Goal: Task Accomplishment & Management: Manage account settings

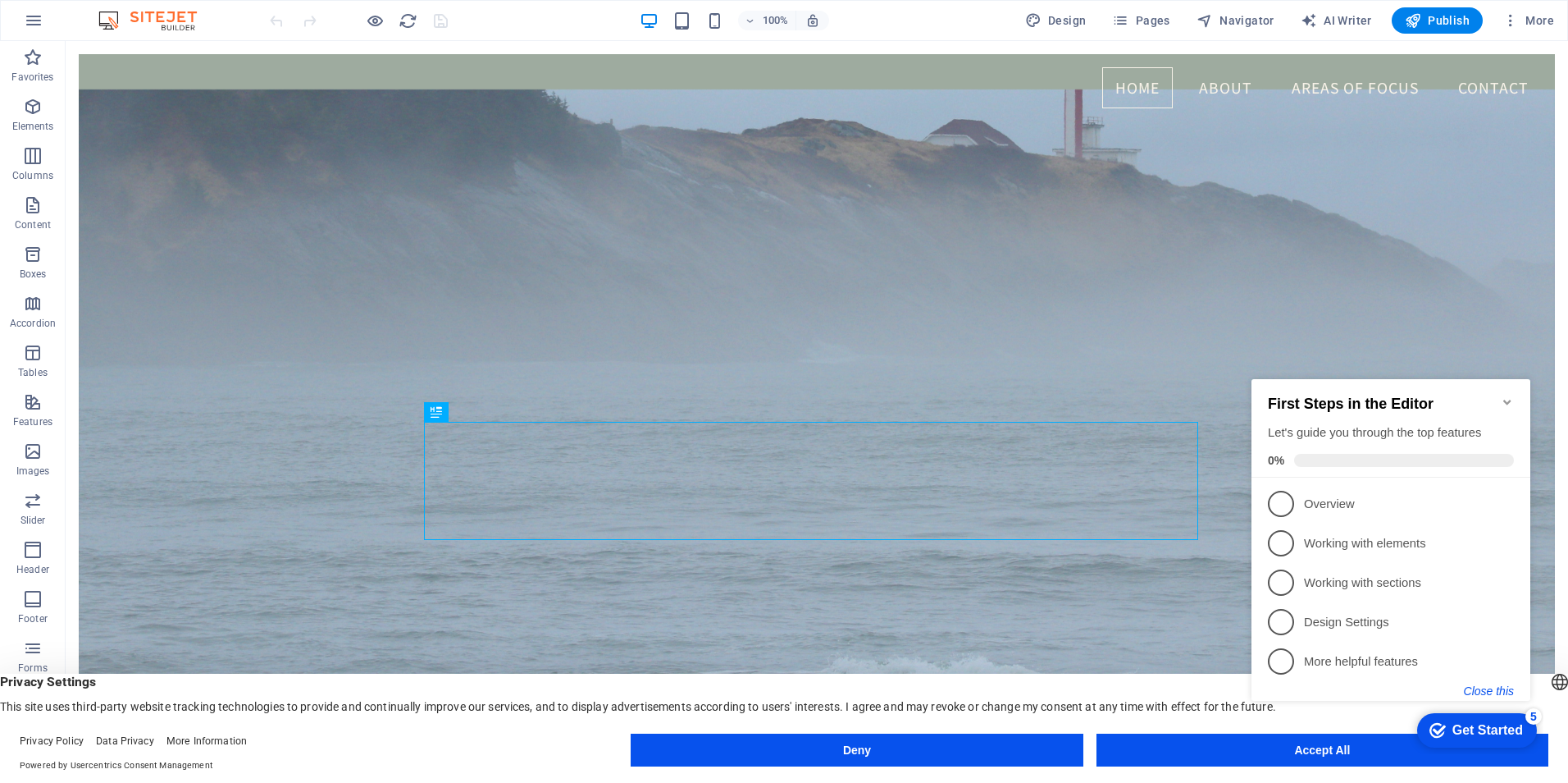
click at [1482, 693] on button "Close this" at bounding box center [1488, 691] width 50 height 13
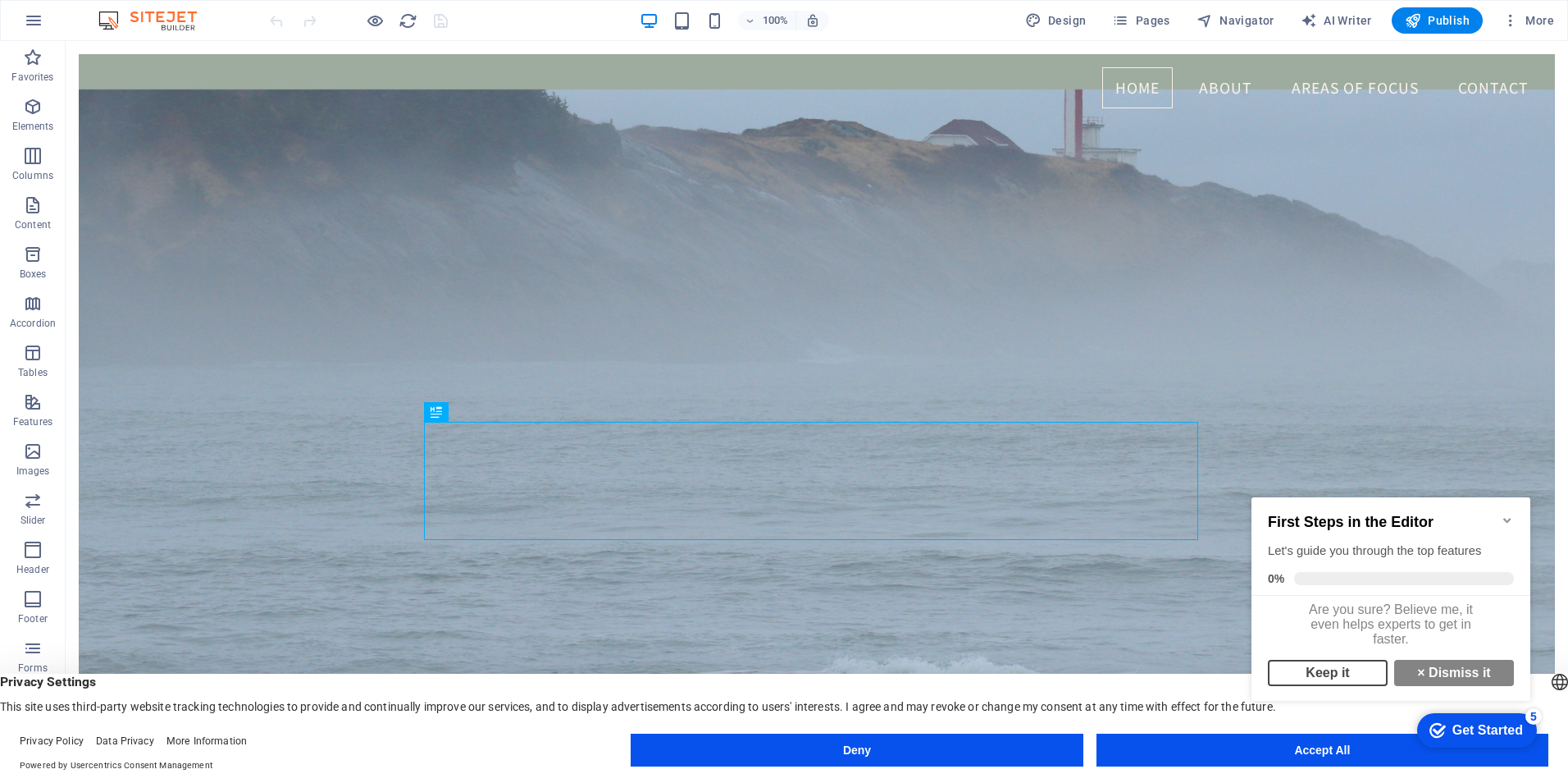
click at [1337, 681] on link "Keep it" at bounding box center [1327, 673] width 120 height 27
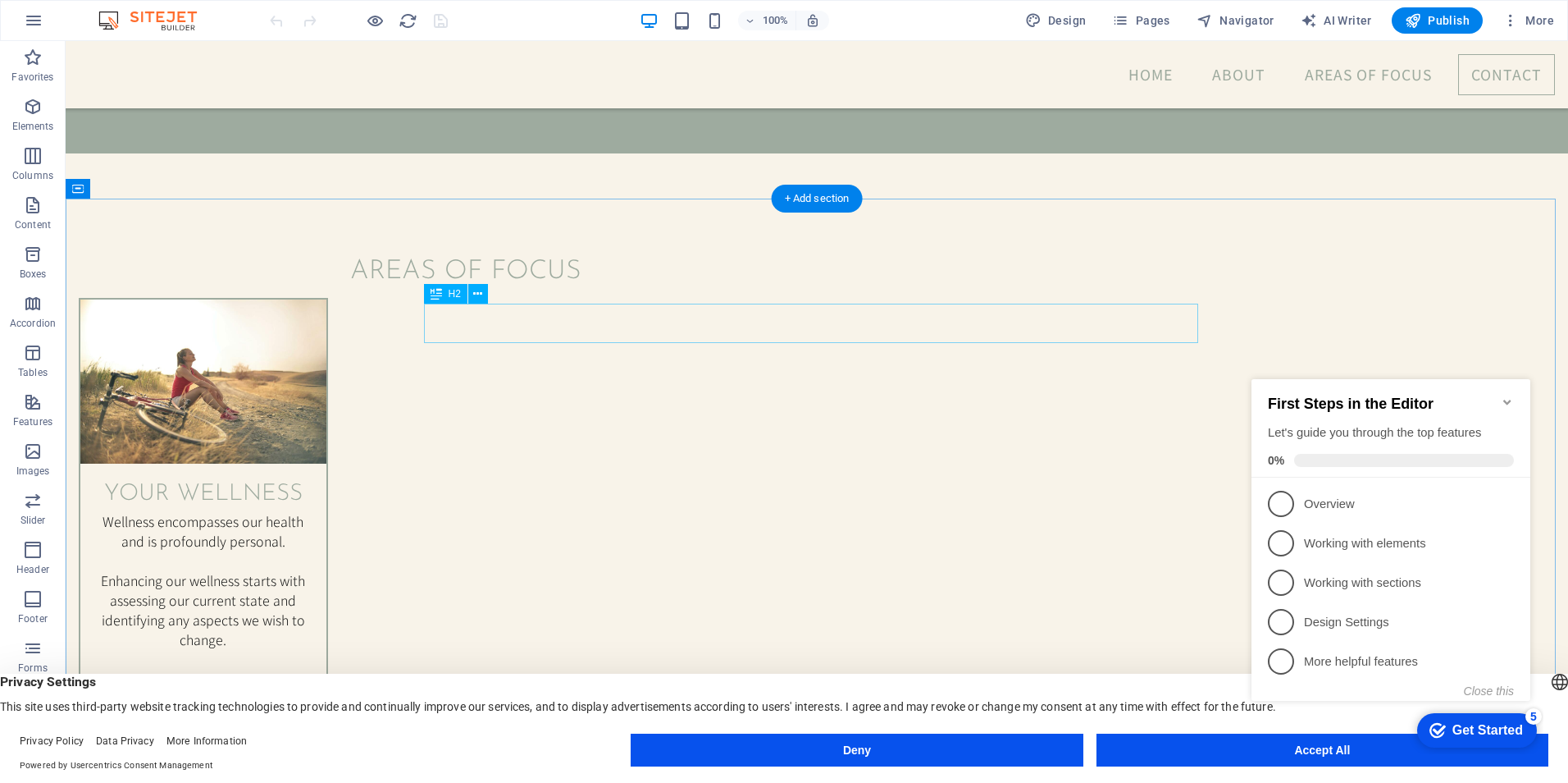
scroll to position [2051, 0]
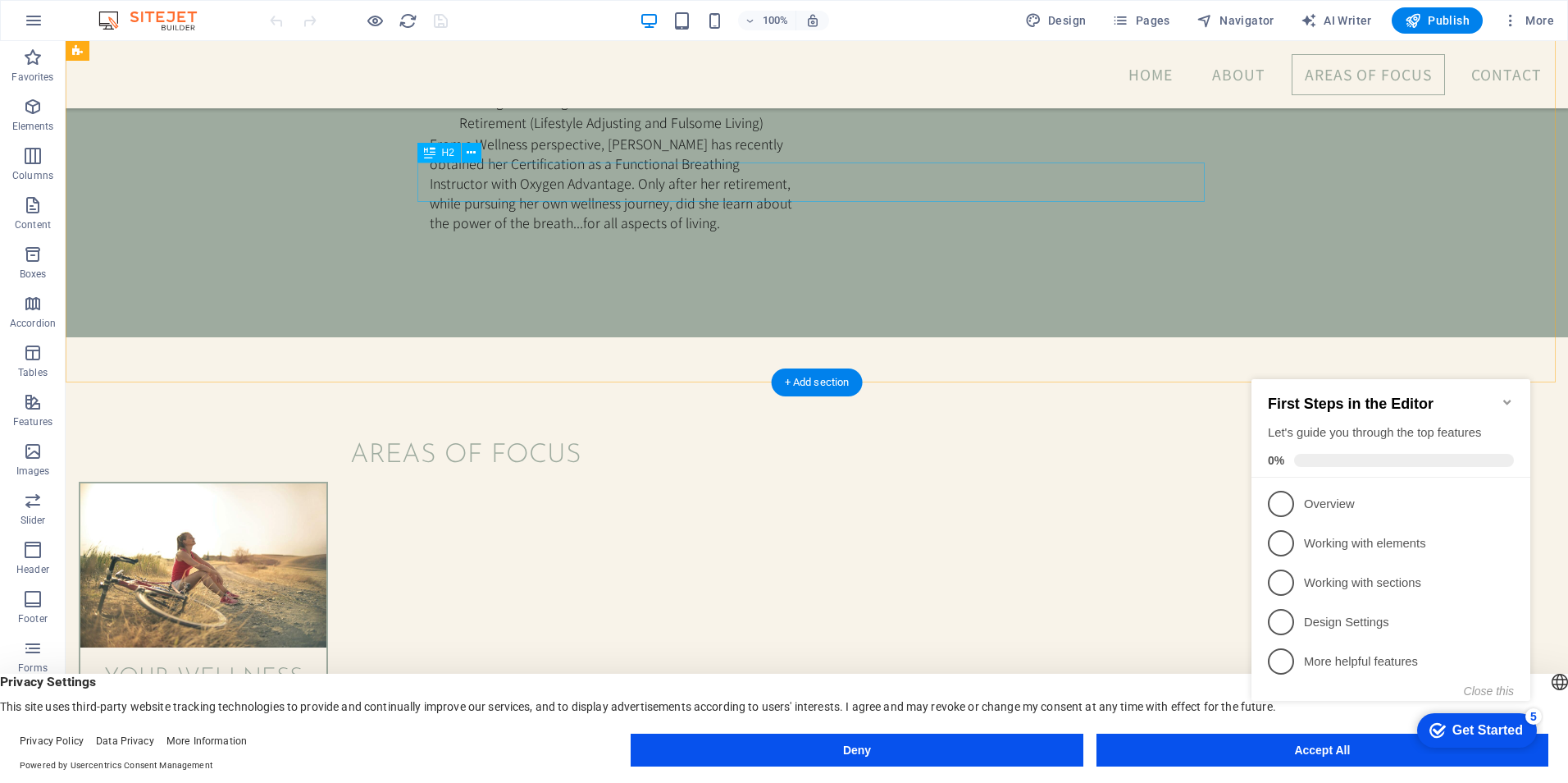
scroll to position [2031, 0]
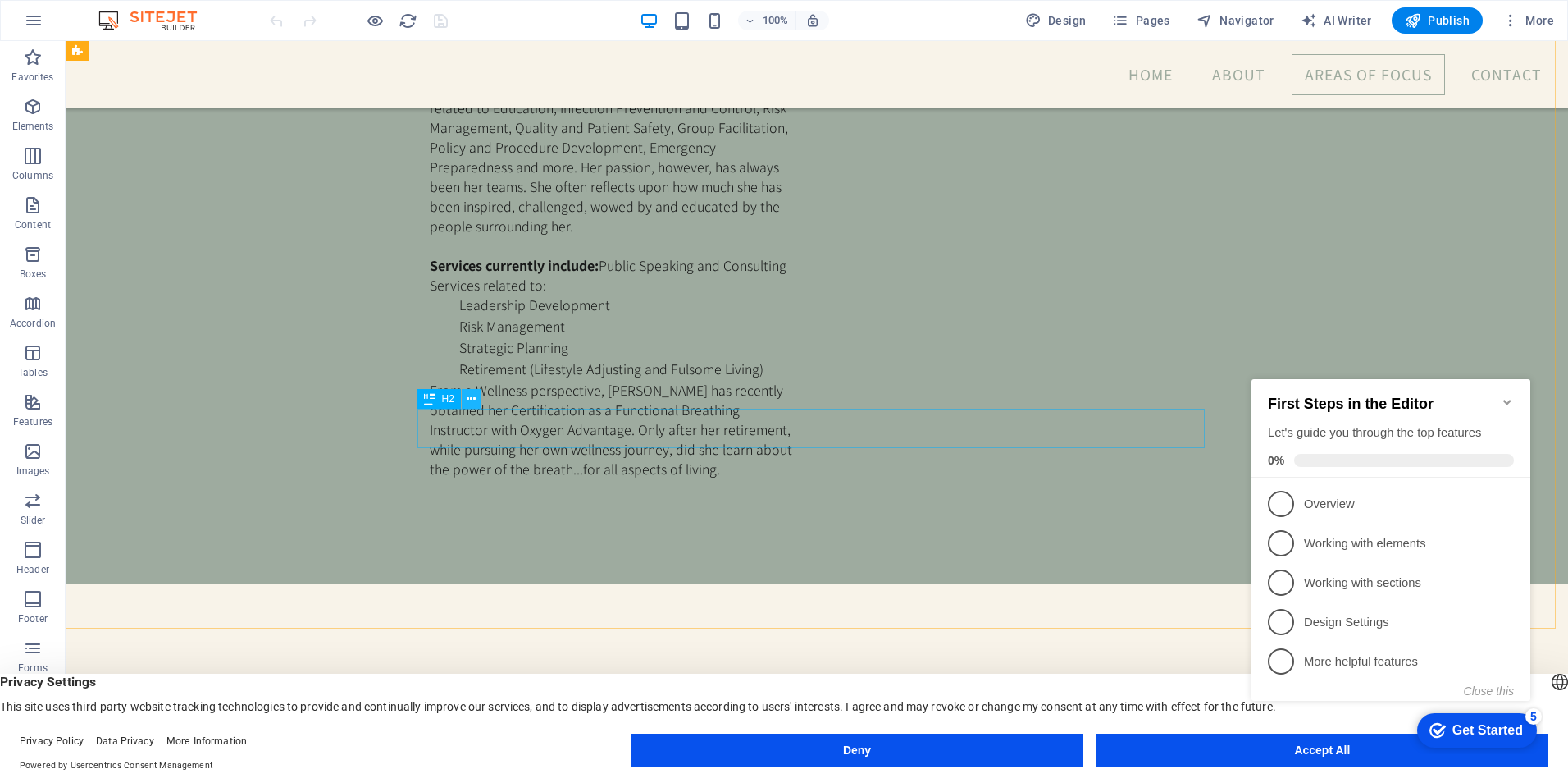
click at [469, 396] on icon at bounding box center [471, 399] width 9 height 17
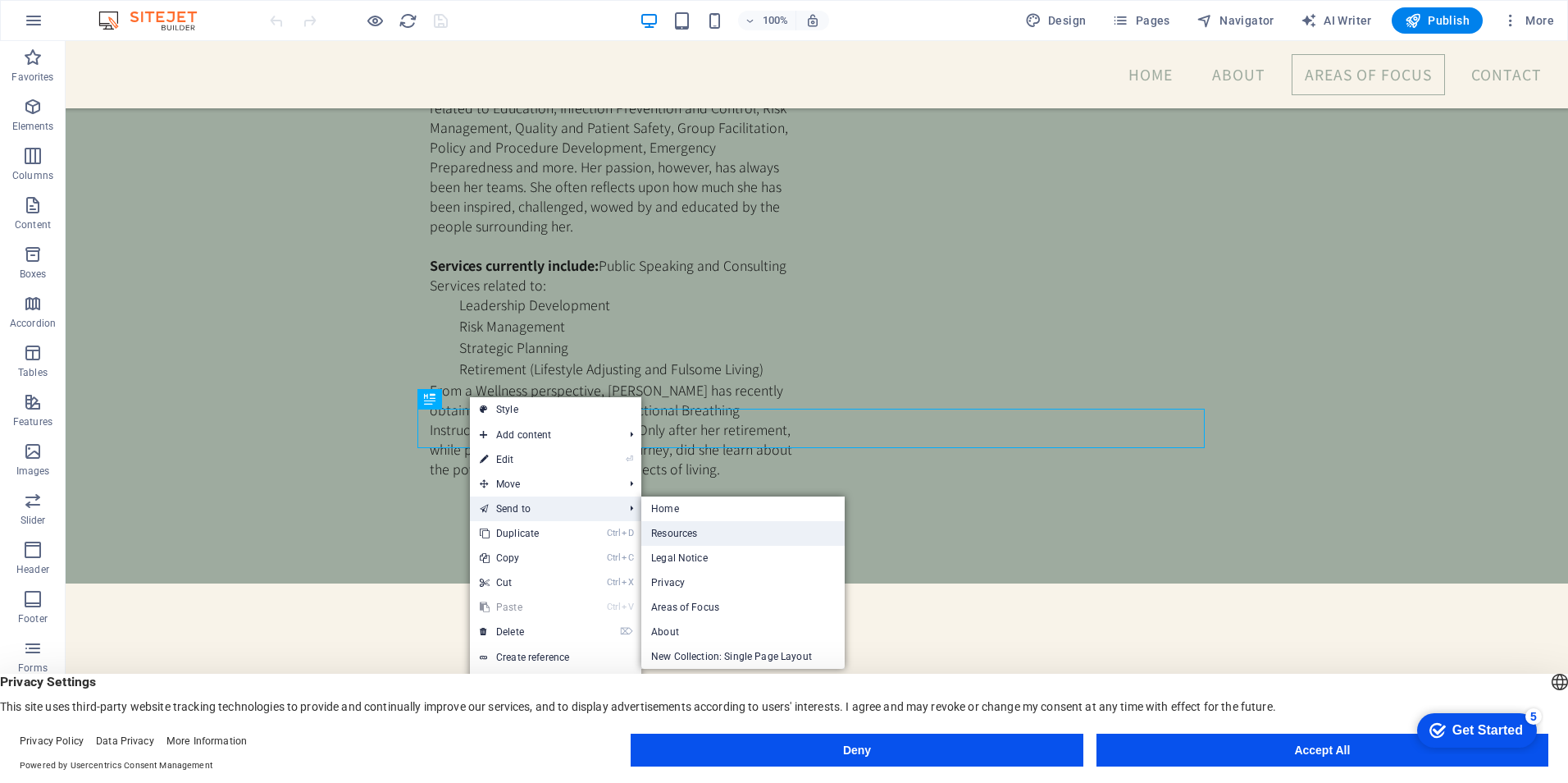
click at [679, 530] on link "Resources" at bounding box center [743, 533] width 203 height 25
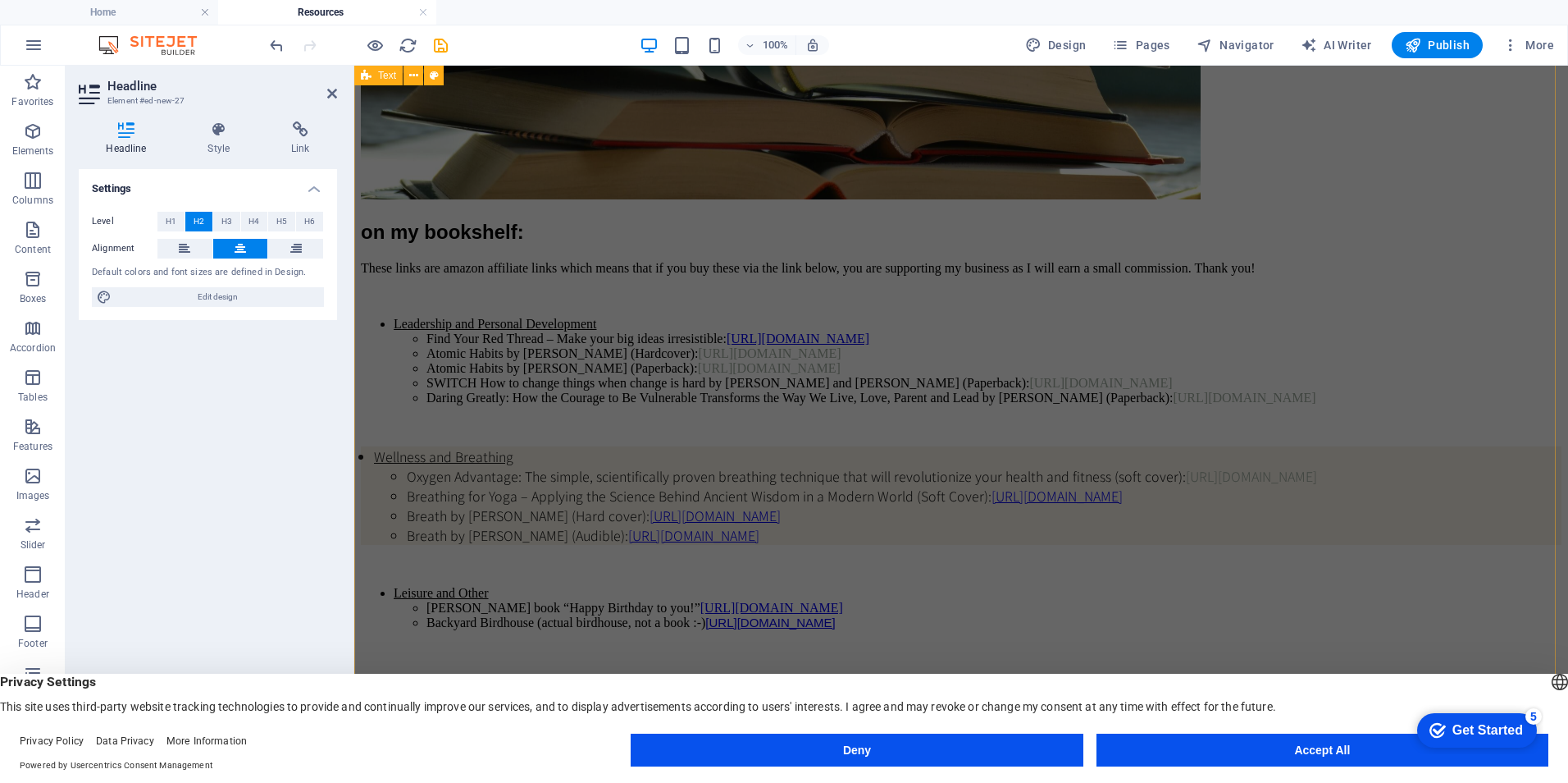
scroll to position [548, 0]
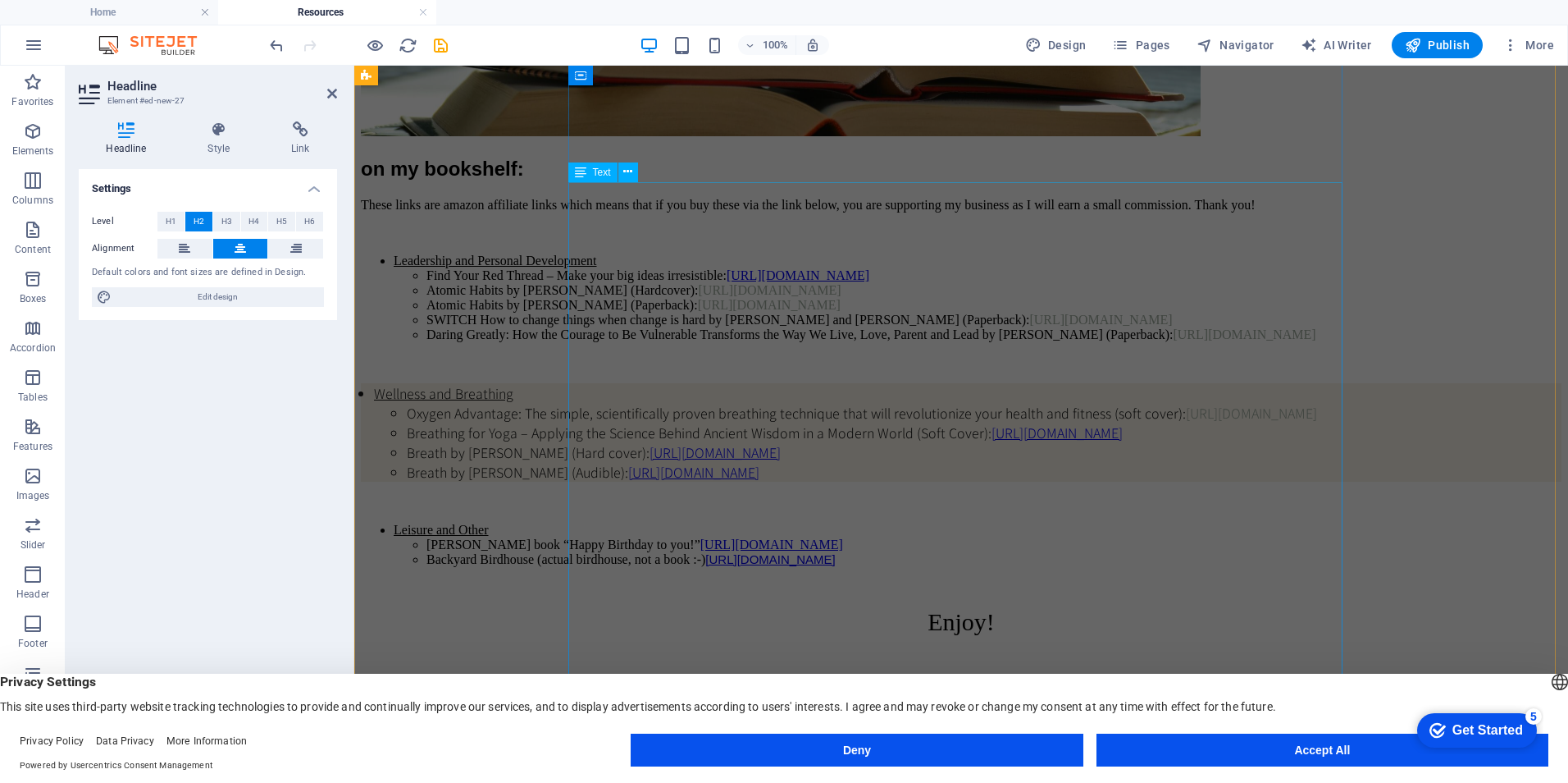
click at [934, 256] on div "on my bookshelf: These links are amazon affiliate links which means that if you…" at bounding box center [960, 397] width 1200 height 478
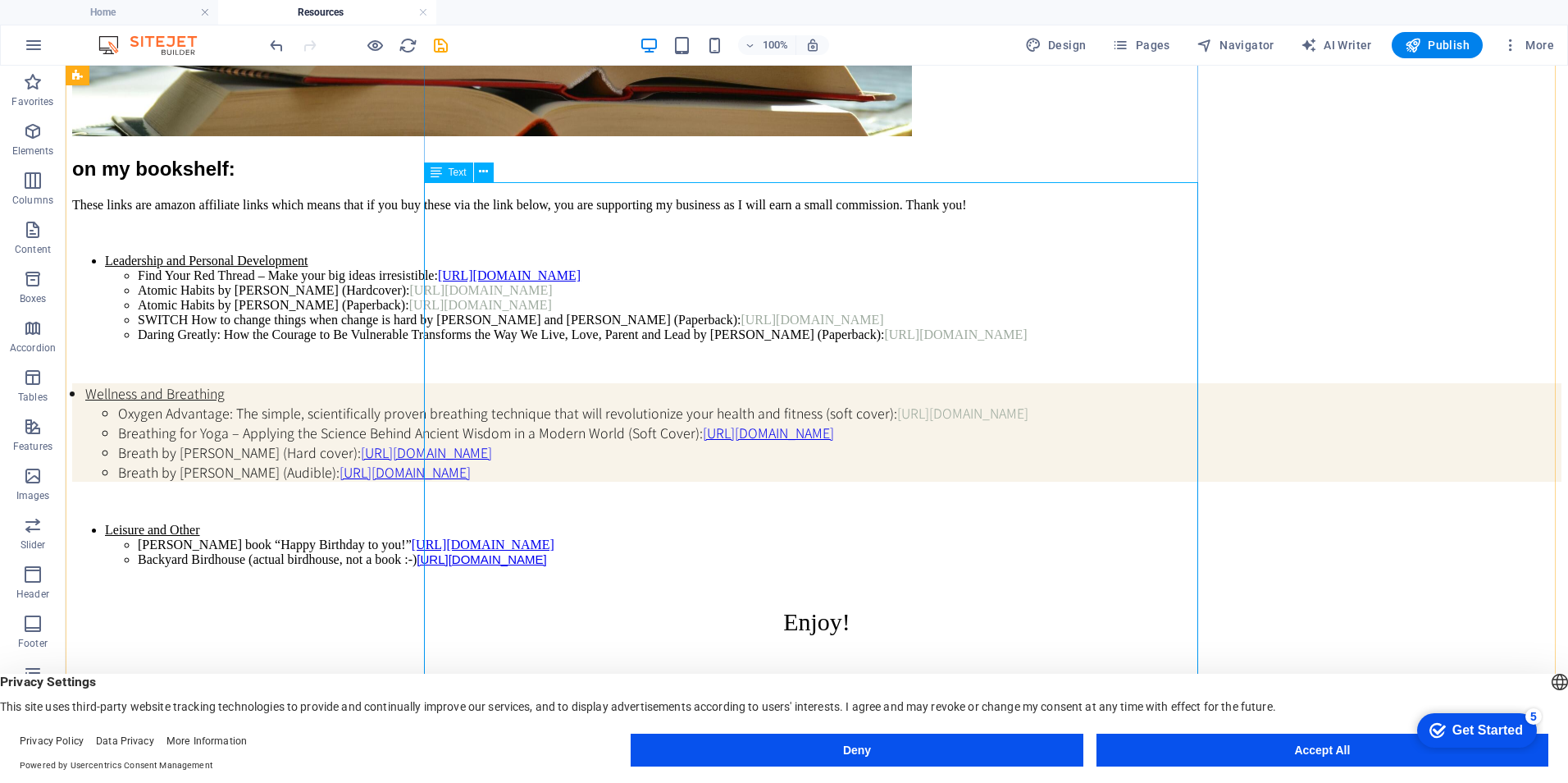
click at [777, 306] on div "on my bookshelf: These links are amazon affiliate links which means that if you…" at bounding box center [817, 397] width 1489 height 478
click at [477, 171] on button at bounding box center [484, 172] width 20 height 20
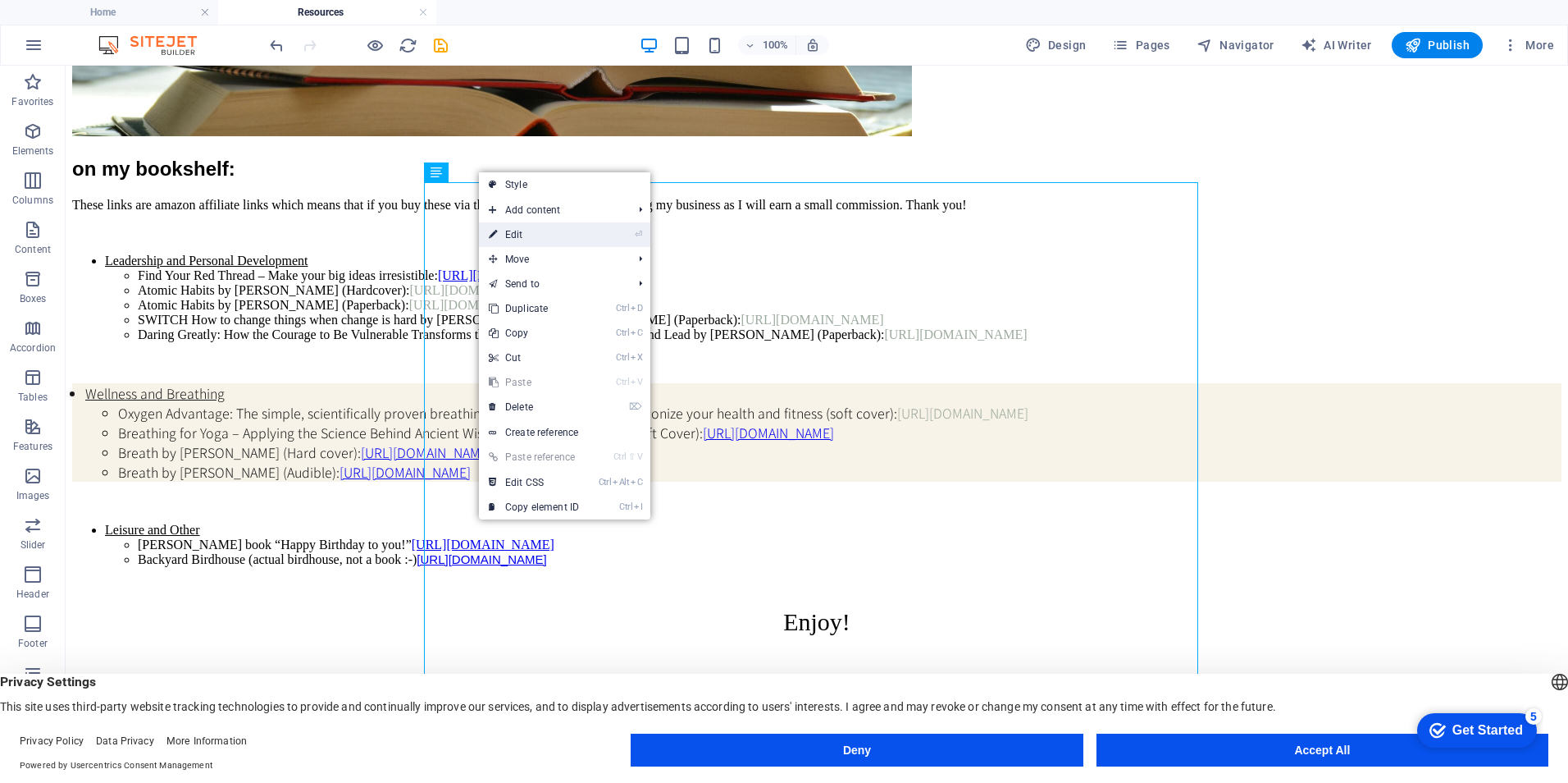
click at [510, 229] on link "⏎ Edit" at bounding box center [534, 234] width 110 height 25
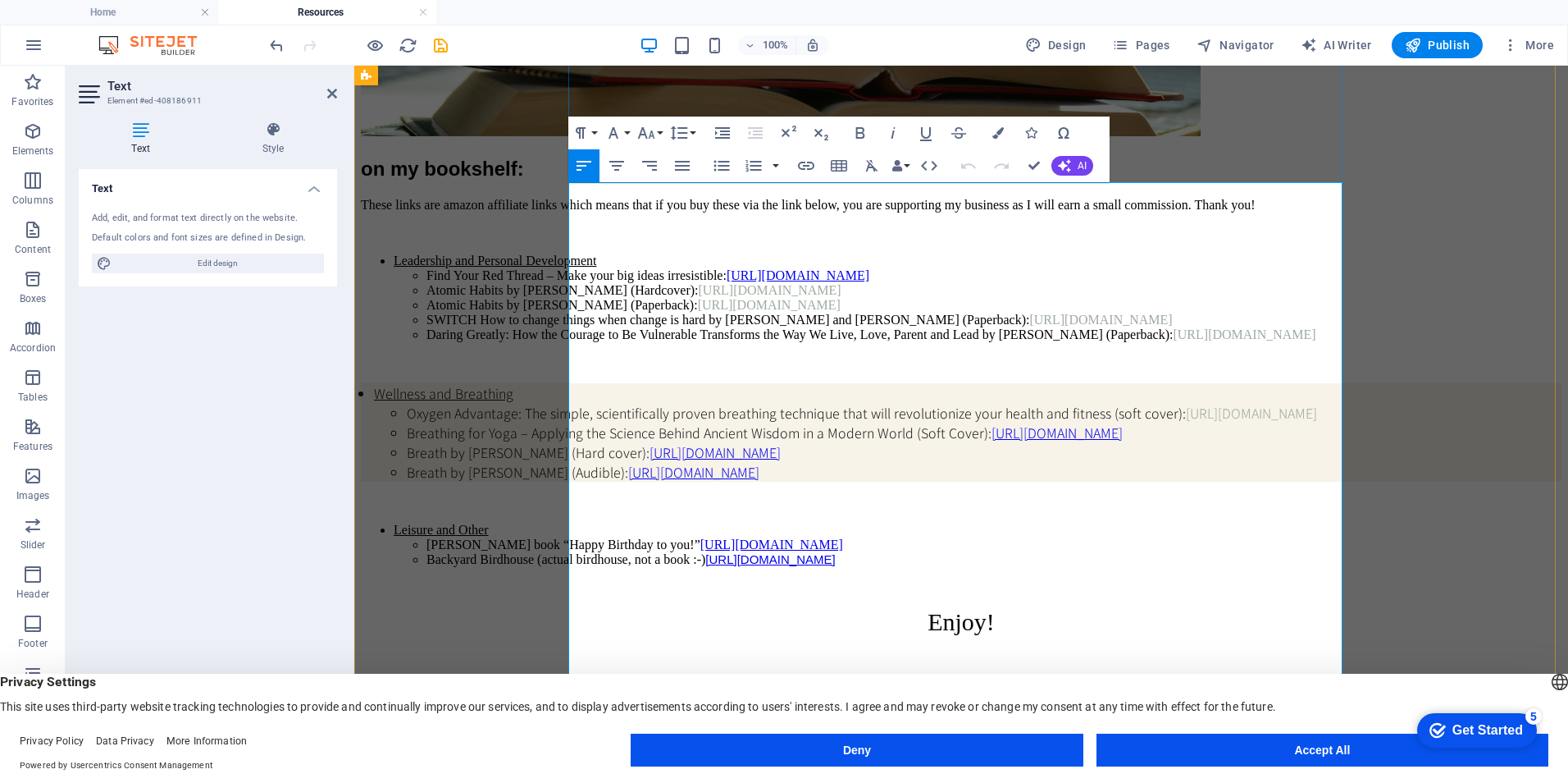
click at [1063, 283] on li "Find Your Red Thread – Make your big ideas irresistible: https://amzn.to/4fOIA4F" at bounding box center [993, 276] width 1134 height 15
drag, startPoint x: 1063, startPoint y: 301, endPoint x: 919, endPoint y: 309, distance: 144.2
click at [919, 283] on li "Find Your Red Thread – Make your big ideas irresistible: https://amzn.to/4fOIA4F" at bounding box center [993, 276] width 1134 height 15
click at [938, 283] on li "Find Your Red Thread – Make your big ideas irresistible: ​" at bounding box center [993, 276] width 1134 height 15
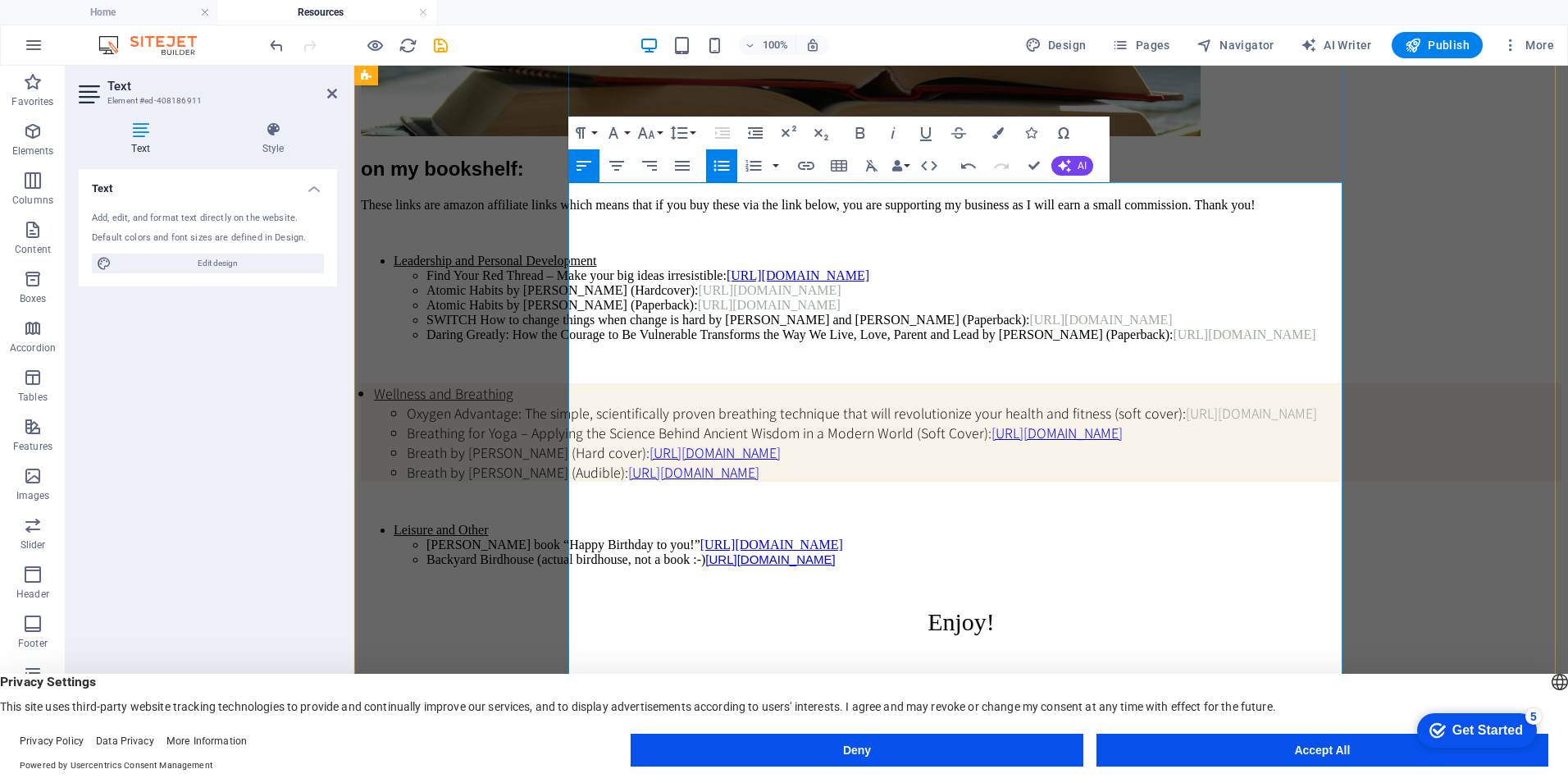
scroll to position [0, 3]
click at [1020, 298] on li "Atomic Habits by James Clear (Hardcover): https://amzn.to/3AOMXwF" at bounding box center [993, 290] width 1134 height 15
drag, startPoint x: 1020, startPoint y: 324, endPoint x: 859, endPoint y: 330, distance: 161.1
click at [859, 298] on li "Atomic Habits by James Clear (Hardcover): https://amzn.to/3AOMXwF" at bounding box center [993, 290] width 1134 height 15
click at [856, 298] on li "Atomic Habits by James Clear (Hardcover):" at bounding box center [993, 290] width 1134 height 15
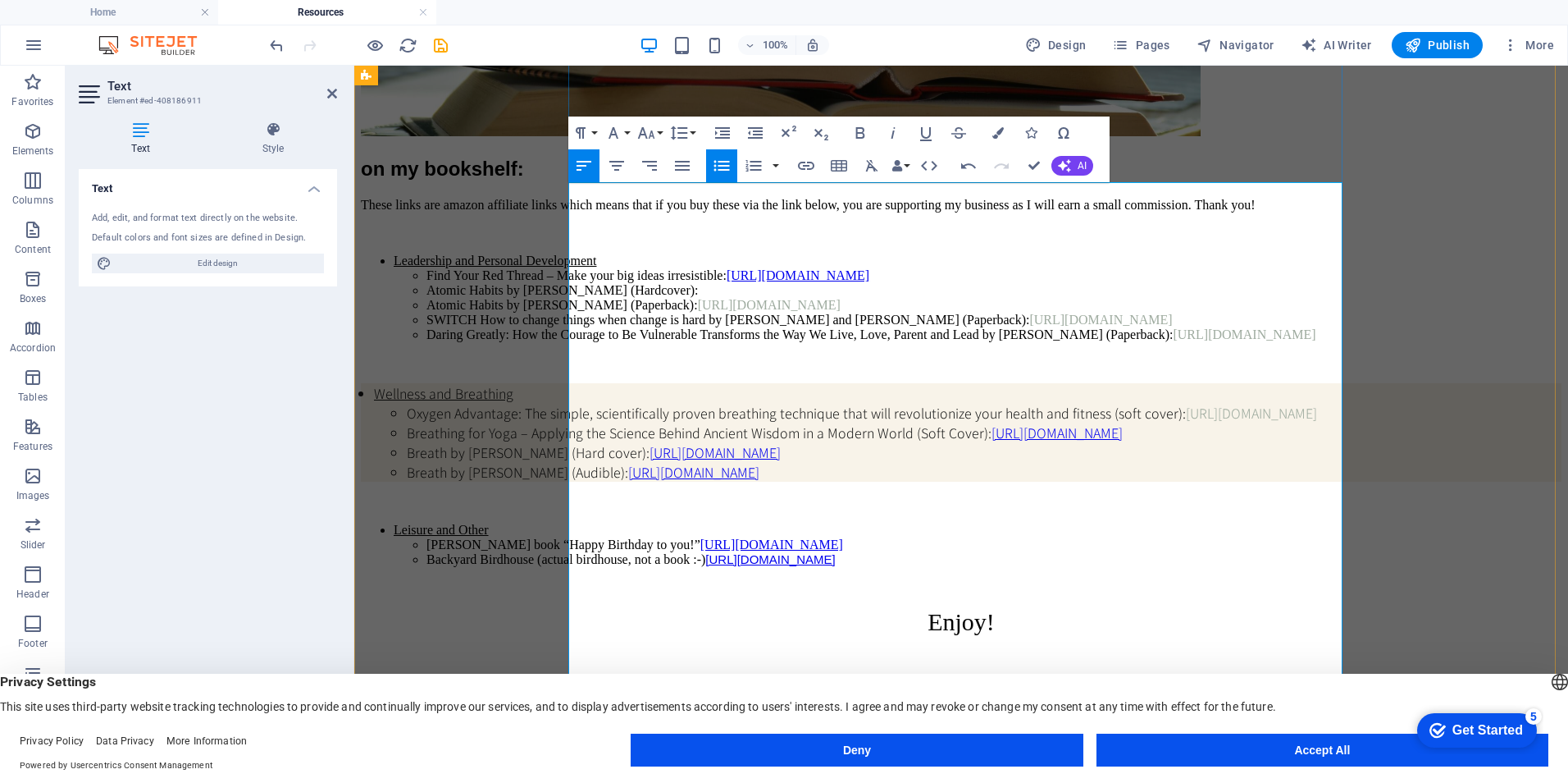
scroll to position [0, 6]
click at [1017, 312] on li "Atomic Habits by James Clear (Paperback): https://amzn.to/3AQow1M" at bounding box center [993, 306] width 1134 height 15
drag, startPoint x: 1019, startPoint y: 345, endPoint x: 850, endPoint y: 351, distance: 169.1
click at [850, 312] on li "Atomic Habits by James Clear (Paperback): https://amzn.to/3AQow1M" at bounding box center [993, 306] width 1134 height 15
click at [857, 312] on li "Atomic Habits by James Clear (Paperback):" at bounding box center [993, 306] width 1134 height 15
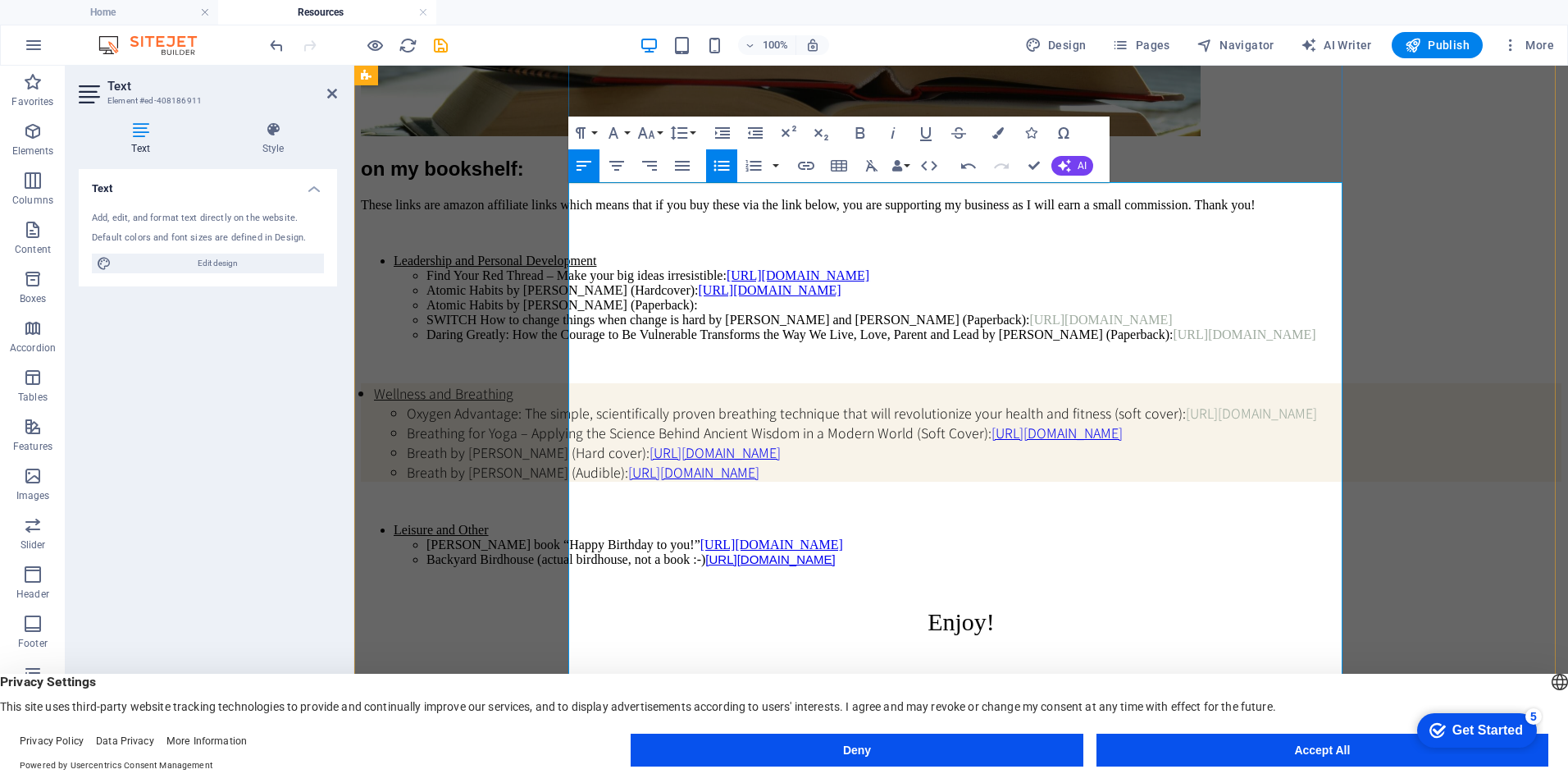
scroll to position [0, 9]
click at [1318, 327] on li "SWITCH How to change things when change is hard by Chip Heath and Dan Heath (Pa…" at bounding box center [993, 320] width 1134 height 15
drag, startPoint x: 1311, startPoint y: 364, endPoint x: 1155, endPoint y: 372, distance: 156.2
click at [1155, 327] on li "SWITCH How to change things when change is hard by Chip Heath and Dan Heath (Pa…" at bounding box center [993, 320] width 1134 height 15
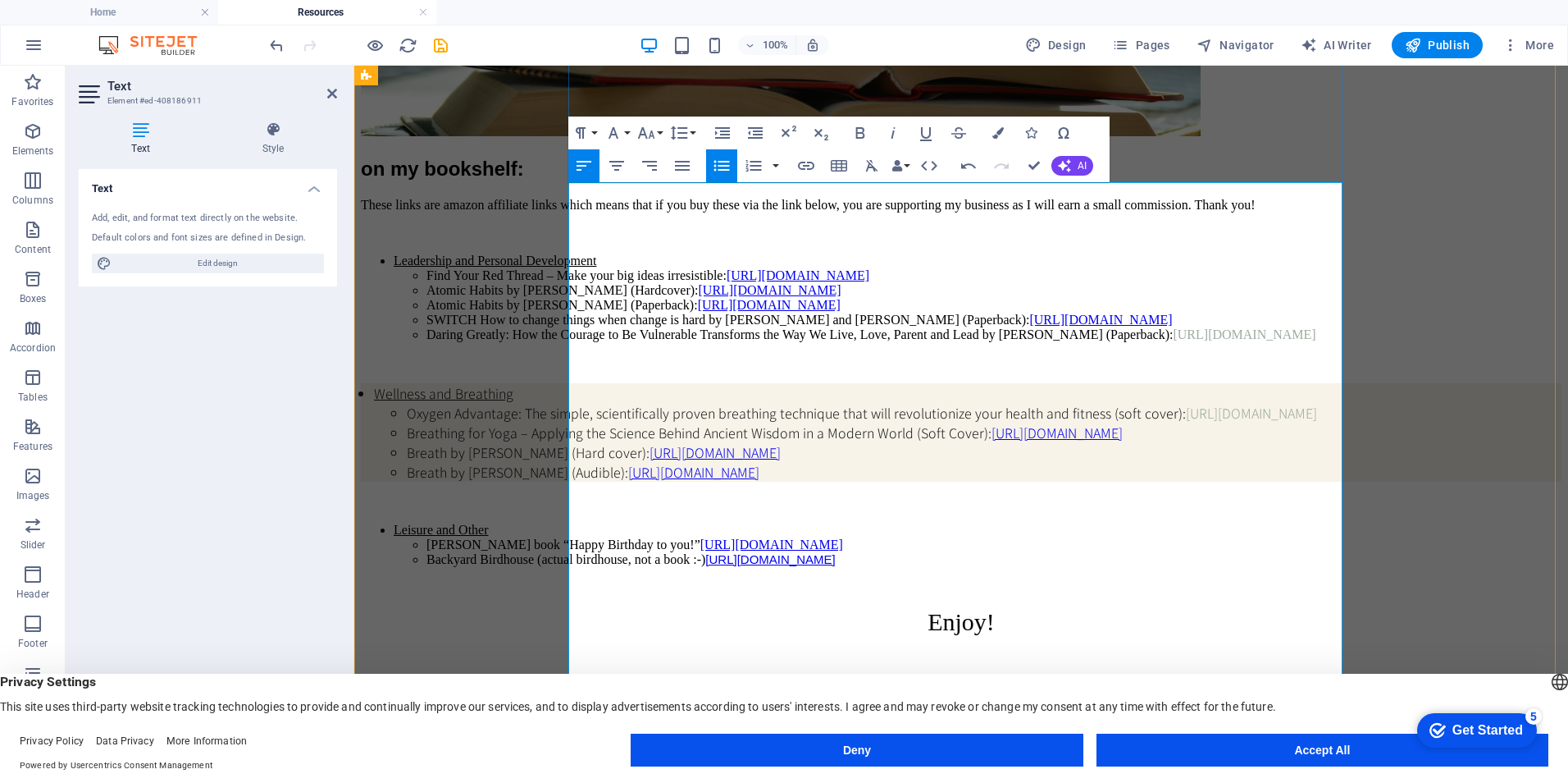
click at [831, 342] on li "Daring Greatly: How the Courage to Be Vulnerable Transforms the Way We Live, Lo…" at bounding box center [993, 335] width 1134 height 15
click at [828, 342] on li "Daring Greatly: How the Courage to Be Vulnerable Transforms the Way We Live, Lo…" at bounding box center [993, 335] width 1134 height 15
drag, startPoint x: 826, startPoint y: 408, endPoint x: 673, endPoint y: 415, distance: 153.2
click at [673, 342] on li "Daring Greatly: How the Courage to Be Vulnerable Transforms the Way We Live, Lo…" at bounding box center [993, 335] width 1134 height 15
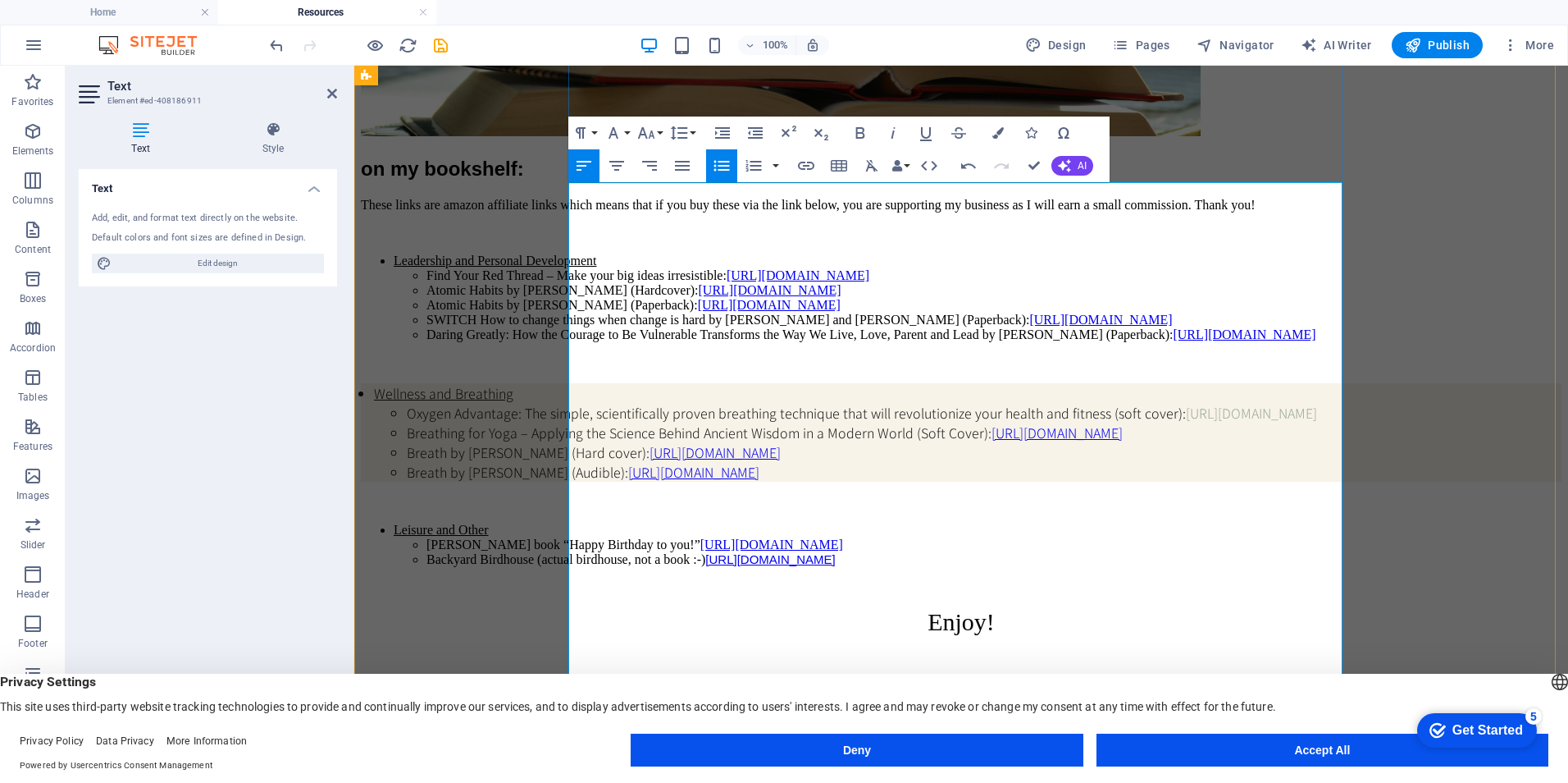
click at [772, 438] on li "Wellness and Breathing Oxygen Advantage: The simple, scientifically proven brea…" at bounding box center [968, 433] width 1188 height 99
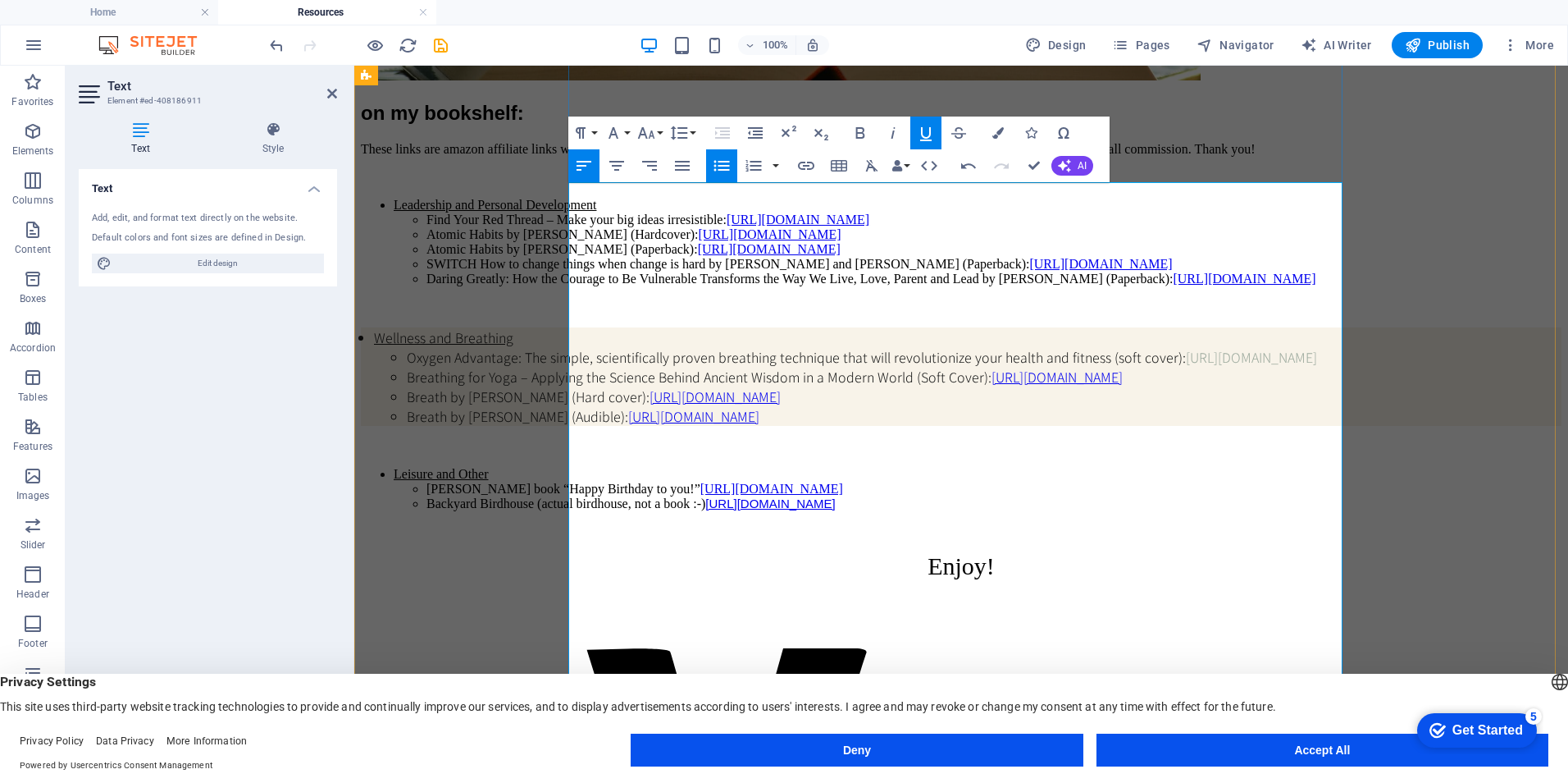
scroll to position [629, 0]
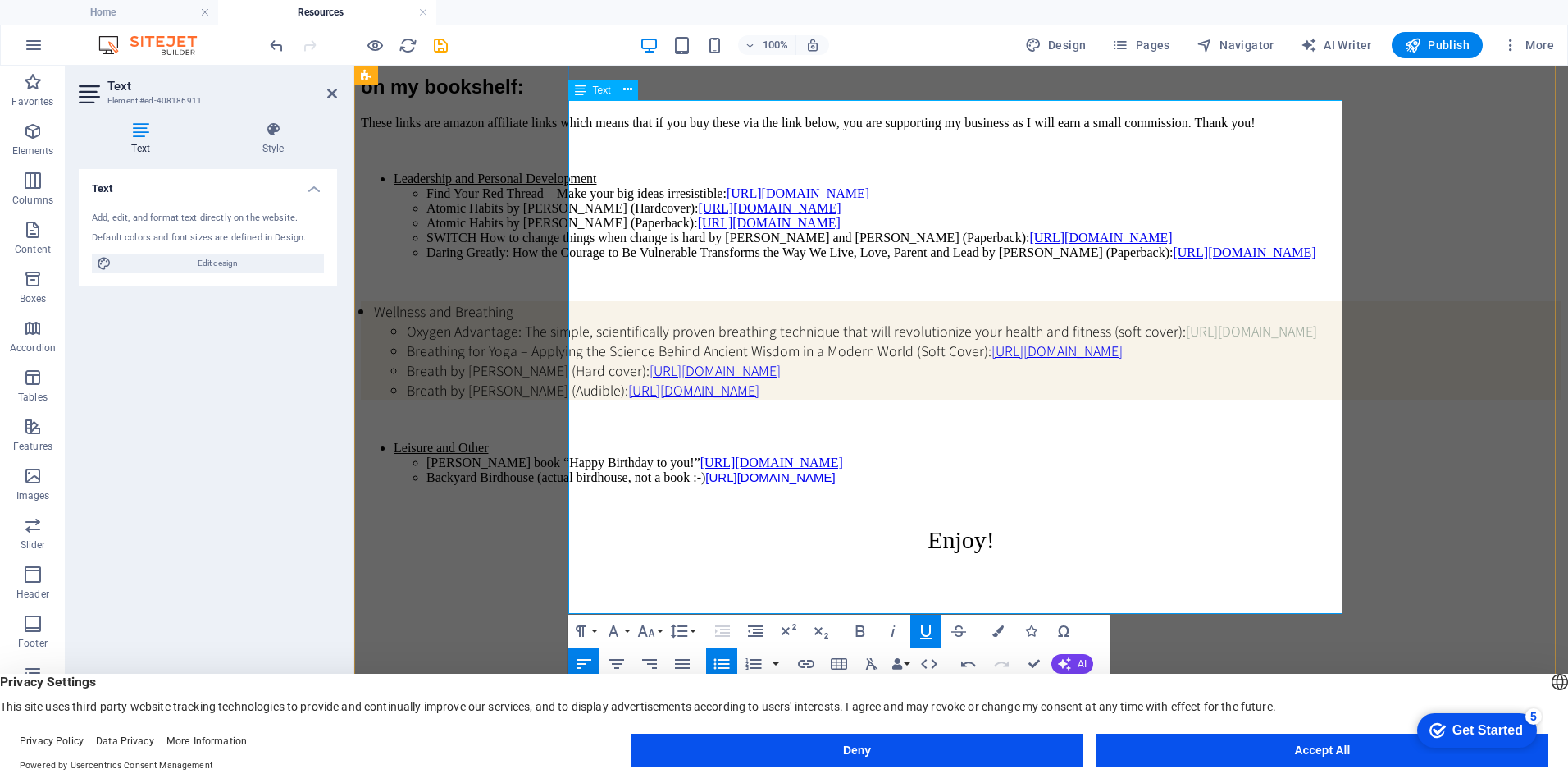
click at [792, 341] on li "Oxygen Advantage: The simple, scientifically proven breathing technique that wi…" at bounding box center [984, 330] width 1154 height 20
drag, startPoint x: 795, startPoint y: 405, endPoint x: 640, endPoint y: 405, distance: 155.0
click at [640, 341] on li "Oxygen Advantage: The simple, scientifically proven breathing technique that wi…" at bounding box center [984, 330] width 1154 height 20
click at [644, 341] on li "Oxygen Advantage: The simple, scientifically proven breathing technique that wi…" at bounding box center [984, 330] width 1154 height 20
click at [1327, 360] on li "Breathing for Yoga – Applying the Science Behind Ancient Wisdom in a Modern Wor…" at bounding box center [984, 350] width 1154 height 20
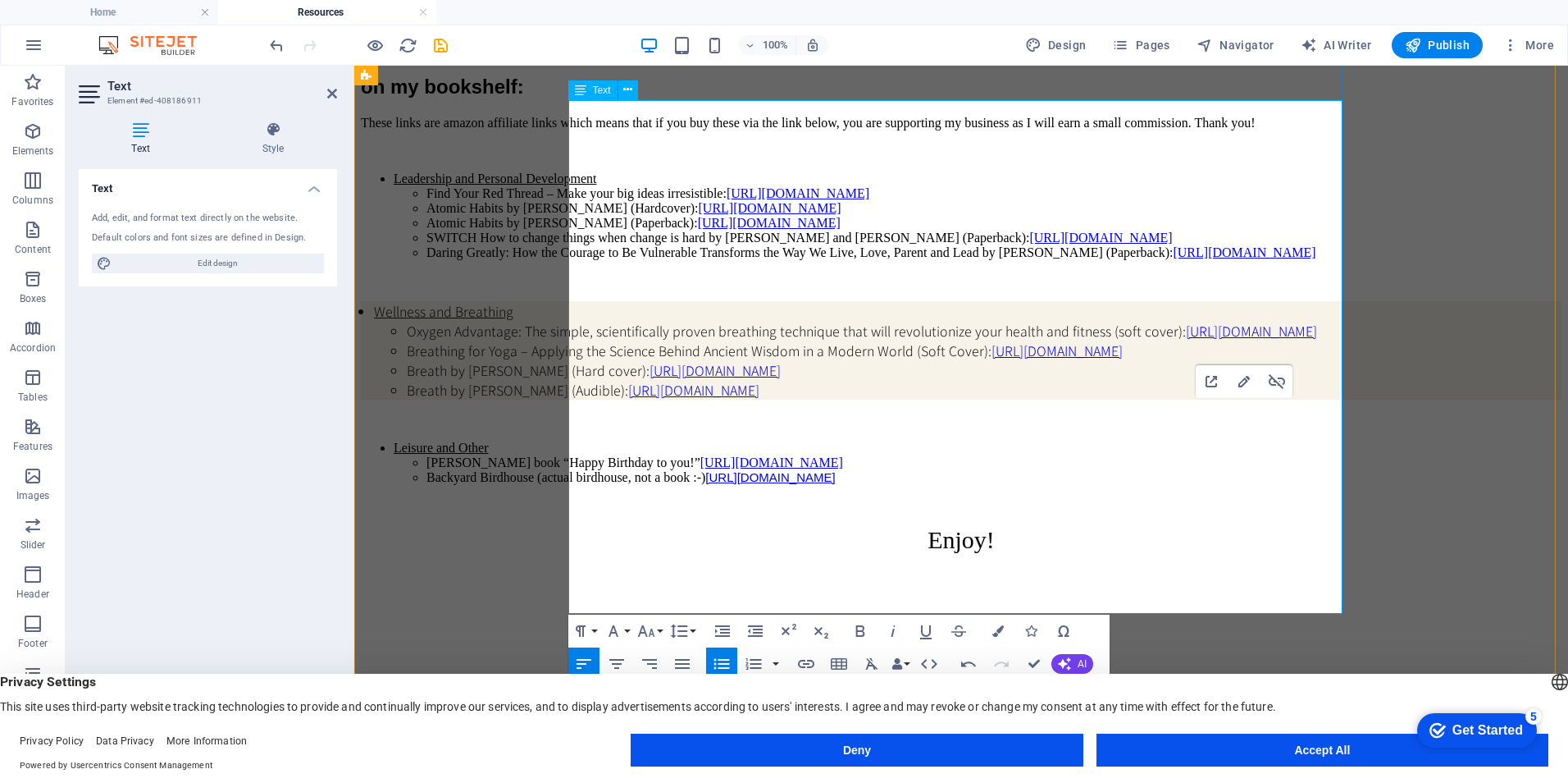
drag, startPoint x: 1322, startPoint y: 425, endPoint x: 1299, endPoint y: 530, distance: 107.5
click at [1170, 360] on li "Breathing for Yoga – Applying the Science Behind Ancient Wisdom in a Modern Wor…" at bounding box center [984, 350] width 1154 height 20
click at [1190, 360] on li "Breathing for Yoga – Applying the Science Behind Ancient Wisdom in a Modern Wor…" at bounding box center [984, 350] width 1154 height 20
click at [975, 380] on li "Breath by James Nestor (Hard cover): https://amzn.to/3UAlki4" at bounding box center [984, 369] width 1154 height 20
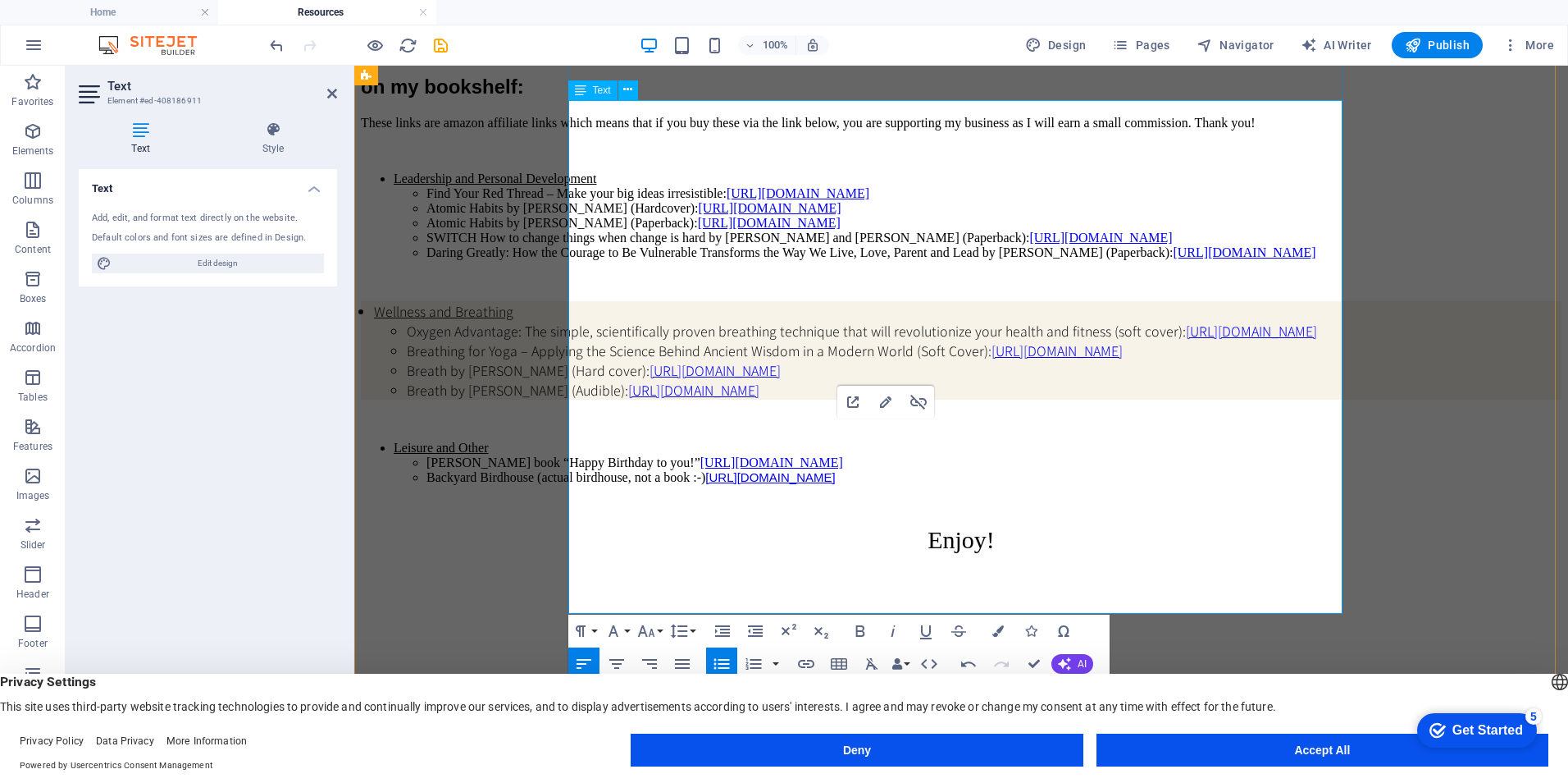
drag, startPoint x: 975, startPoint y: 447, endPoint x: 814, endPoint y: 447, distance: 161.0
click at [814, 380] on li "Breath by James Nestor (Hard cover): https://amzn.to/3UAlki4" at bounding box center [984, 369] width 1154 height 20
click at [819, 380] on li "Breath by James Nestor (Hard cover):" at bounding box center [984, 369] width 1154 height 20
click at [947, 400] on li "Breath by James Nestor (Audible): https://amzn.to/3Jzf1Fl" at bounding box center [984, 389] width 1154 height 20
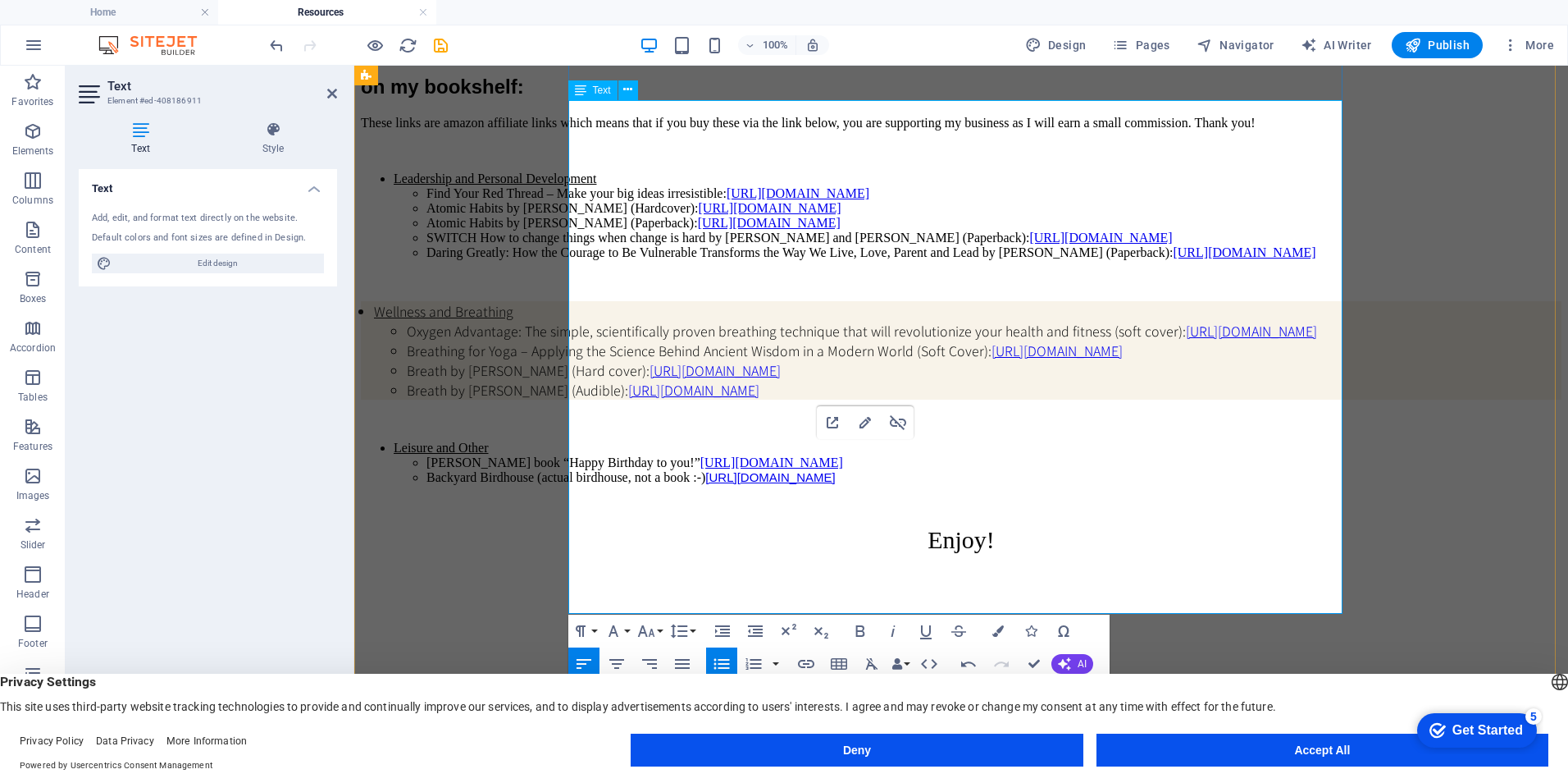
click at [766, 380] on li "Breath by James Nestor (Hard cover): https://amzn.to/3V1419l" at bounding box center [984, 369] width 1154 height 20
drag, startPoint x: 742, startPoint y: 445, endPoint x: 804, endPoint y: 450, distance: 62.2
click at [804, 380] on li "Breath by James Nestor (Hard cover): https://amzn.to/3V1419l" at bounding box center [984, 369] width 1154 height 20
click at [765, 400] on li "Breath by James Nestor (Audible): https://amzn.to/3Jzf1Fl" at bounding box center [984, 389] width 1154 height 20
drag, startPoint x: 970, startPoint y: 444, endPoint x: 820, endPoint y: 450, distance: 150.1
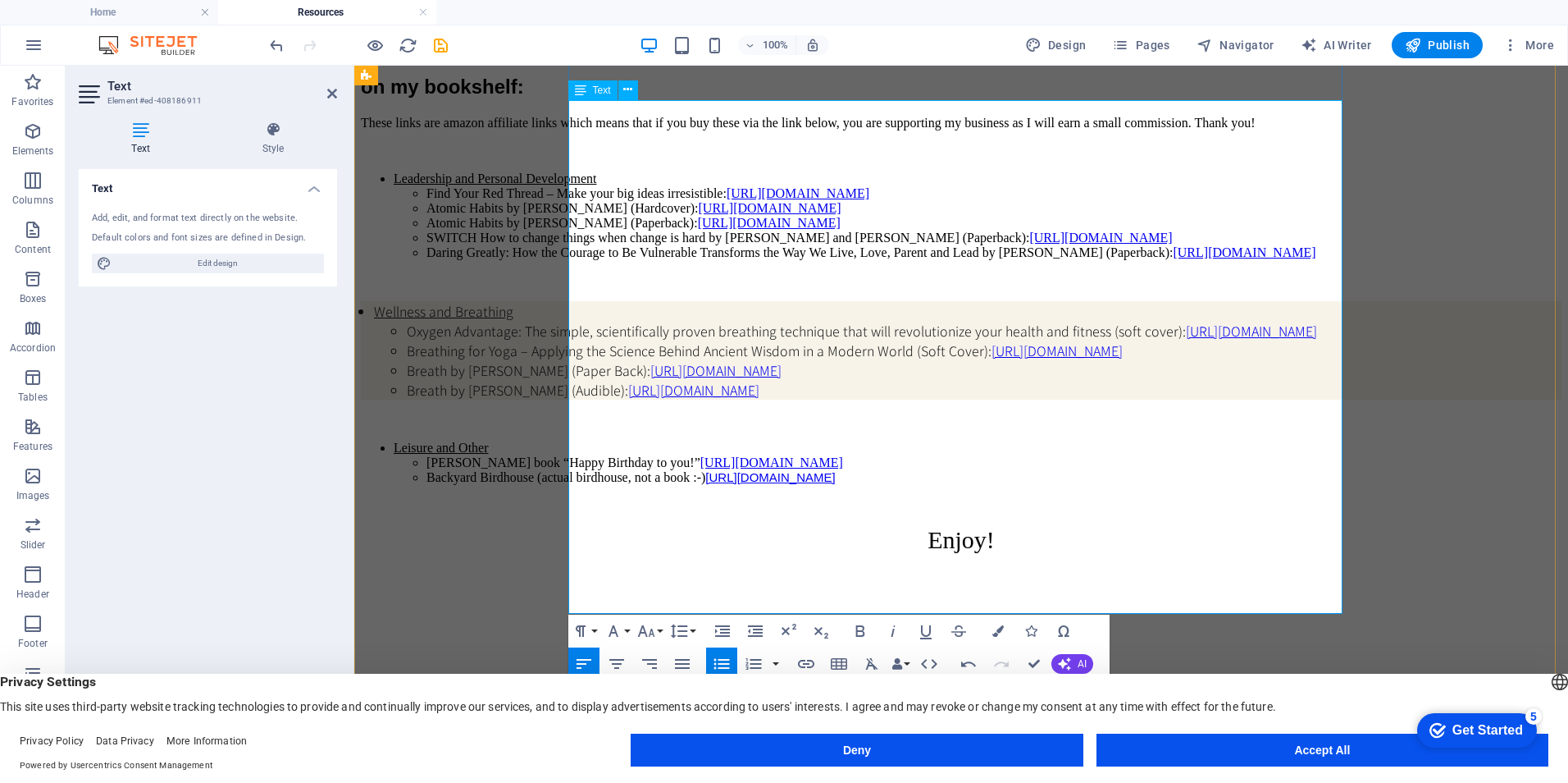
click at [820, 380] on li "Breath by James Nestor (Paper Back ): https://amzn.to/3V1419l" at bounding box center [984, 369] width 1154 height 20
click at [955, 400] on li "Breath by James Nestor (Audible): https://amzn.to/3Jzf1Fl" at bounding box center [984, 389] width 1154 height 20
drag, startPoint x: 955, startPoint y: 463, endPoint x: 597, endPoint y: 471, distance: 358.1
click at [597, 400] on li "Breath by James Nestor (Audible): https://amzn.to/3Jzf1Fl" at bounding box center [984, 389] width 1154 height 20
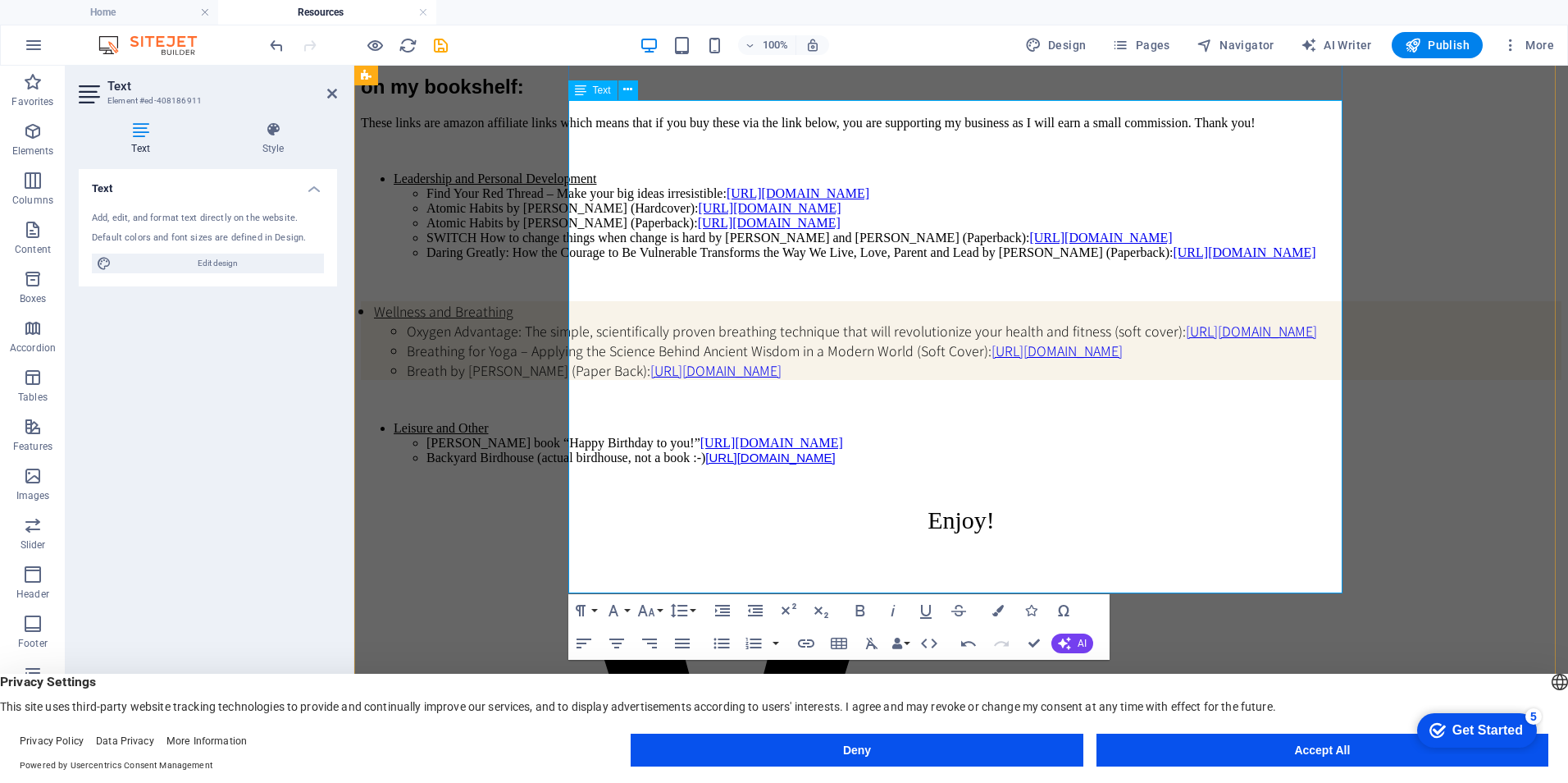
click at [987, 451] on li "Dr. Seuss book “Happy Birthday to you!” https://amzn.to/3z0dm9X" at bounding box center [993, 443] width 1134 height 15
drag, startPoint x: 992, startPoint y: 508, endPoint x: 836, endPoint y: 510, distance: 156.0
click at [836, 451] on li "Dr. Seuss book “Happy Birthday to you!” https://amzn.to/3z0dm9X" at bounding box center [993, 443] width 1134 height 15
click at [811, 465] on li "Backyard Birdhouse (actual birdhouse, not a book :-) https://amzn.to/49x9ZUf" at bounding box center [993, 458] width 1134 height 15
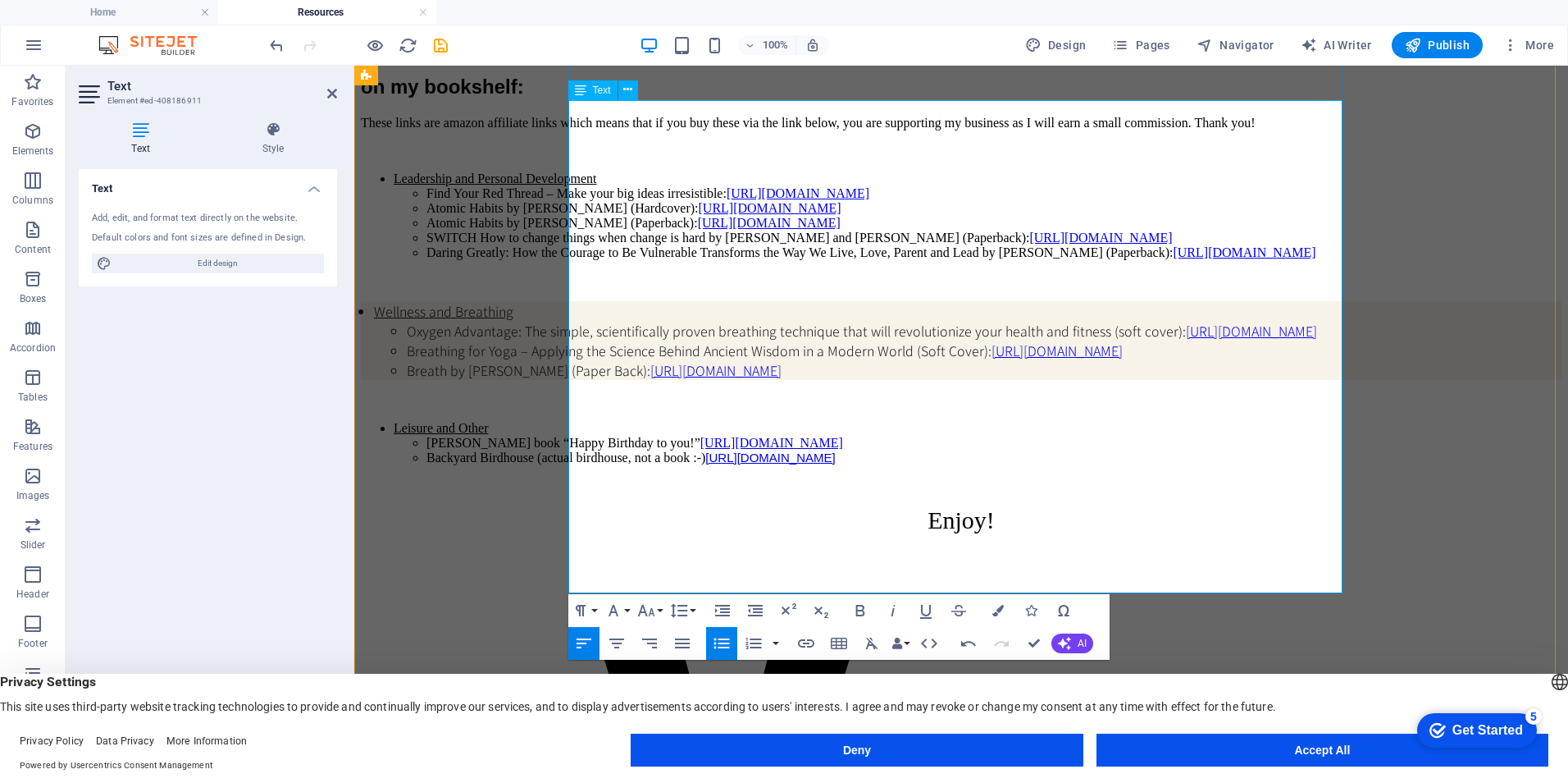
click at [1110, 465] on li "Backyard Birdhouse (actual birdhouse, not a book :-) https://amzn.to/49x9ZUf" at bounding box center [993, 458] width 1134 height 15
drag, startPoint x: 1077, startPoint y: 526, endPoint x: 909, endPoint y: 531, distance: 168.1
click at [909, 465] on li "Backyard Birdhouse (actual birdhouse, not a book :-) https://amzn.to/49x9ZUf" at bounding box center [993, 458] width 1134 height 15
click at [924, 465] on li "Backyard Birdhouse (actual birdhouse, not a book :-)" at bounding box center [993, 458] width 1134 height 15
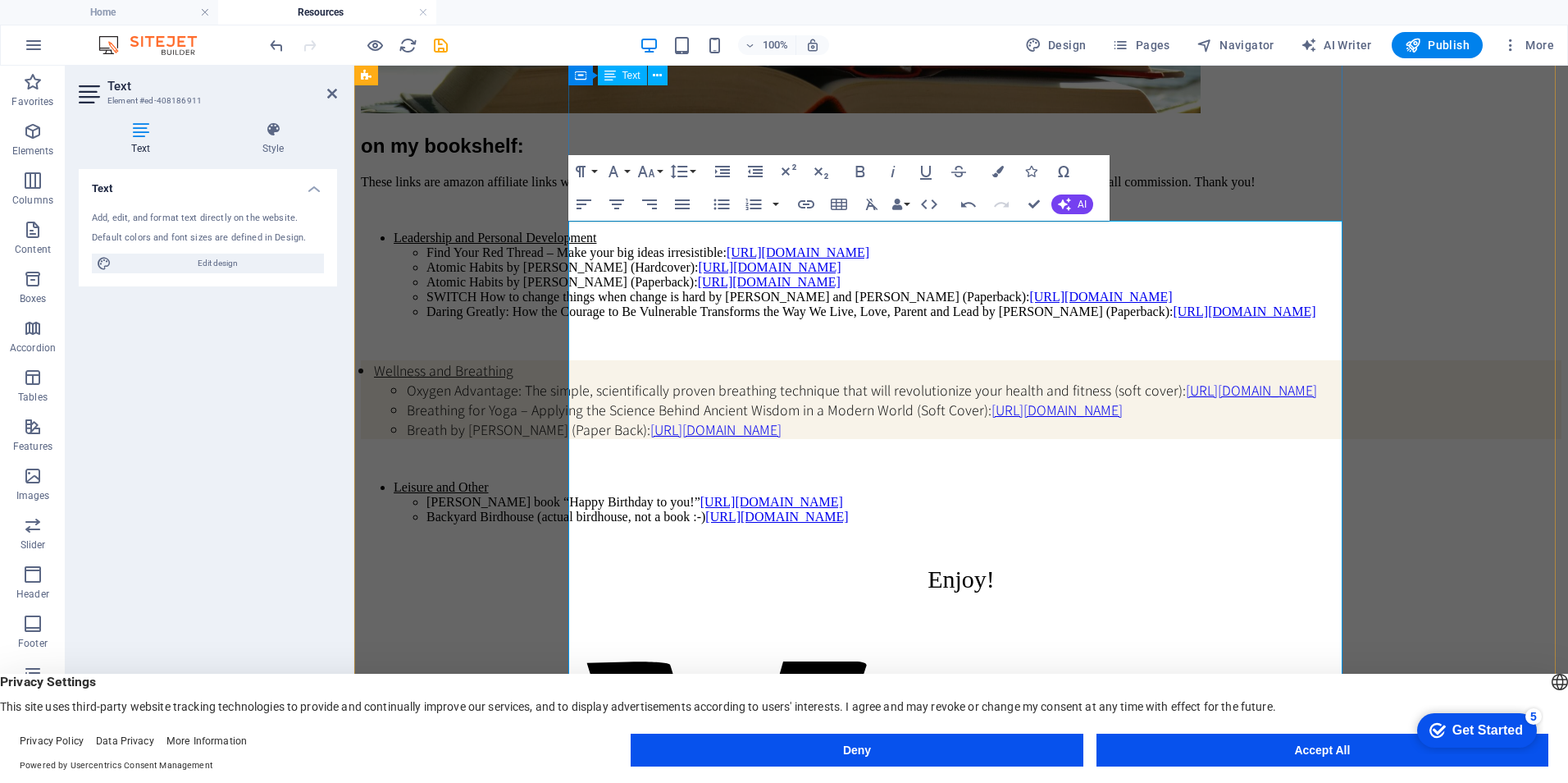
scroll to position [465, 0]
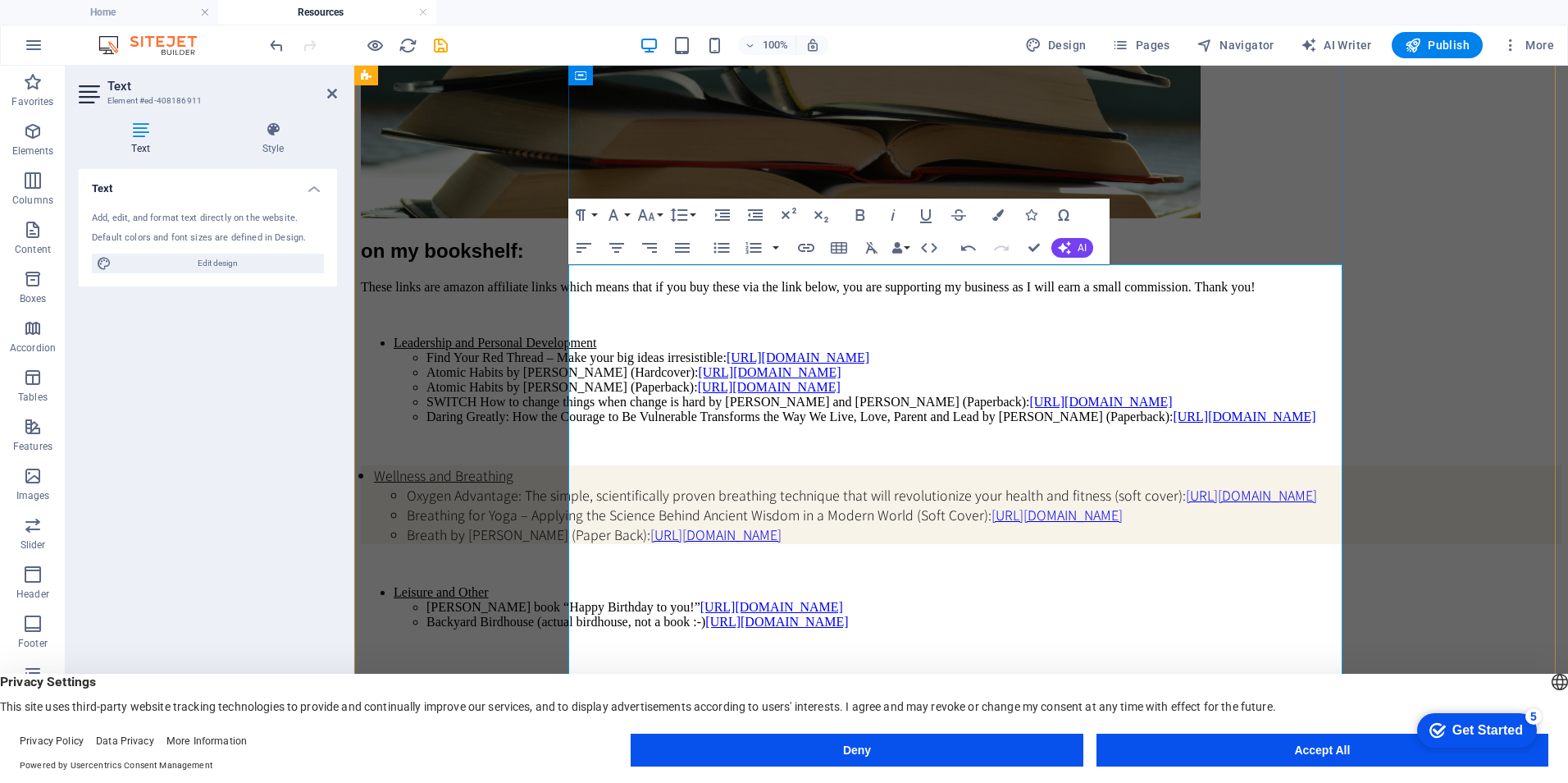
click at [596, 365] on li "Find Your Red Thread – Make your big ideas irresistible: https://amzn.to/46l0p8t" at bounding box center [993, 358] width 1134 height 15
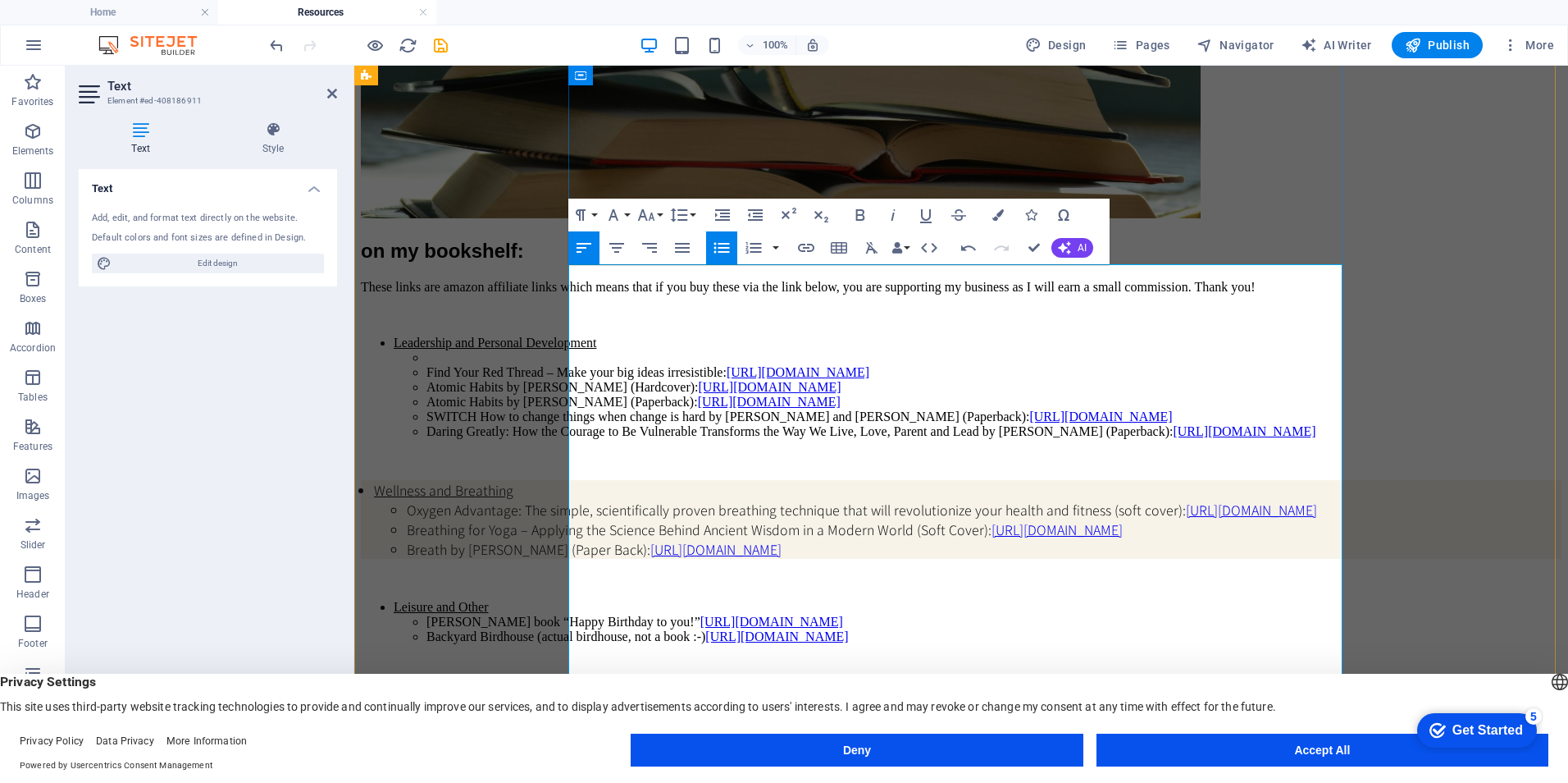
click at [596, 365] on li at bounding box center [993, 358] width 1134 height 15
click at [744, 365] on li "The Let Them Theory:" at bounding box center [993, 358] width 1134 height 15
click at [596, 380] on li "Find Your Red Thread – Make your big ideas irresistible: https://amzn.to/46l0p8t" at bounding box center [993, 373] width 1134 height 15
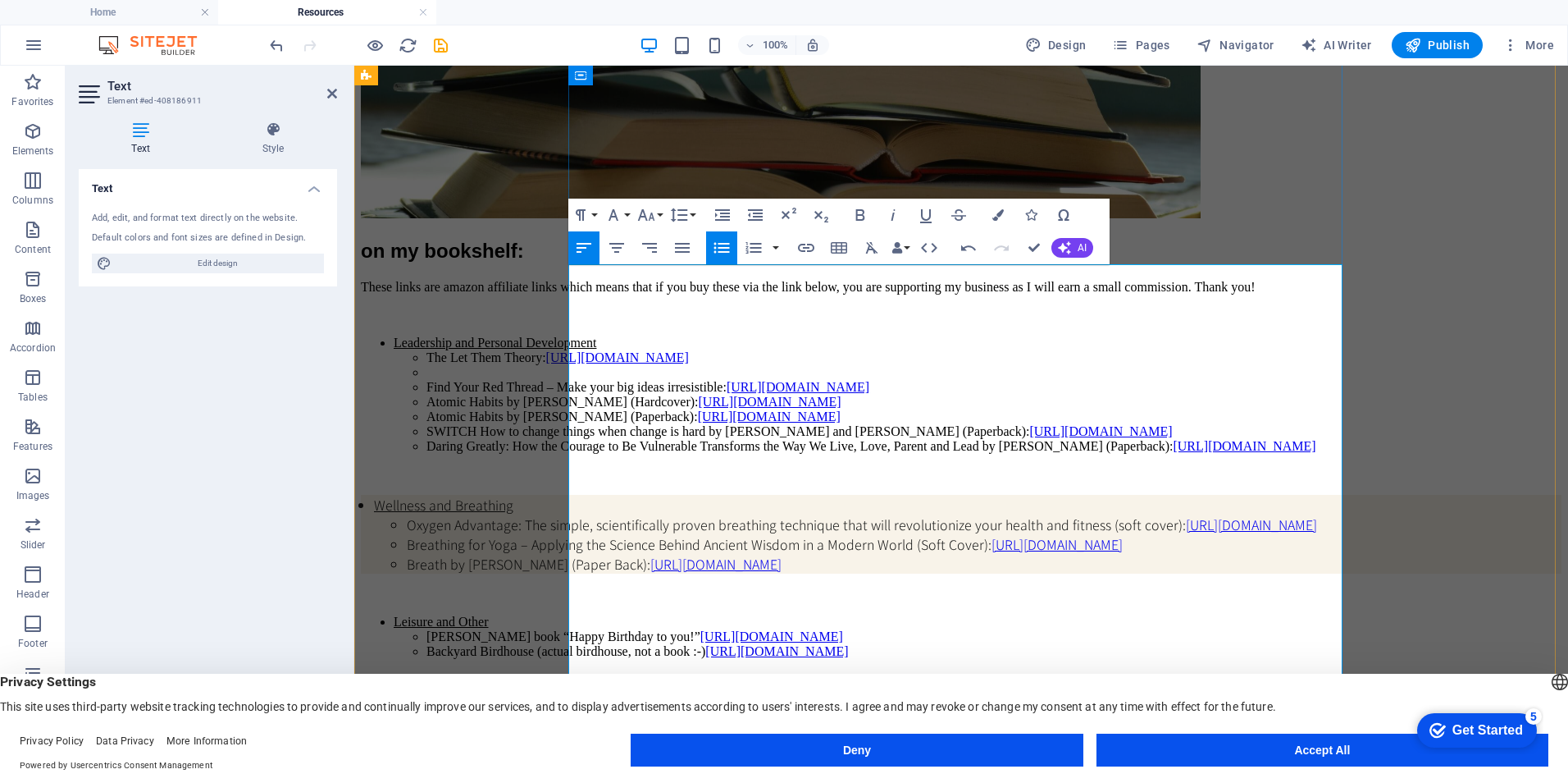
click at [596, 380] on li at bounding box center [993, 373] width 1134 height 15
drag, startPoint x: 873, startPoint y: 406, endPoint x: 745, endPoint y: 411, distance: 128.1
click at [745, 380] on li "Make Change That Lasts: https://amzn.to/4p877Gg" at bounding box center [993, 373] width 1134 height 15
click at [773, 380] on li "Make Change That Lasts:" at bounding box center [993, 373] width 1134 height 15
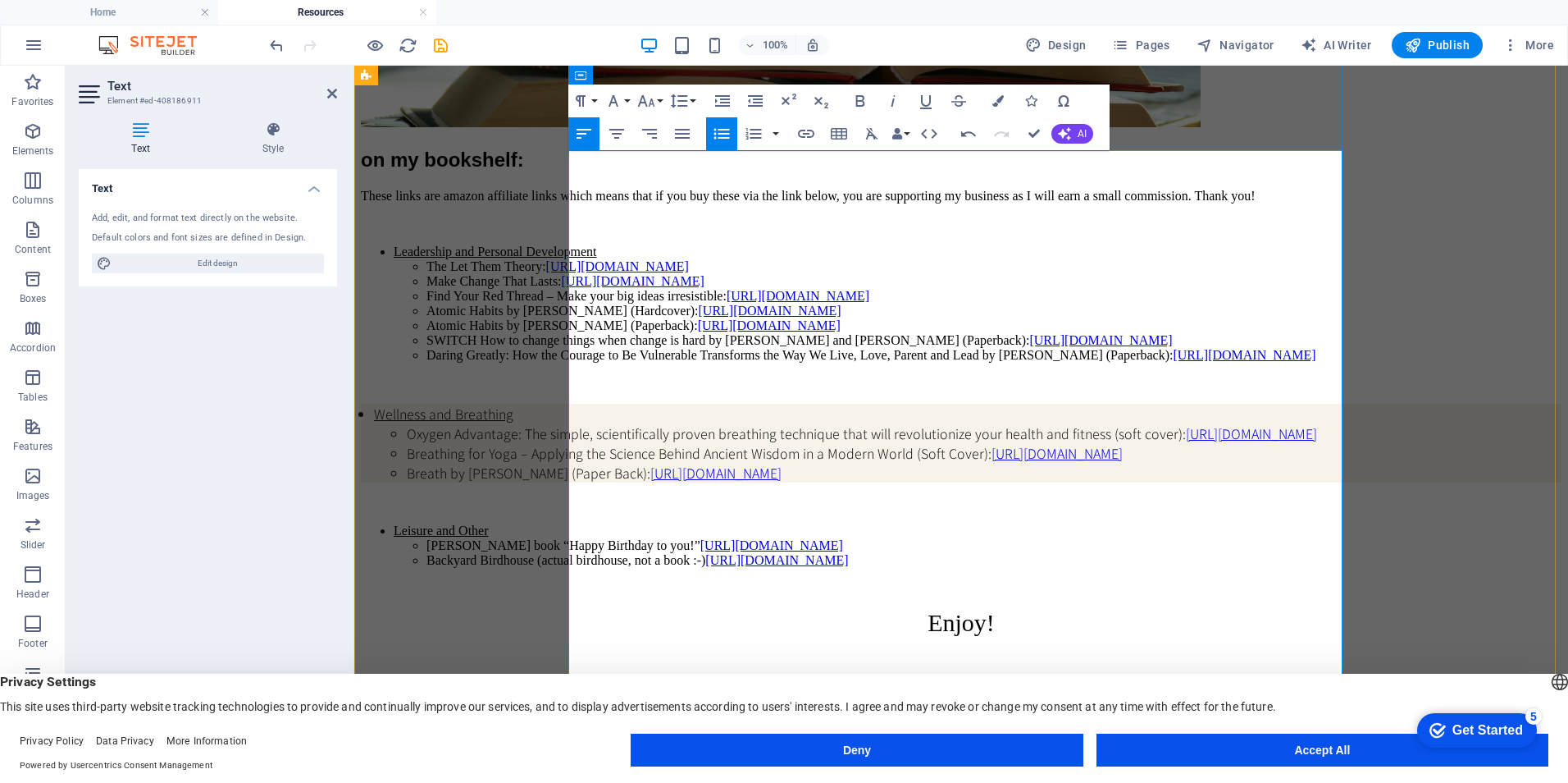
scroll to position [629, 0]
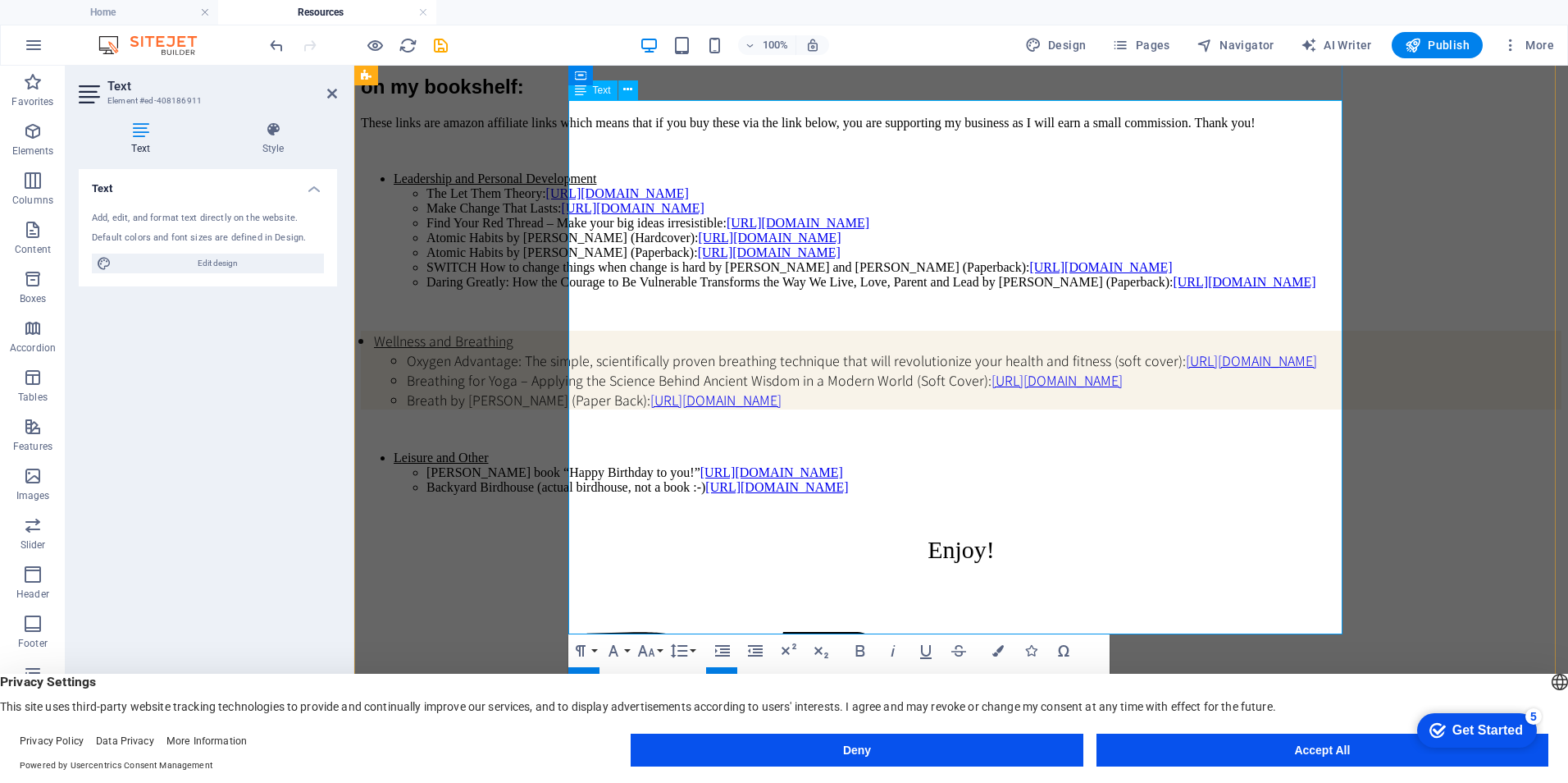
click at [596, 215] on li "Make Change That Lasts: https://amzn.to/3HVREZm" at bounding box center [993, 209] width 1134 height 15
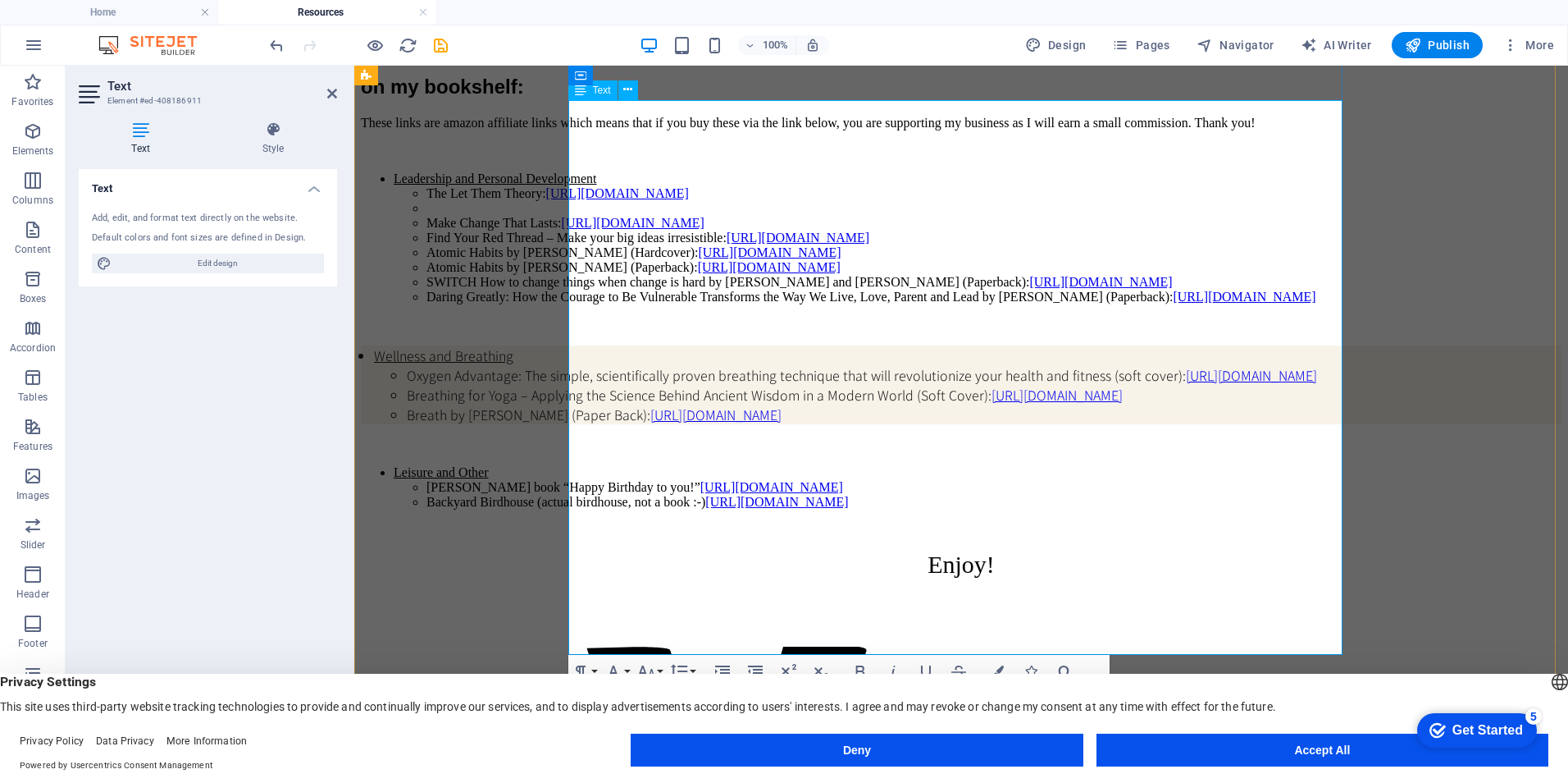
click at [596, 215] on li at bounding box center [993, 209] width 1134 height 15
click at [863, 215] on li "The Courage Gap - 5 Steps to Braver Action:" at bounding box center [993, 209] width 1134 height 15
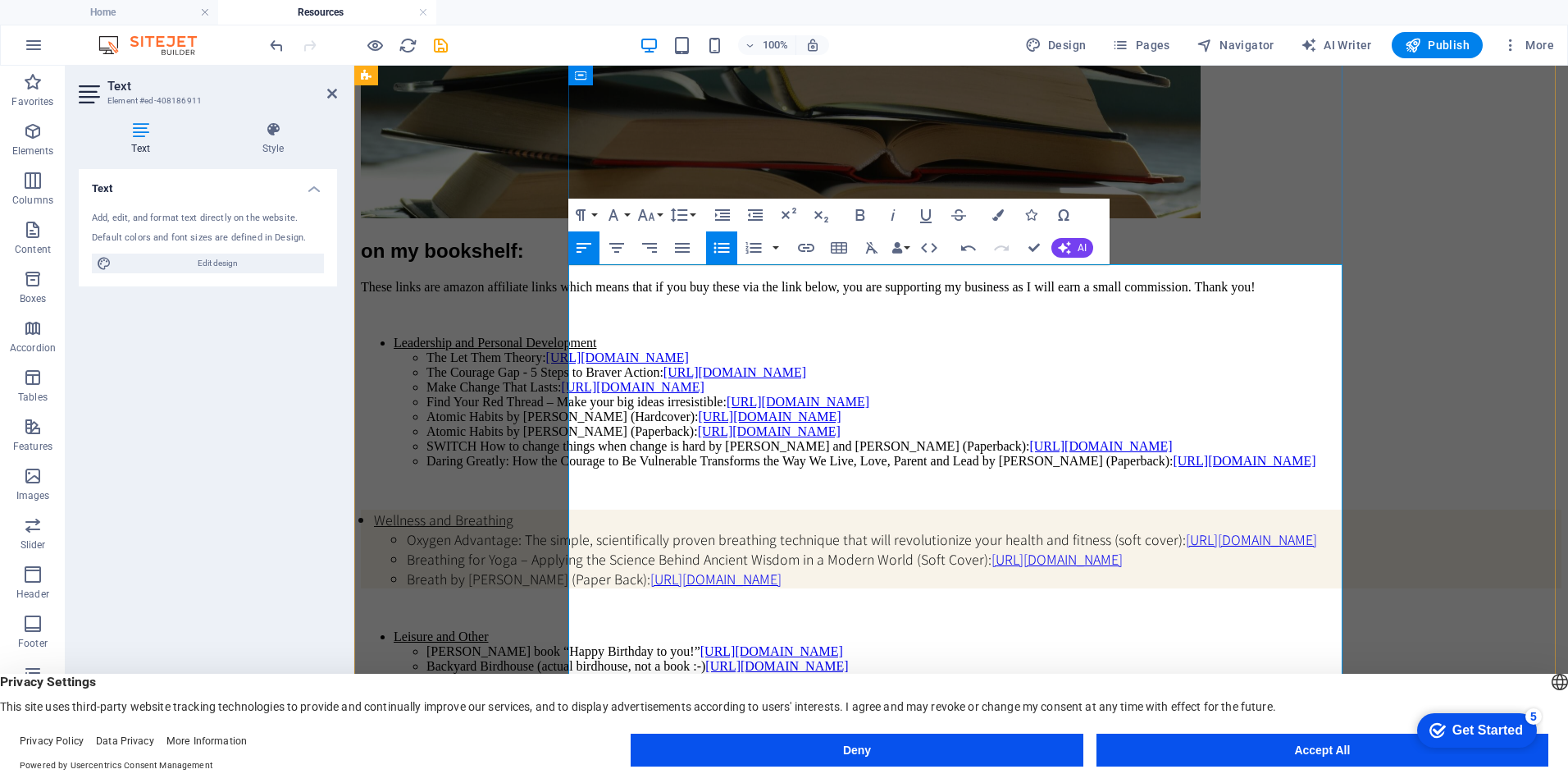
scroll to position [55, 0]
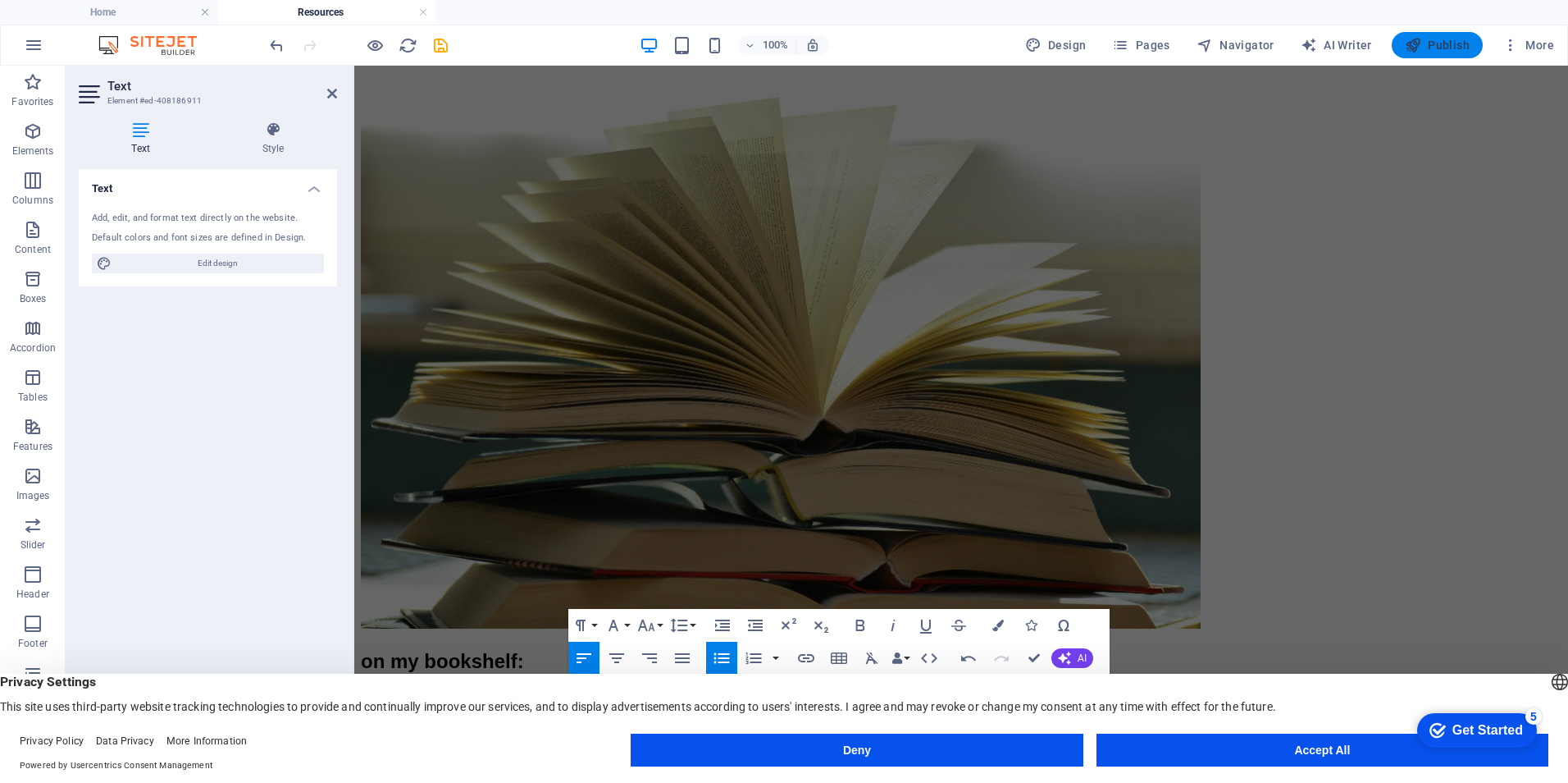
click at [1430, 45] on span "Publish" at bounding box center [1437, 45] width 65 height 16
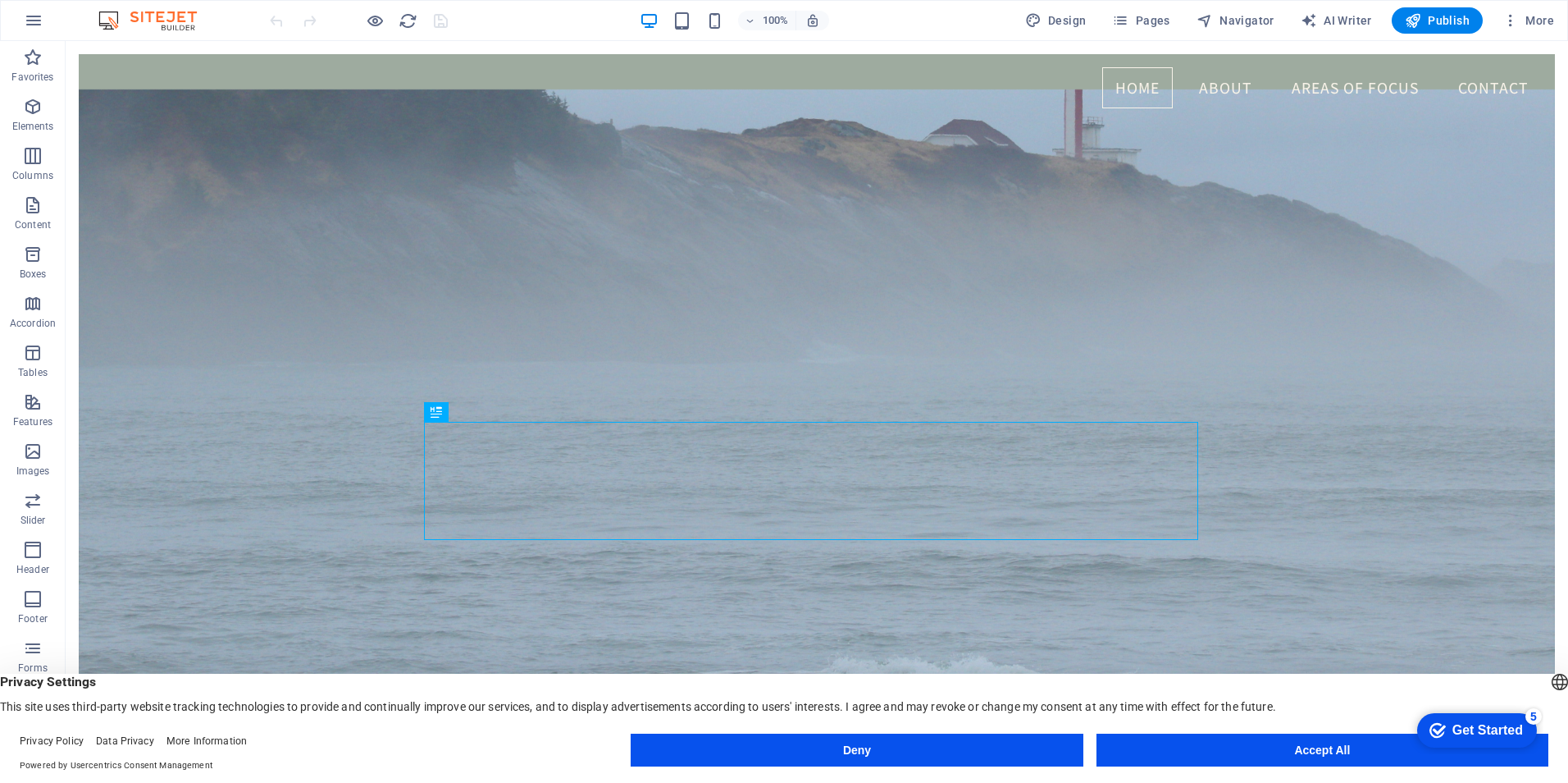
click at [1467, 725] on div "Get Started" at bounding box center [1487, 731] width 70 height 15
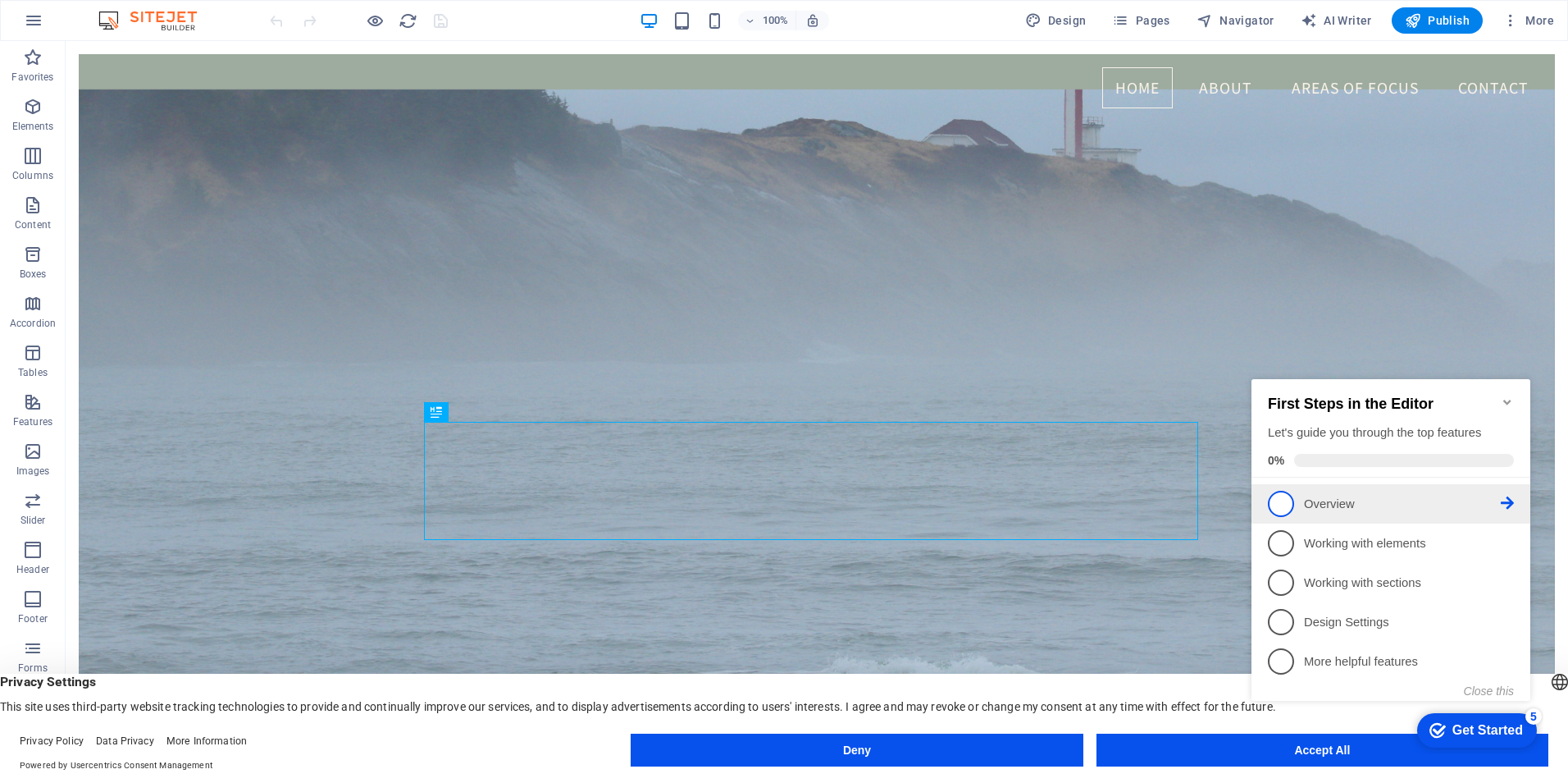
click at [1284, 496] on span "1" at bounding box center [1281, 504] width 27 height 27
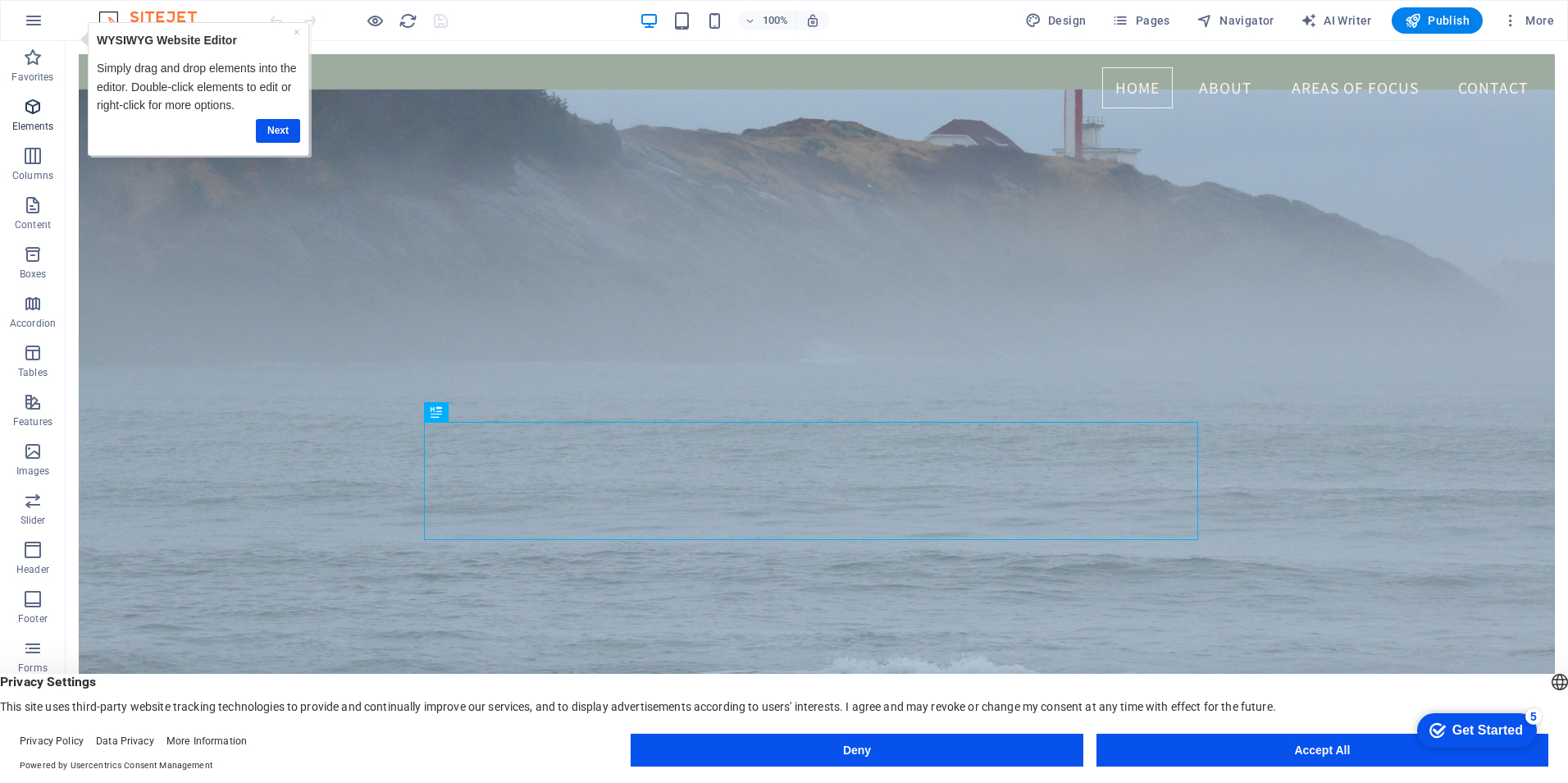
click at [31, 105] on icon "button" at bounding box center [32, 106] width 20 height 20
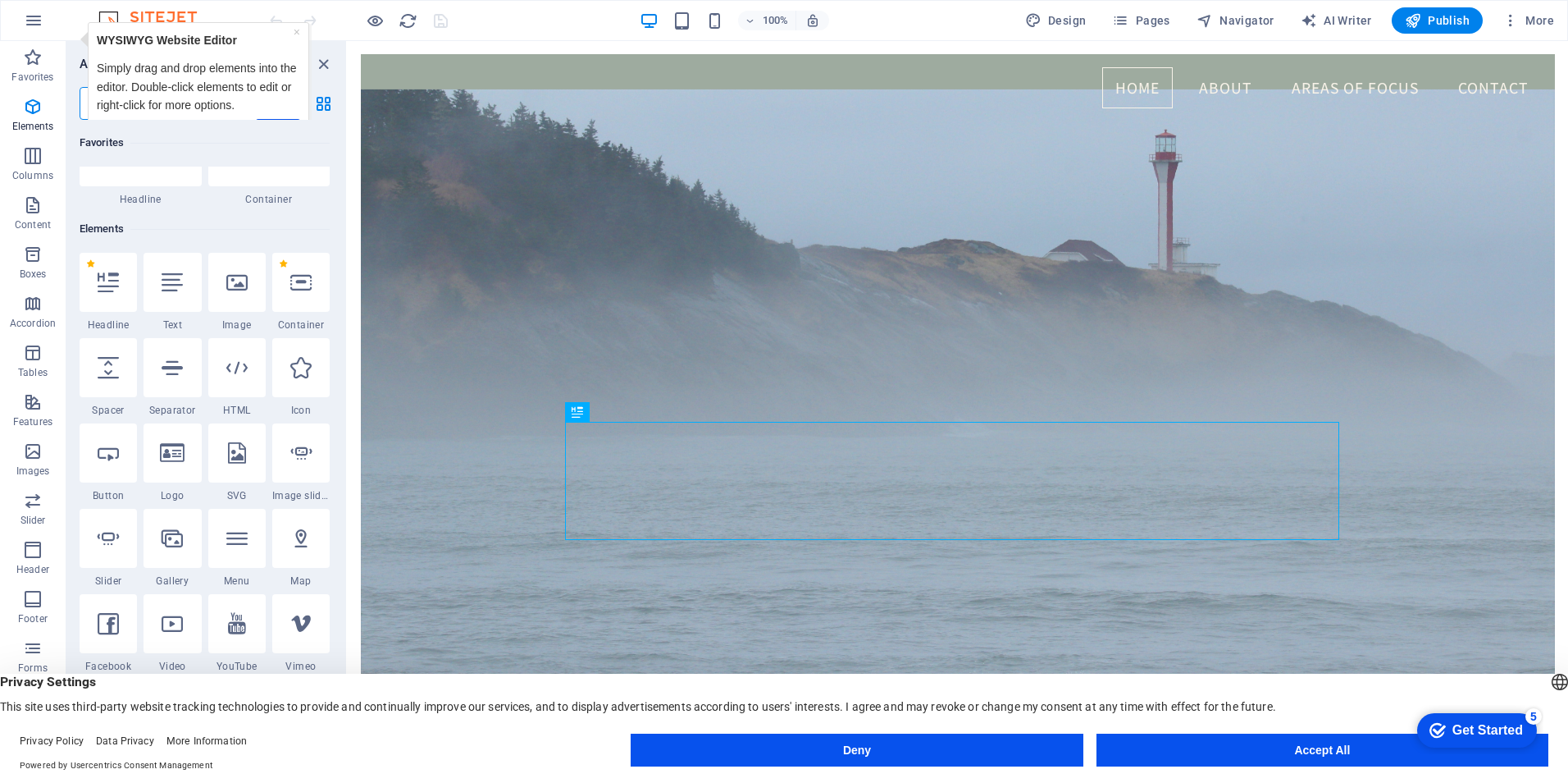
scroll to position [82, 0]
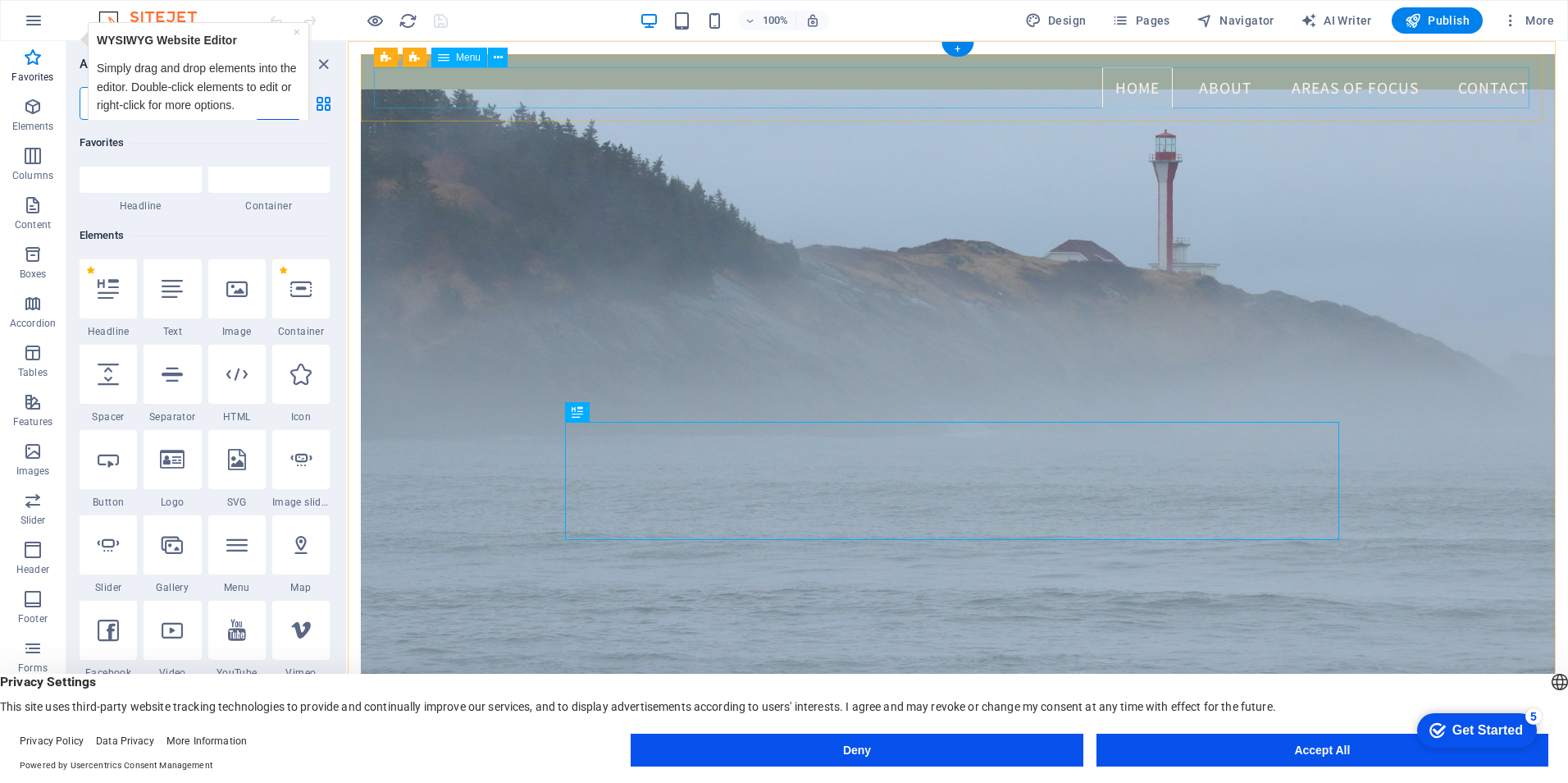
click at [991, 84] on nav "Home About Areas Of Focus Contact" at bounding box center [957, 87] width 1168 height 41
click at [499, 54] on icon at bounding box center [498, 58] width 9 height 17
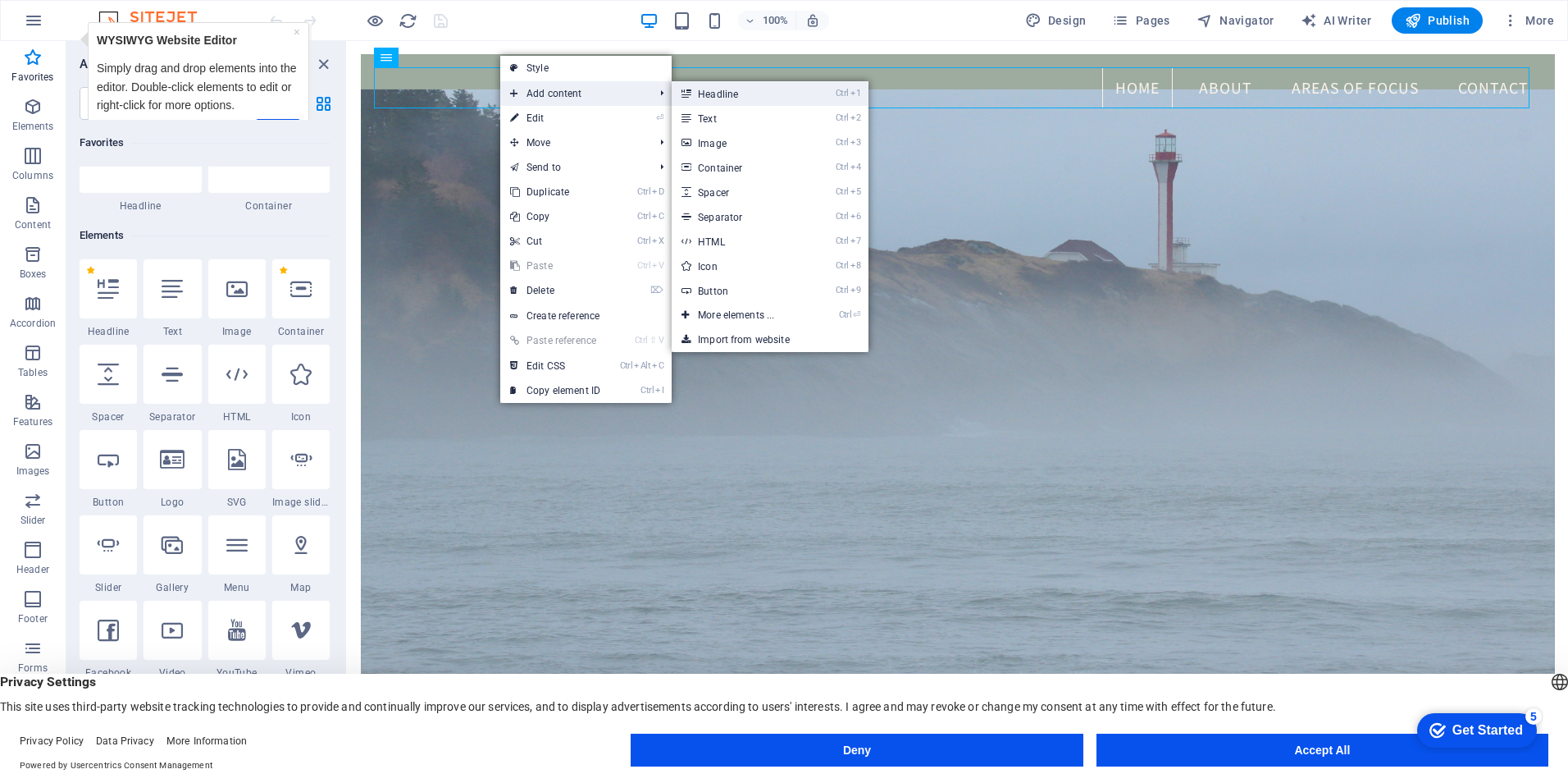
click at [731, 94] on link "Ctrl 1 Headline" at bounding box center [739, 94] width 136 height 25
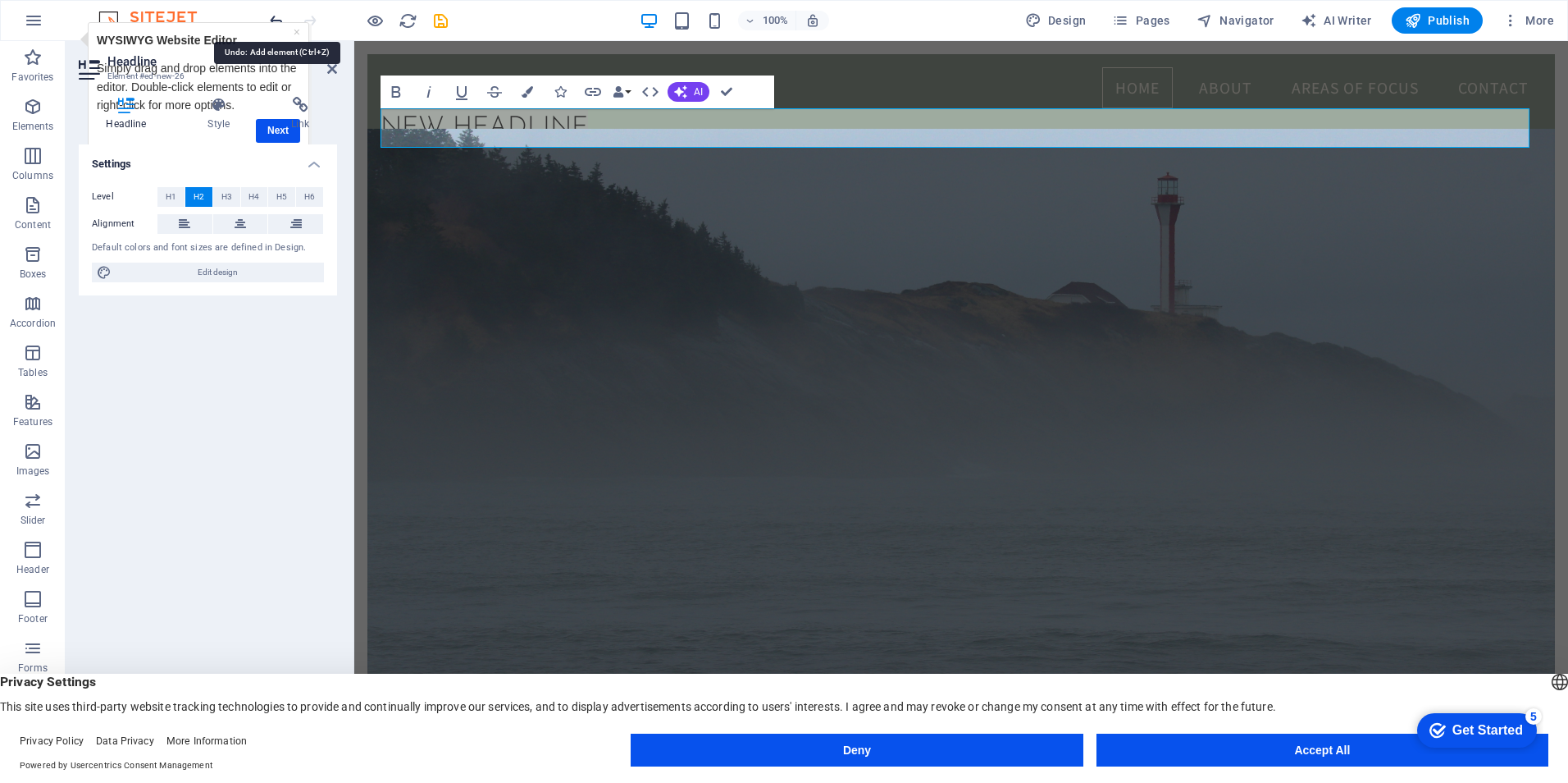
click at [276, 14] on icon "undo" at bounding box center [277, 21] width 19 height 19
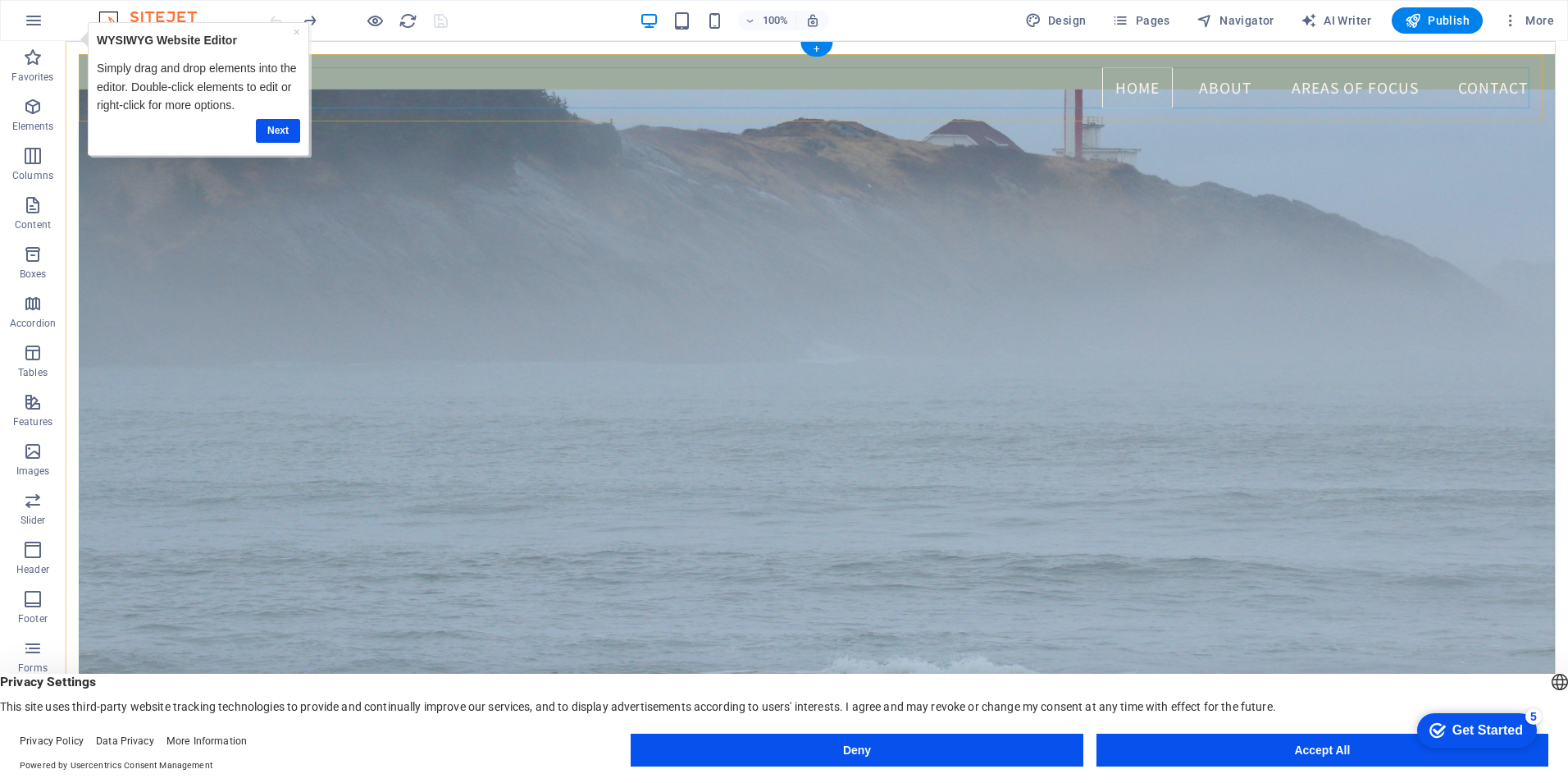
click at [937, 82] on nav "Home About Areas Of Focus Contact" at bounding box center [817, 87] width 1449 height 41
drag, startPoint x: 275, startPoint y: 131, endPoint x: 286, endPoint y: 112, distance: 22.0
click at [275, 131] on link "Next" at bounding box center [277, 130] width 45 height 24
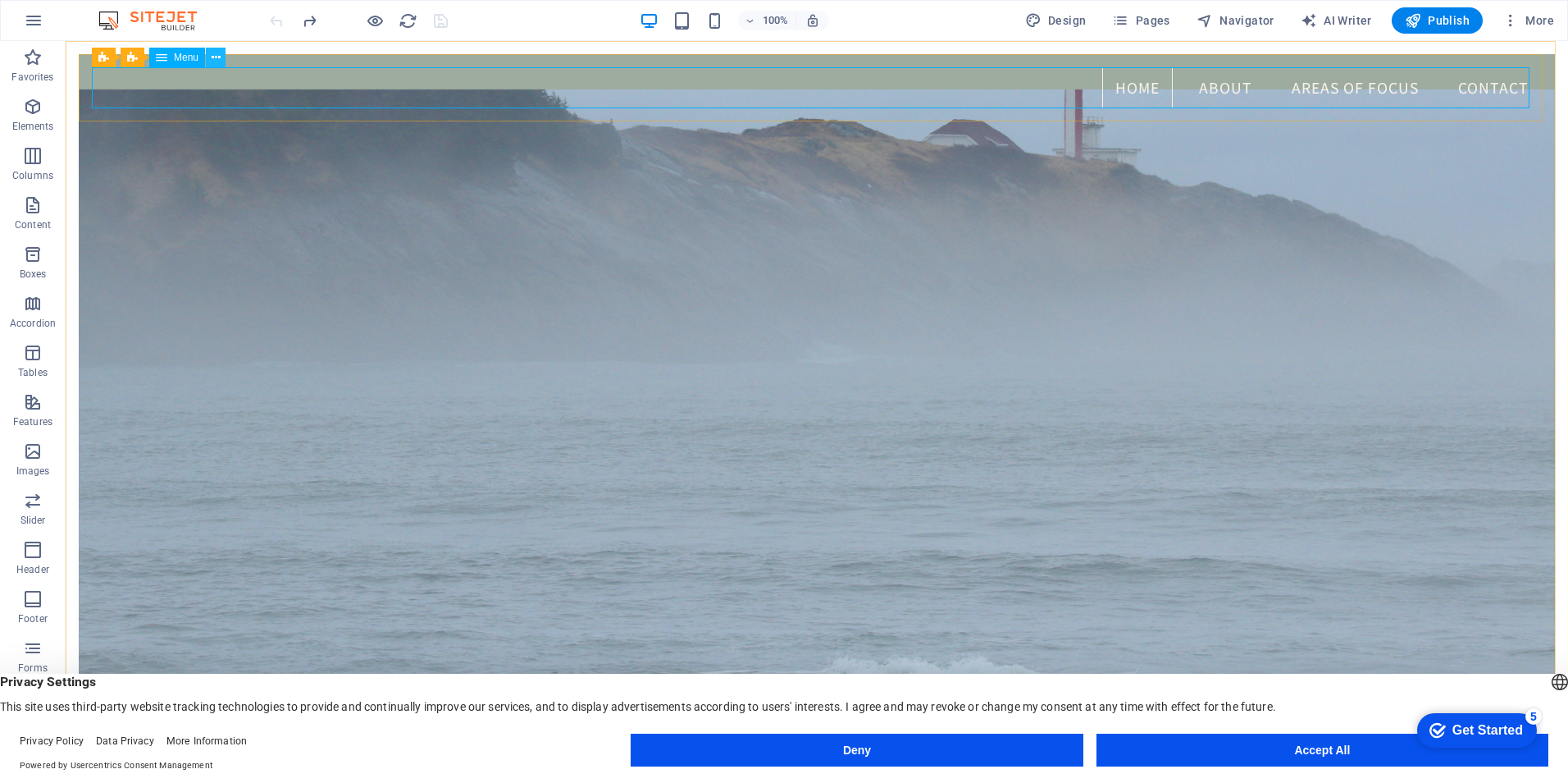
click at [220, 58] on icon at bounding box center [216, 58] width 9 height 17
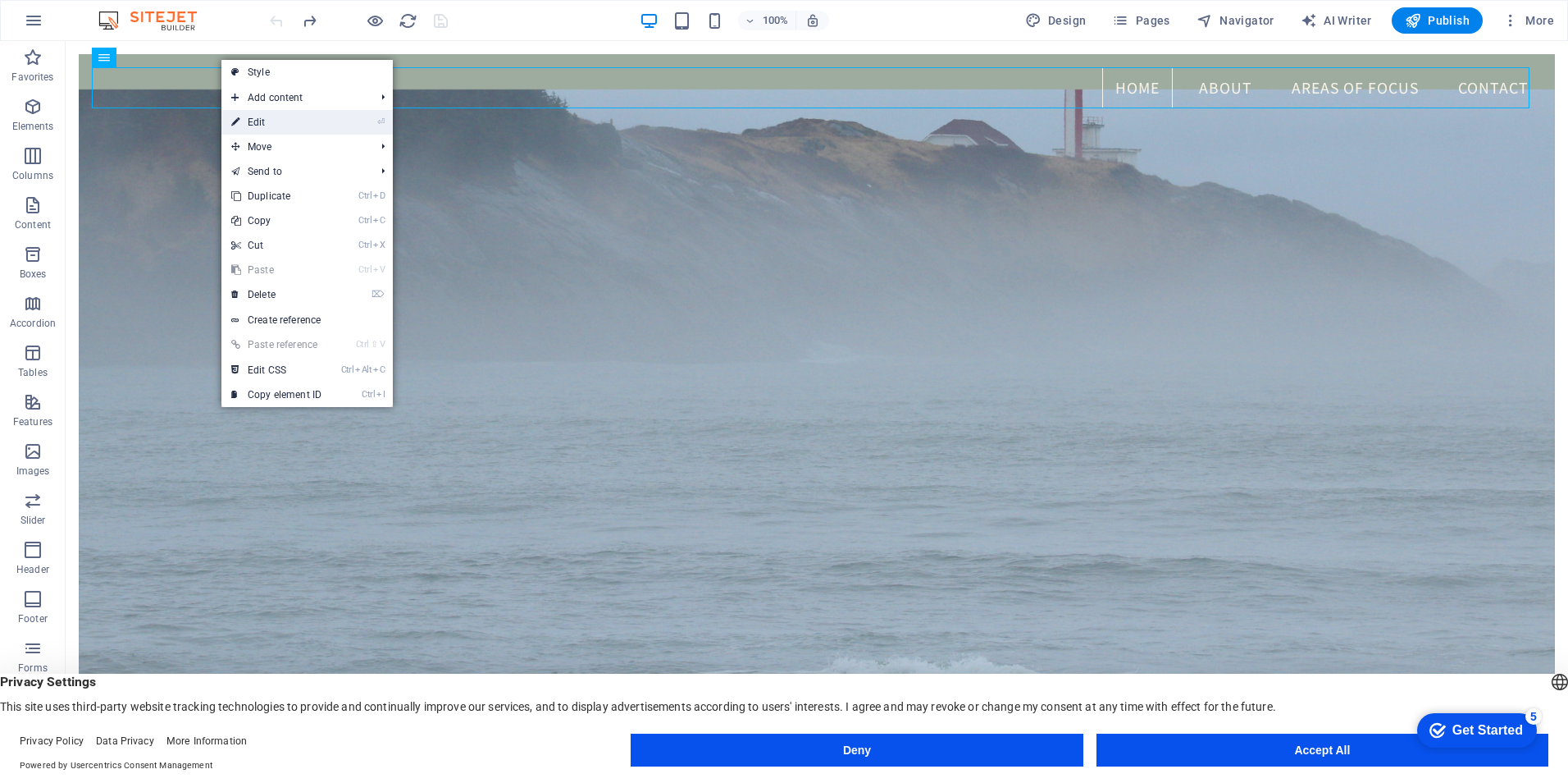
click at [252, 121] on link "⏎ Edit" at bounding box center [276, 122] width 110 height 25
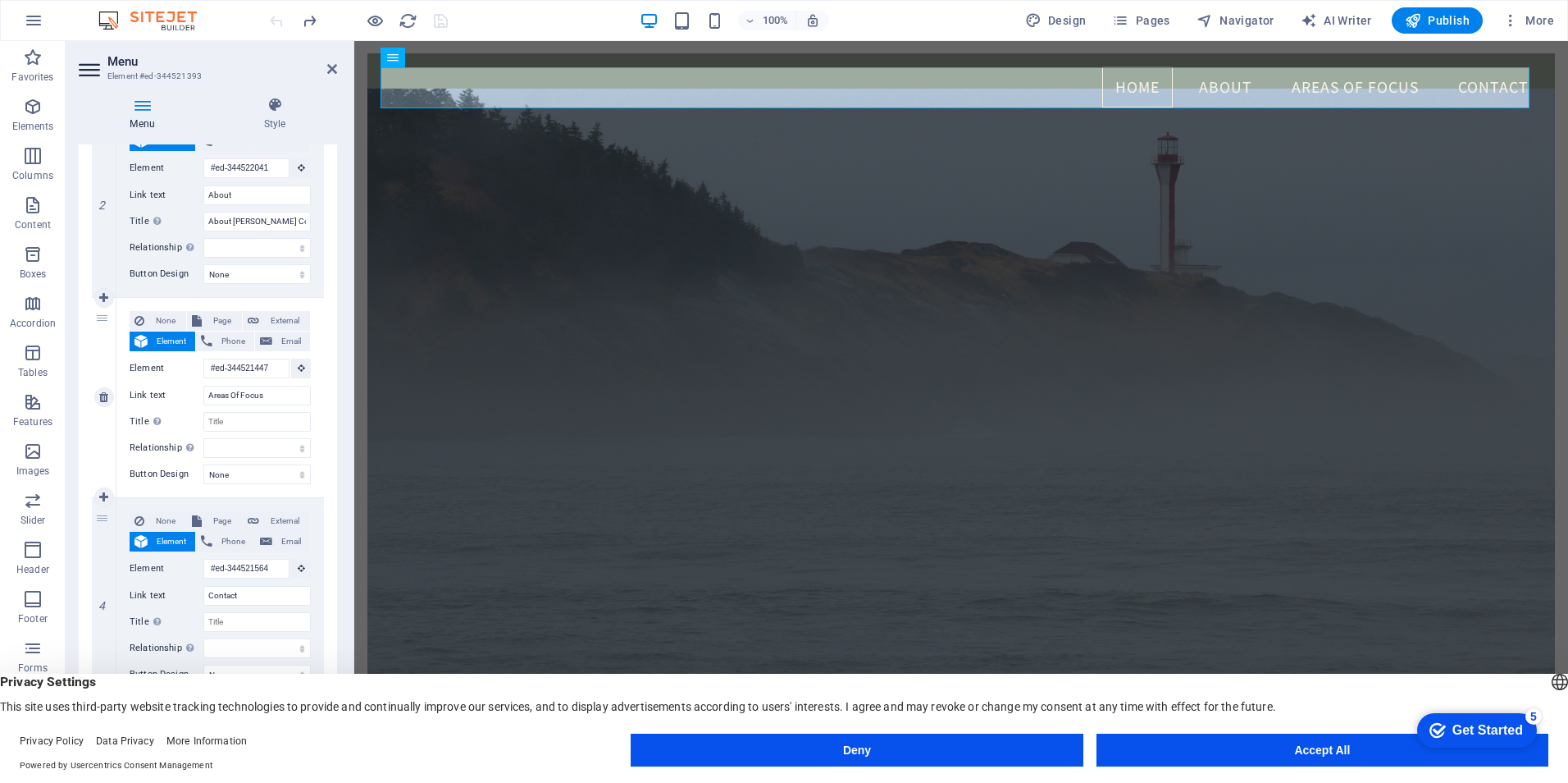
scroll to position [0, 0]
click at [100, 495] on icon at bounding box center [104, 497] width 9 height 11
select select
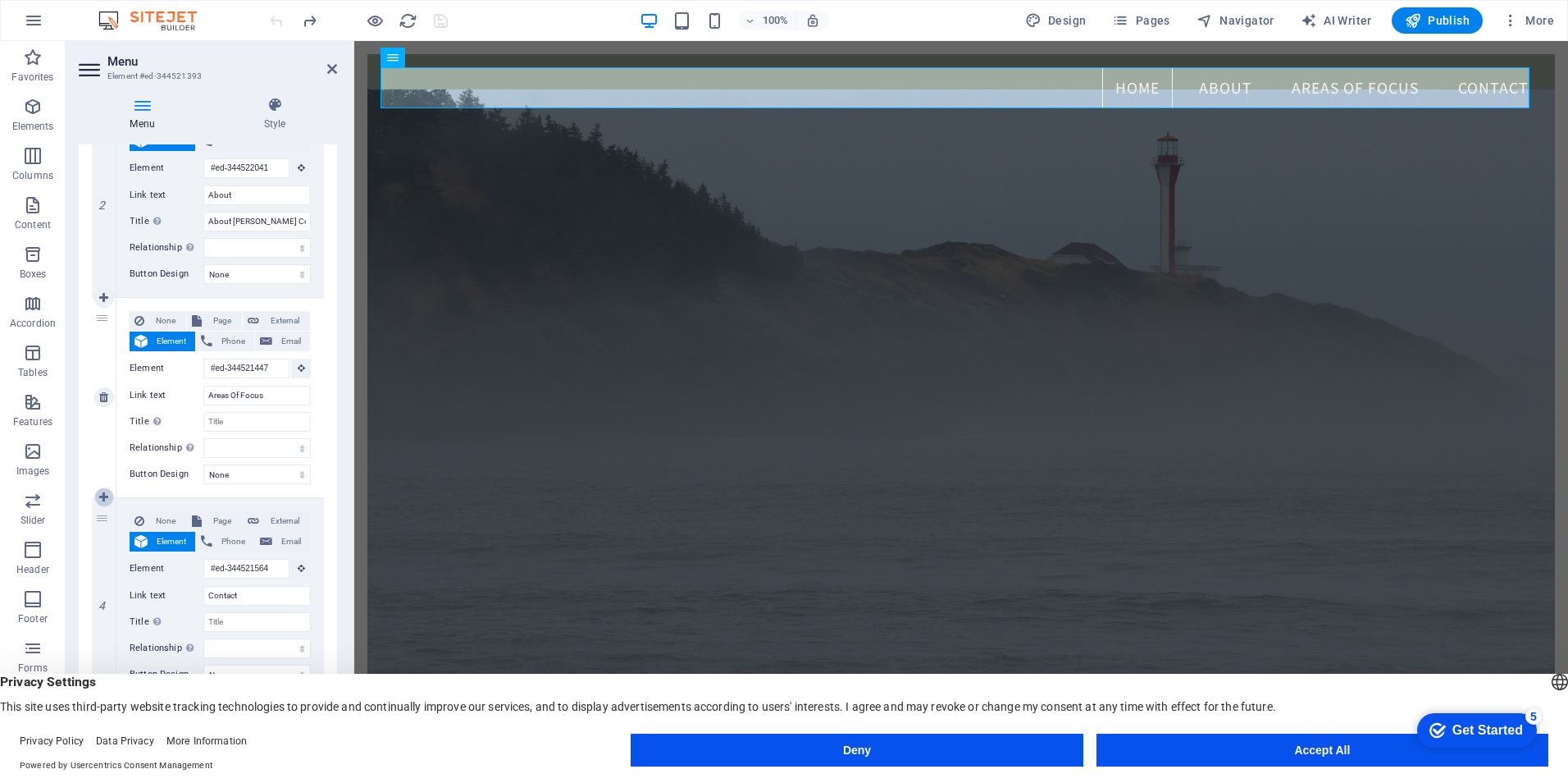
select select
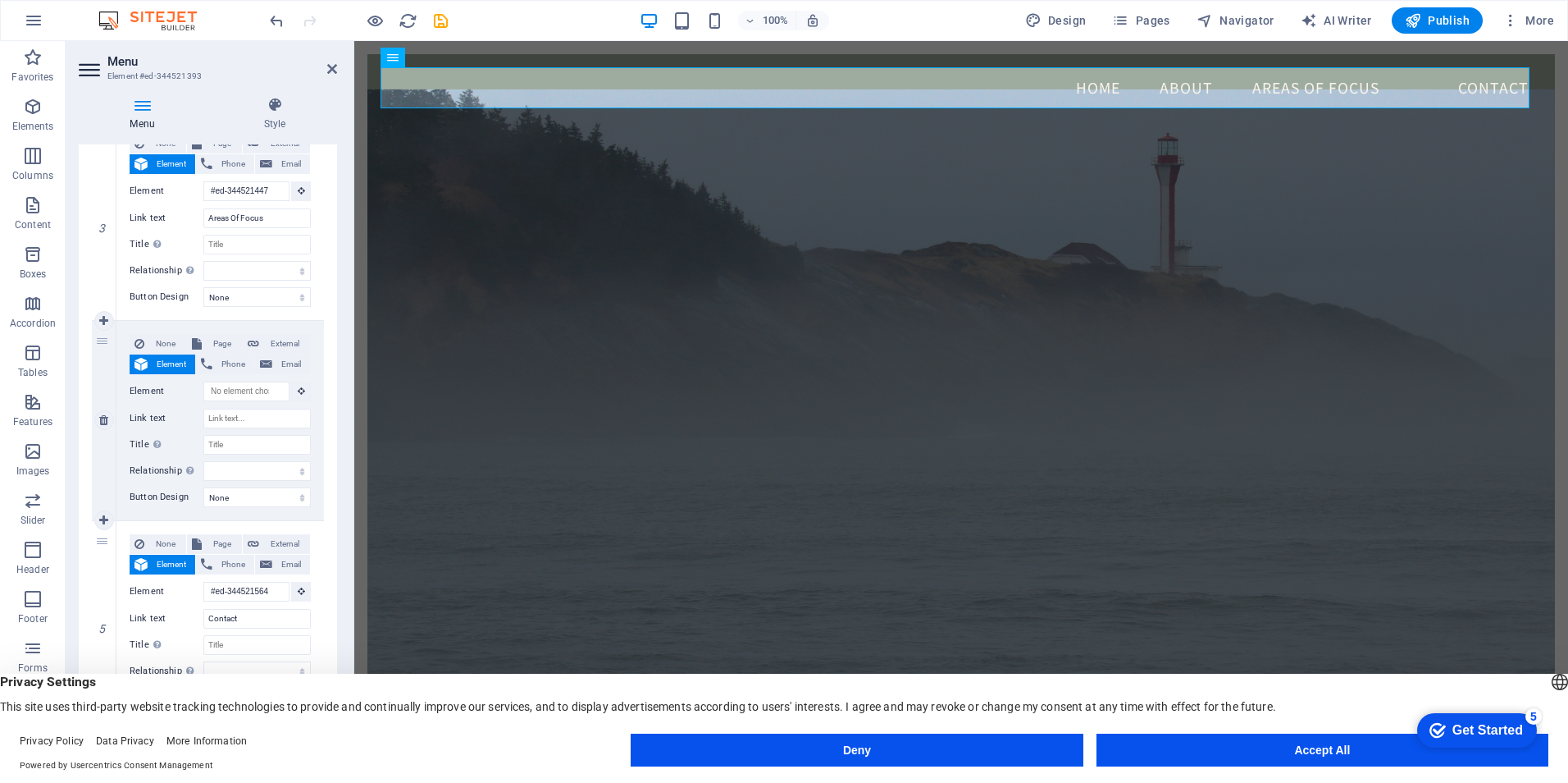
scroll to position [603, 0]
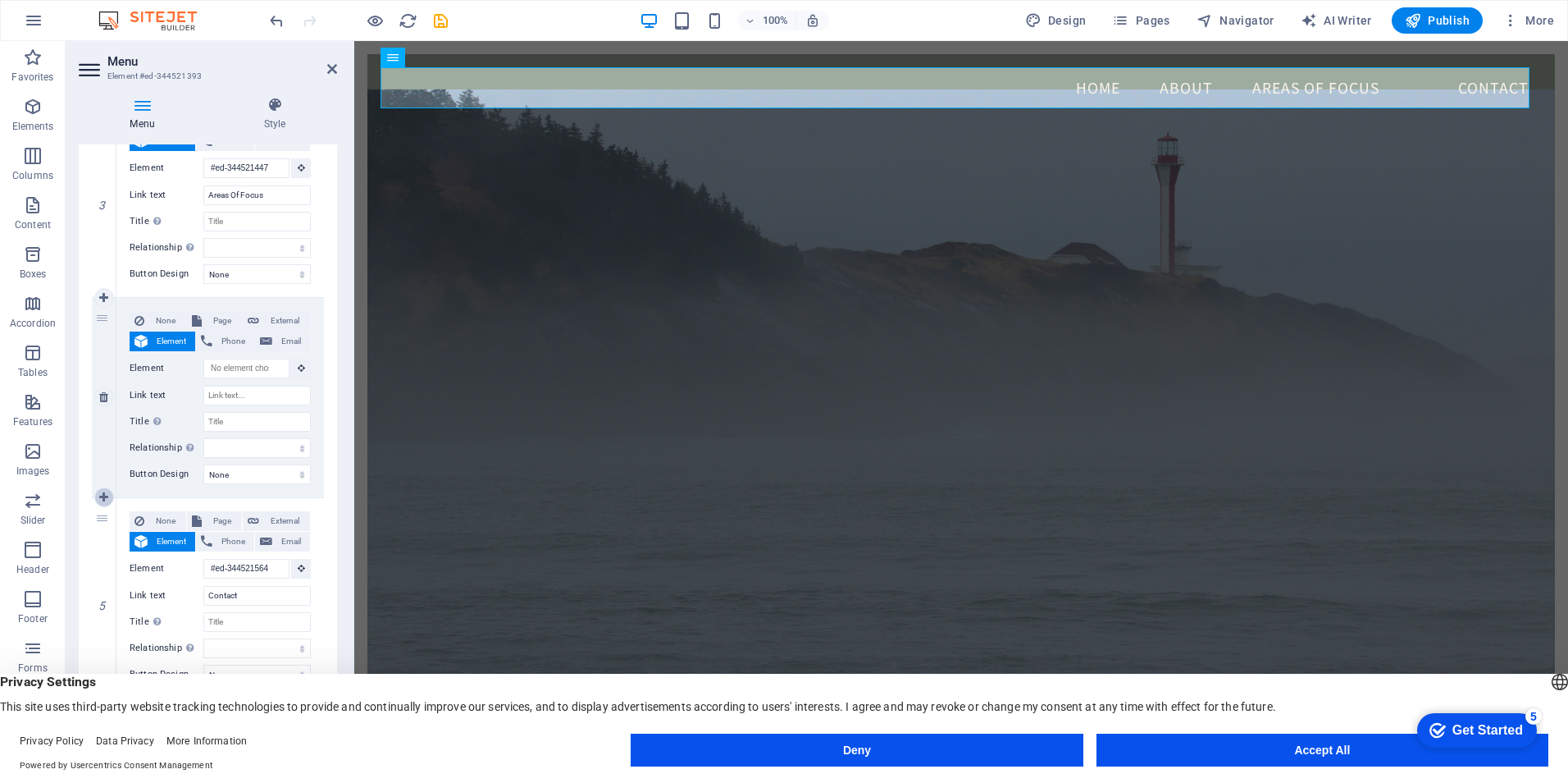
click at [102, 492] on icon at bounding box center [104, 497] width 9 height 11
select select
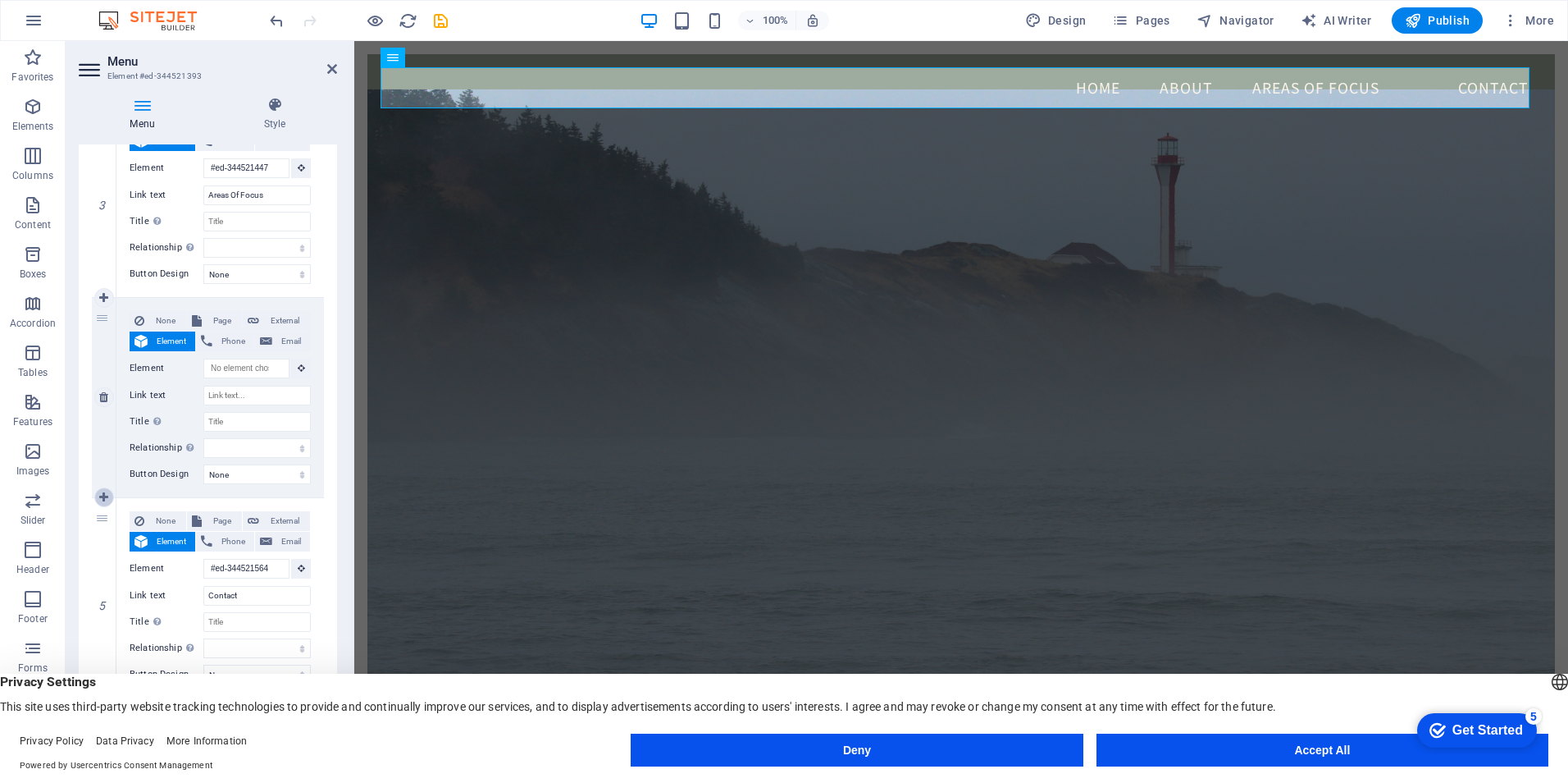
select select
click at [278, 20] on icon "undo" at bounding box center [277, 21] width 19 height 19
select select
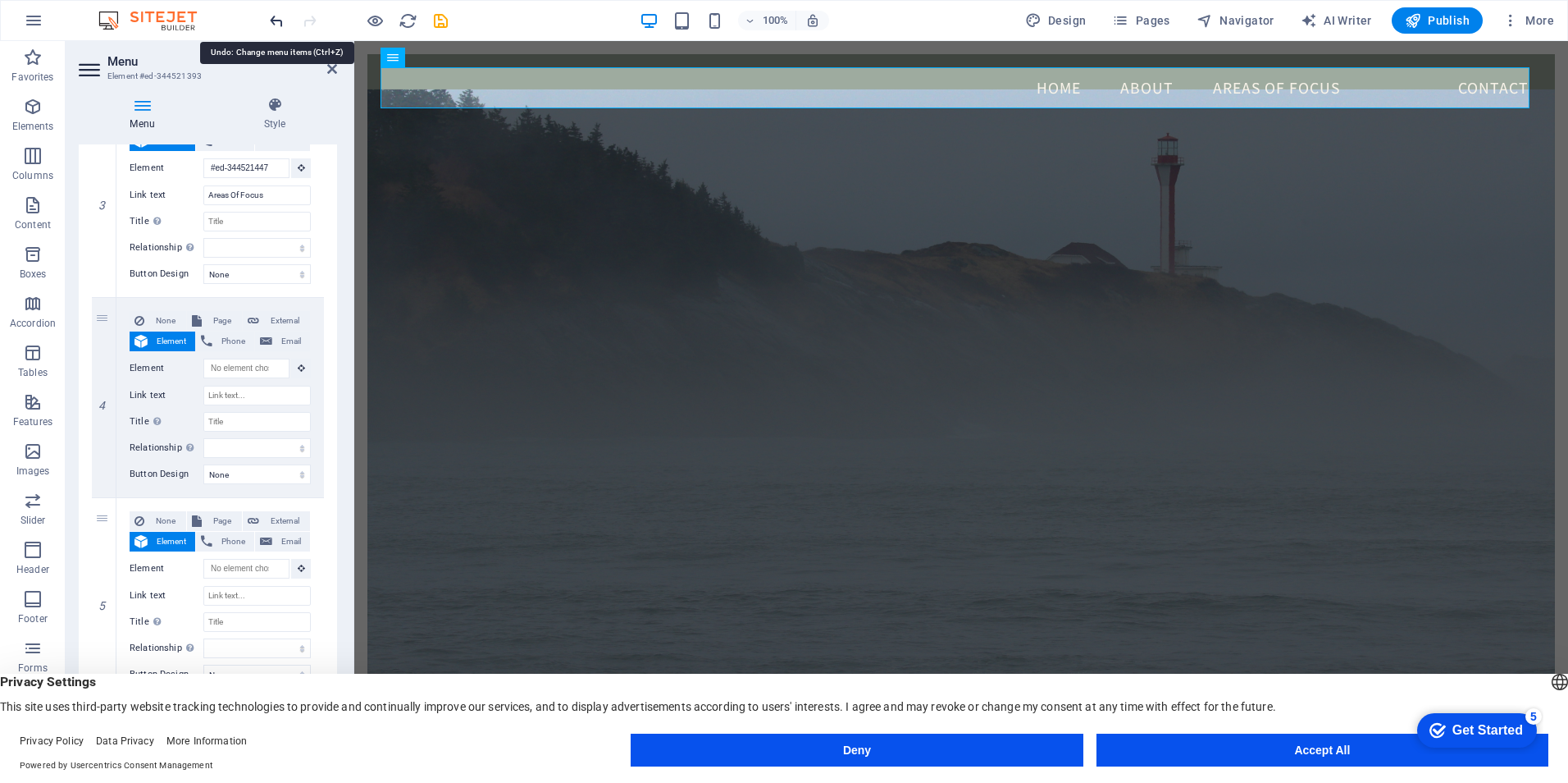
select select
type input "#ed-344521564"
type input "Contact"
select select
click at [277, 18] on icon "undo" at bounding box center [277, 21] width 19 height 19
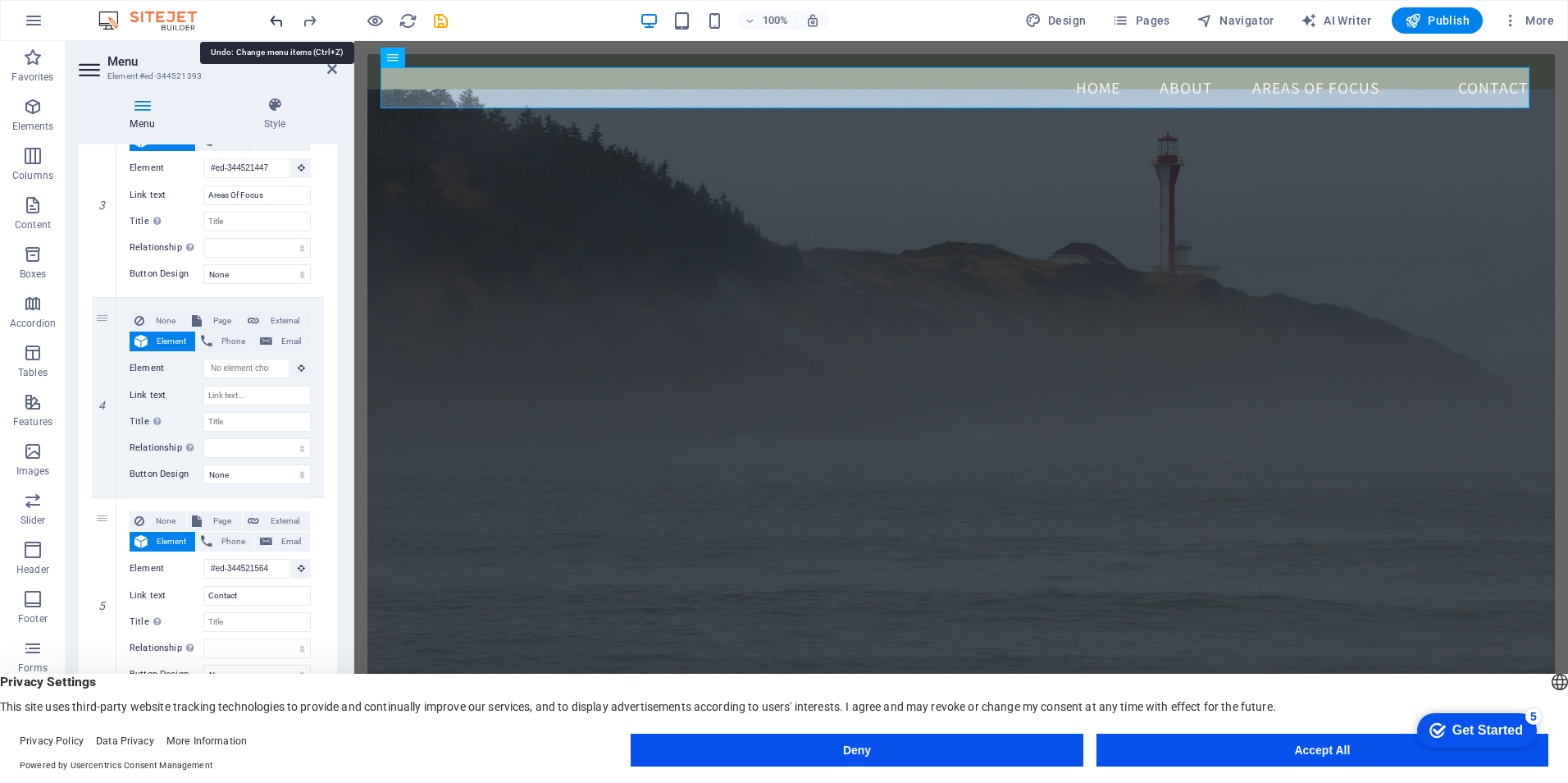
select select
type input "#ed-344521564"
type input "Contact"
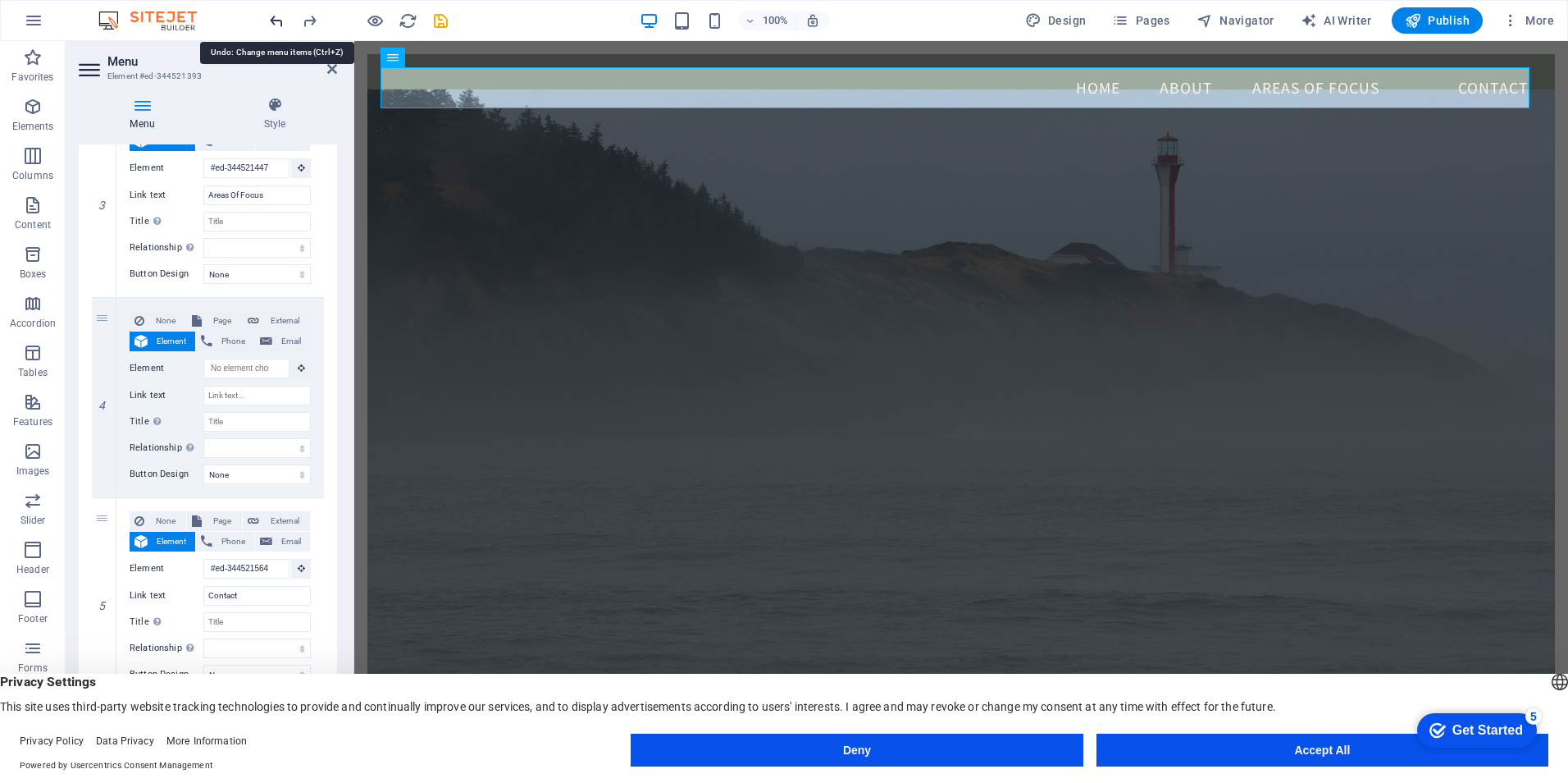
select select
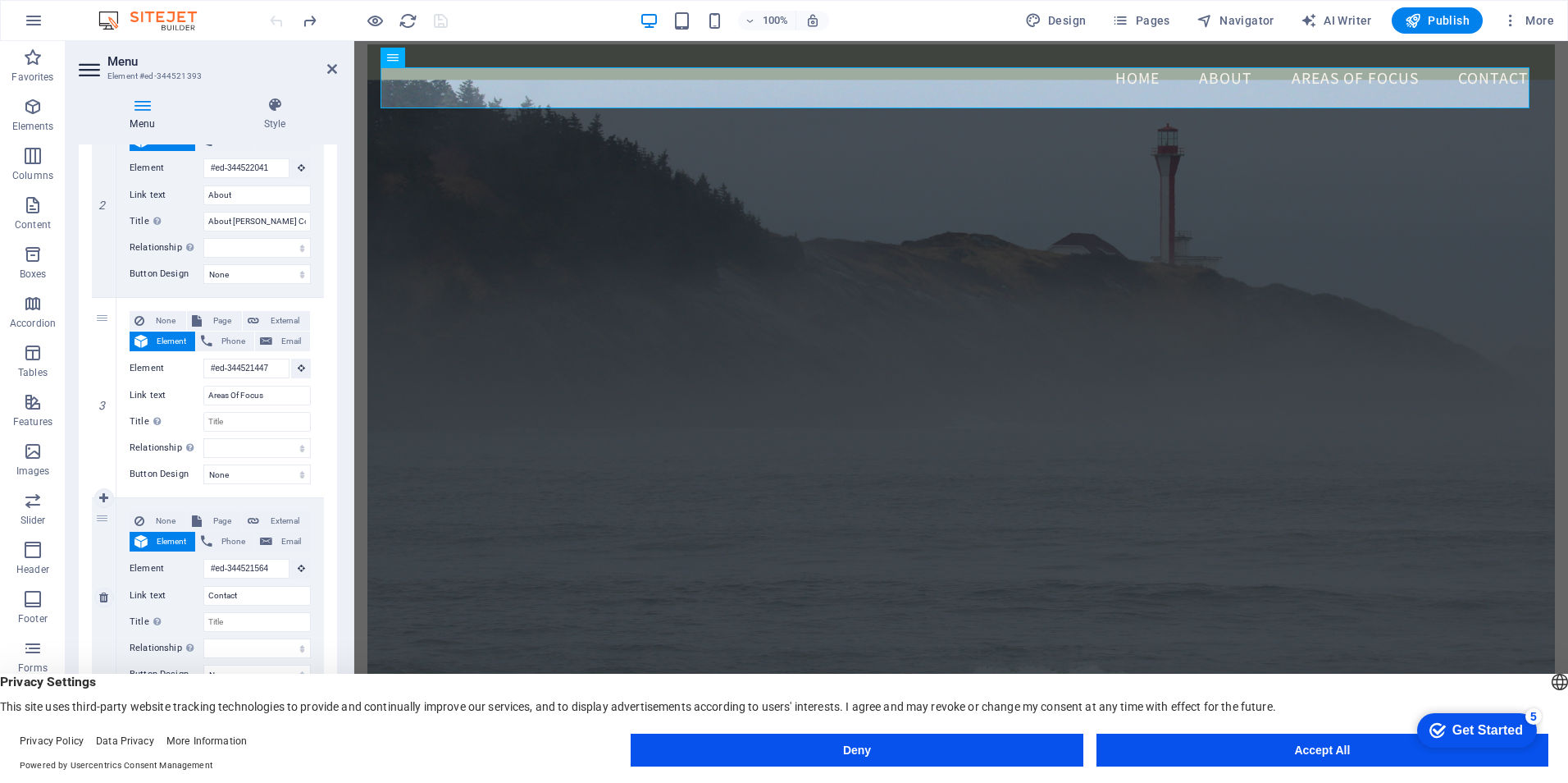
scroll to position [0, 0]
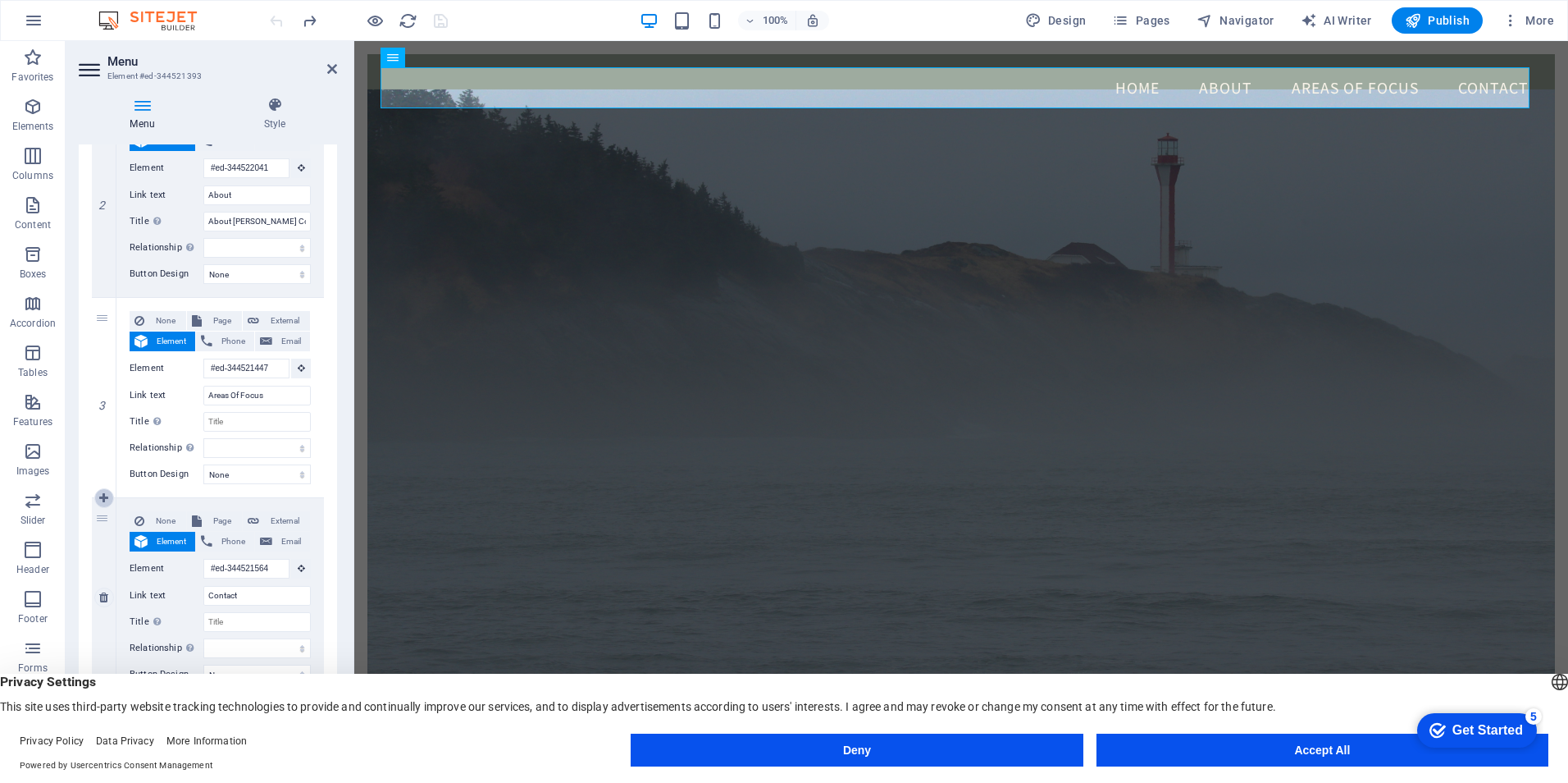
click at [103, 498] on icon at bounding box center [104, 498] width 9 height 11
select select
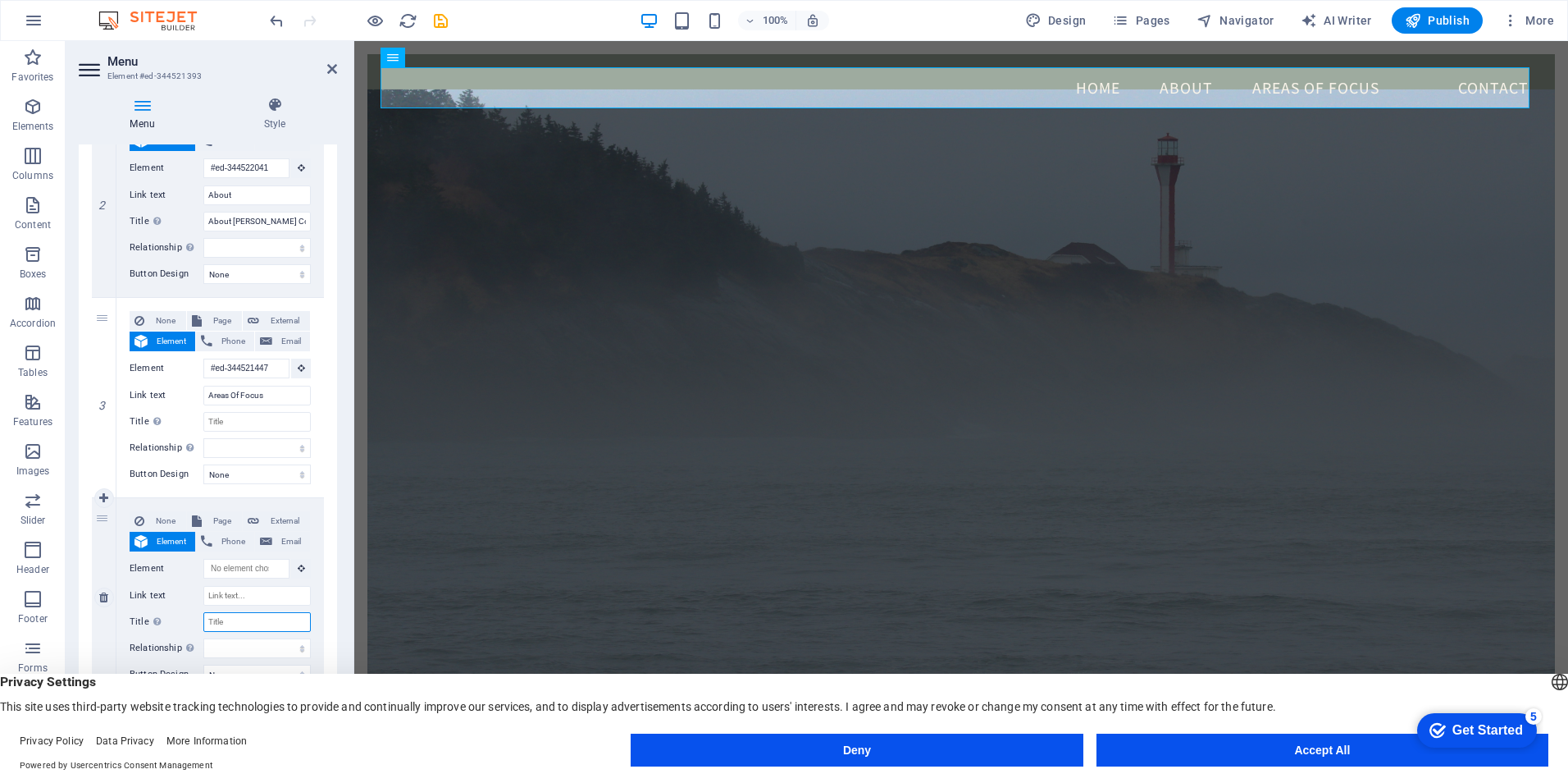
click at [229, 625] on input "Title Additional link description, should not be the same as the link text. The…" at bounding box center [256, 622] width 107 height 20
type input "Vid"
select select
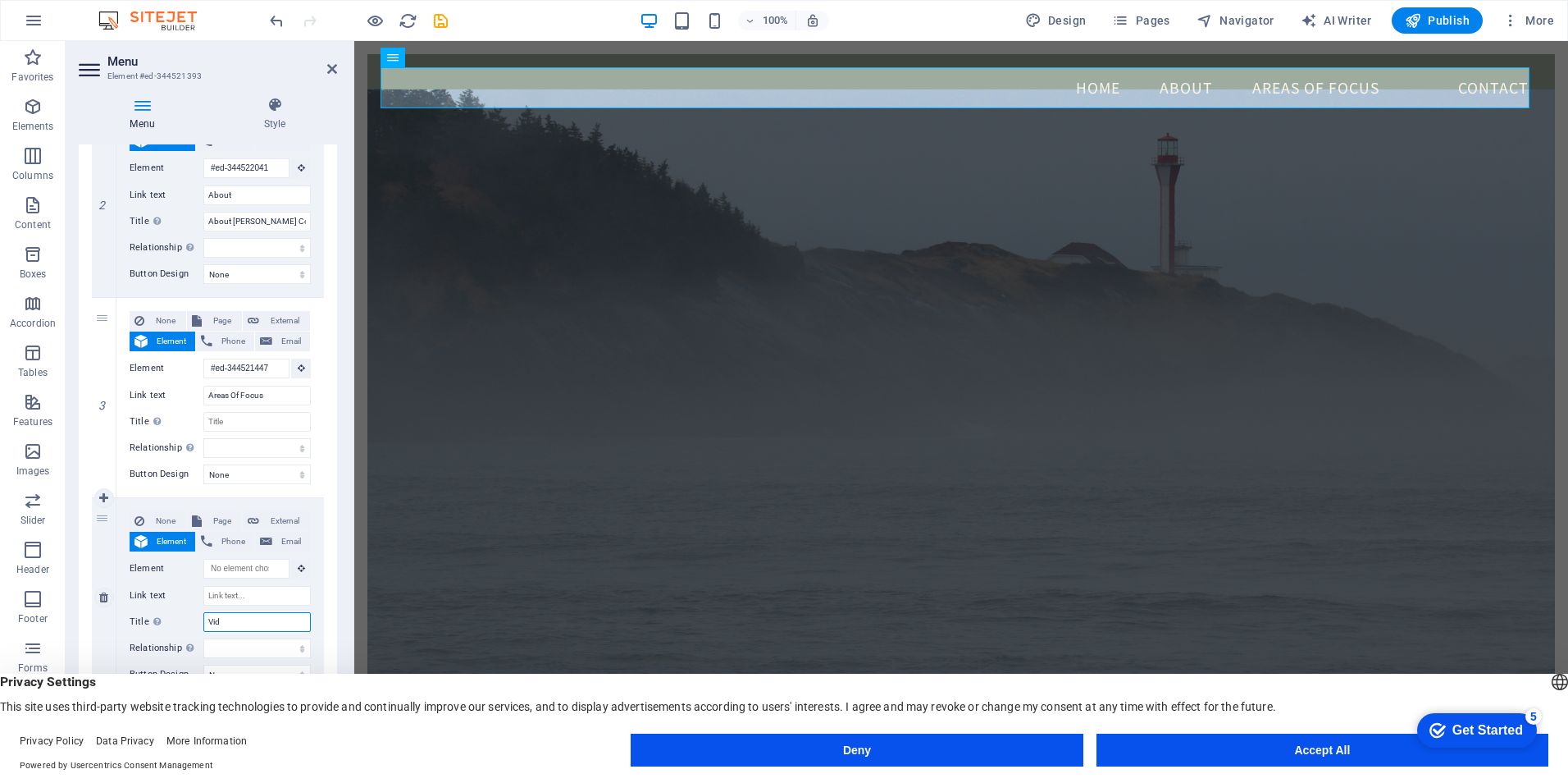
select select
type input "Videos"
select select
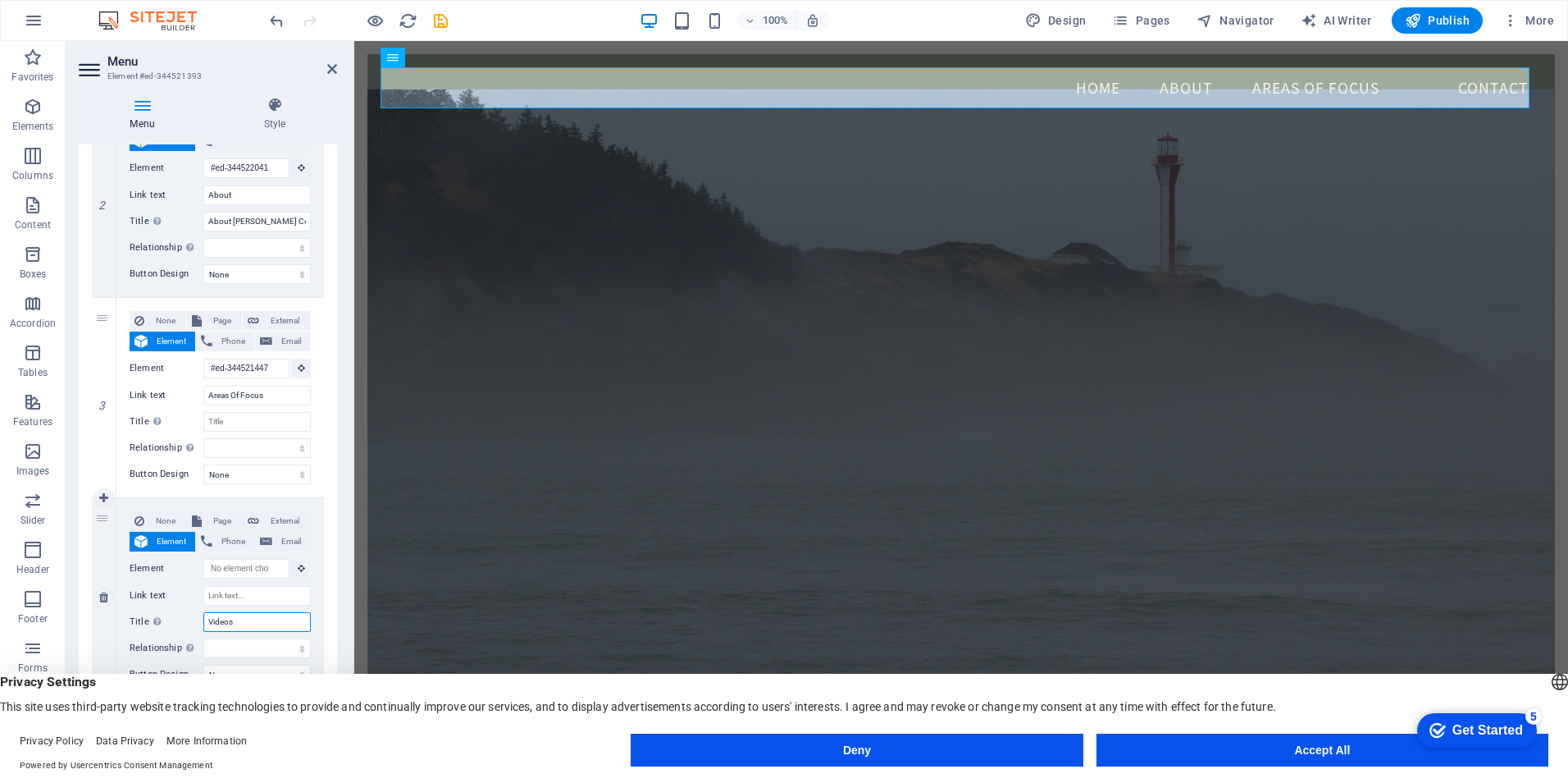
select select
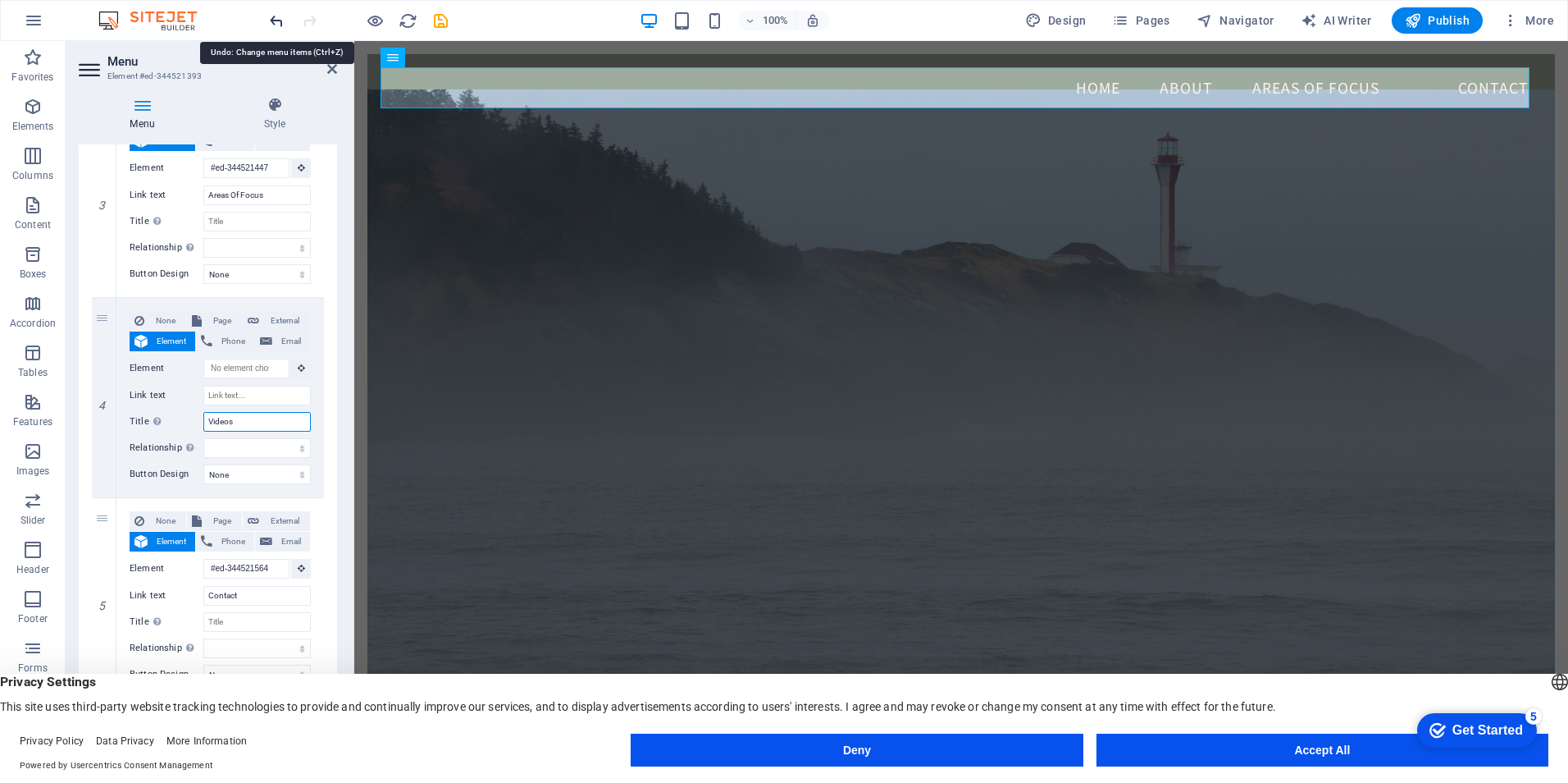
type input "Videos"
click at [275, 20] on icon "undo" at bounding box center [277, 21] width 19 height 19
select select
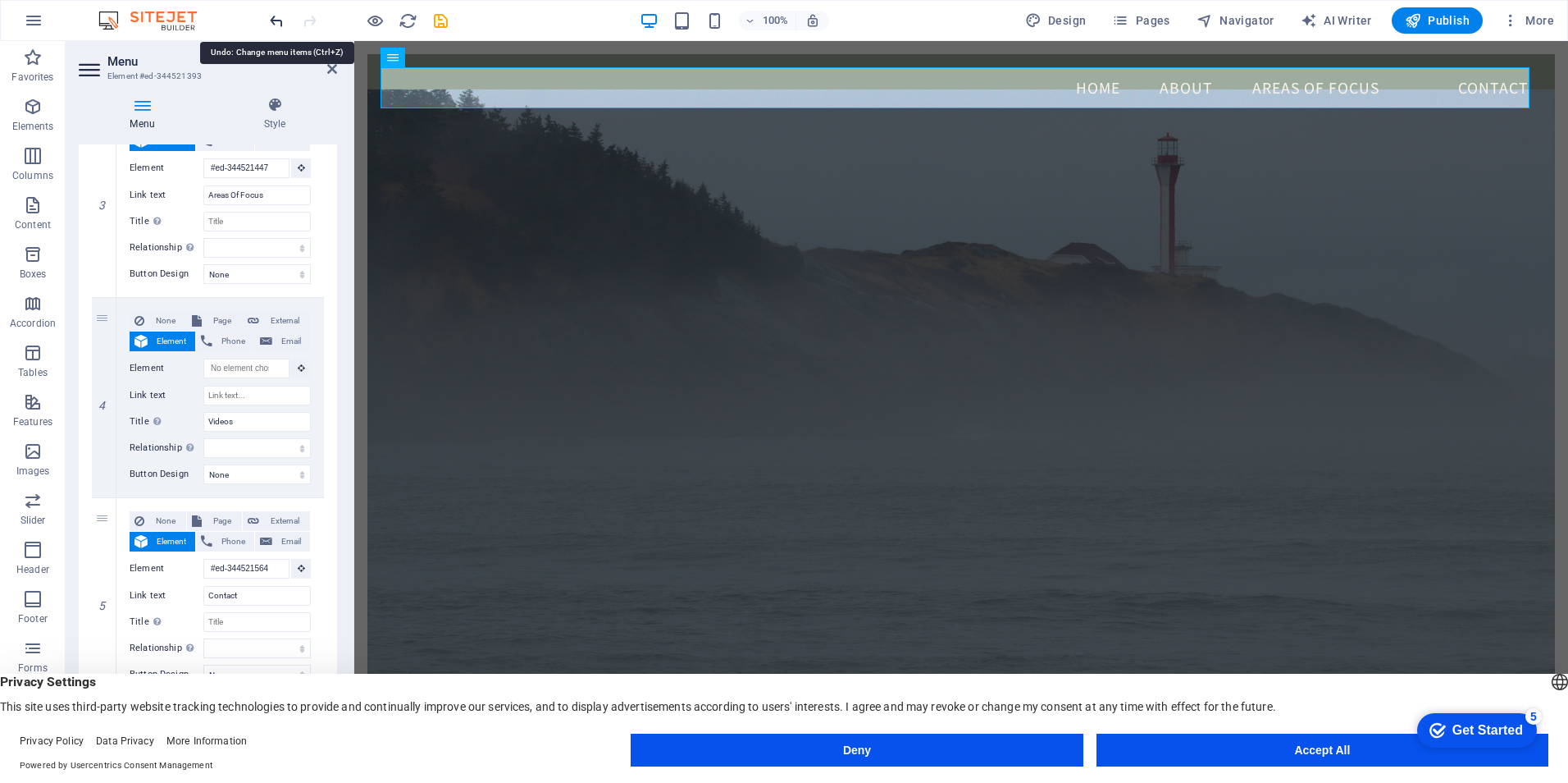
type input "Vid"
select select
click at [275, 20] on icon "undo" at bounding box center [277, 21] width 19 height 19
select select
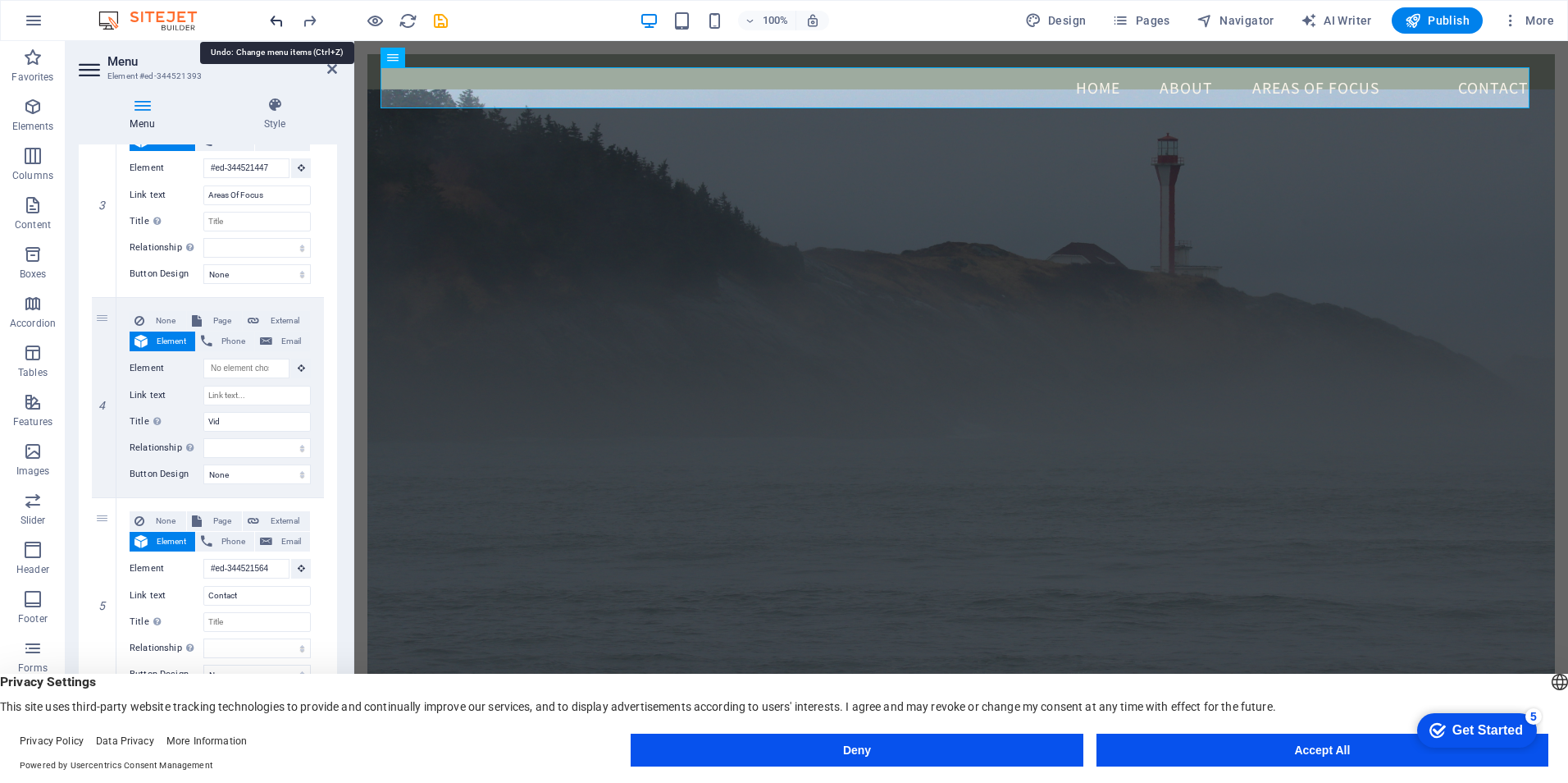
select select
click at [273, 15] on icon "undo" at bounding box center [277, 21] width 19 height 19
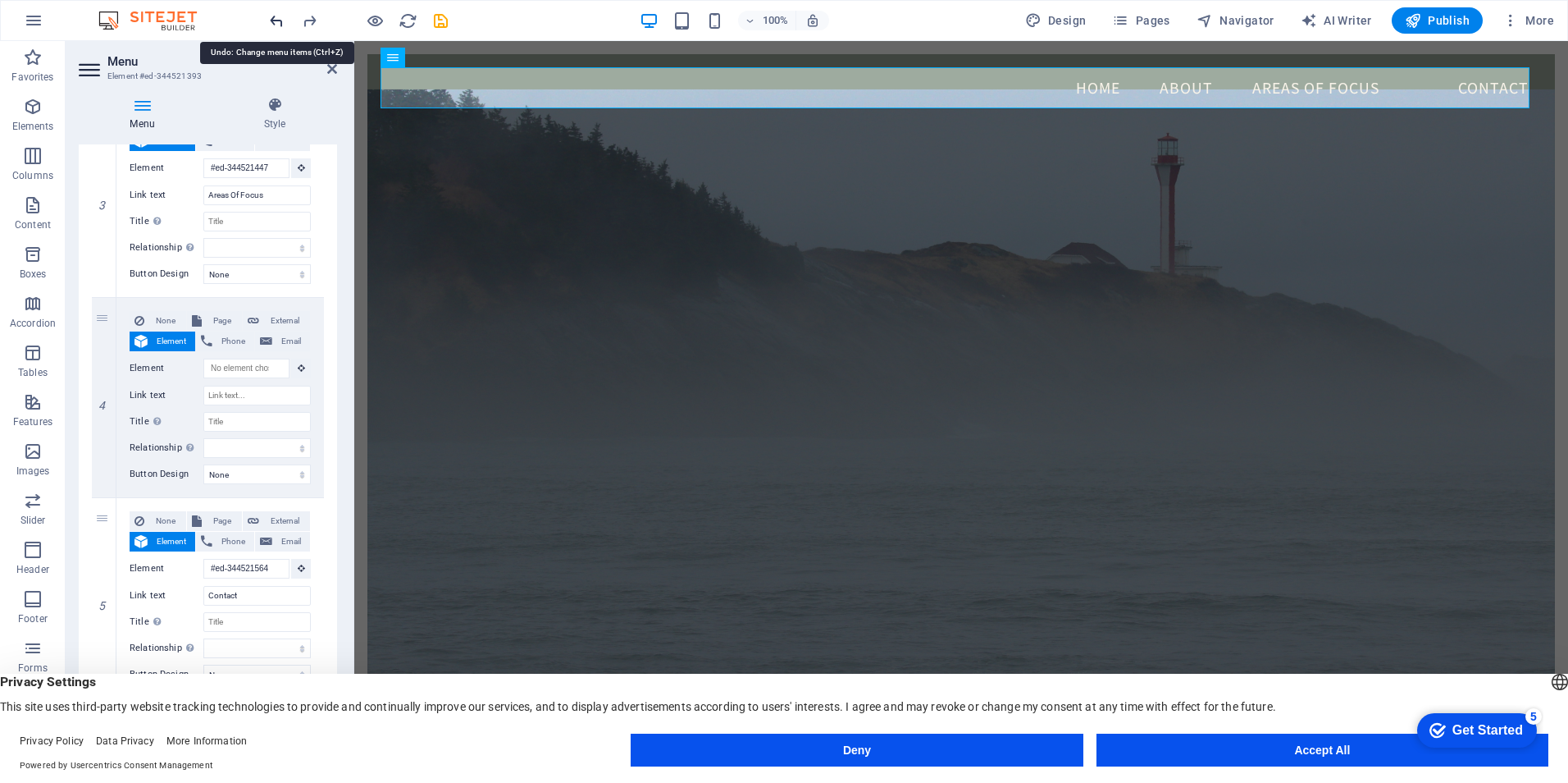
select select
type input "#ed-344521564"
type input "Contact"
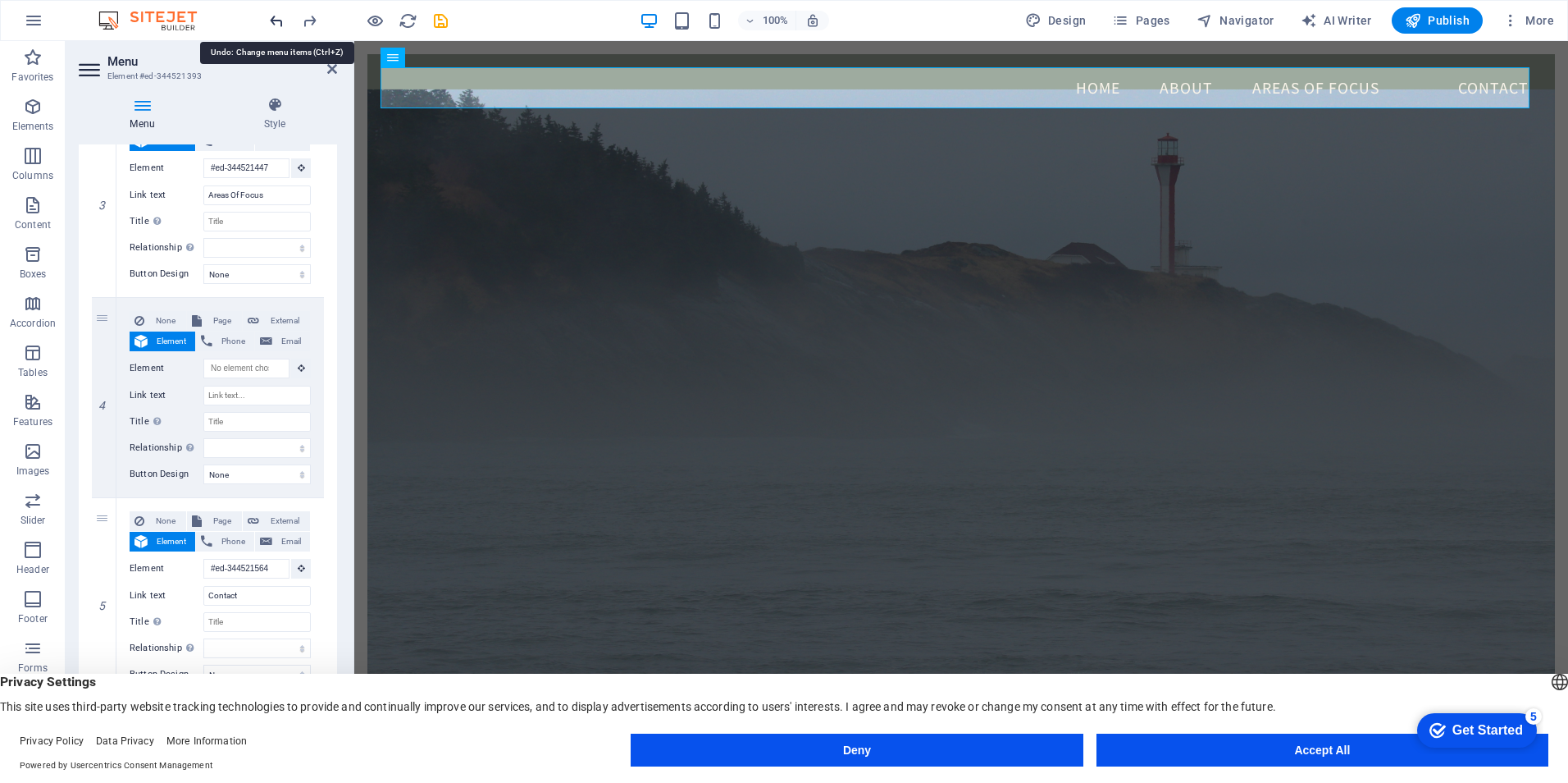
select select
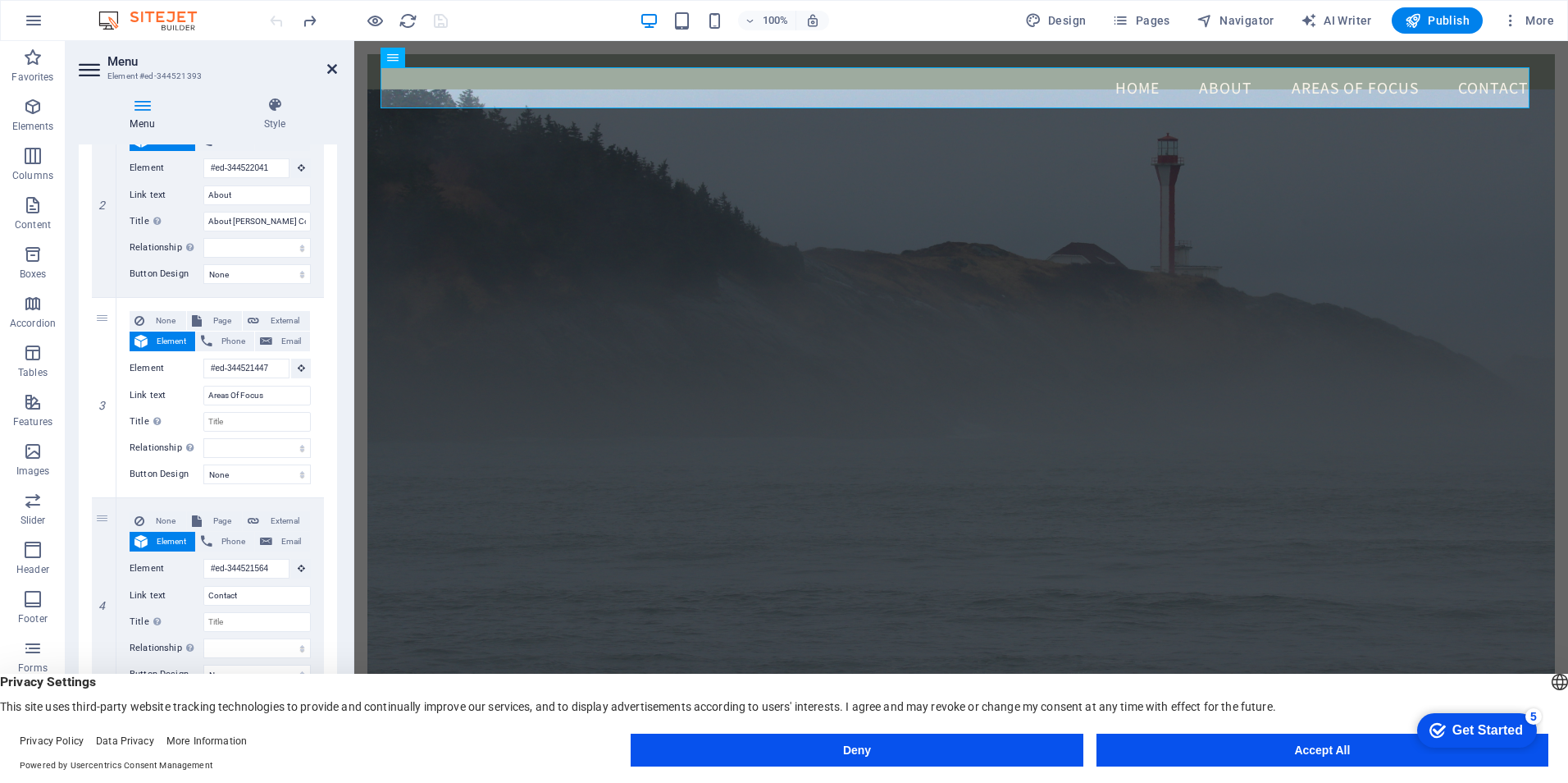
click at [334, 66] on icon at bounding box center [332, 69] width 9 height 13
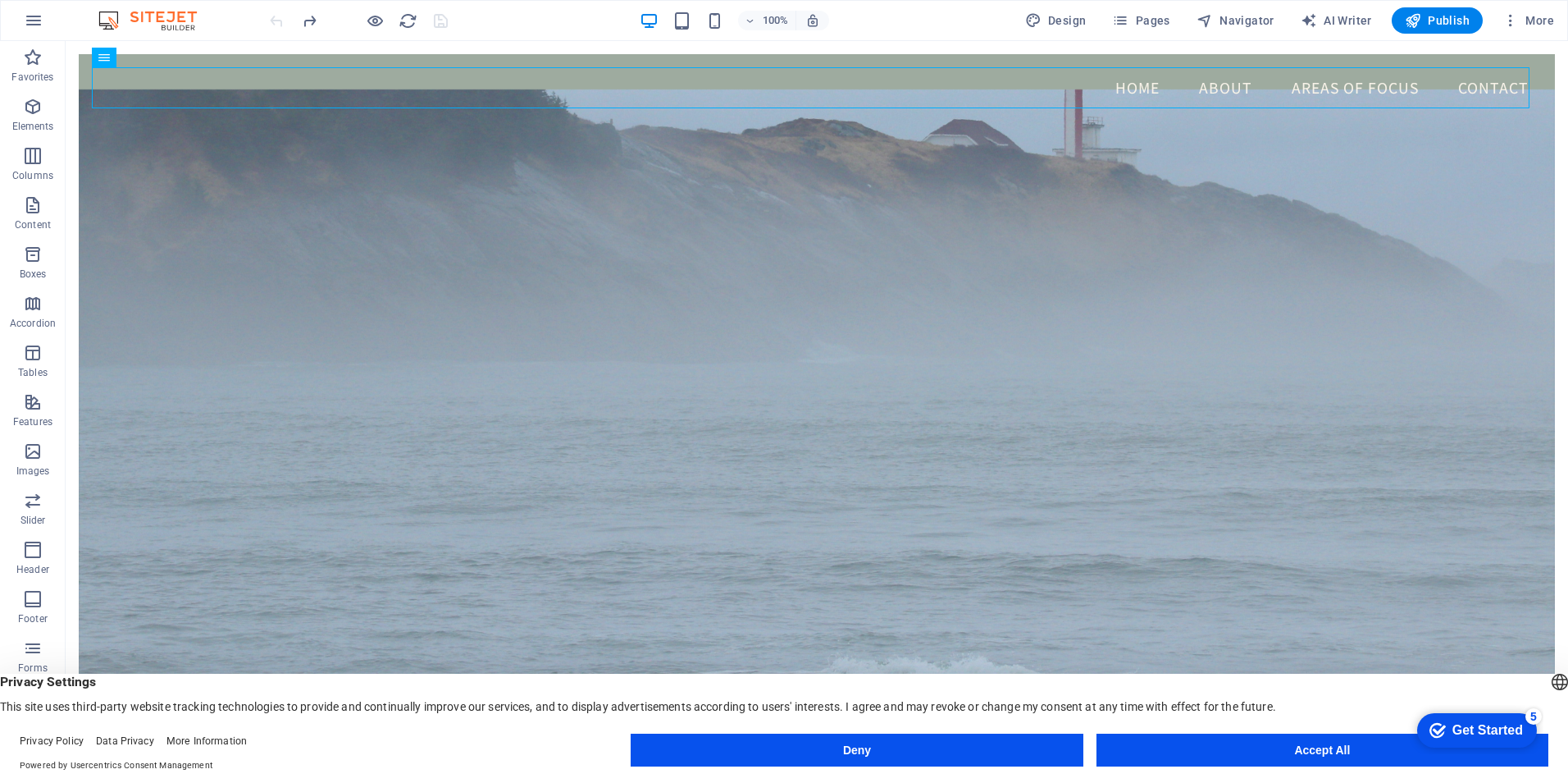
click at [1485, 727] on div "Get Started" at bounding box center [1487, 731] width 70 height 15
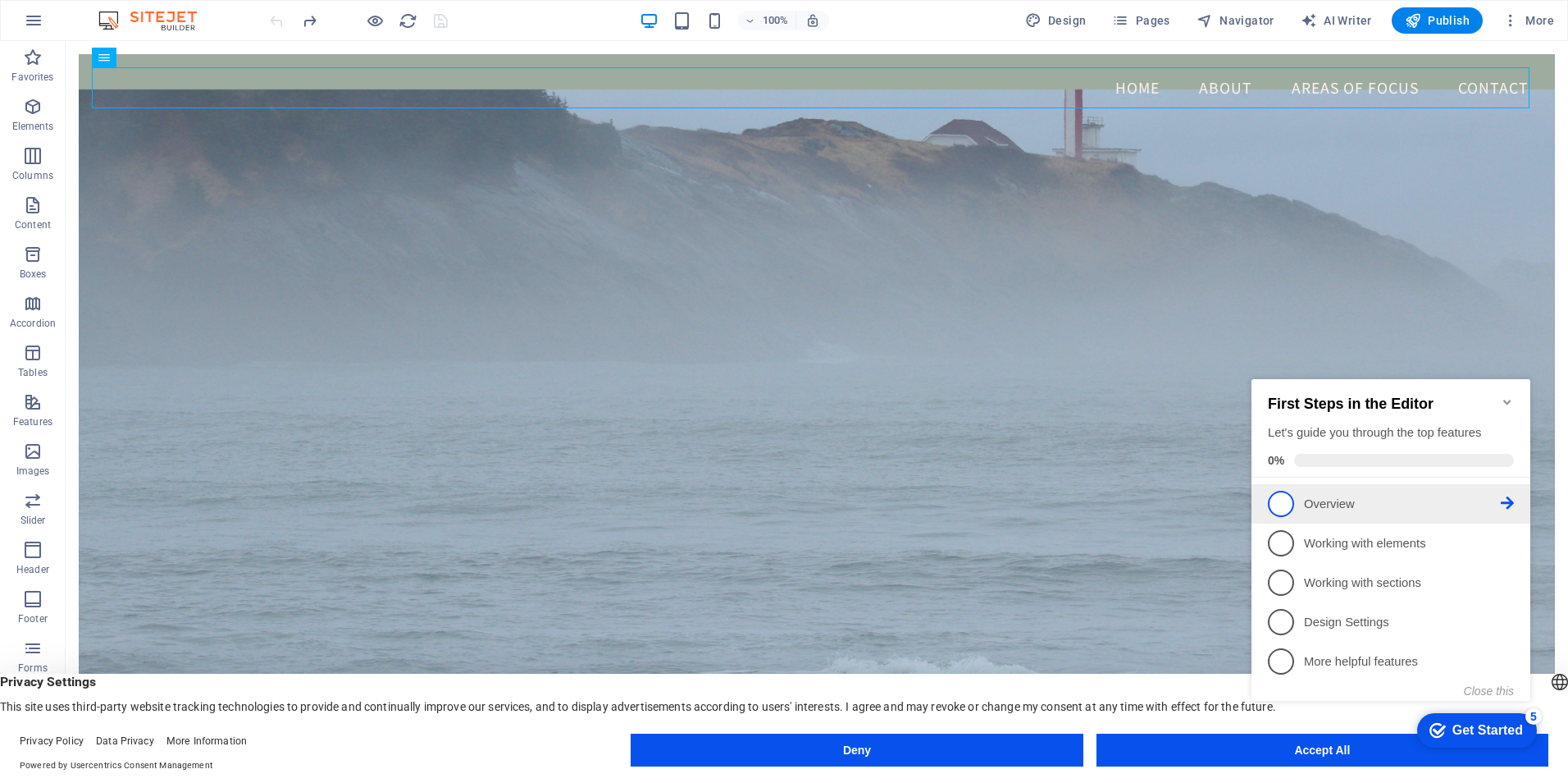
click at [1278, 499] on span "1" at bounding box center [1281, 504] width 27 height 27
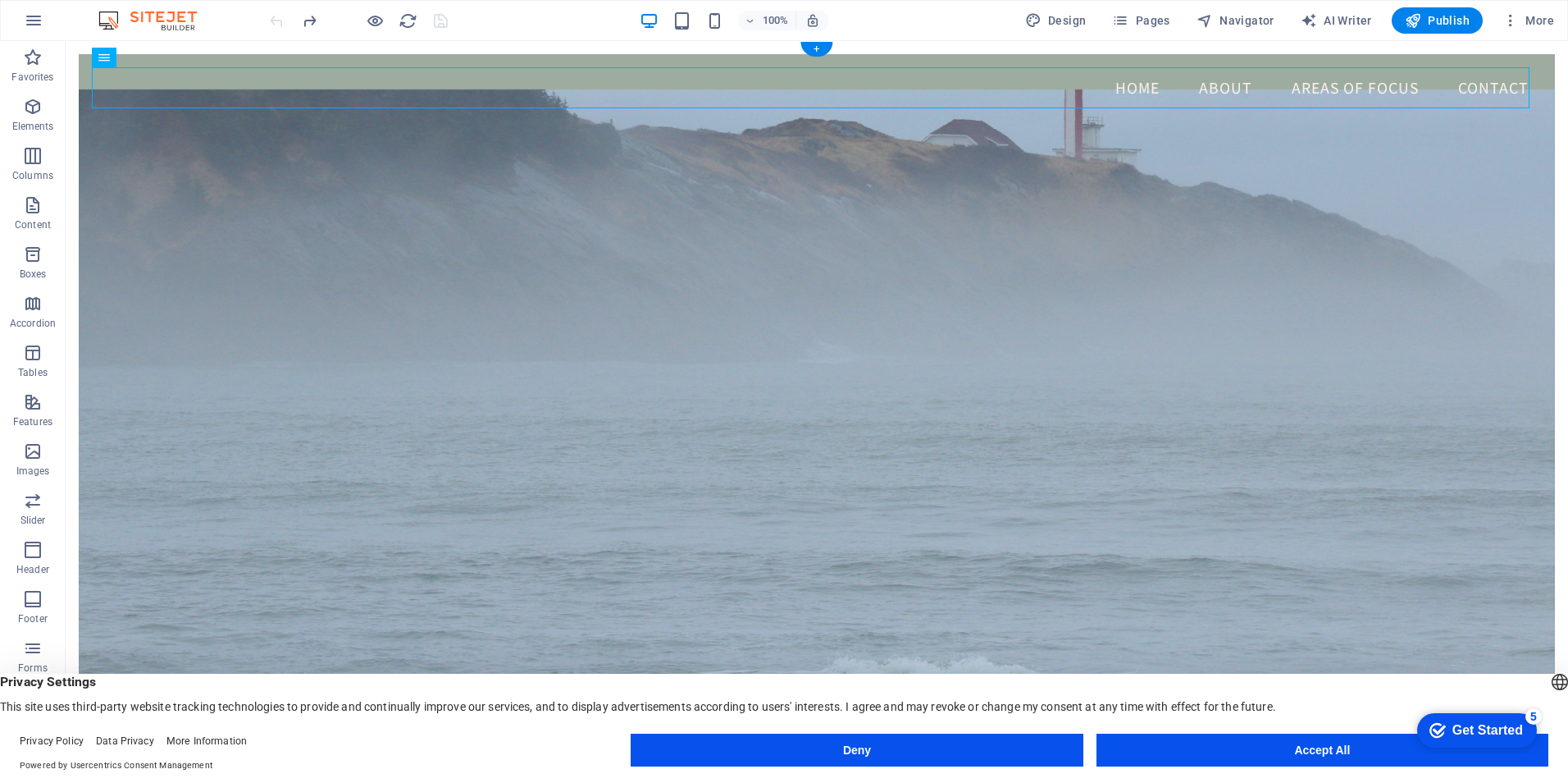
click at [771, 178] on figure at bounding box center [817, 419] width 1476 height 660
click at [1488, 725] on div "Get Started" at bounding box center [1487, 731] width 70 height 15
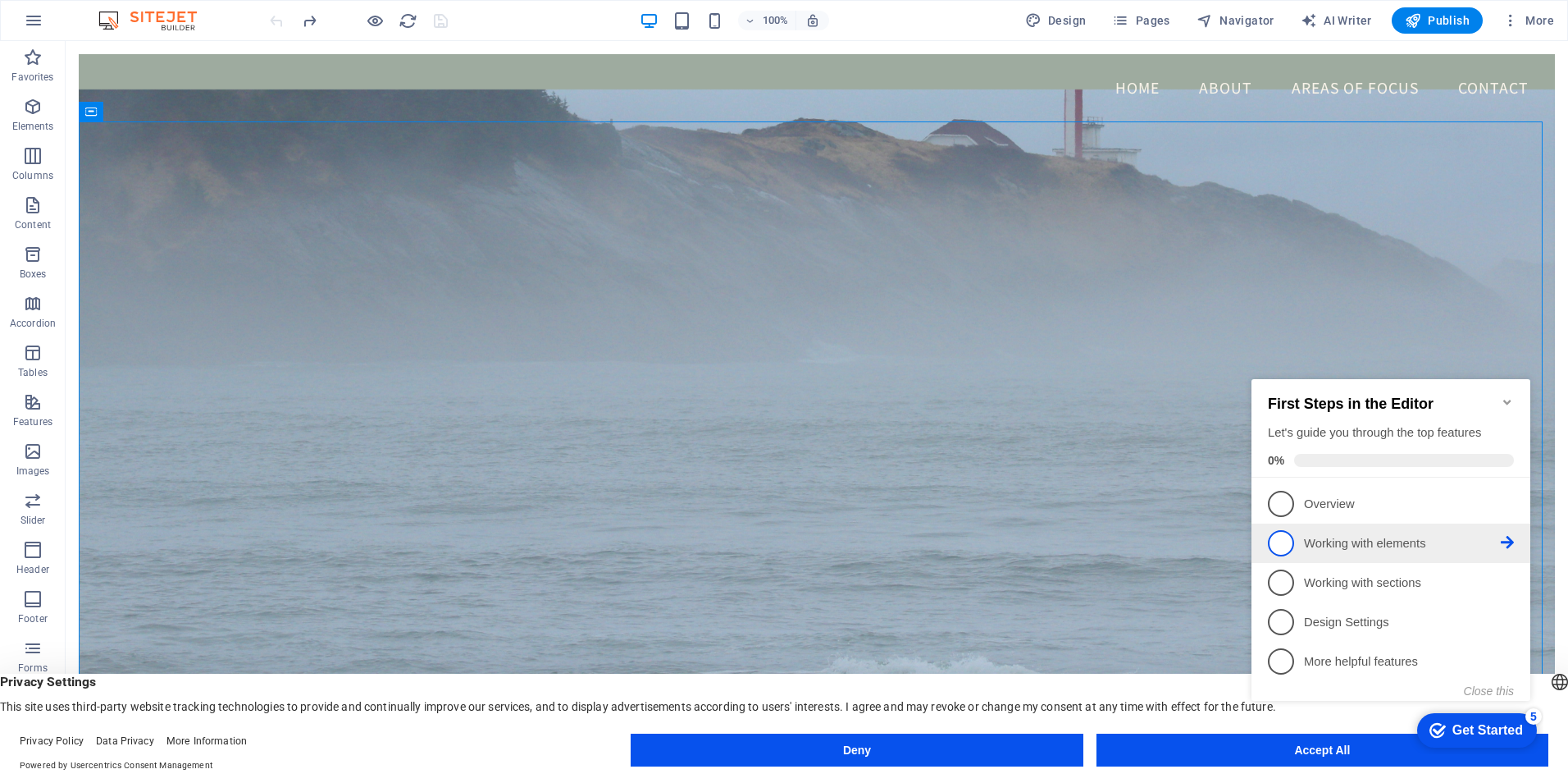
click at [1358, 536] on p "Working with elements - incomplete" at bounding box center [1401, 544] width 196 height 17
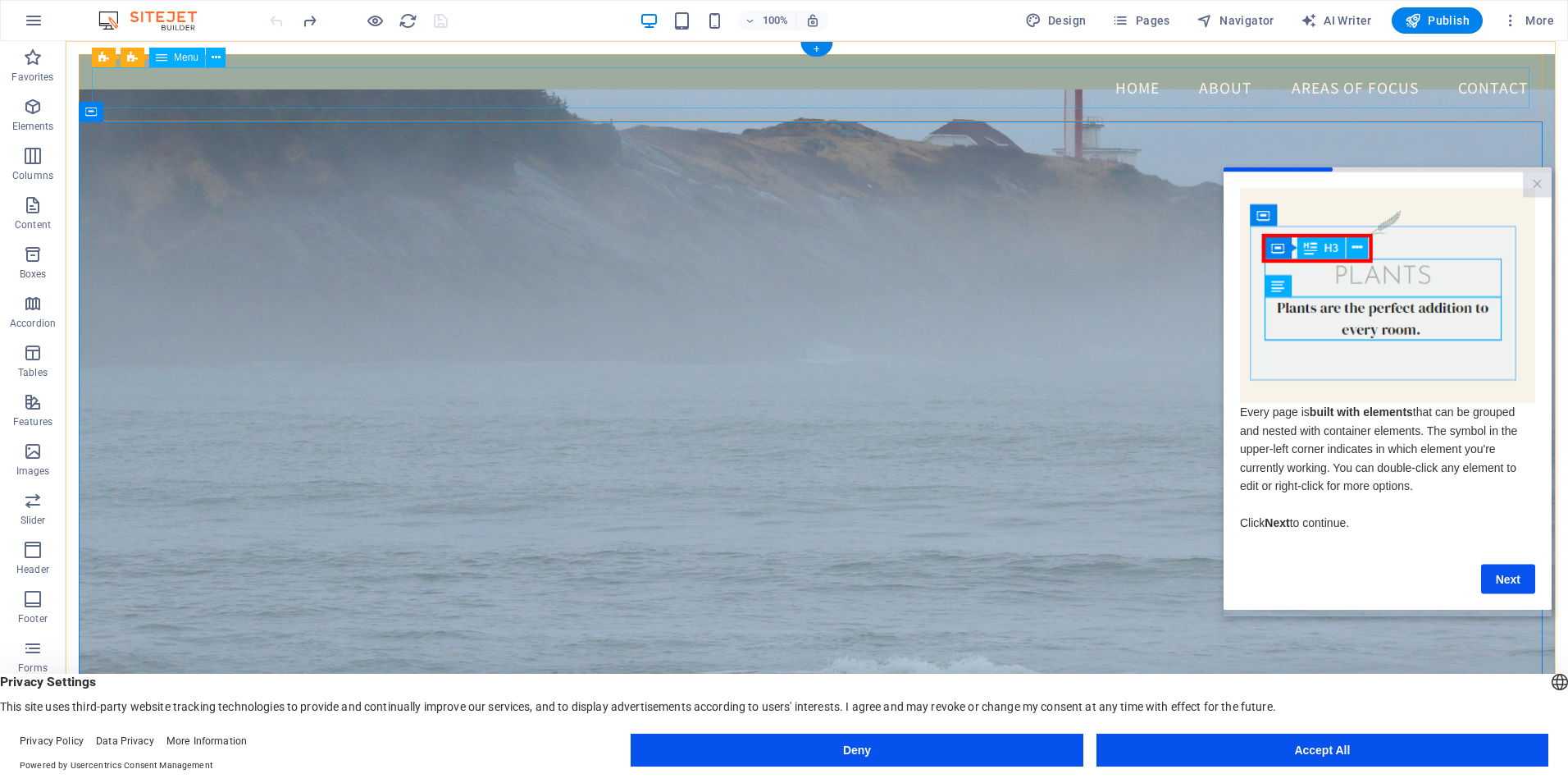
click at [267, 84] on nav "Home About Areas Of Focus Contact" at bounding box center [817, 87] width 1449 height 41
click at [143, 86] on nav "Home About Areas Of Focus Contact" at bounding box center [817, 87] width 1449 height 41
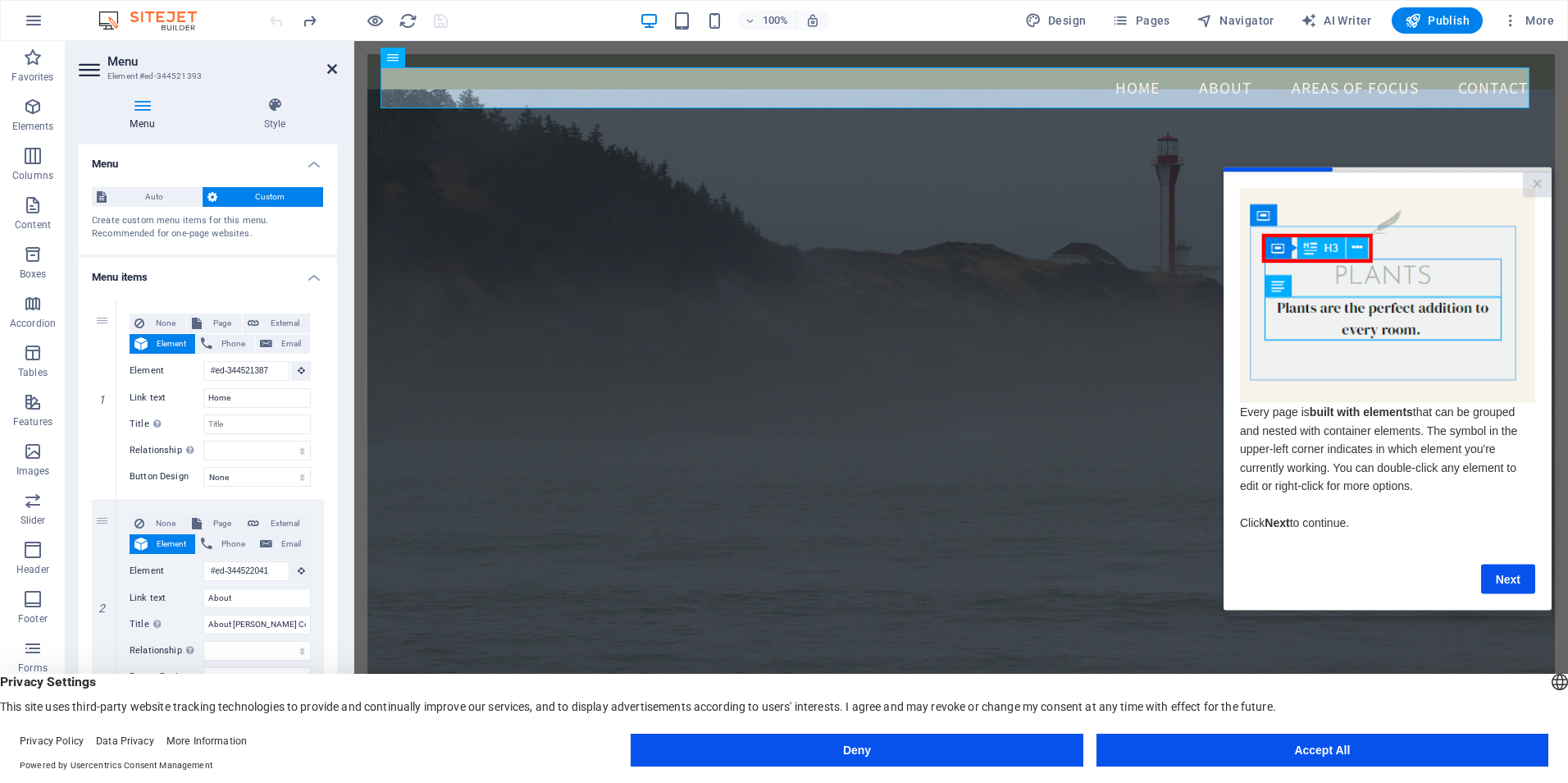
click at [333, 68] on icon at bounding box center [332, 69] width 9 height 13
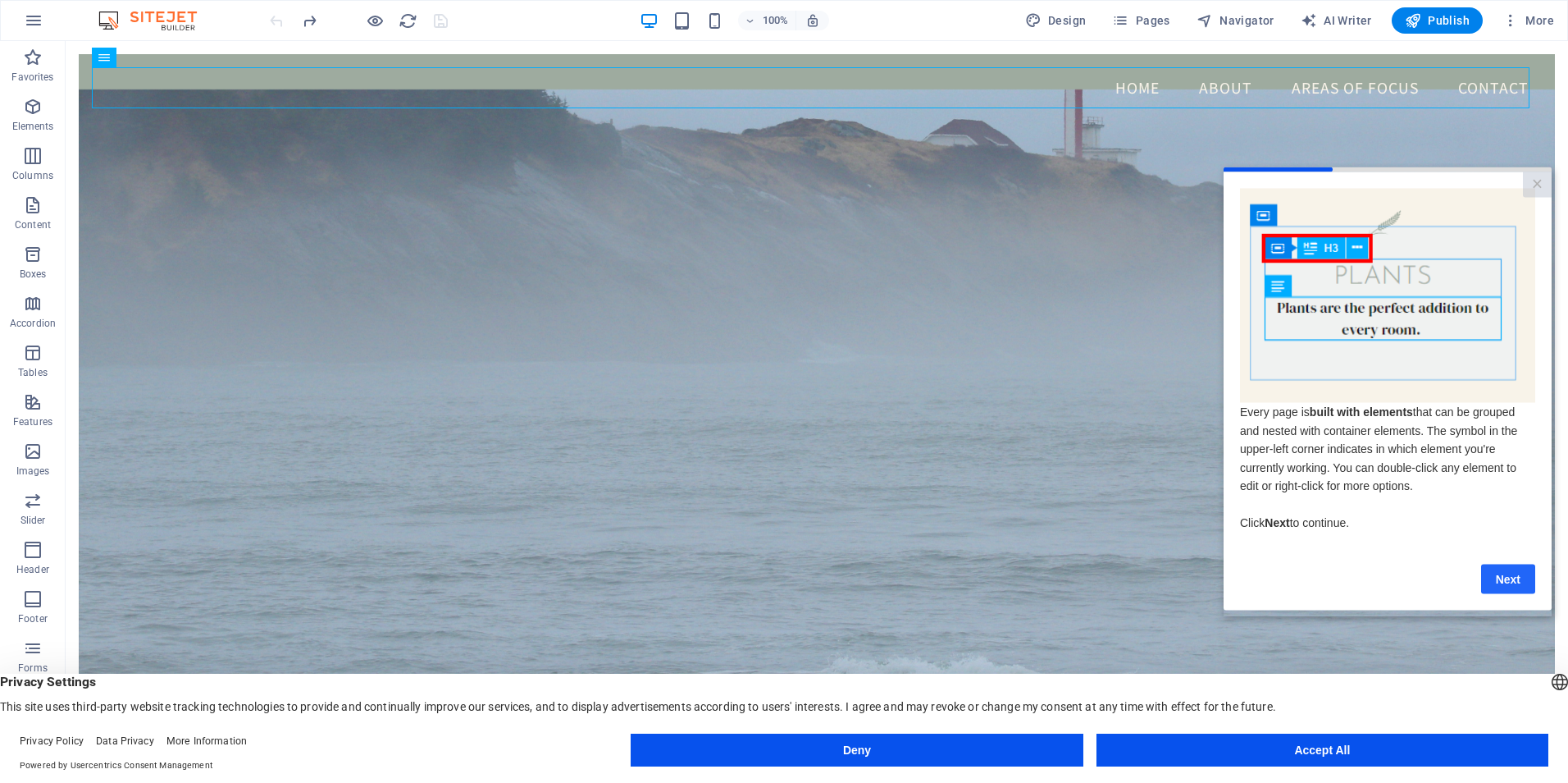
click at [1517, 585] on link "Next" at bounding box center [1507, 578] width 54 height 29
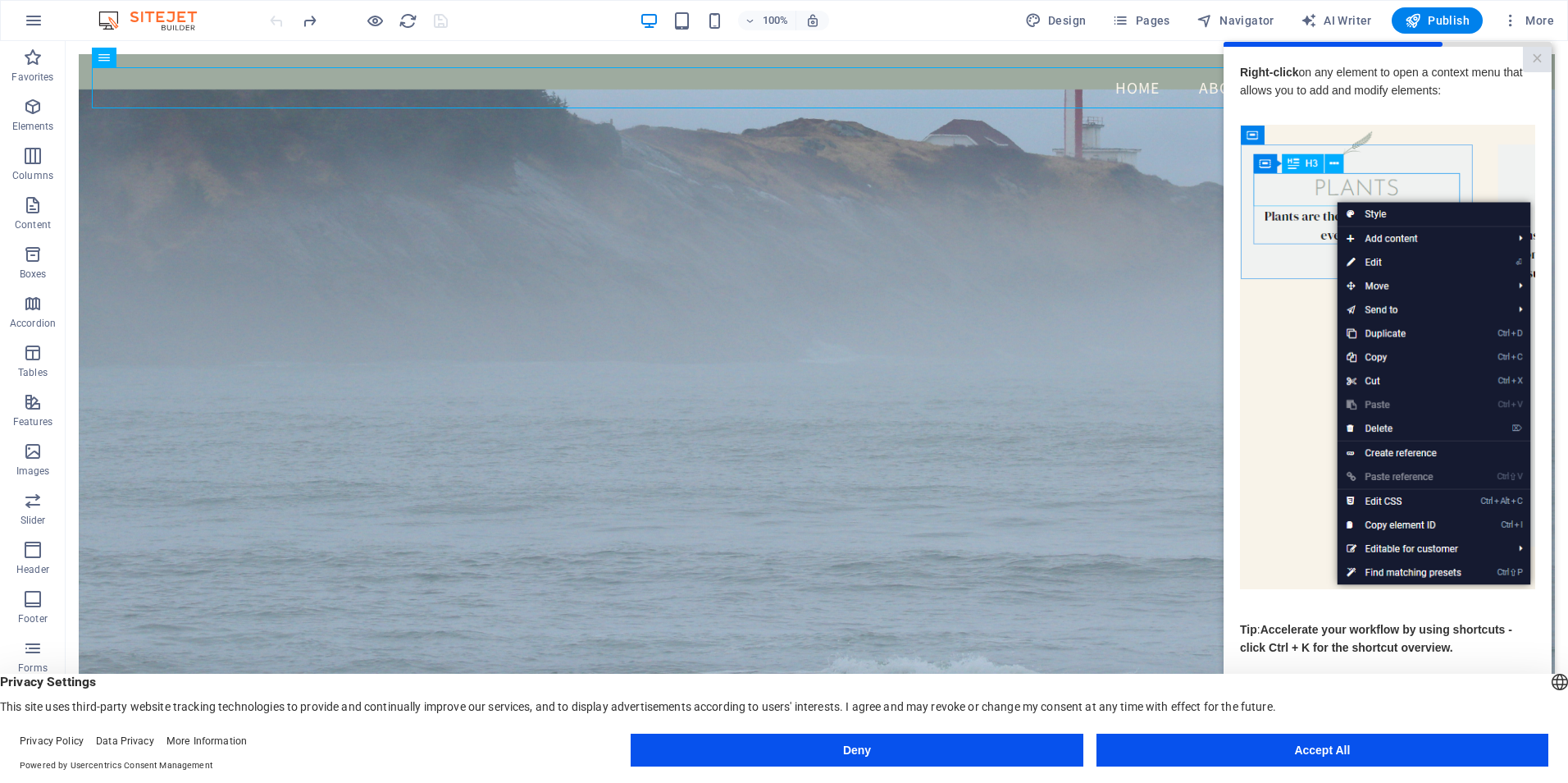
drag, startPoint x: 1264, startPoint y: 746, endPoint x: 1199, endPoint y: 701, distance: 79.1
click at [1264, 746] on button "Accept All" at bounding box center [1322, 750] width 452 height 33
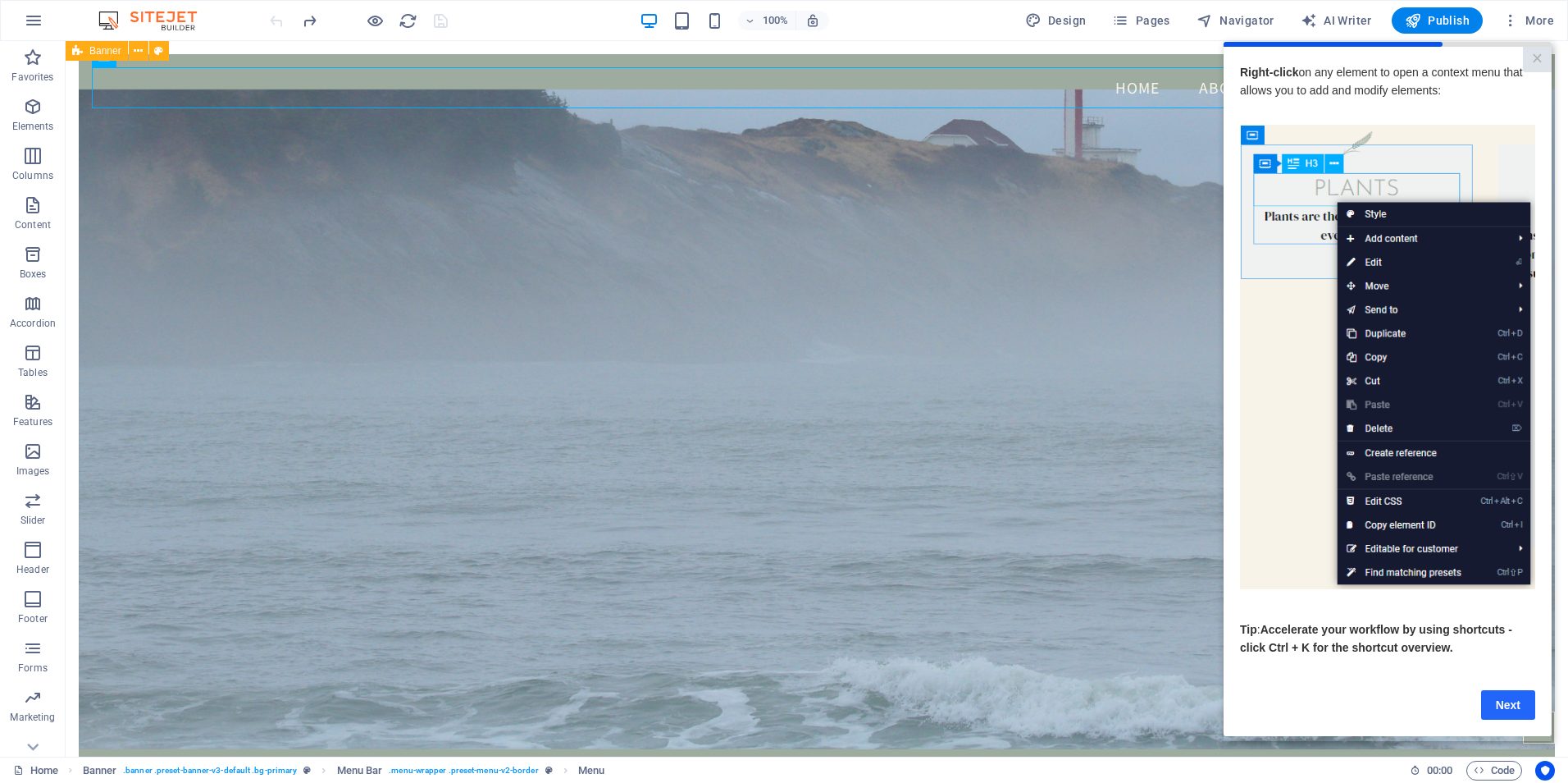
click at [1515, 713] on link "Next" at bounding box center [1507, 704] width 54 height 29
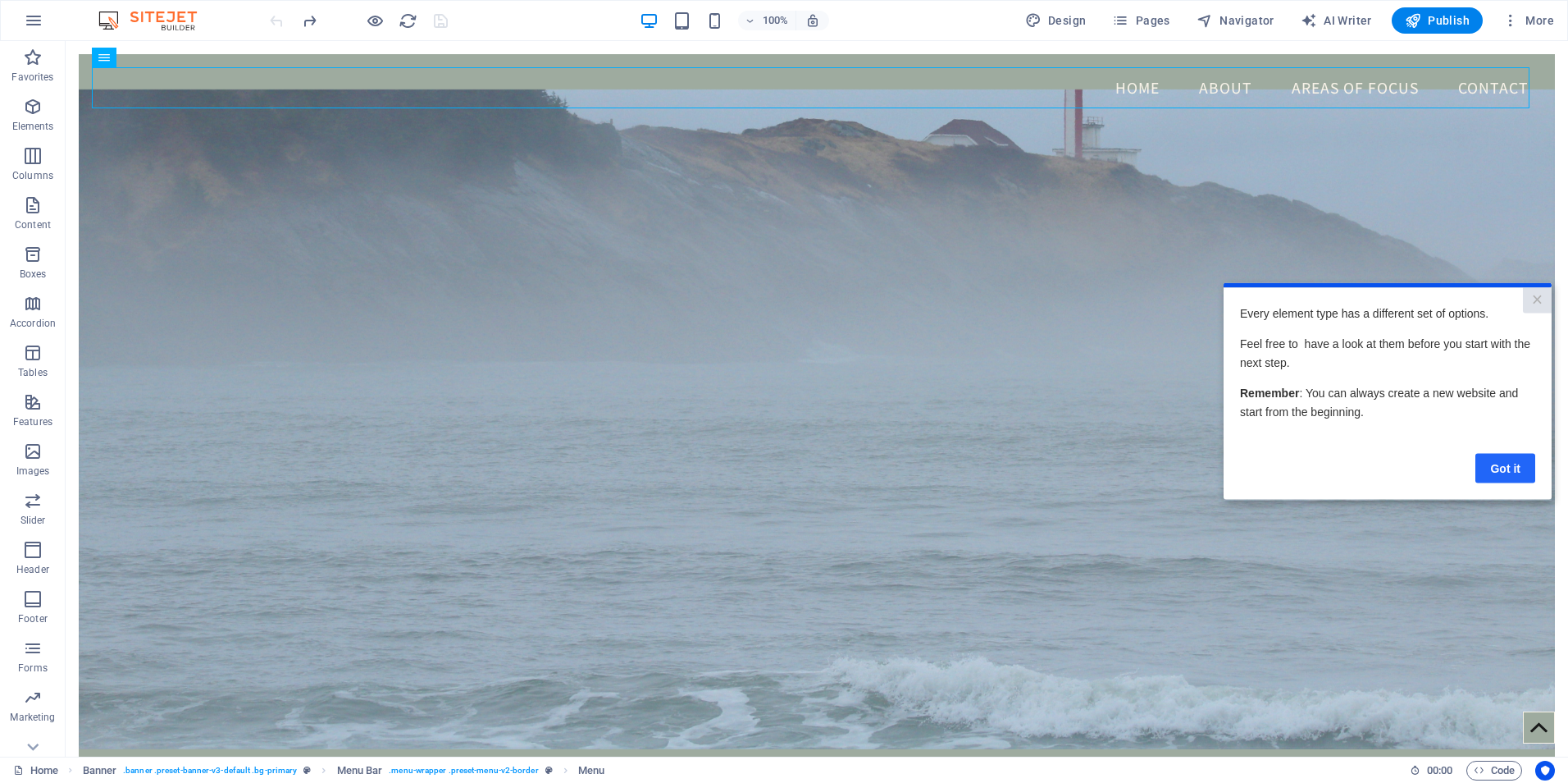
click at [1506, 468] on link "Got it" at bounding box center [1504, 467] width 60 height 29
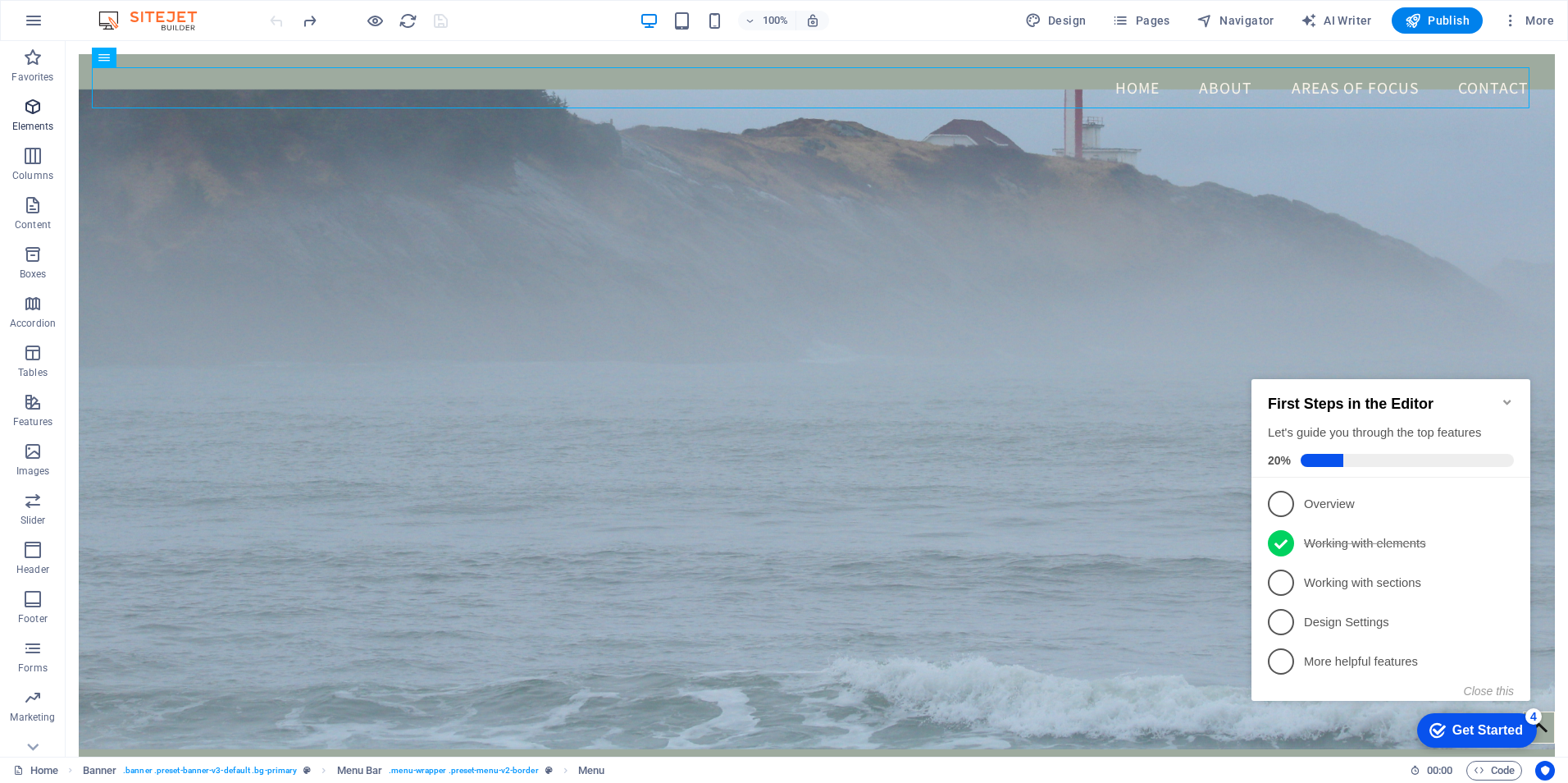
click at [28, 111] on icon "button" at bounding box center [32, 106] width 20 height 20
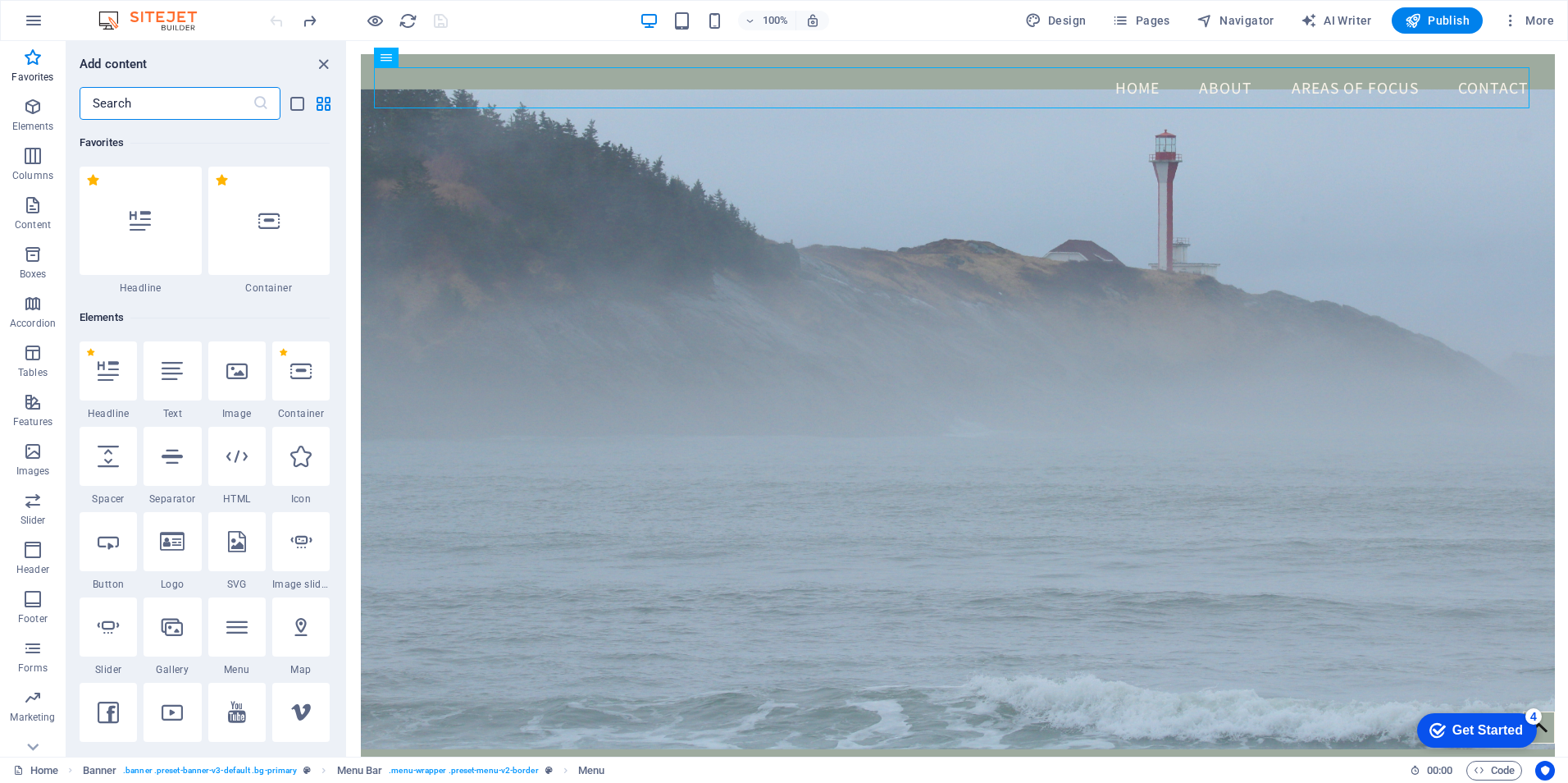
click at [1469, 723] on div "Get Started" at bounding box center [1487, 731] width 70 height 15
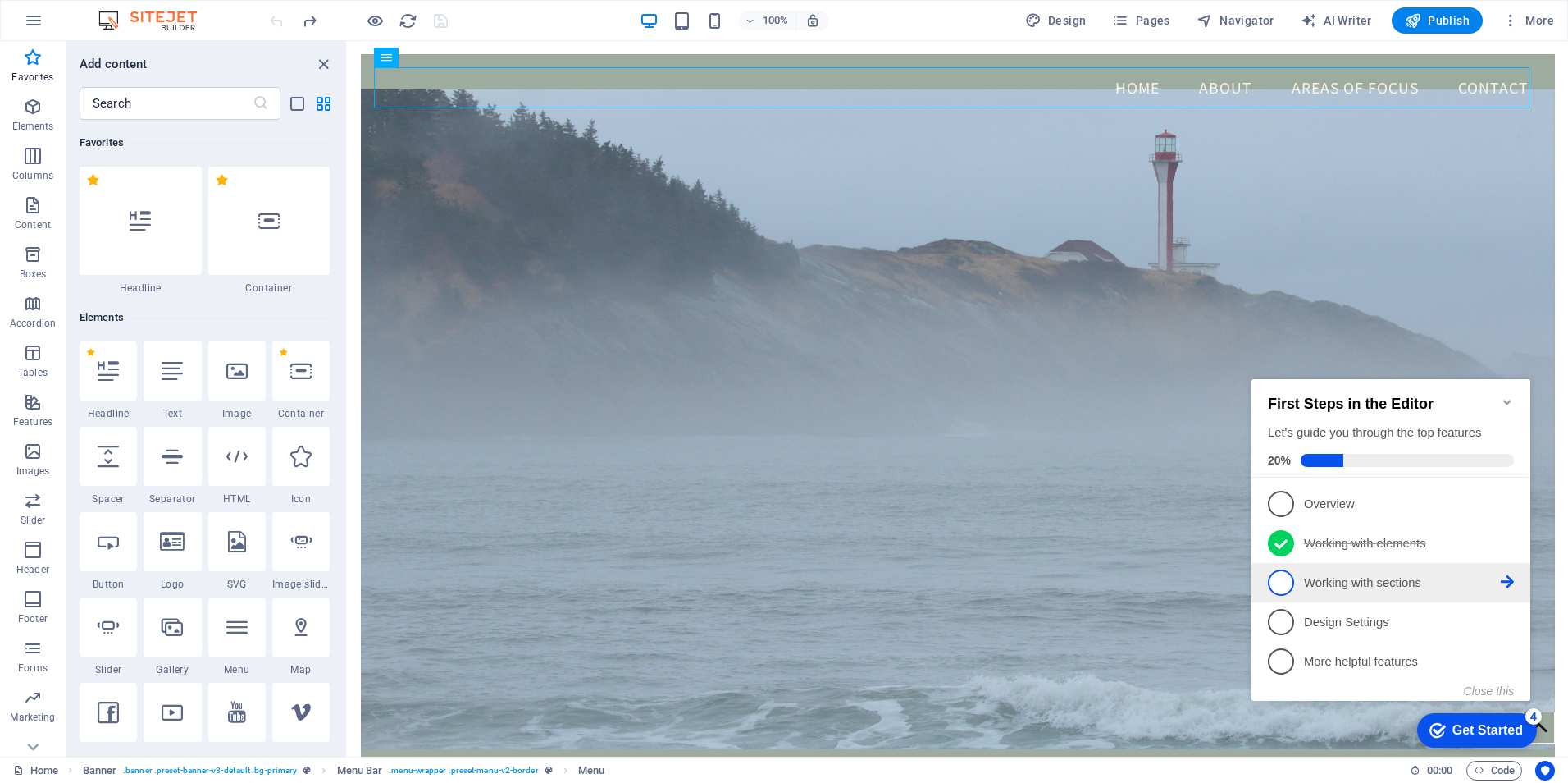
click at [1286, 578] on span "3" at bounding box center [1281, 583] width 27 height 27
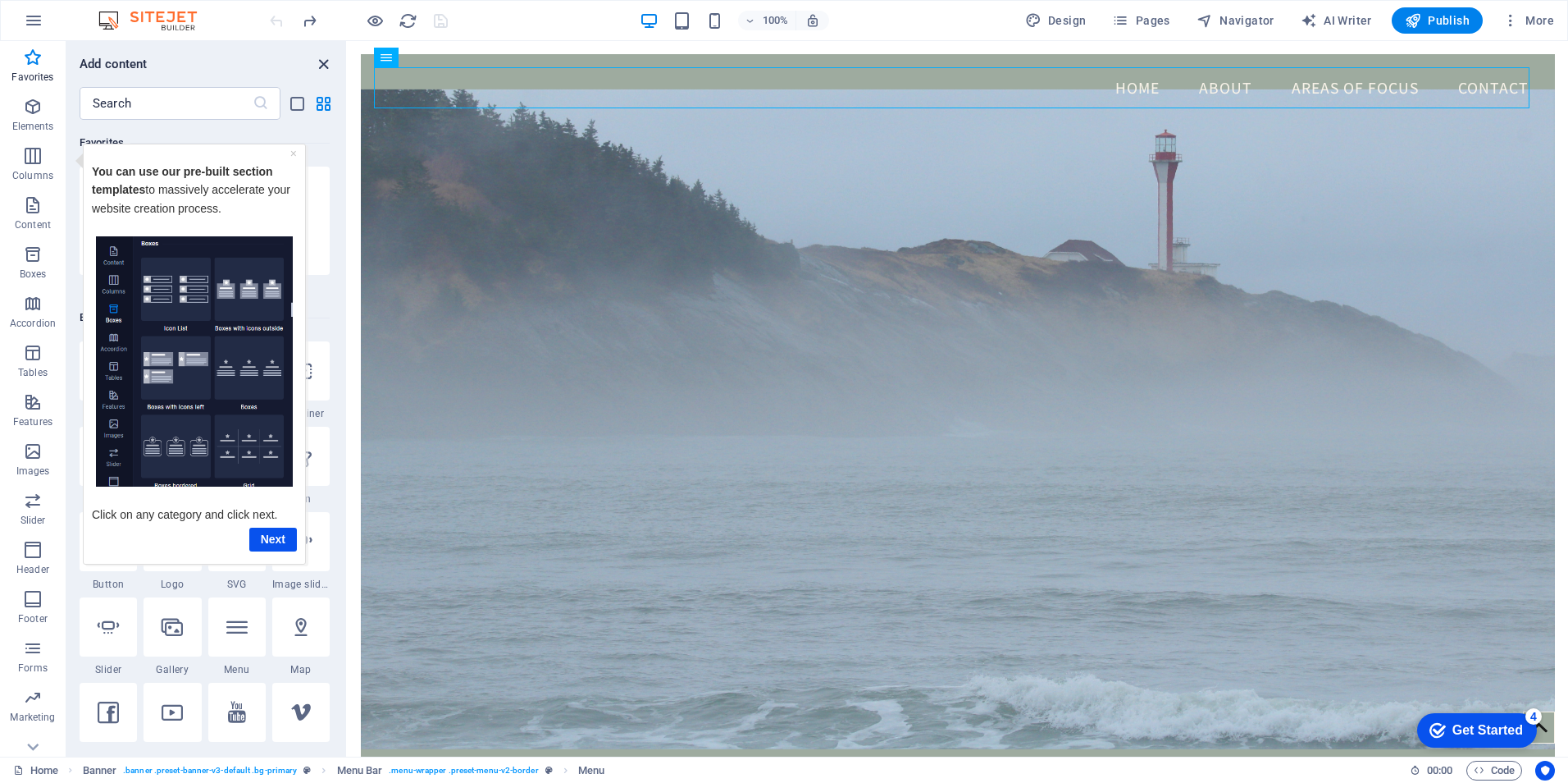
click at [316, 64] on icon "close panel" at bounding box center [323, 65] width 19 height 19
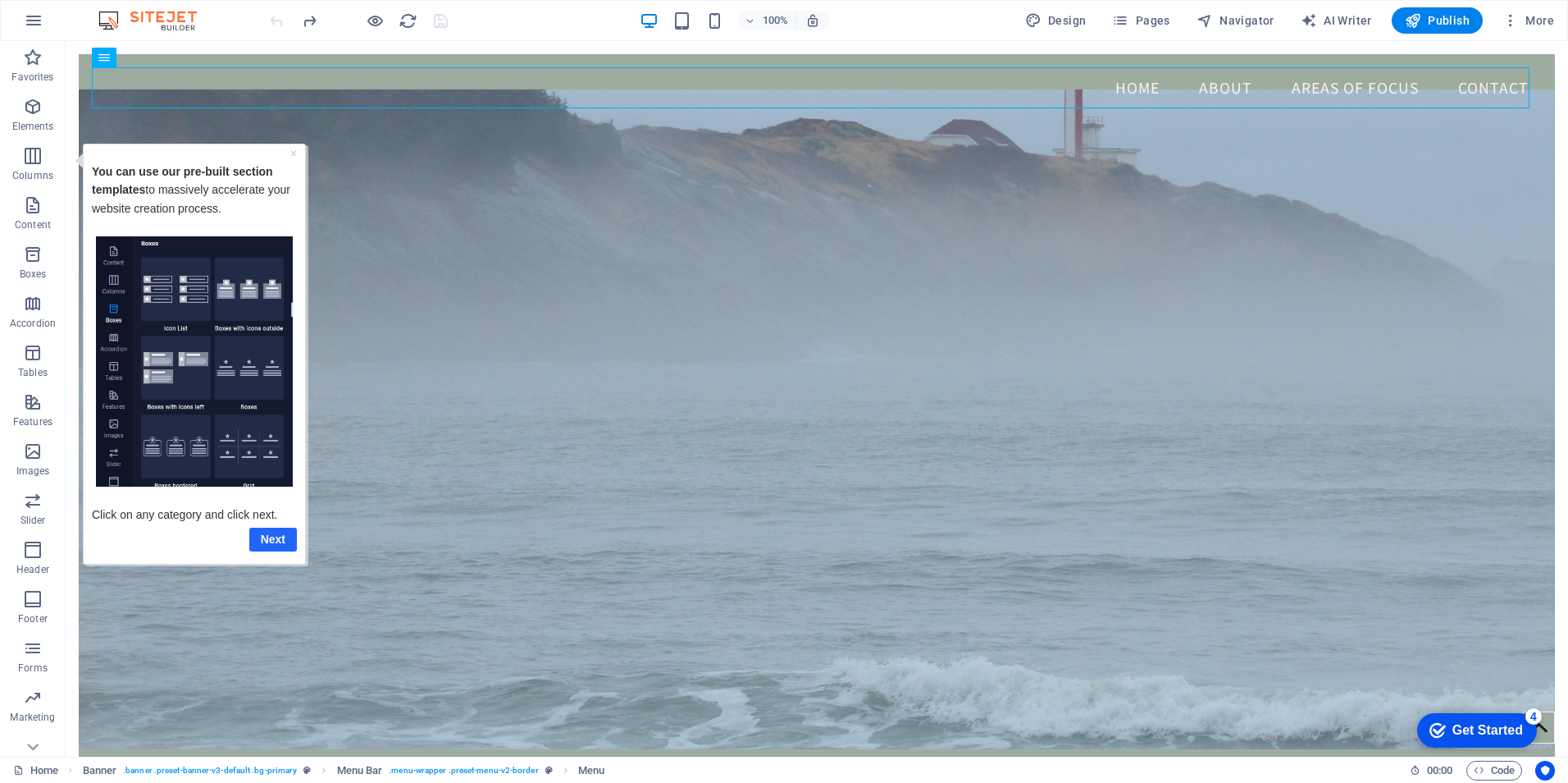
click at [271, 542] on link "Next" at bounding box center [273, 538] width 47 height 24
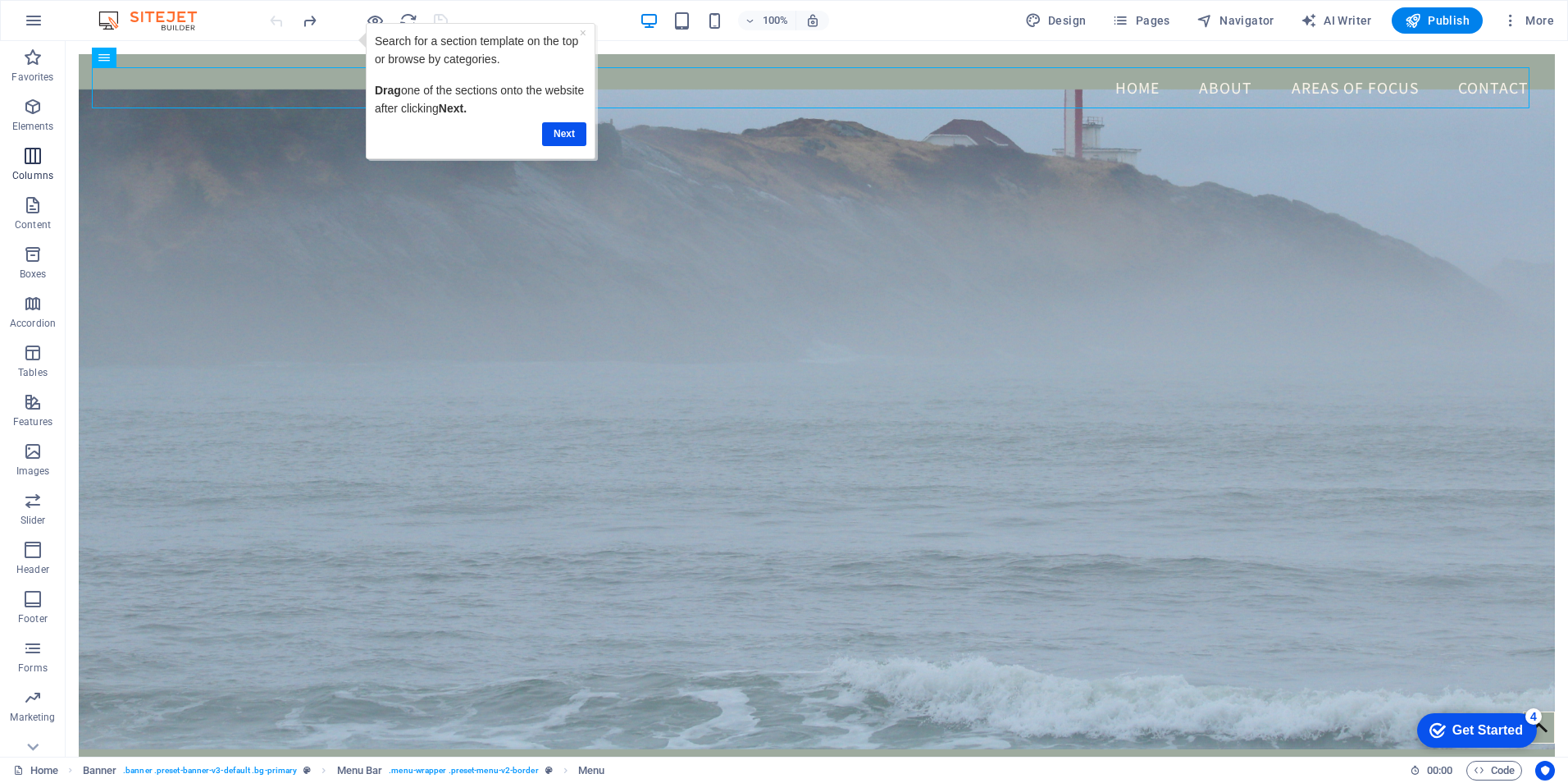
click at [33, 158] on icon "button" at bounding box center [32, 156] width 20 height 20
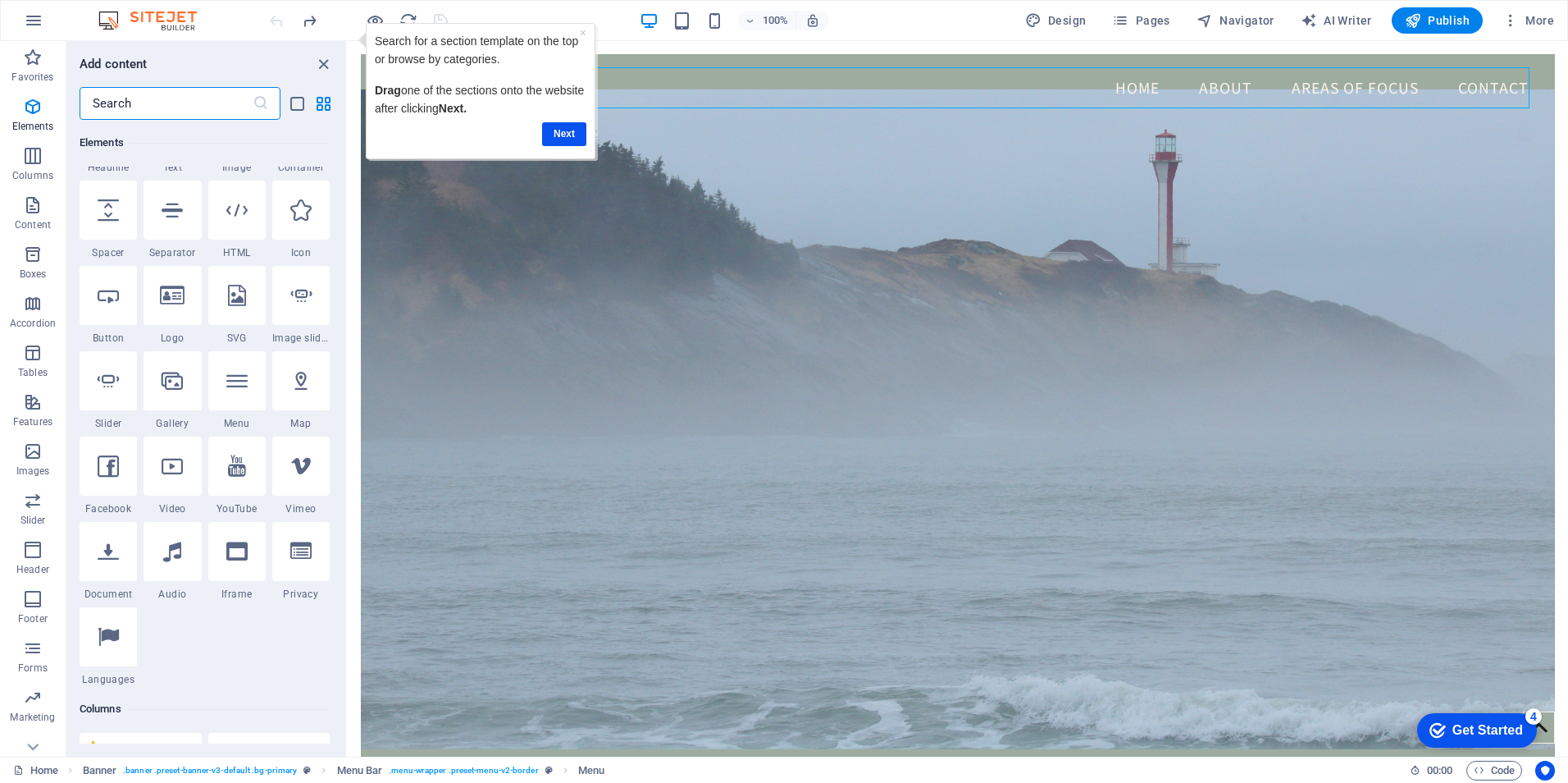
scroll to position [410, 0]
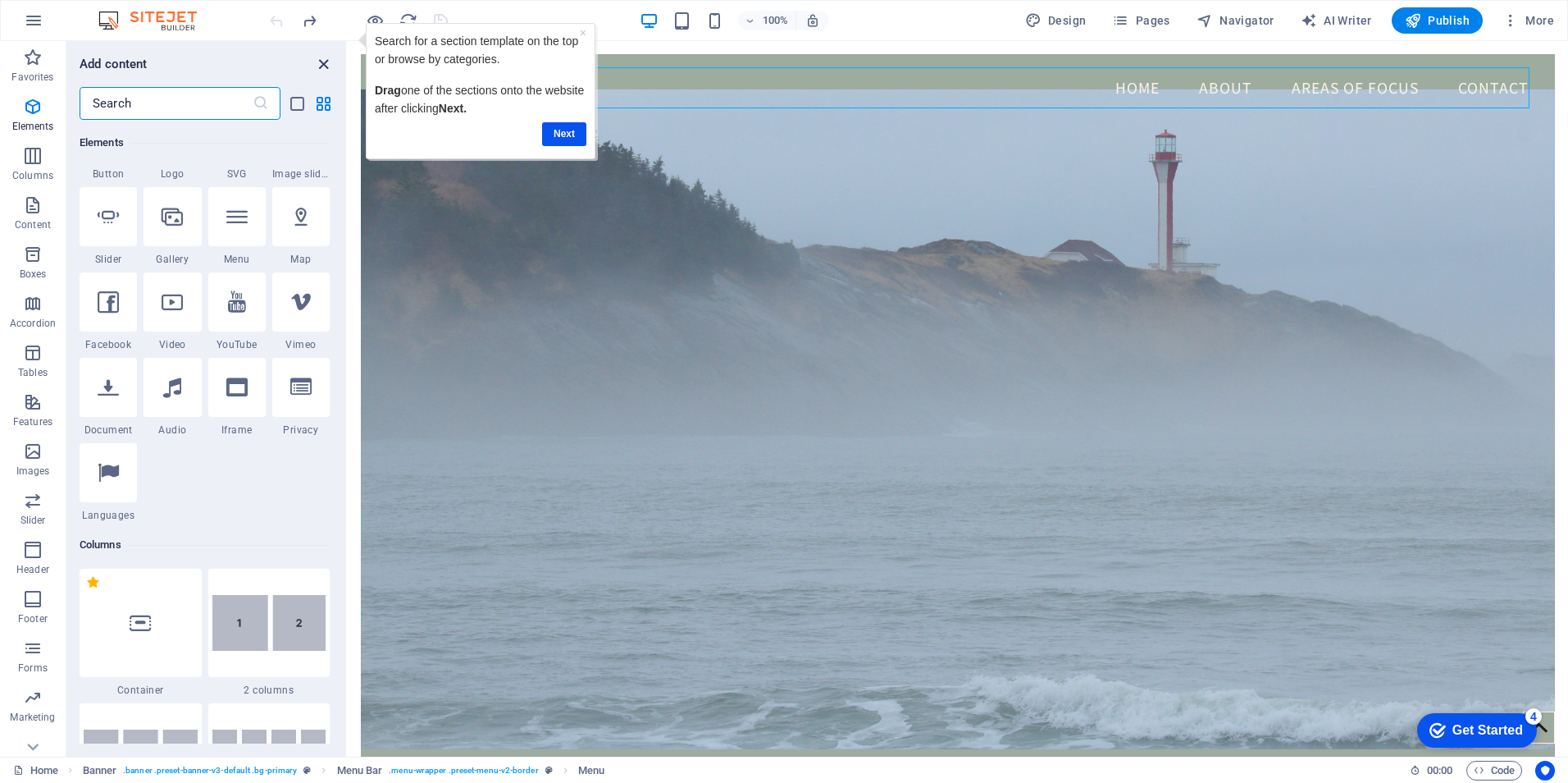
click at [328, 64] on icon "close panel" at bounding box center [323, 65] width 19 height 19
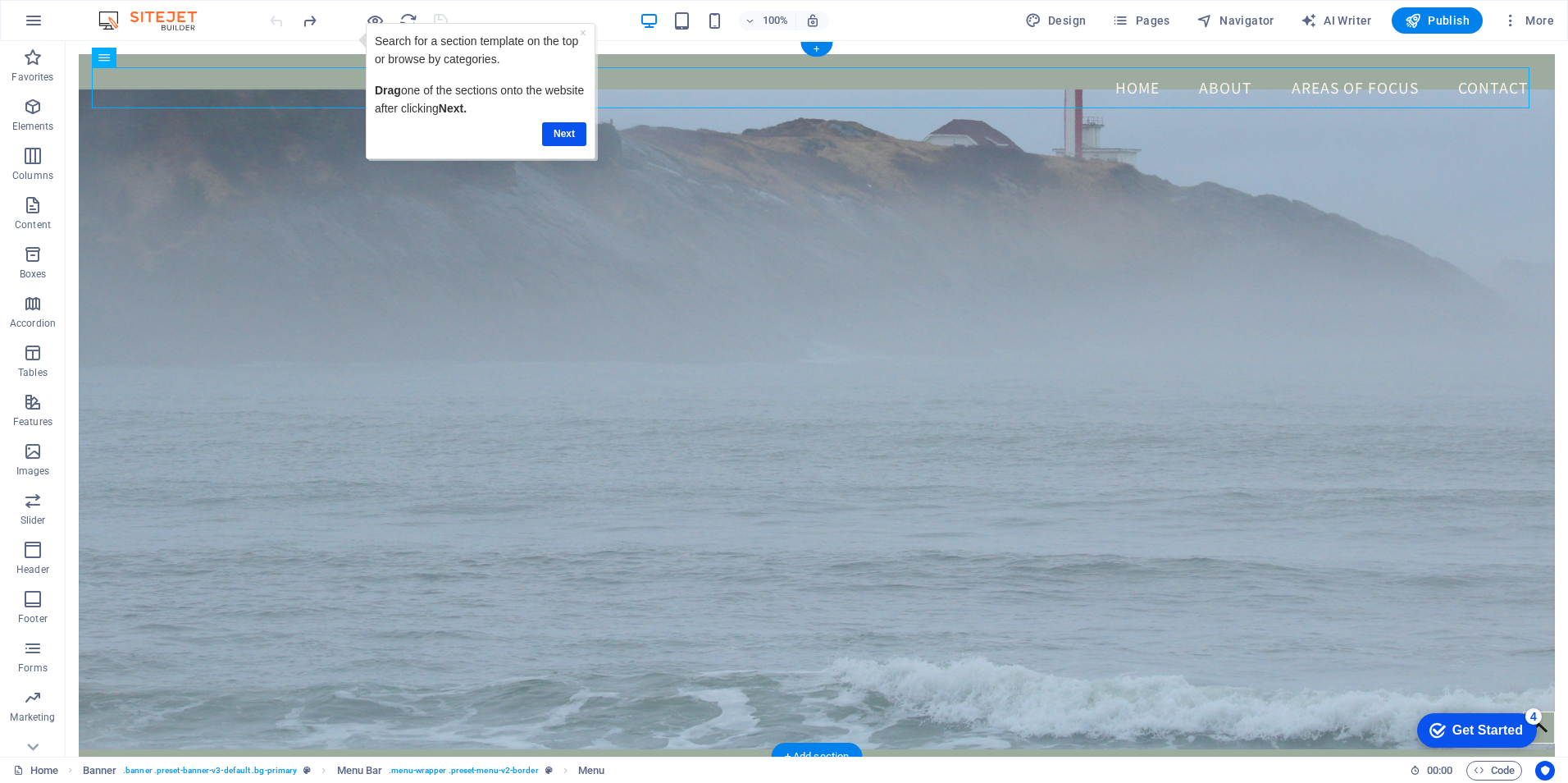
click at [751, 181] on figure at bounding box center [817, 419] width 1476 height 660
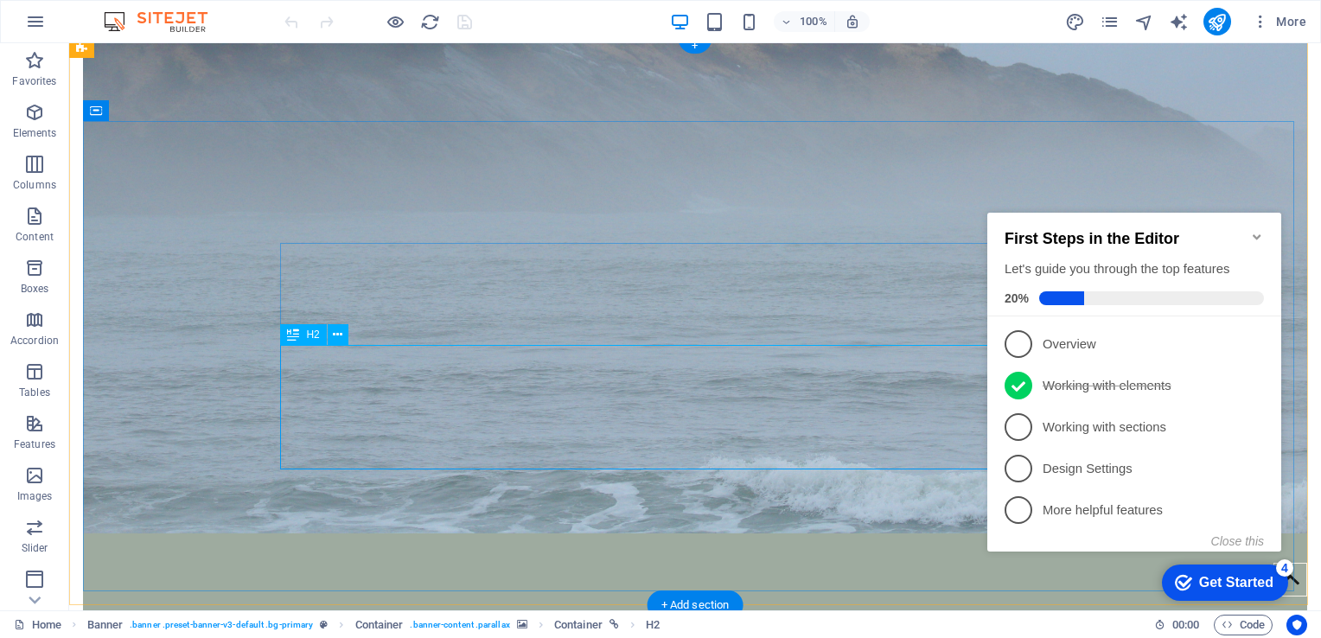
scroll to position [346, 0]
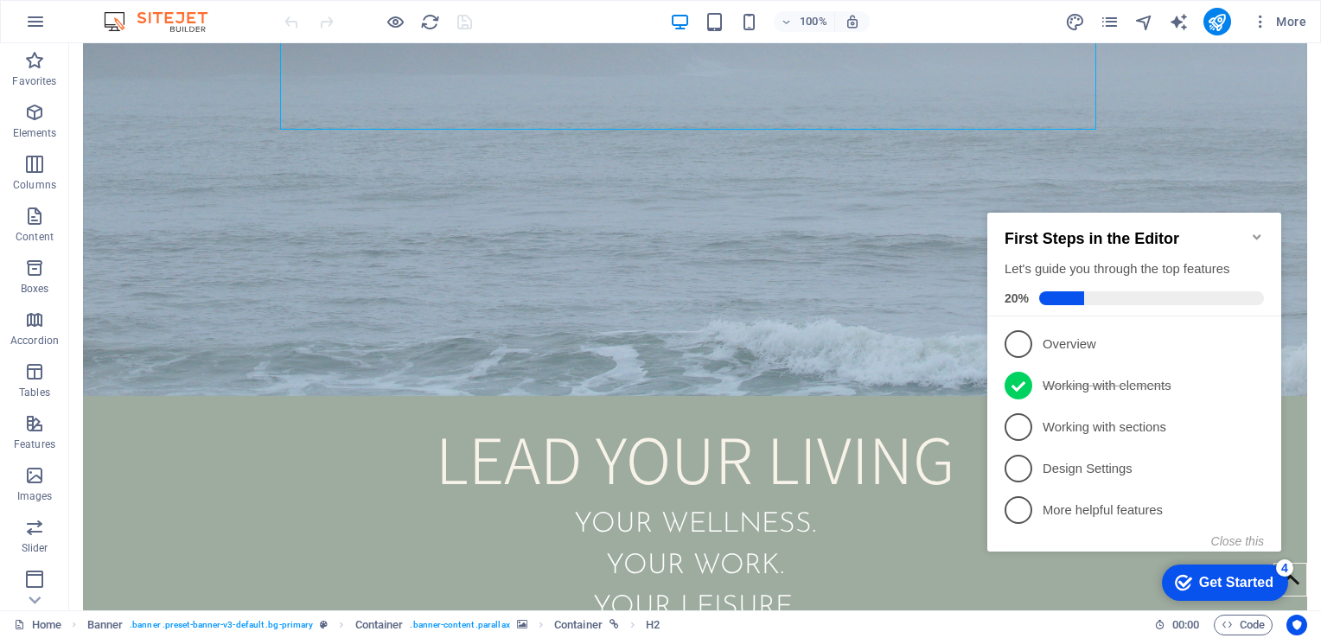
click at [1255, 230] on icon "Minimize checklist" at bounding box center [1257, 237] width 14 height 14
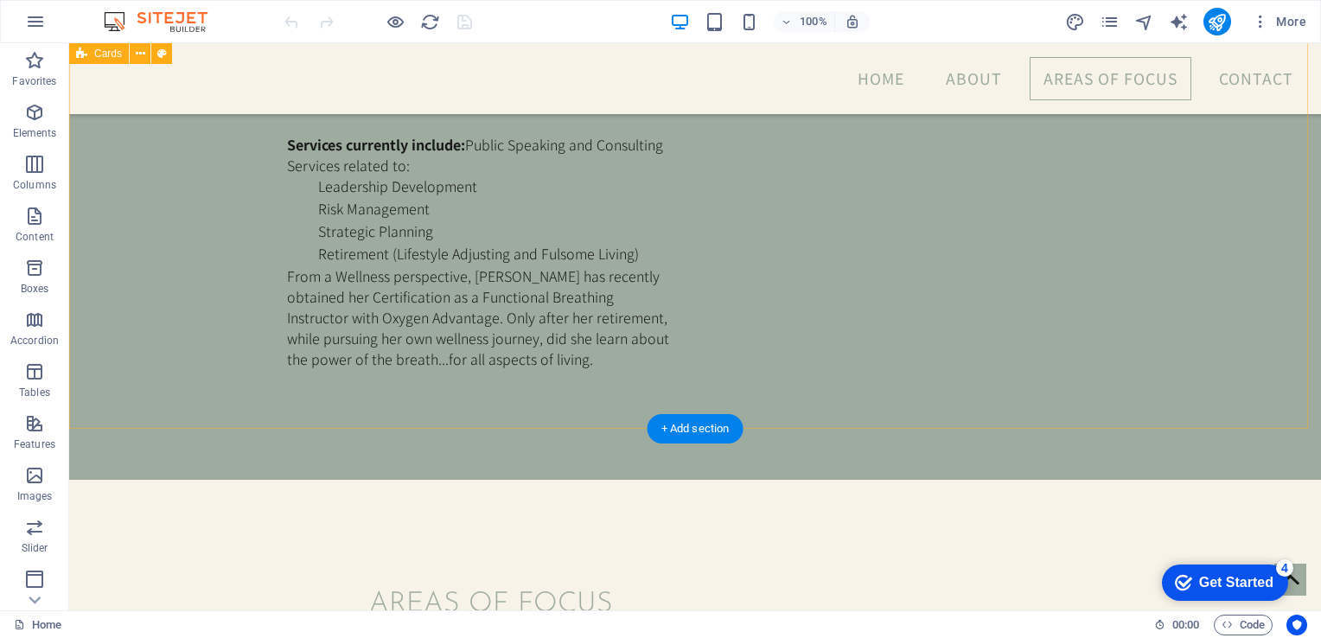
scroll to position [1923, 0]
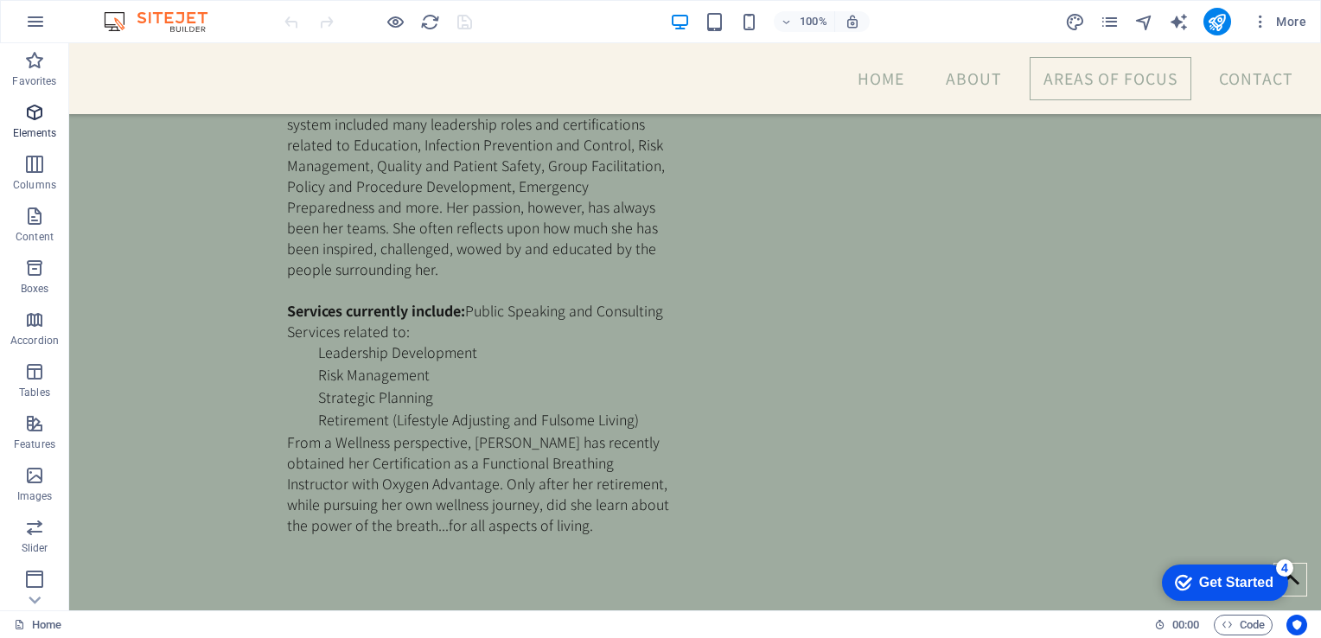
click at [28, 112] on icon "button" at bounding box center [34, 112] width 21 height 21
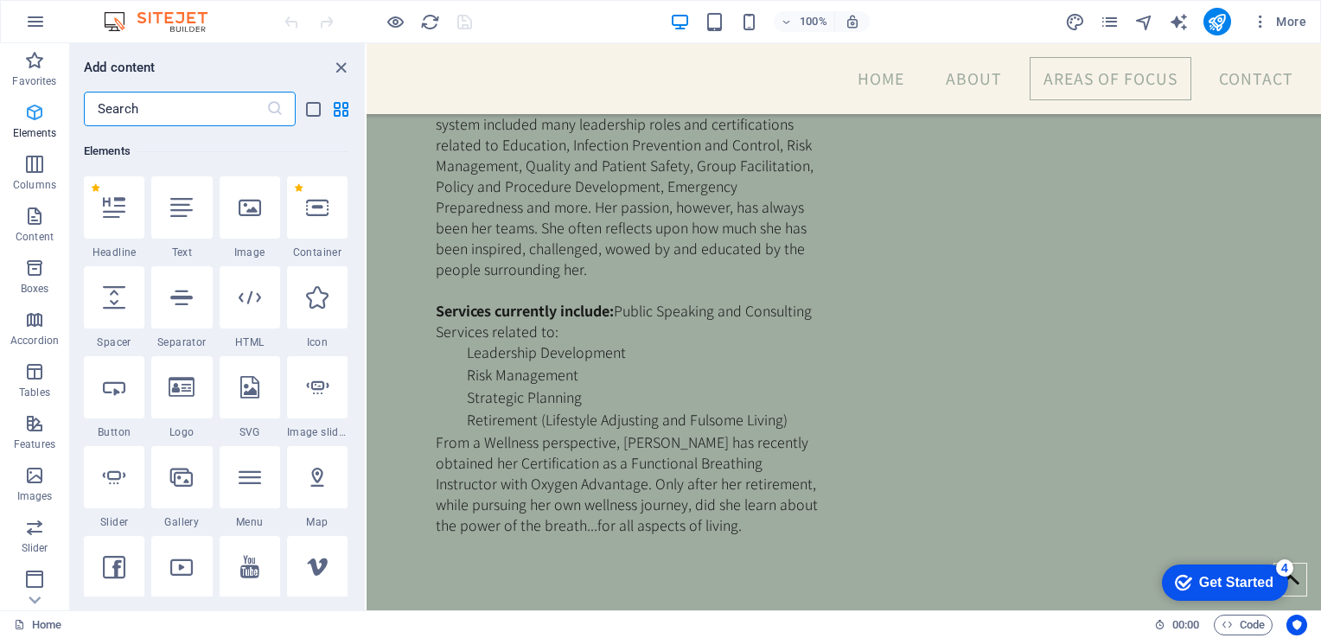
scroll to position [183, 0]
click at [478, 327] on icon at bounding box center [480, 324] width 10 height 18
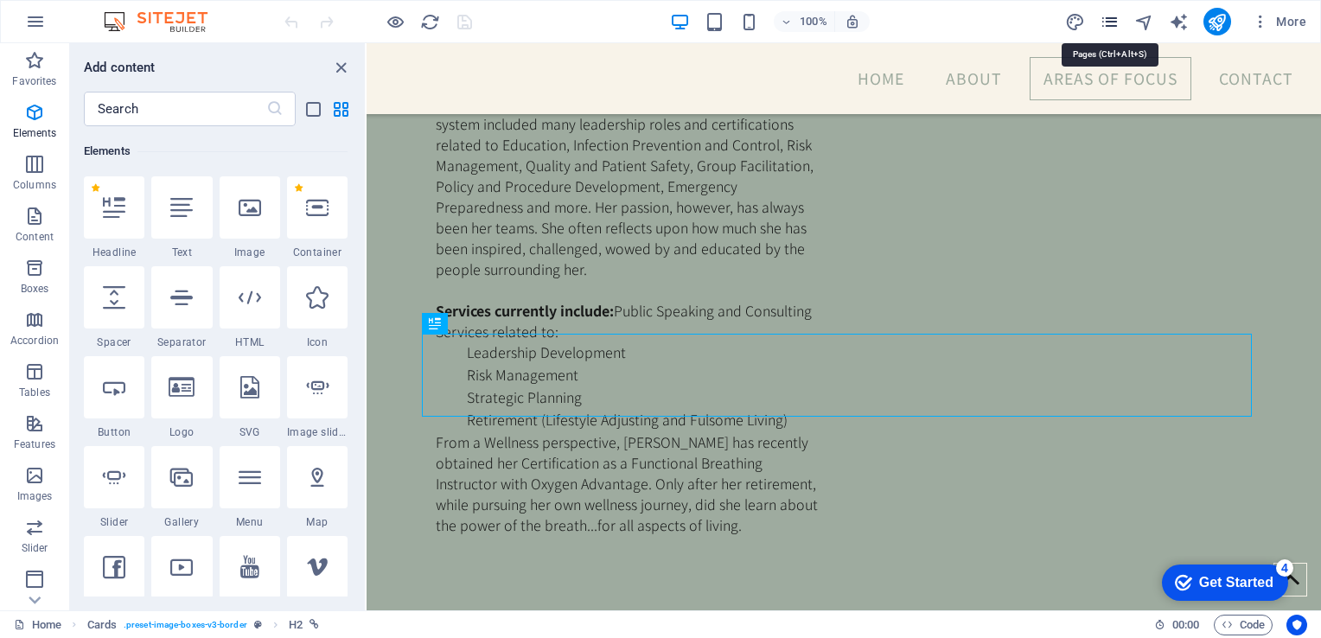
click at [1113, 22] on icon "pages" at bounding box center [1110, 22] width 20 height 20
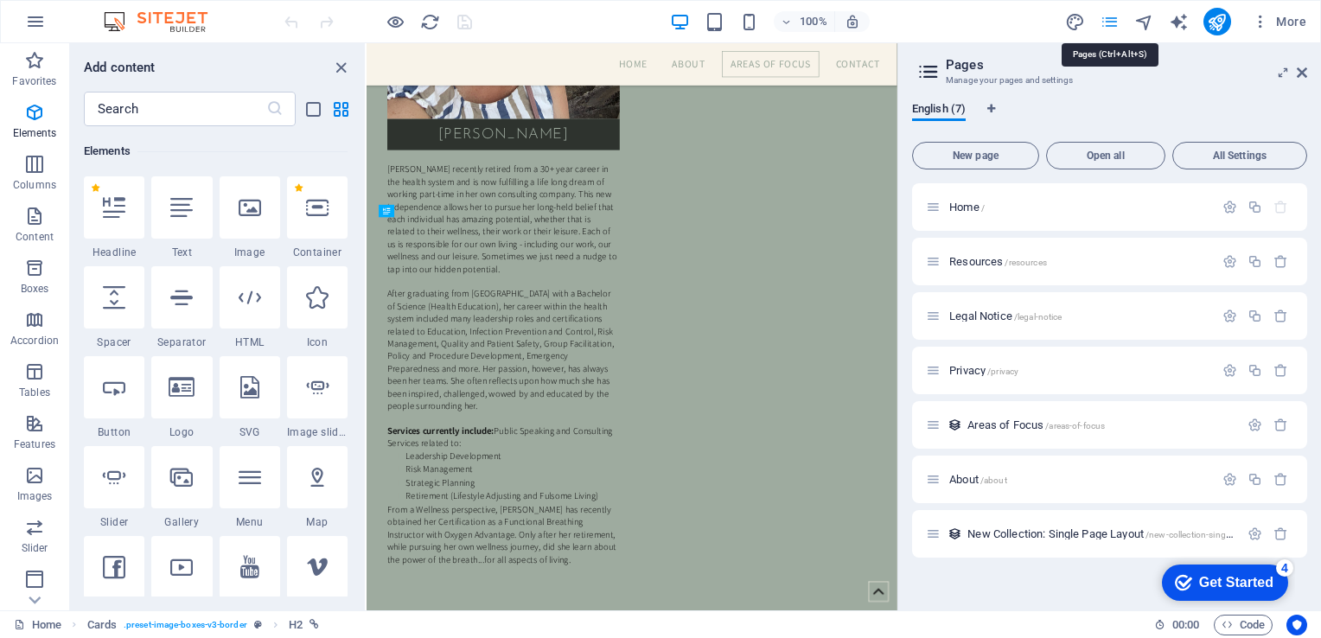
scroll to position [2302, 0]
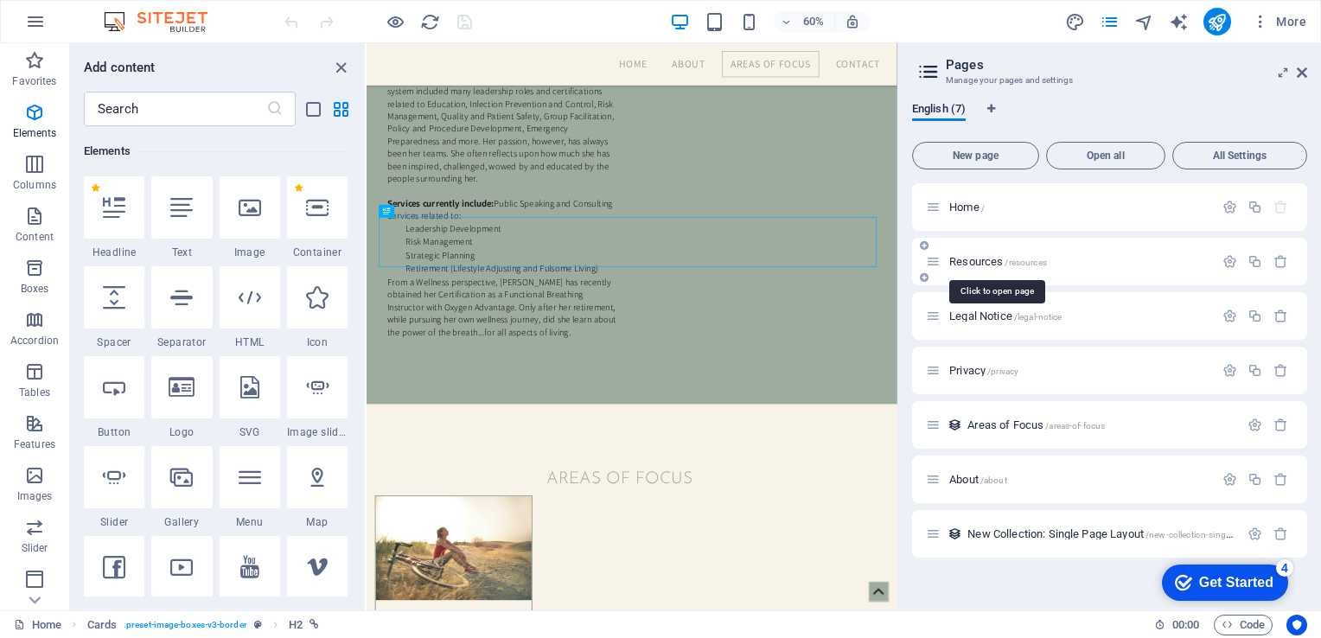
click at [990, 259] on span "Resources /resources" at bounding box center [998, 261] width 98 height 13
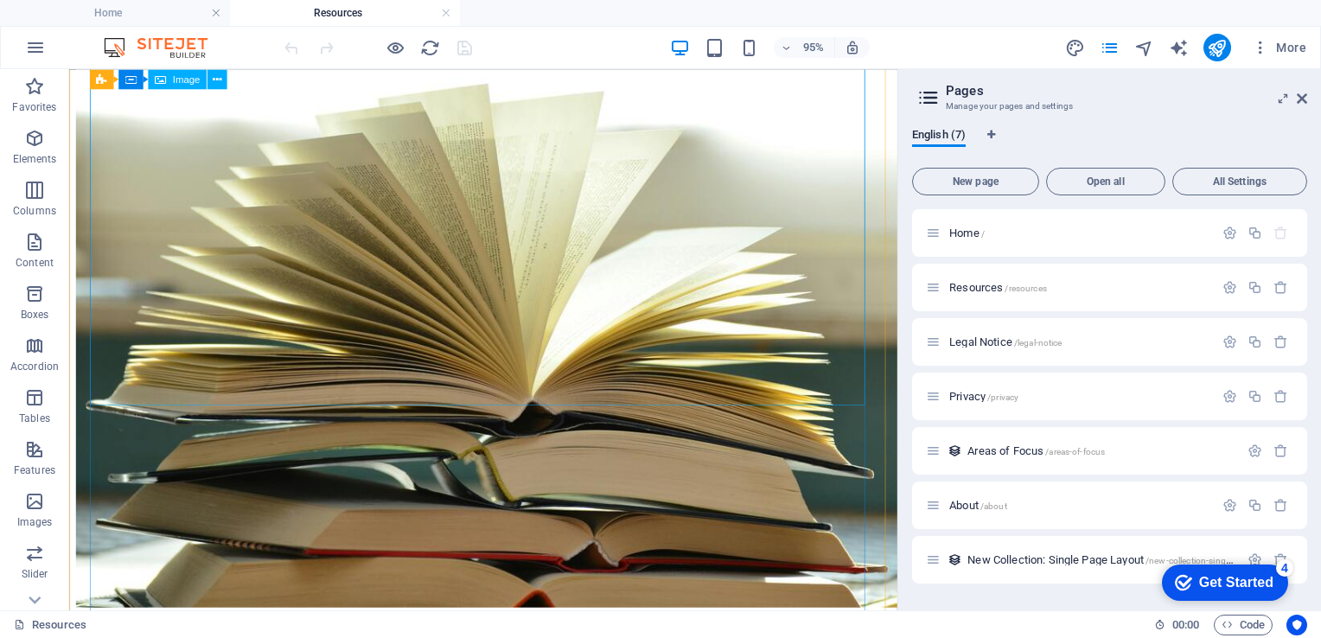
scroll to position [0, 0]
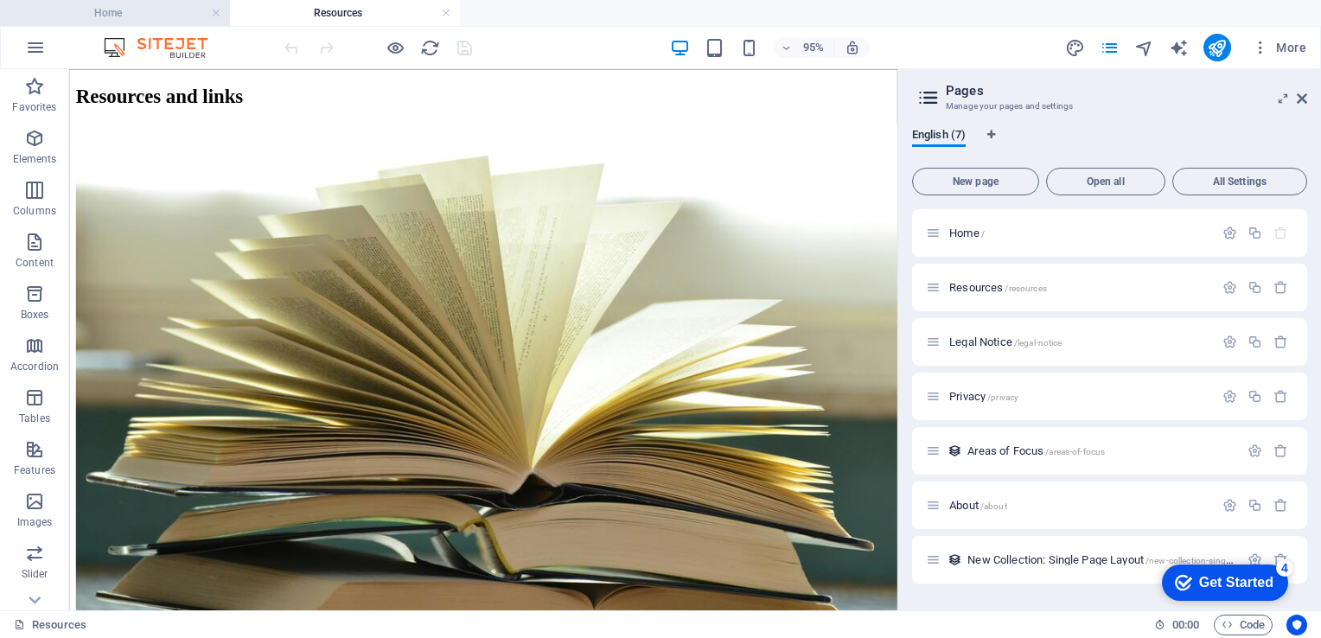
click at [116, 12] on h4 "Home" at bounding box center [115, 12] width 230 height 19
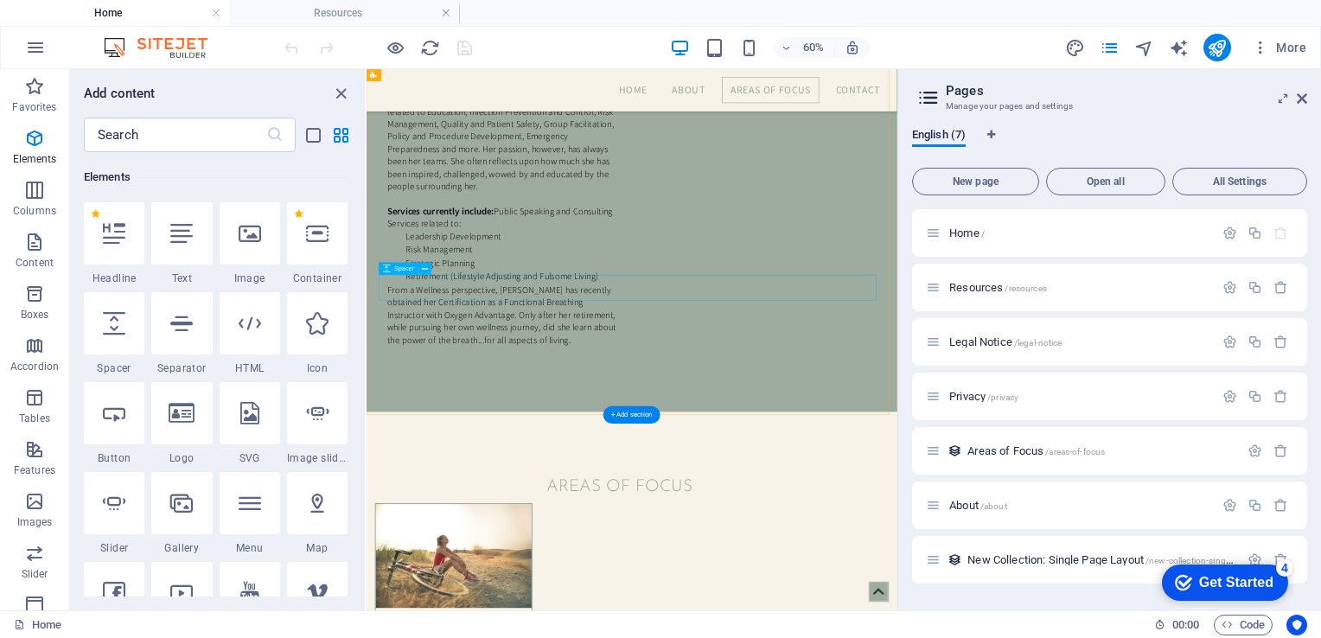
scroll to position [2202, 0]
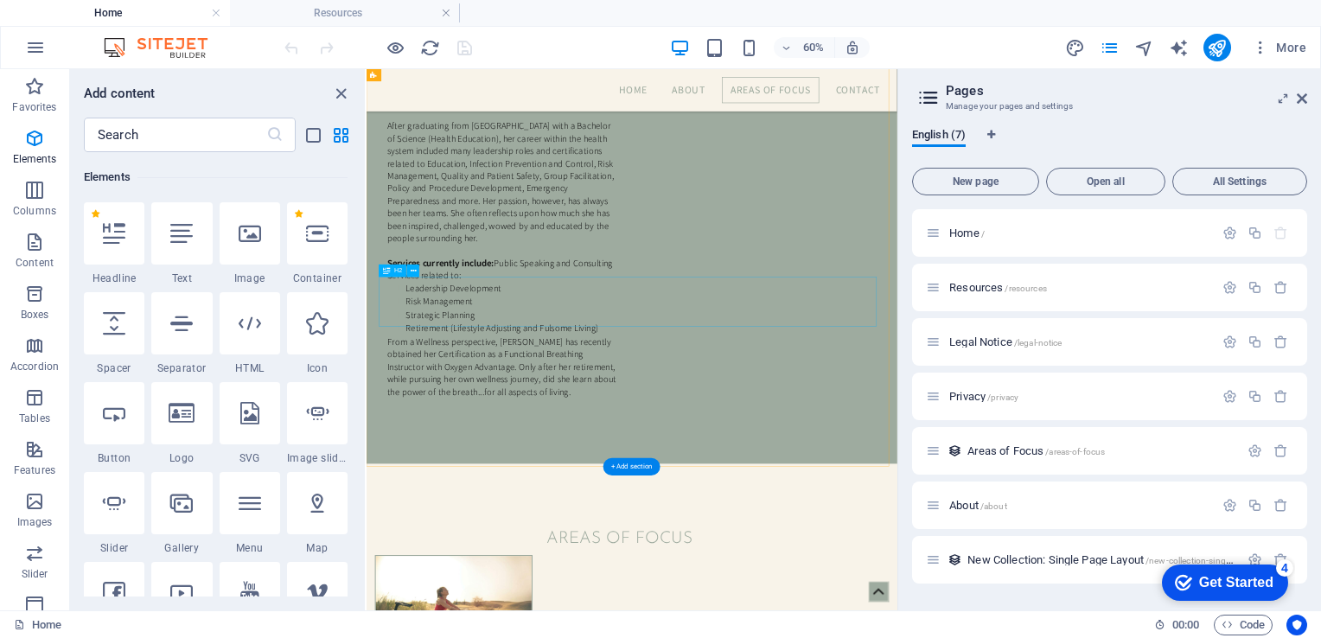
click at [1302, 97] on icon at bounding box center [1302, 99] width 10 height 14
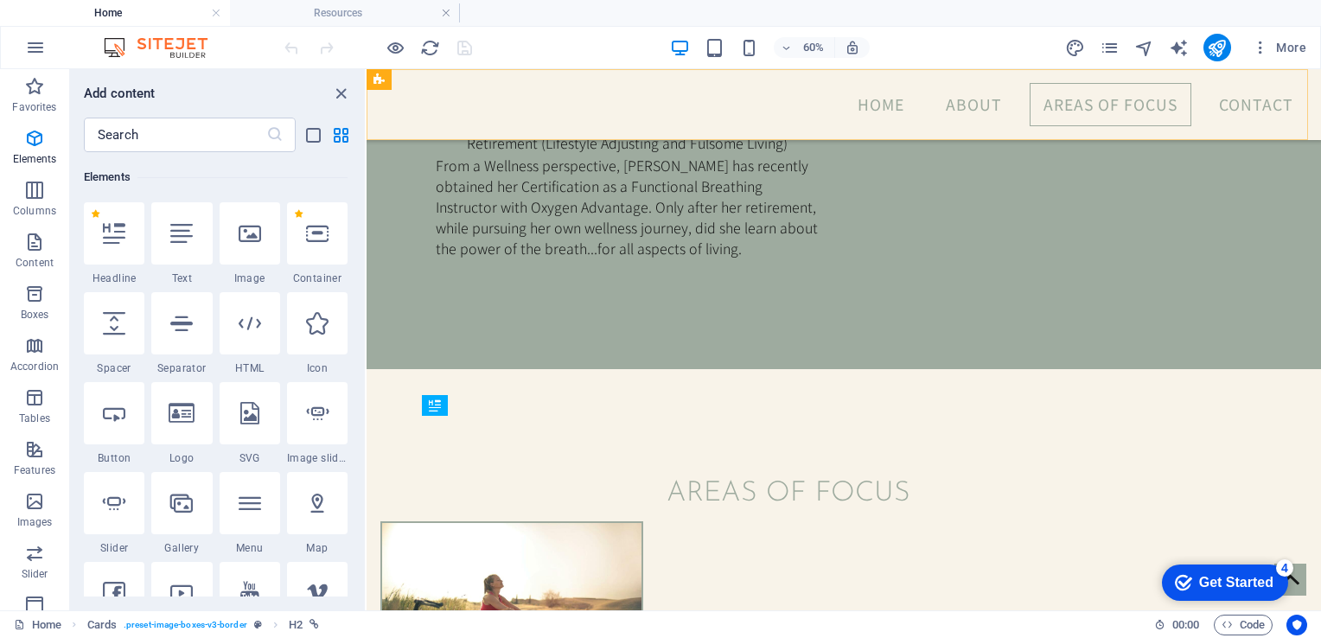
scroll to position [1846, 0]
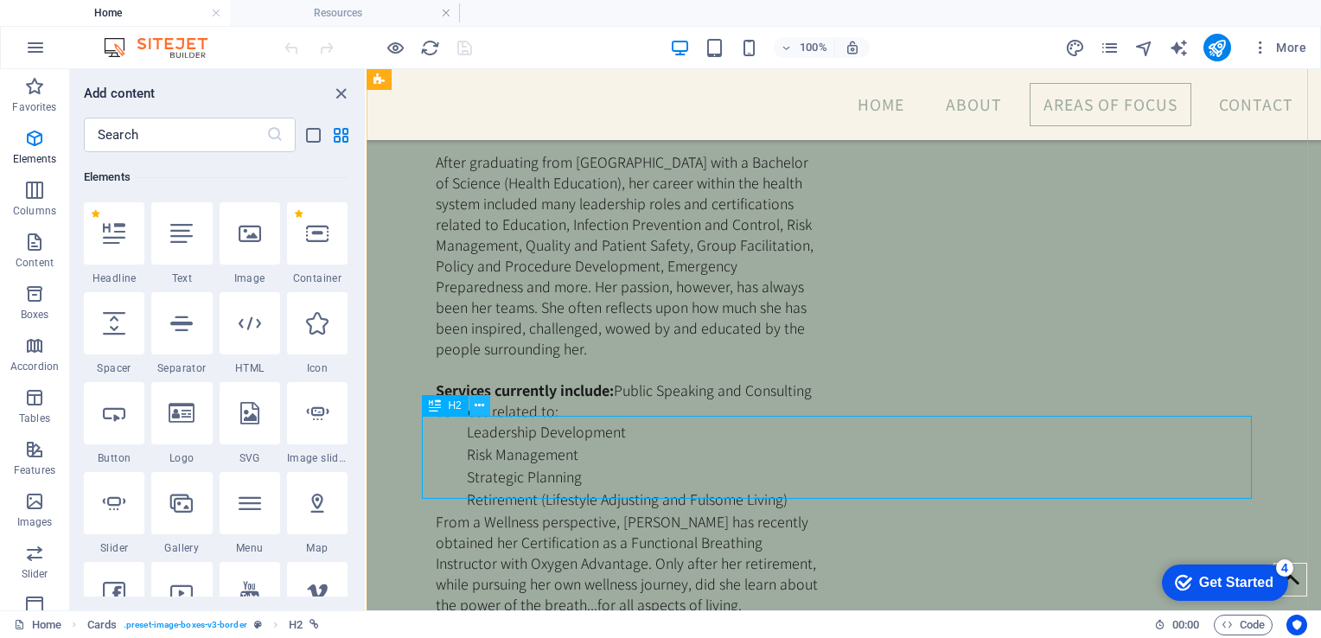
click at [480, 406] on icon at bounding box center [480, 406] width 10 height 18
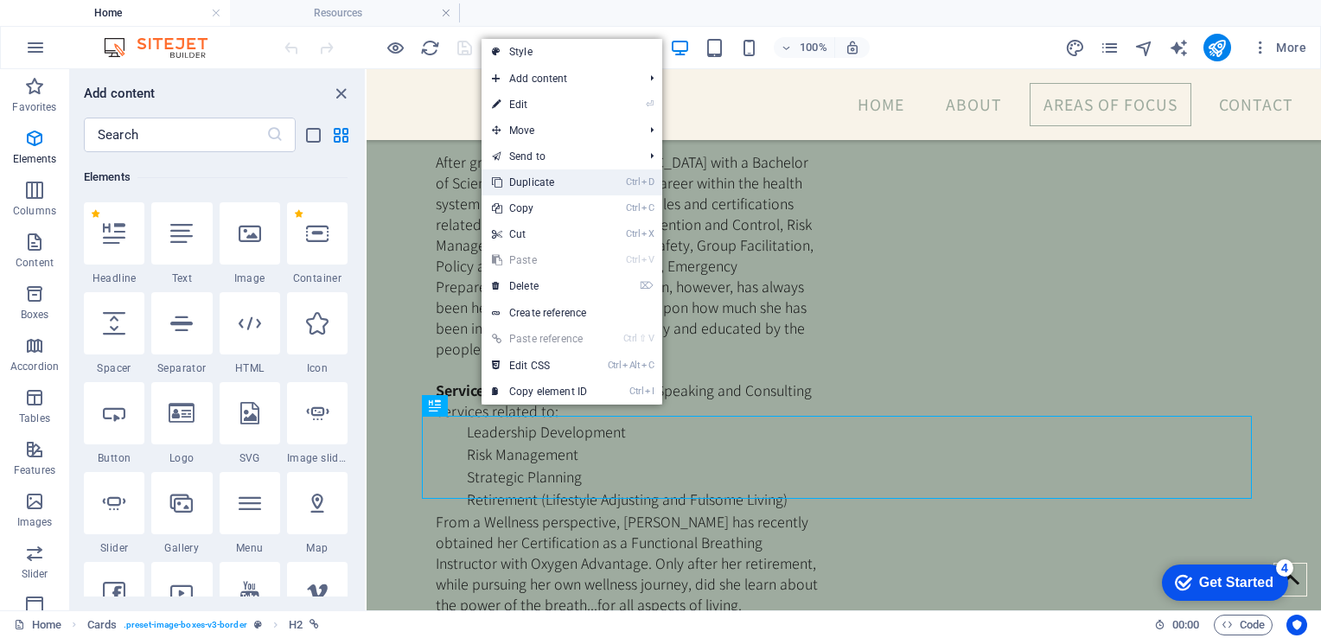
click at [539, 182] on link "Ctrl D Duplicate" at bounding box center [539, 182] width 116 height 26
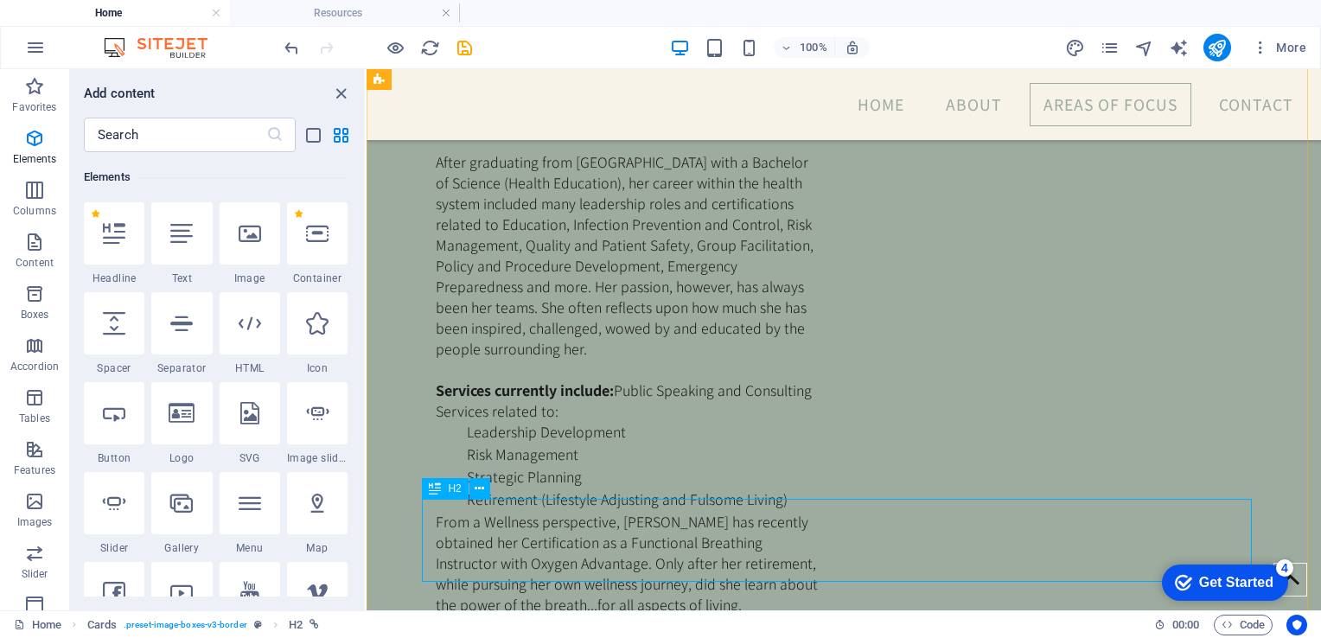
click at [484, 489] on icon at bounding box center [480, 489] width 10 height 18
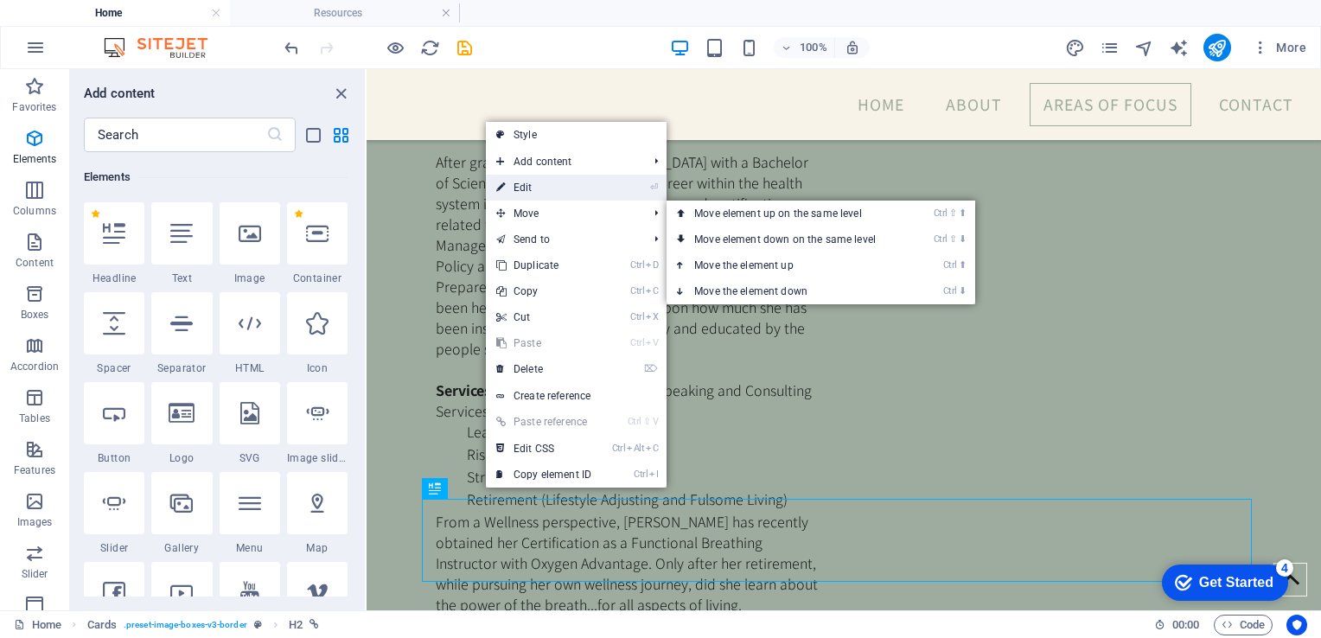
click at [527, 182] on link "⏎ Edit" at bounding box center [544, 188] width 116 height 26
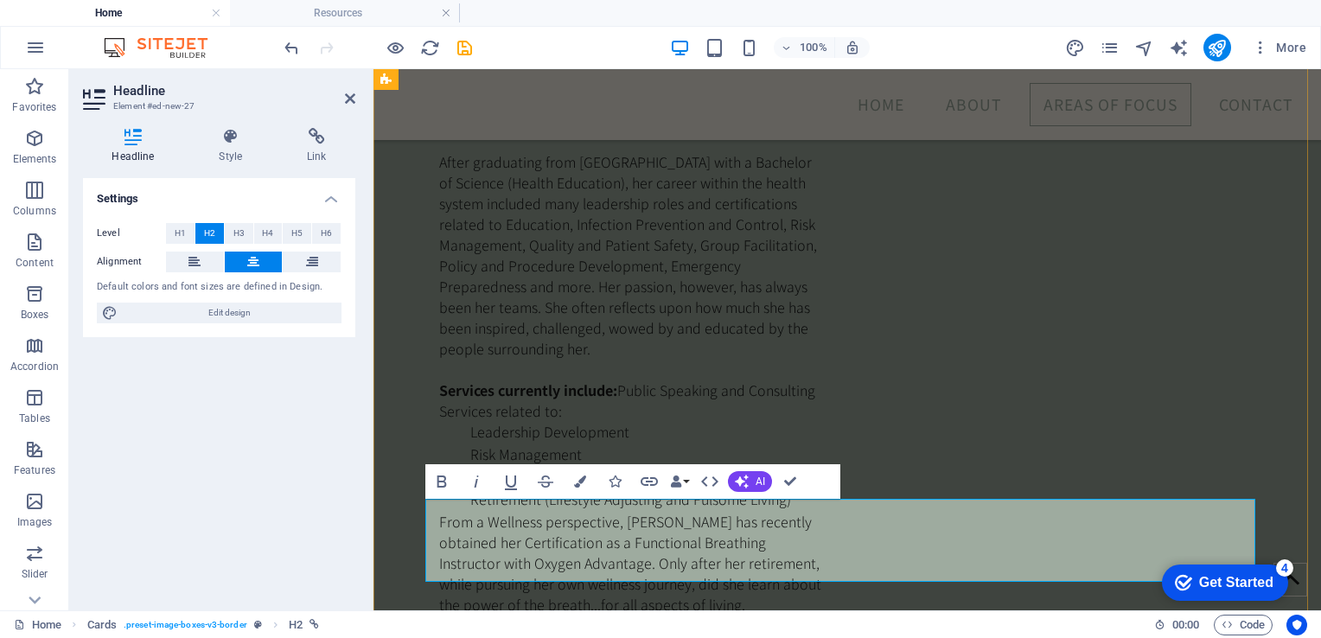
drag, startPoint x: 1044, startPoint y: 518, endPoint x: 916, endPoint y: 514, distance: 128.0
drag, startPoint x: 647, startPoint y: 520, endPoint x: 1053, endPoint y: 517, distance: 405.4
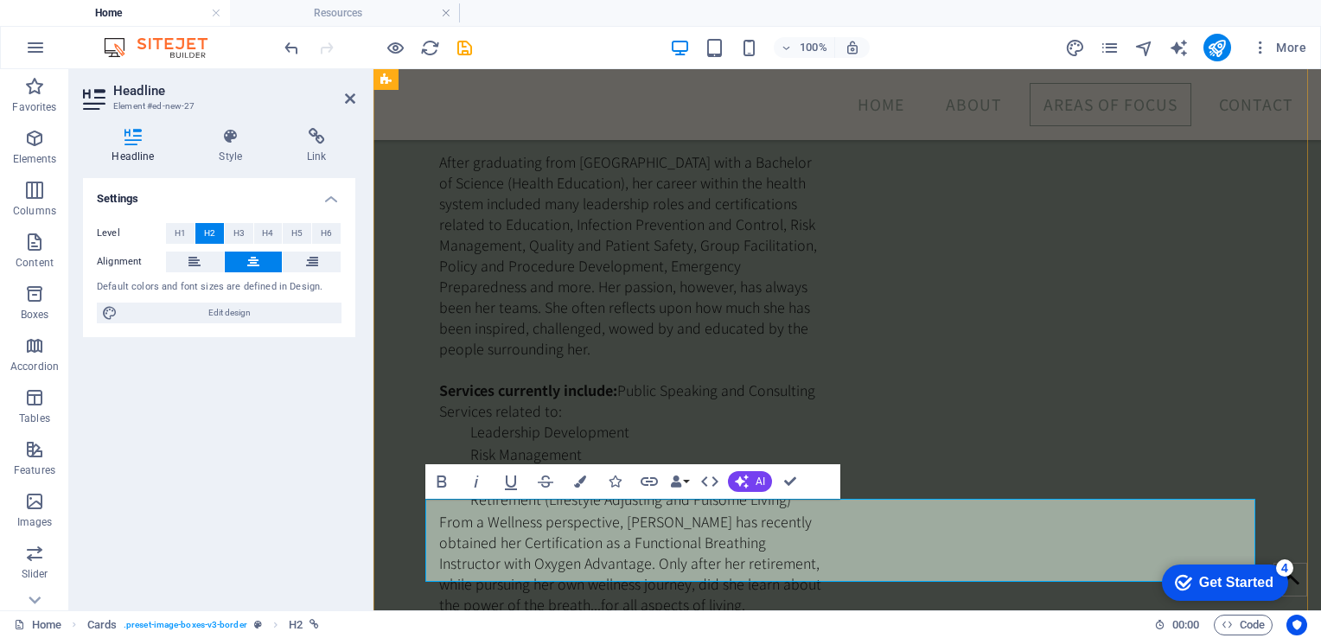
click at [38, 496] on icon "button" at bounding box center [34, 501] width 21 height 21
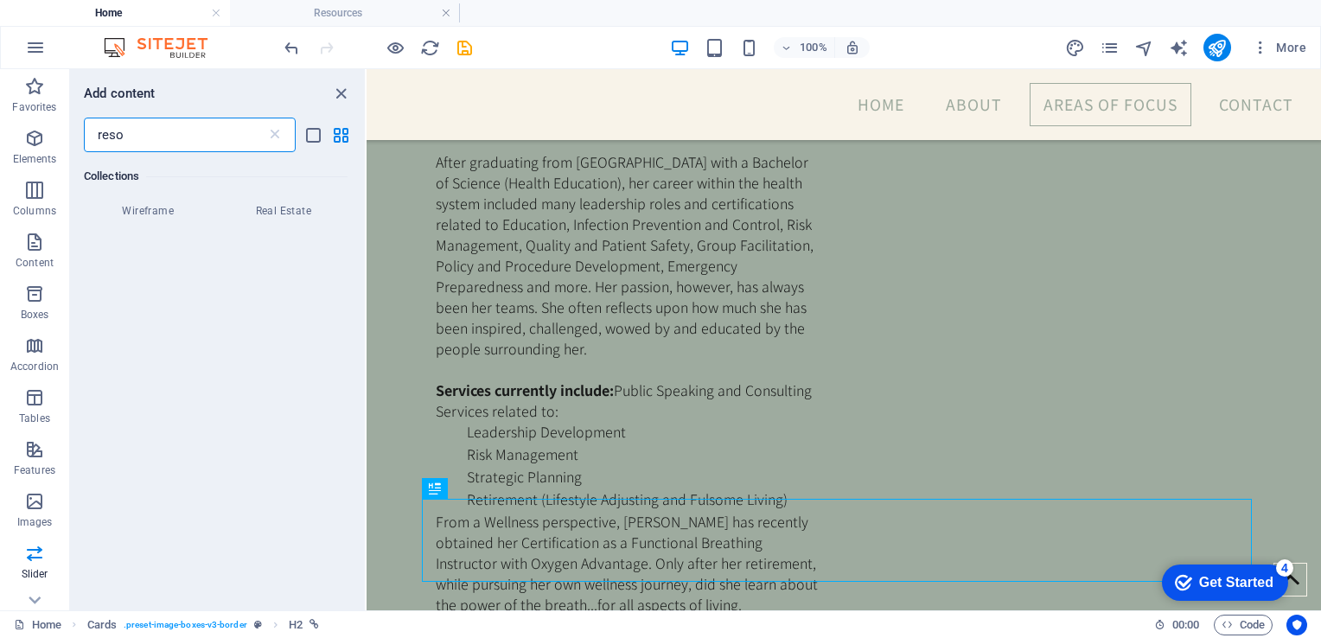
scroll to position [0, 0]
type input "resources"
click at [275, 138] on icon at bounding box center [274, 134] width 17 height 17
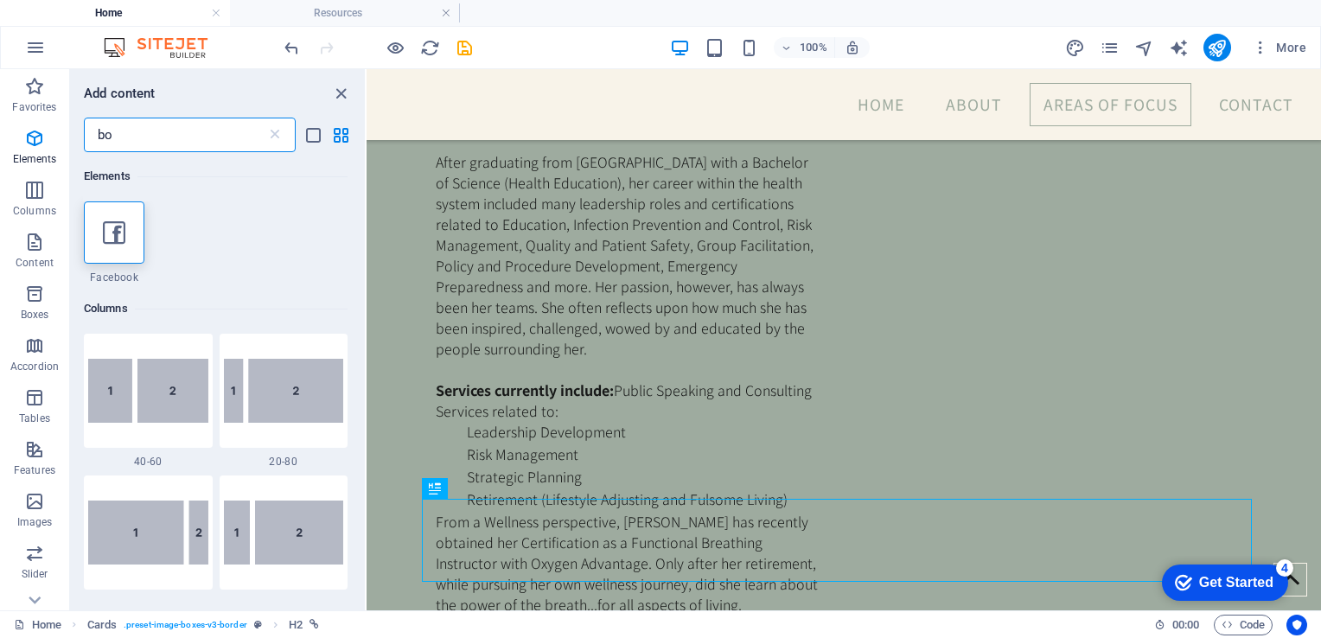
type input "b"
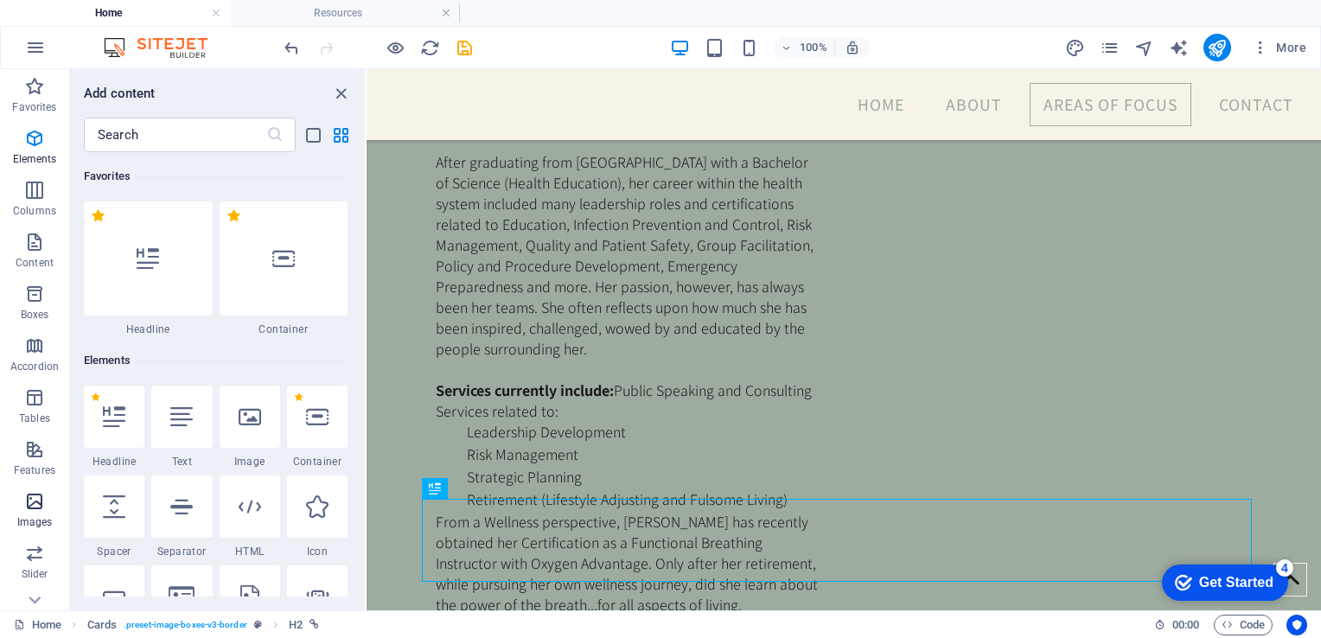
click at [36, 499] on icon "button" at bounding box center [34, 501] width 21 height 21
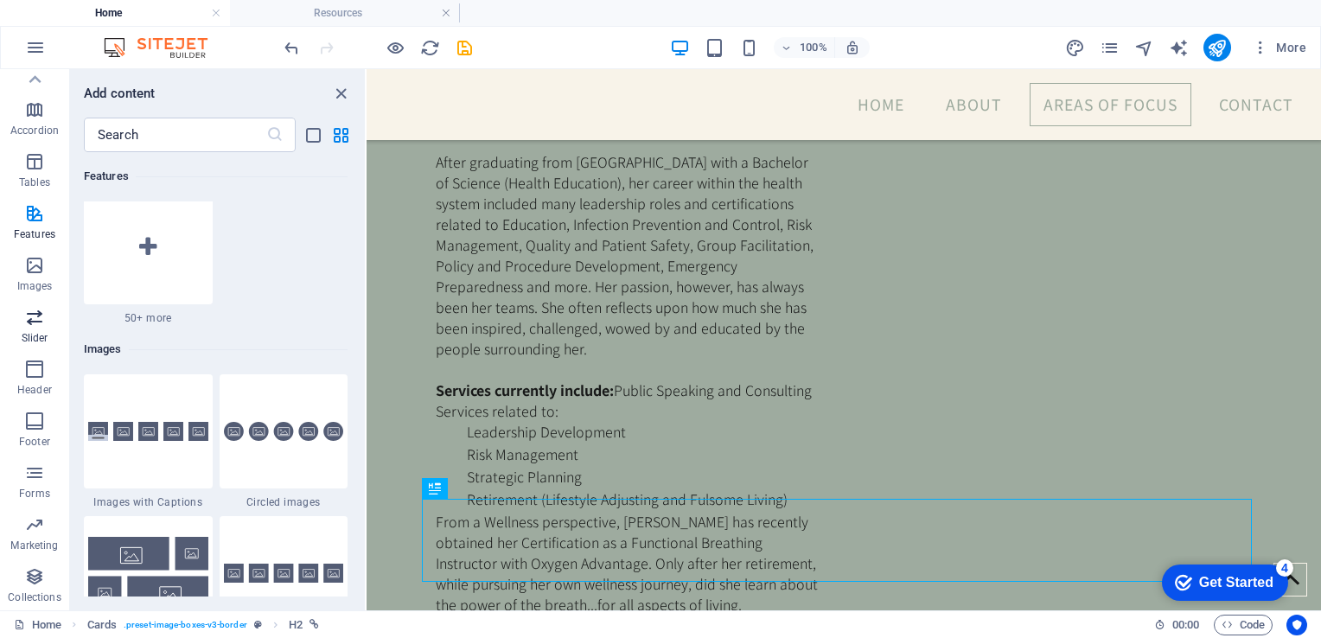
scroll to position [63, 0]
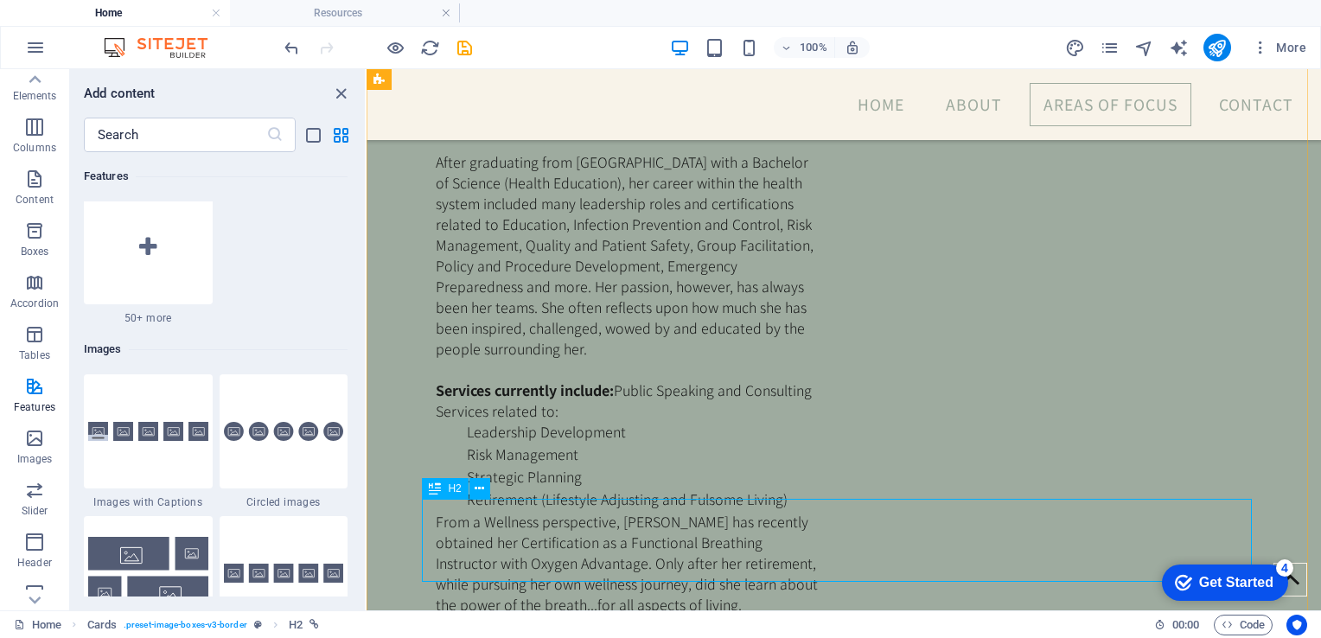
click at [475, 489] on icon at bounding box center [480, 489] width 10 height 18
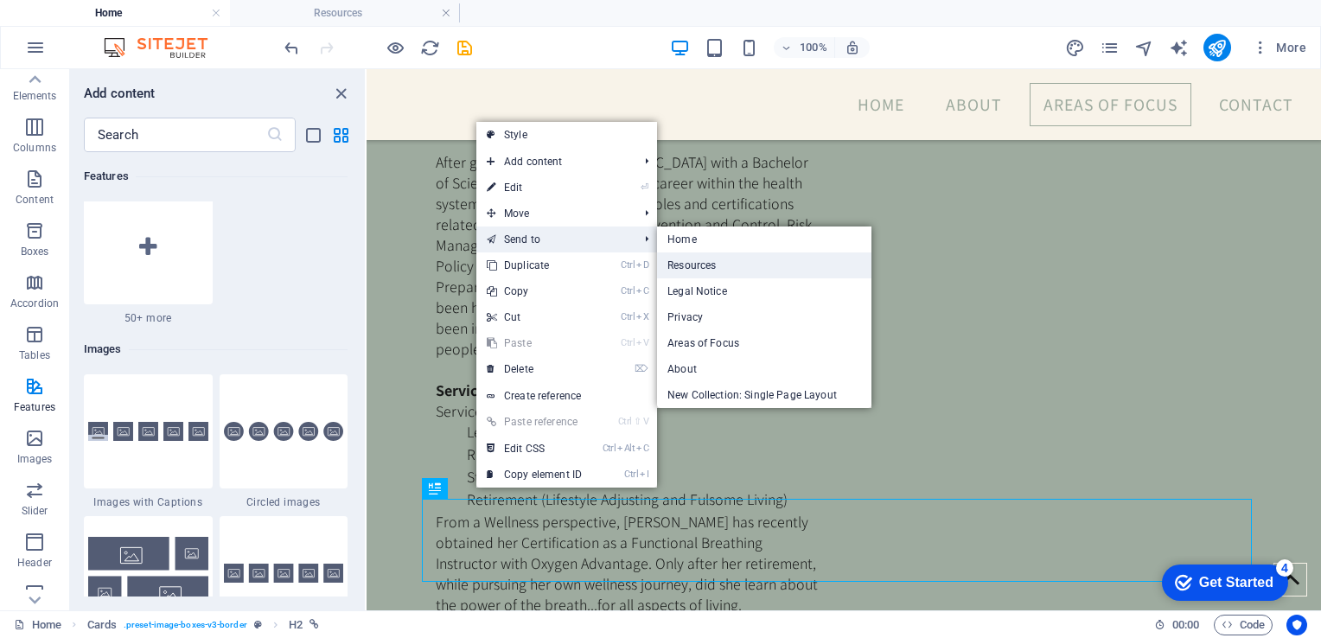
click at [691, 265] on link "Resources" at bounding box center [764, 265] width 214 height 26
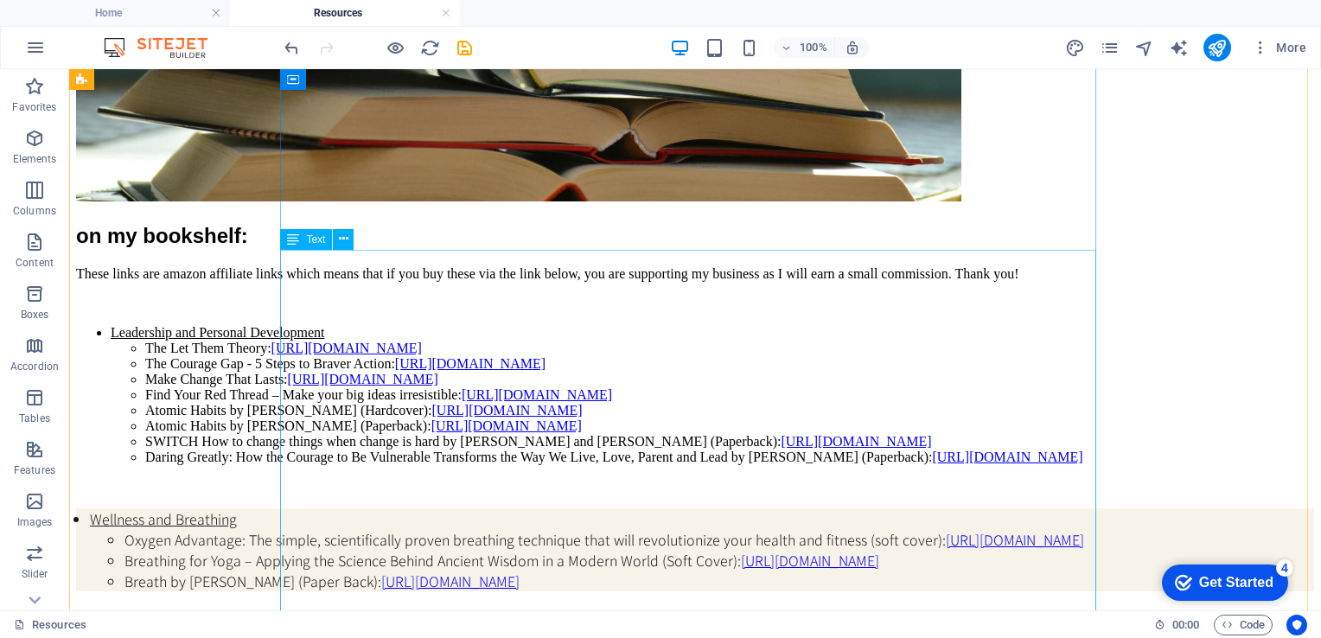
scroll to position [86, 0]
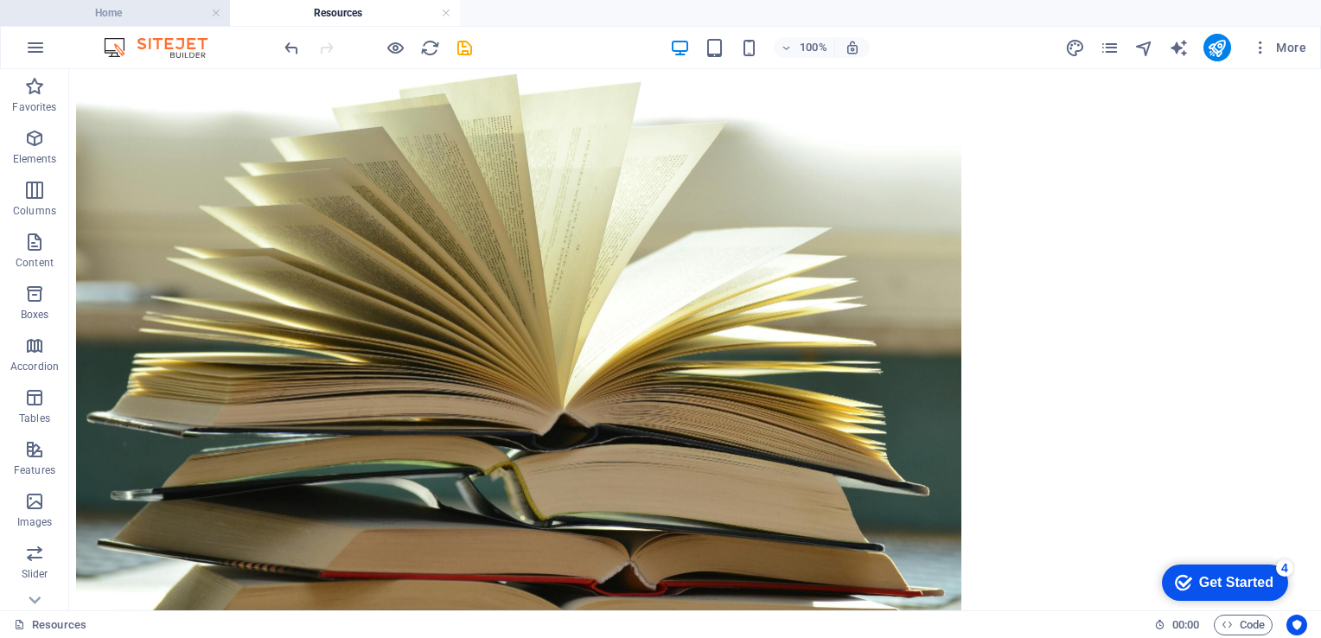
click at [124, 9] on h4 "Home" at bounding box center [115, 12] width 230 height 19
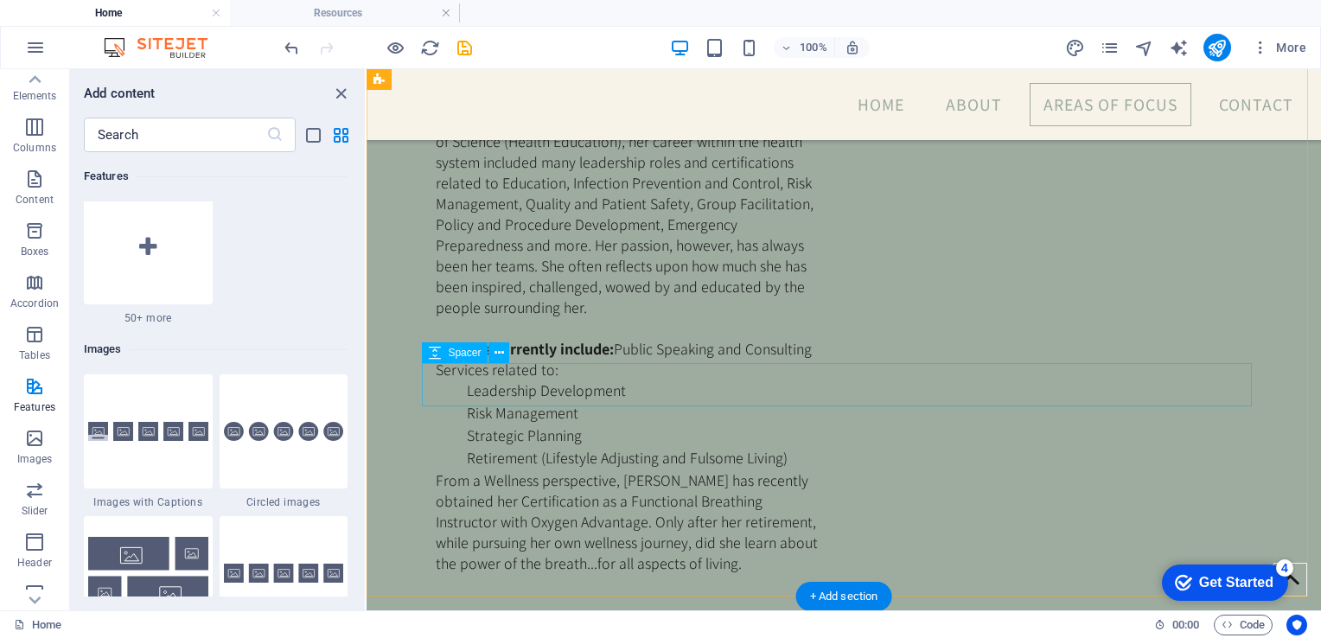
scroll to position [1760, 0]
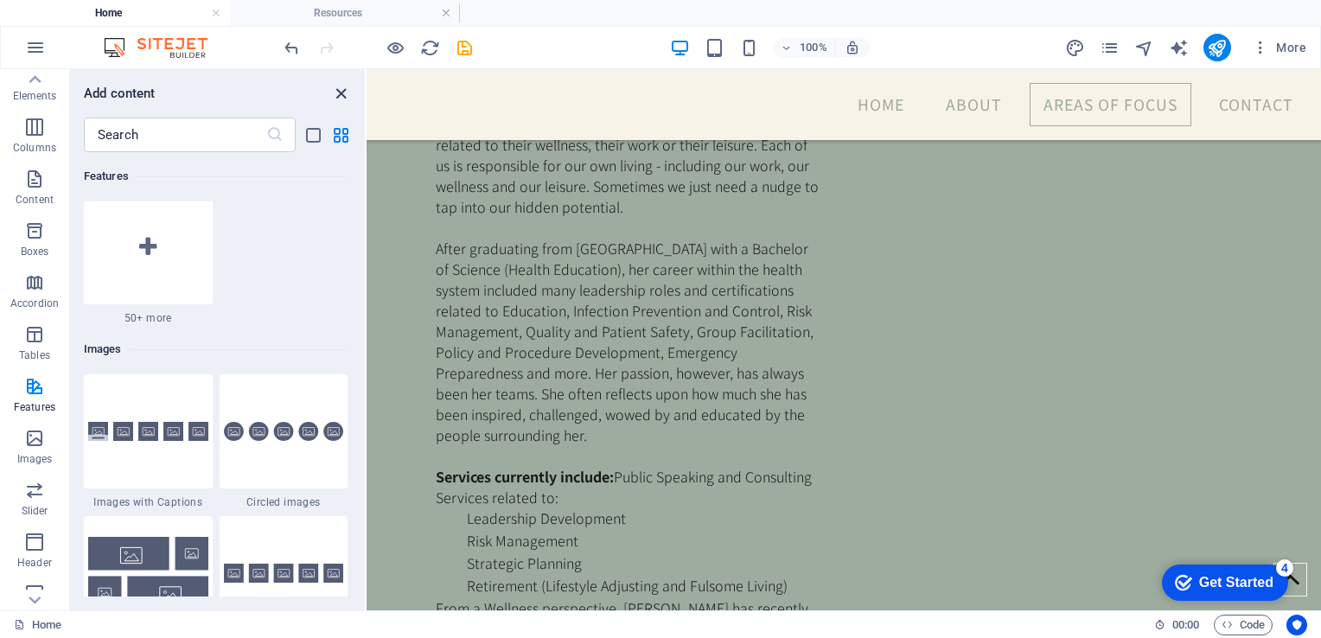
click at [338, 92] on icon "close panel" at bounding box center [341, 94] width 20 height 20
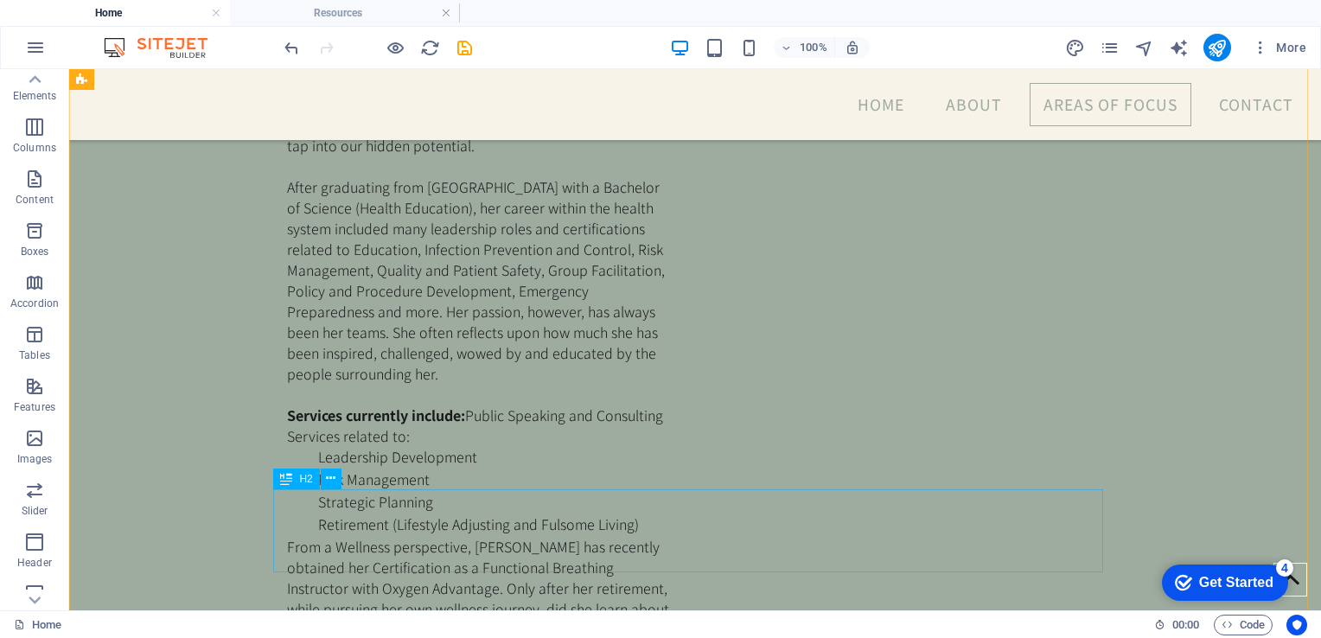
scroll to position [1933, 0]
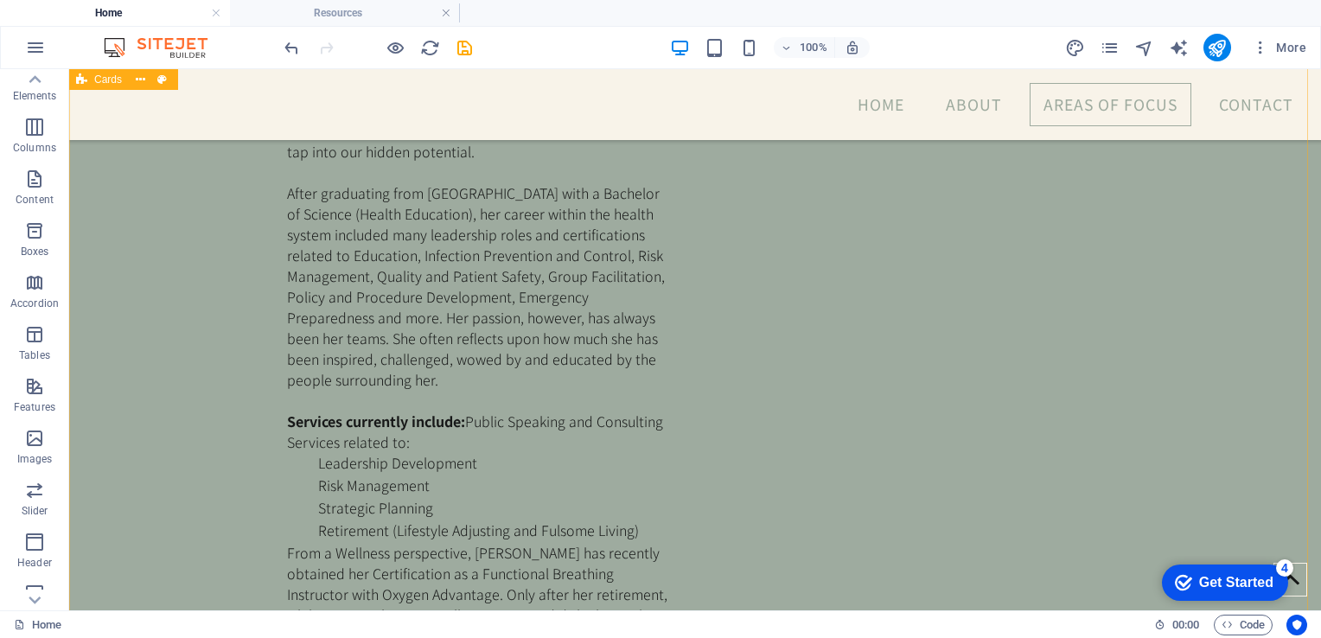
scroll to position [1902, 0]
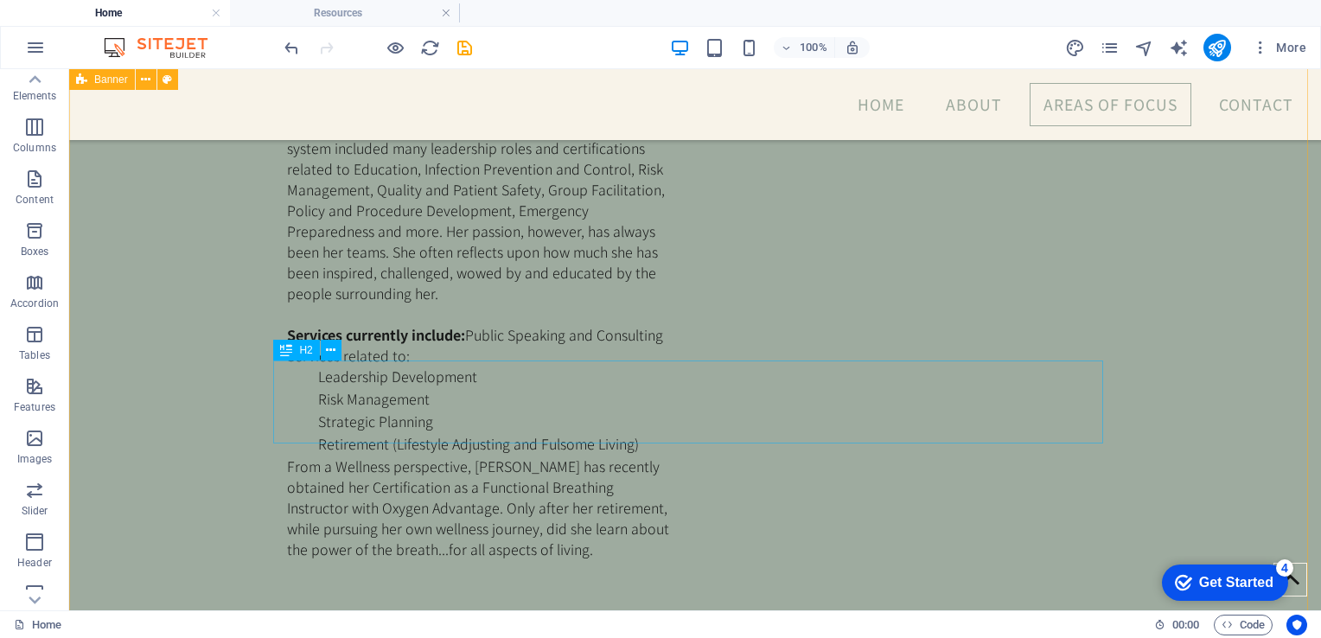
click at [333, 349] on icon at bounding box center [331, 350] width 10 height 18
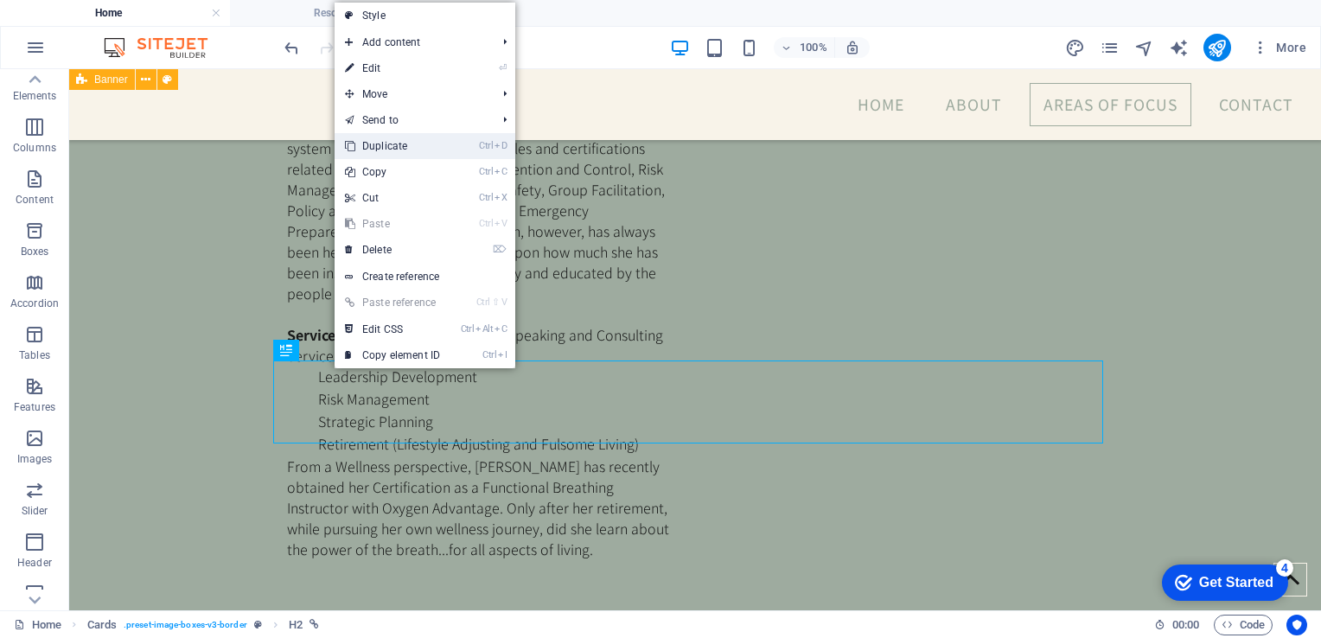
click at [380, 138] on link "Ctrl D Duplicate" at bounding box center [393, 146] width 116 height 26
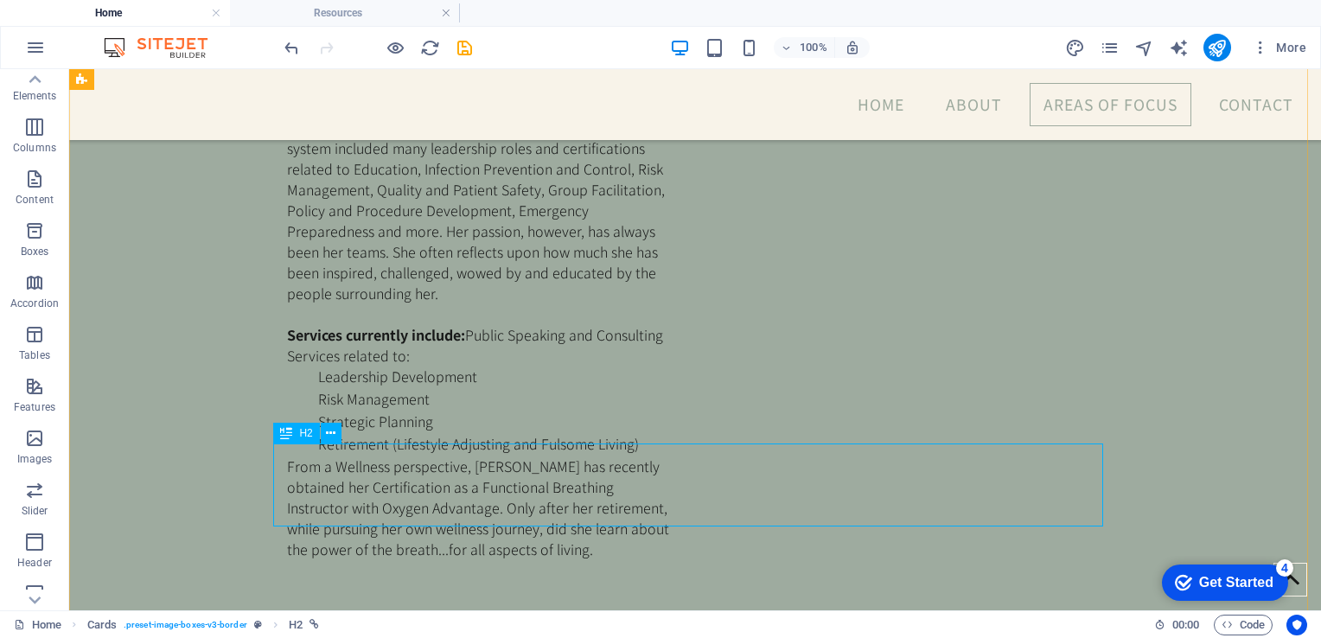
click at [332, 437] on icon at bounding box center [331, 433] width 10 height 18
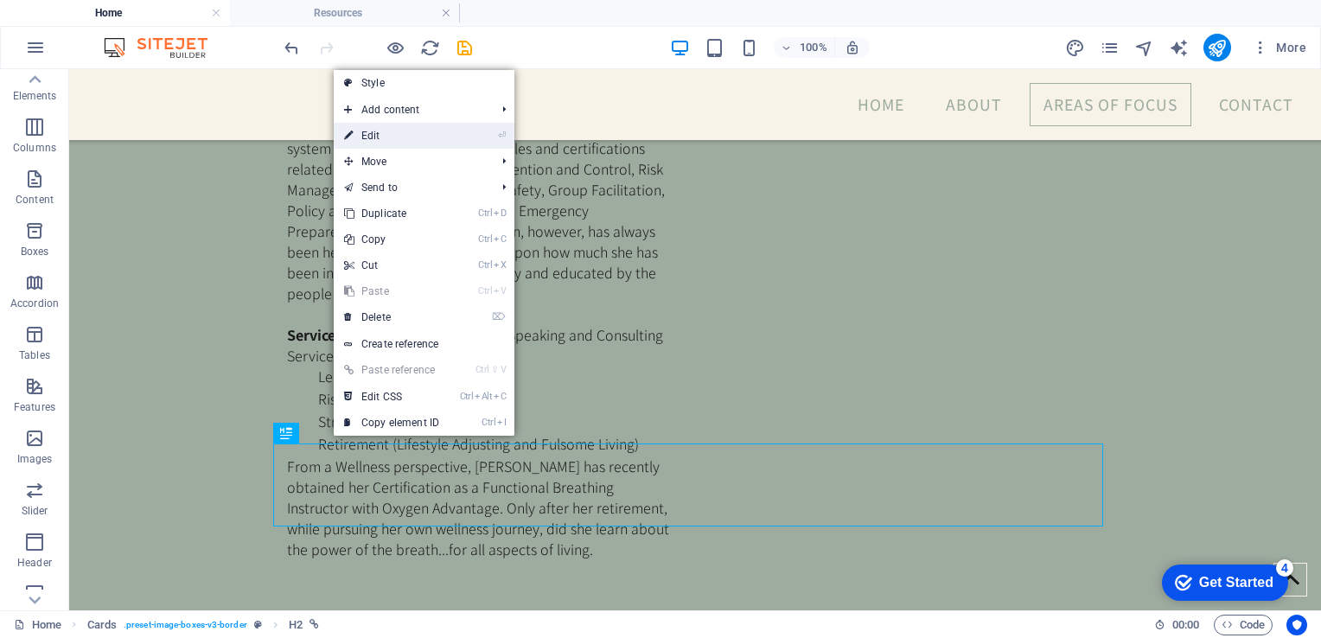
click at [367, 126] on link "⏎ Edit" at bounding box center [392, 136] width 116 height 26
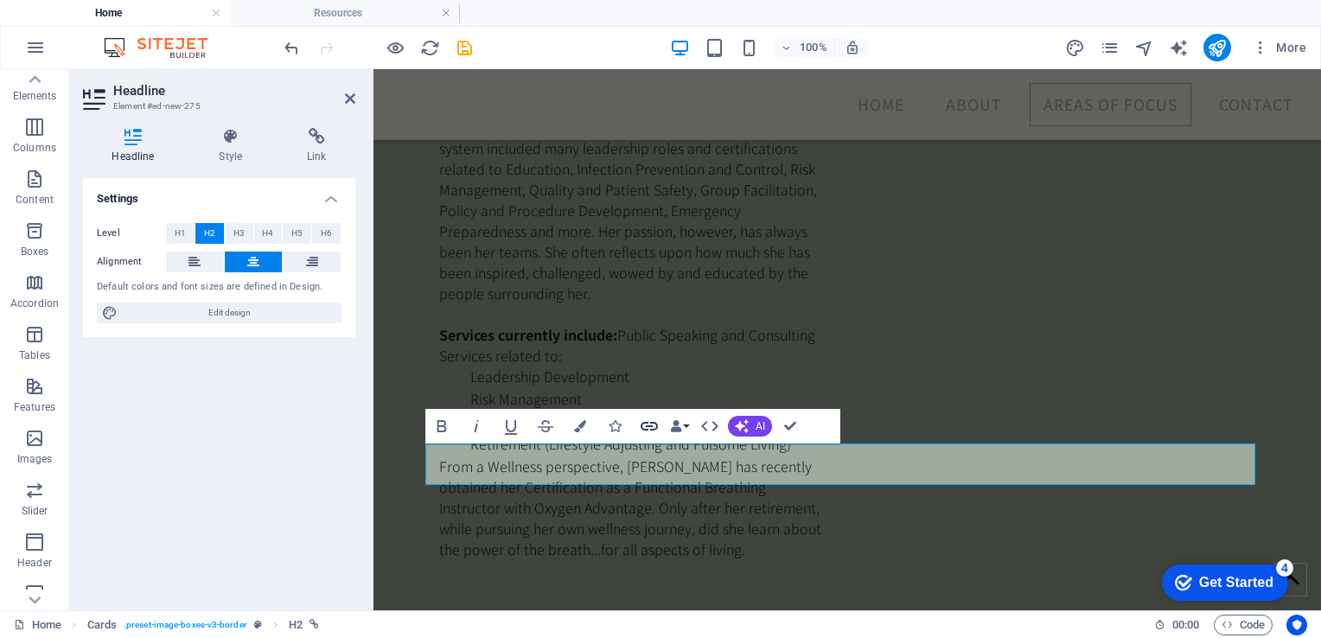
click at [645, 425] on icon "button" at bounding box center [649, 426] width 21 height 21
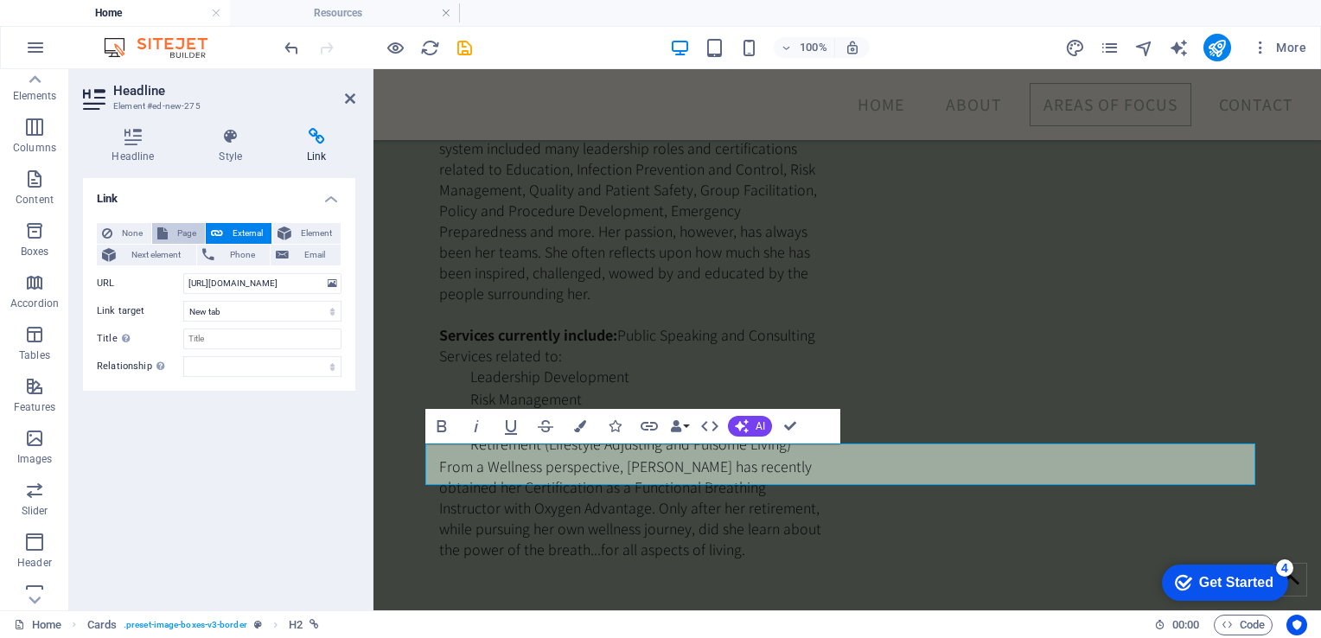
click at [173, 227] on span "Page" at bounding box center [186, 233] width 27 height 21
select select
click at [296, 233] on span "Element" at bounding box center [315, 233] width 39 height 21
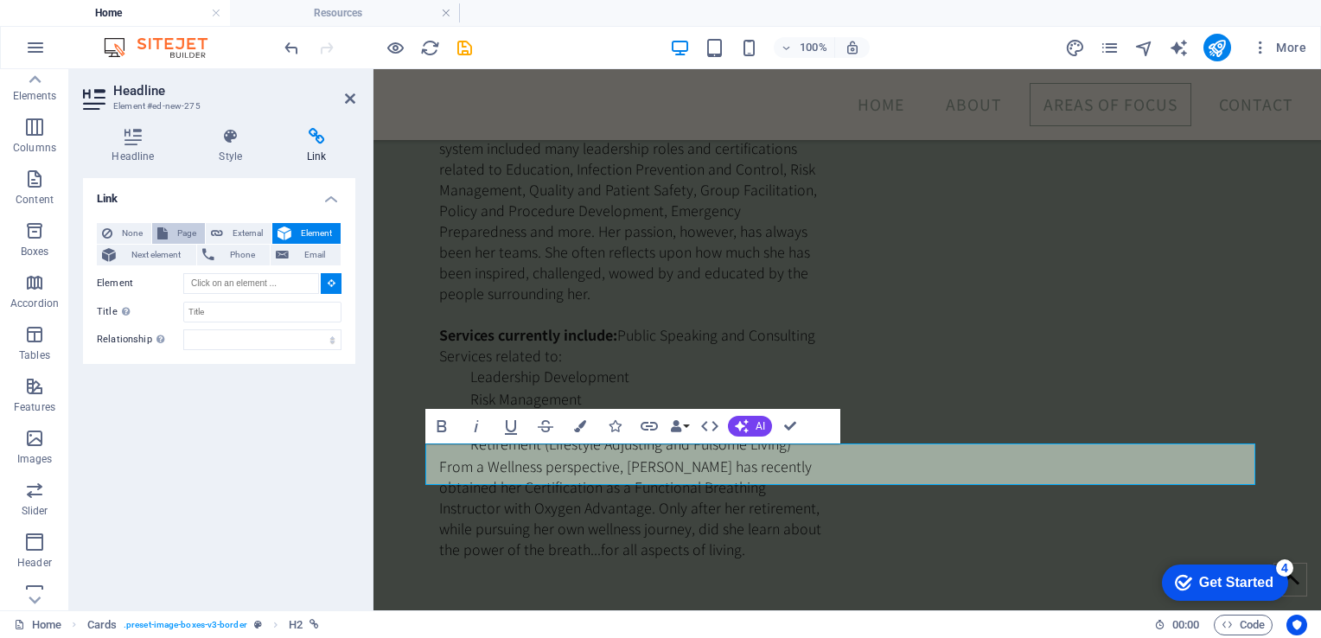
click at [163, 226] on icon at bounding box center [162, 233] width 10 height 21
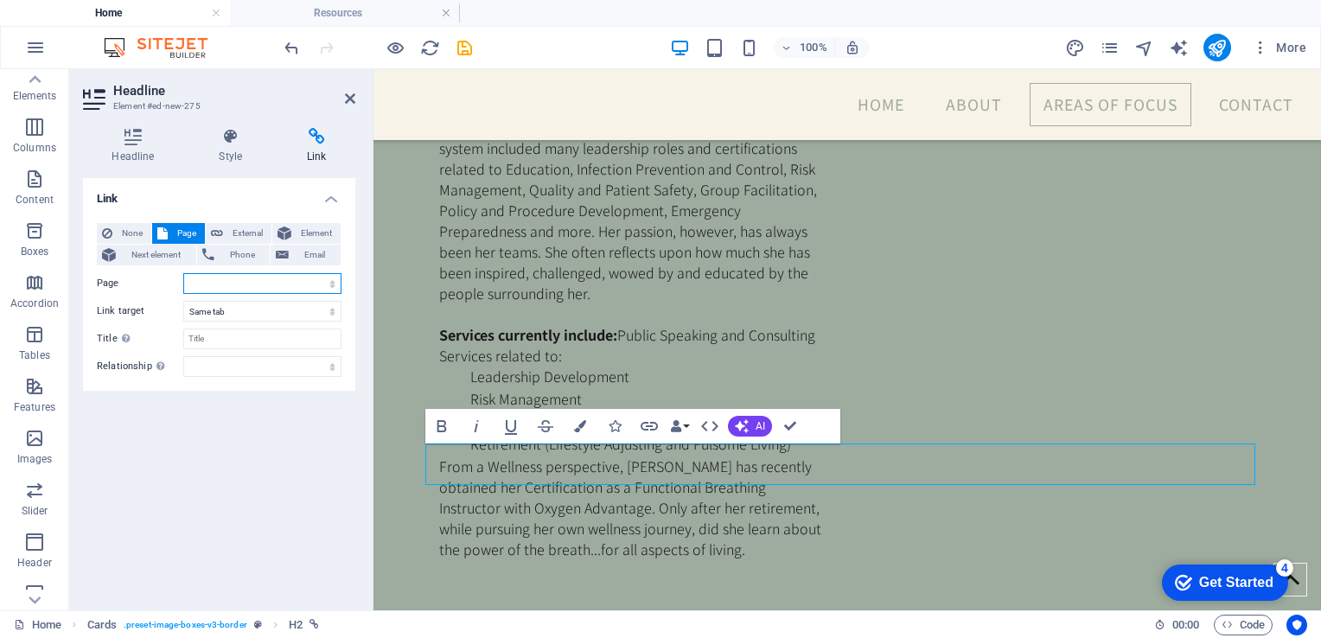
click at [335, 284] on select "Home Resources Legal Notice Privacy About" at bounding box center [262, 283] width 158 height 21
select select "1"
click at [183, 273] on select "Home Resources Legal Notice Privacy About" at bounding box center [262, 283] width 158 height 21
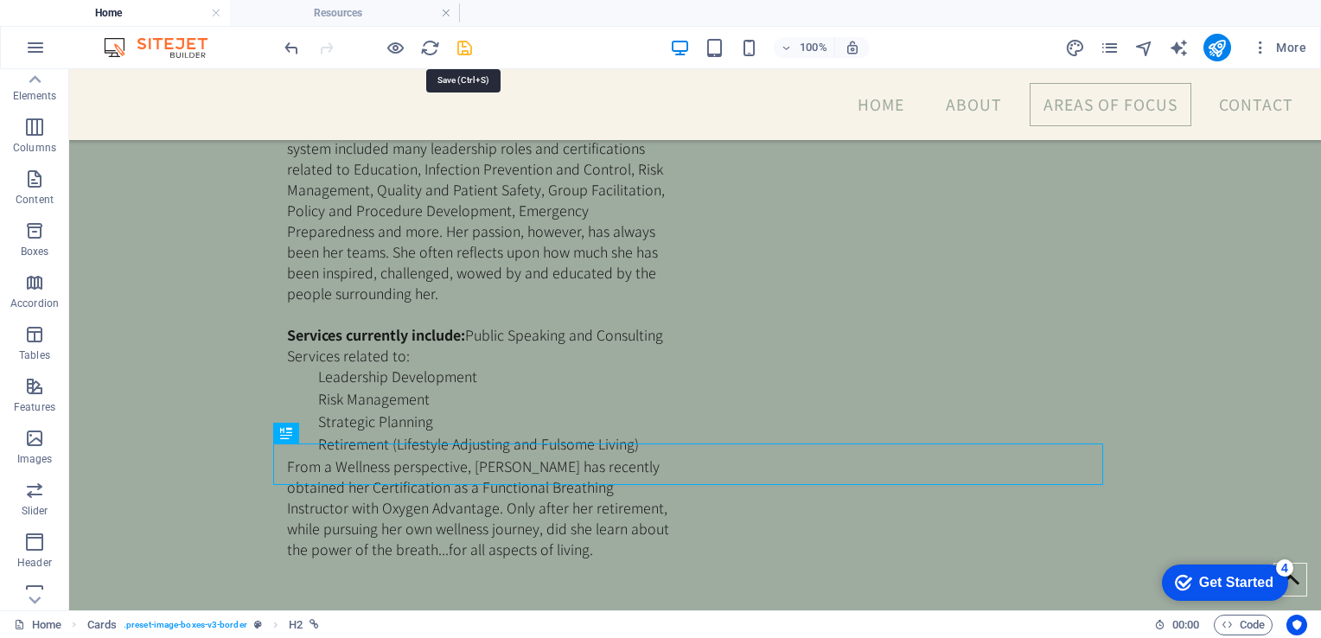
click at [461, 47] on icon "save" at bounding box center [465, 48] width 20 height 20
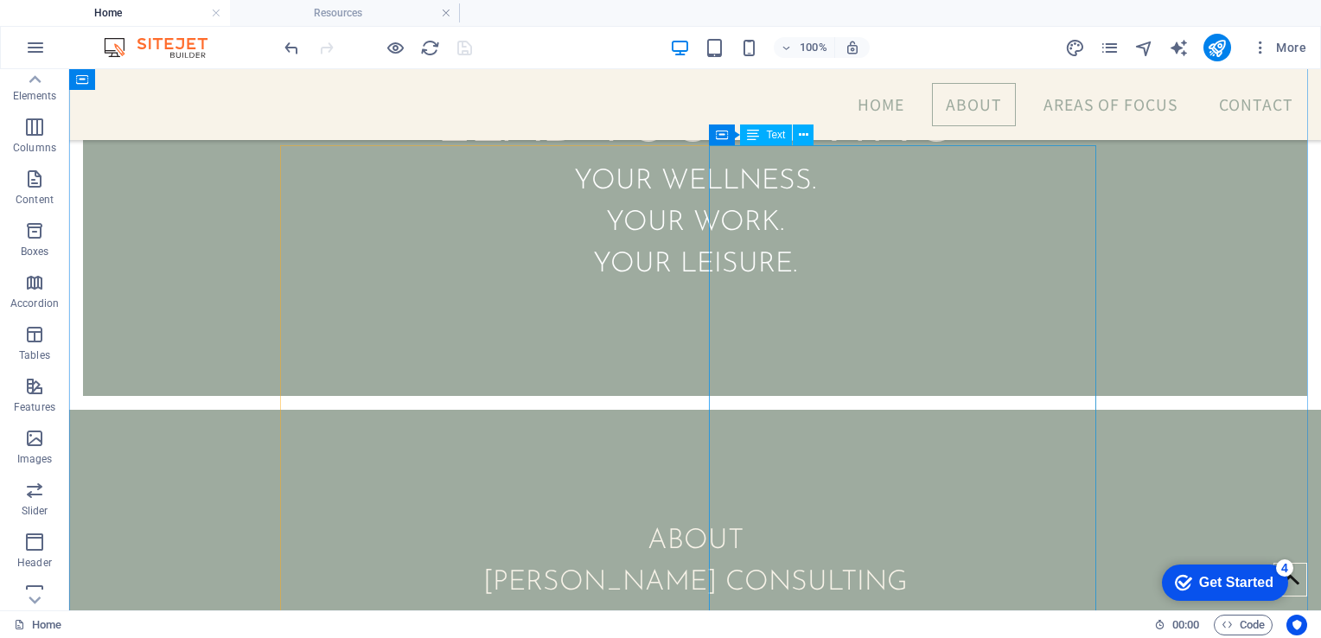
scroll to position [0, 0]
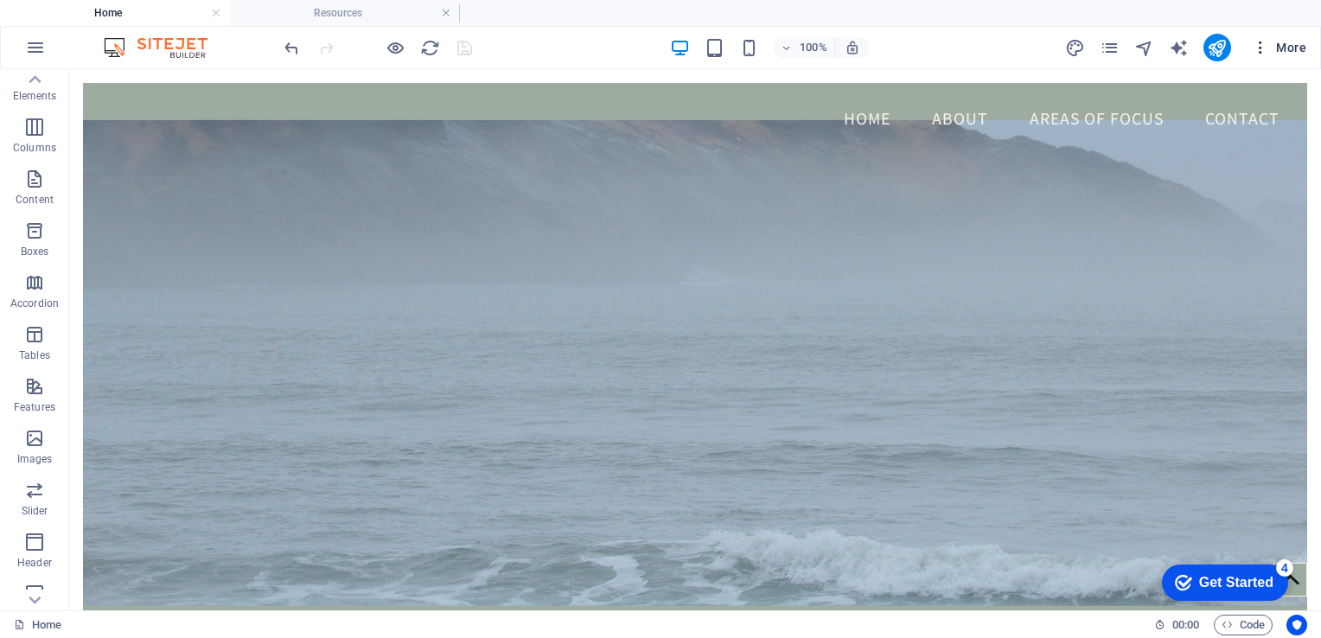
click at [1259, 46] on icon "button" at bounding box center [1260, 47] width 17 height 17
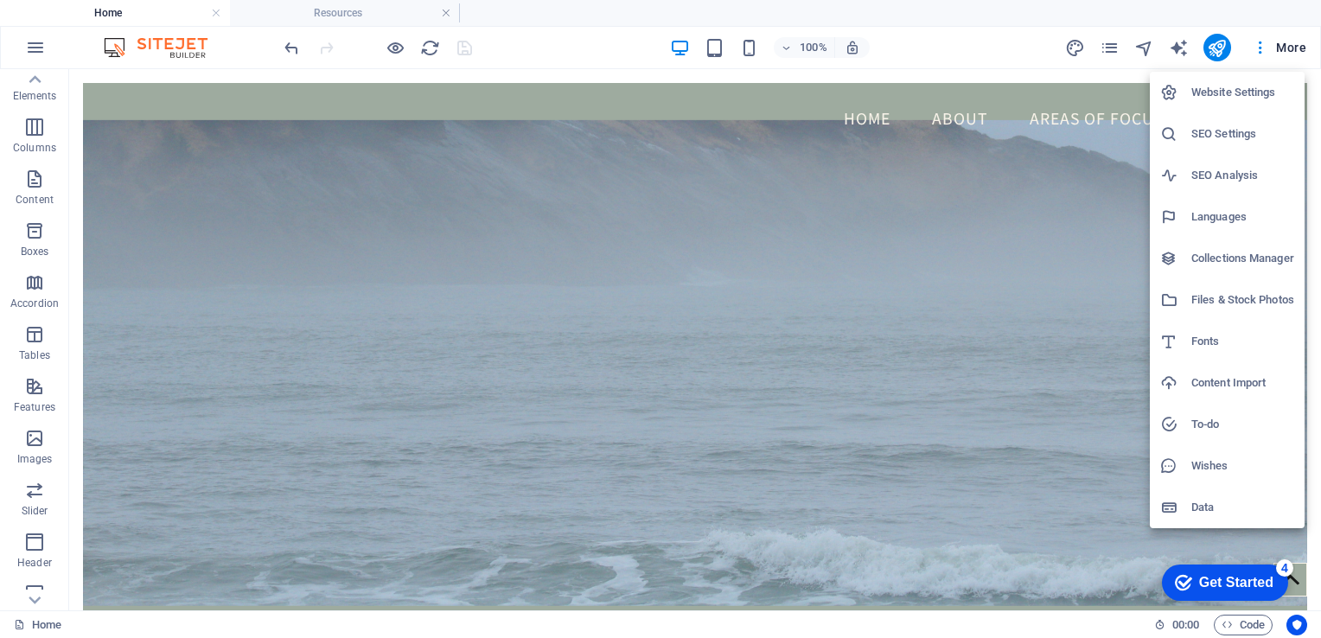
click at [1046, 195] on div at bounding box center [660, 319] width 1321 height 638
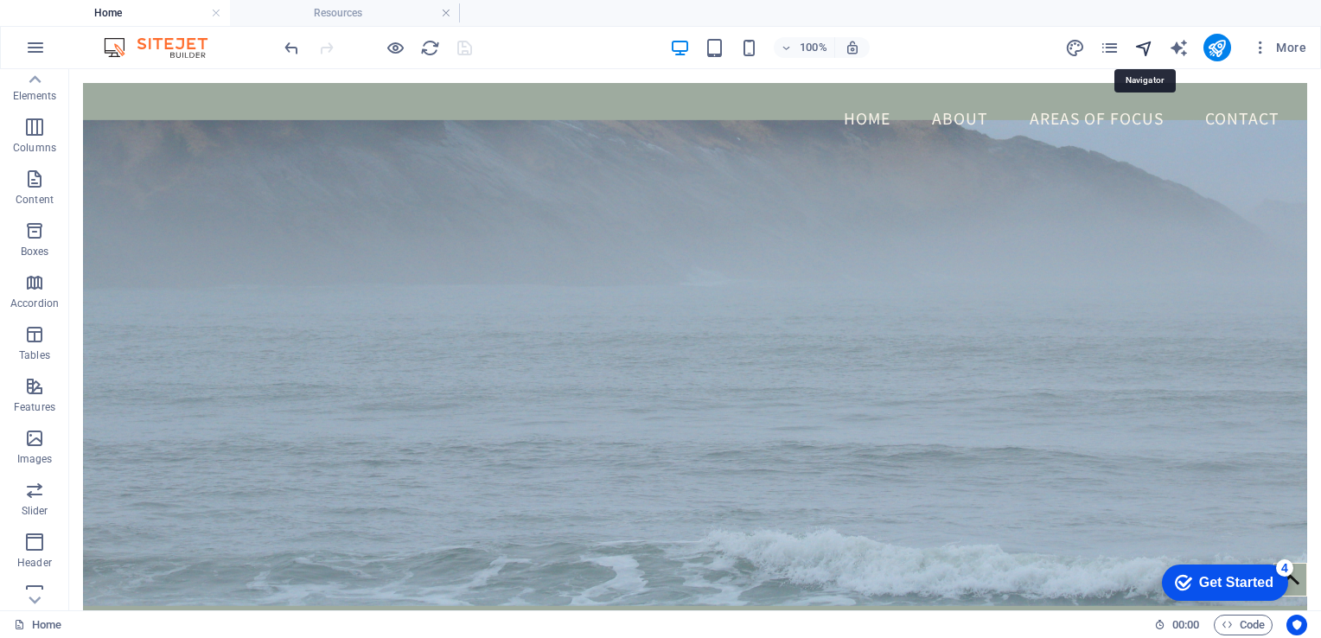
click at [1144, 45] on icon "navigator" at bounding box center [1144, 48] width 20 height 20
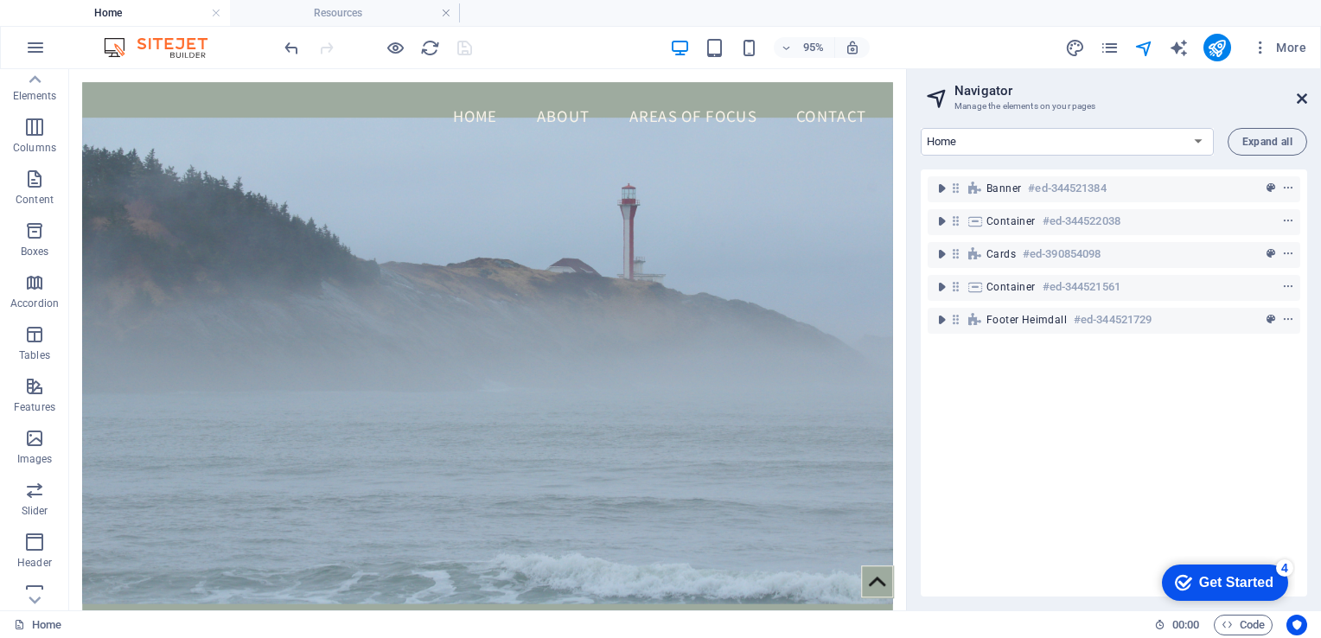
click at [1303, 98] on icon at bounding box center [1302, 99] width 10 height 14
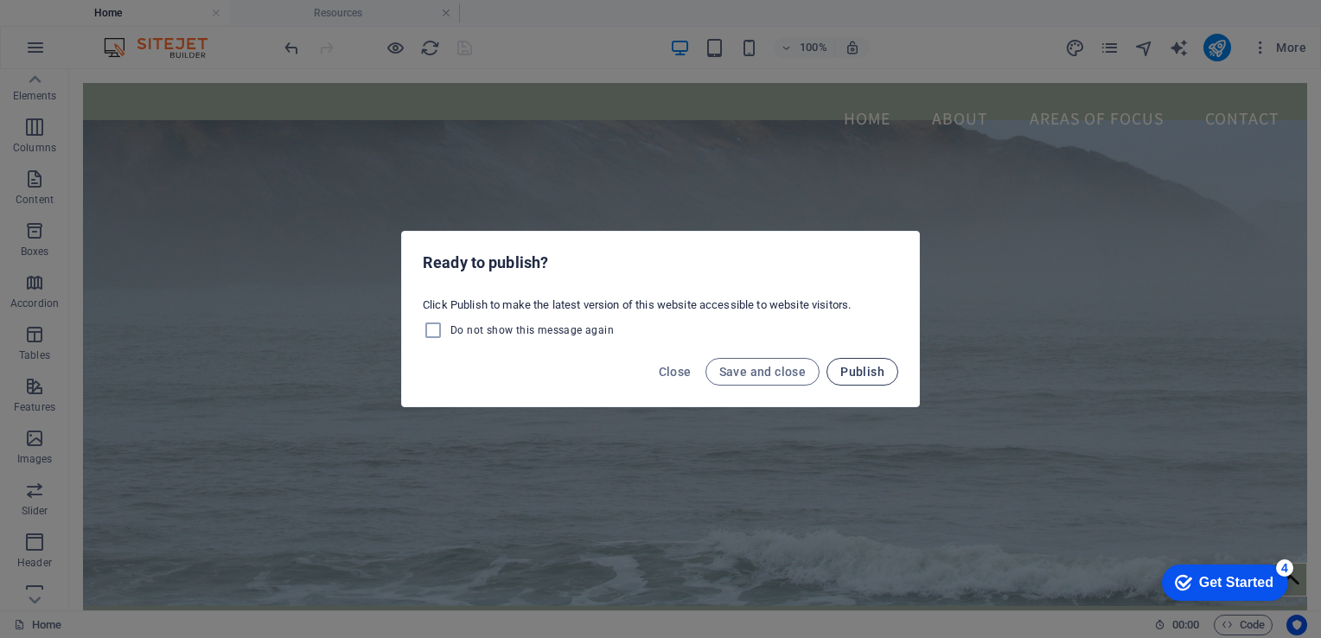
click at [864, 367] on span "Publish" at bounding box center [862, 372] width 44 height 14
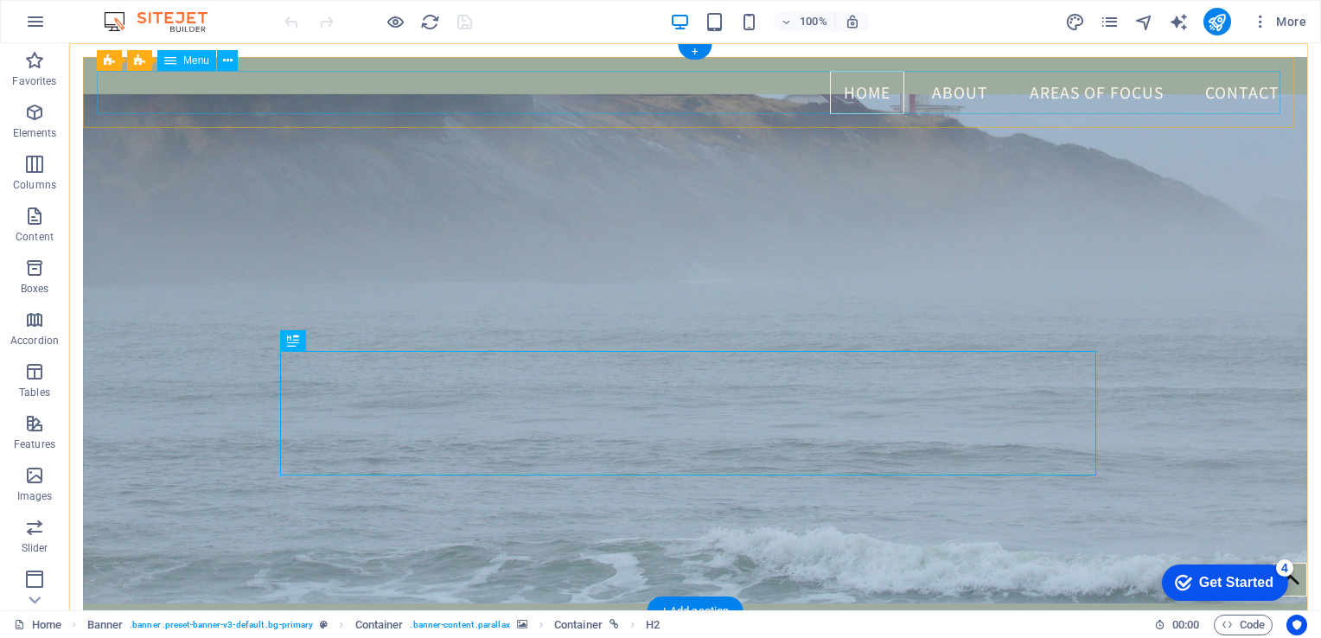
click at [315, 80] on nav "Home About Areas Of Focus Contact" at bounding box center [695, 92] width 1196 height 43
click at [169, 92] on nav "Home About Areas Of Focus Contact" at bounding box center [695, 92] width 1196 height 43
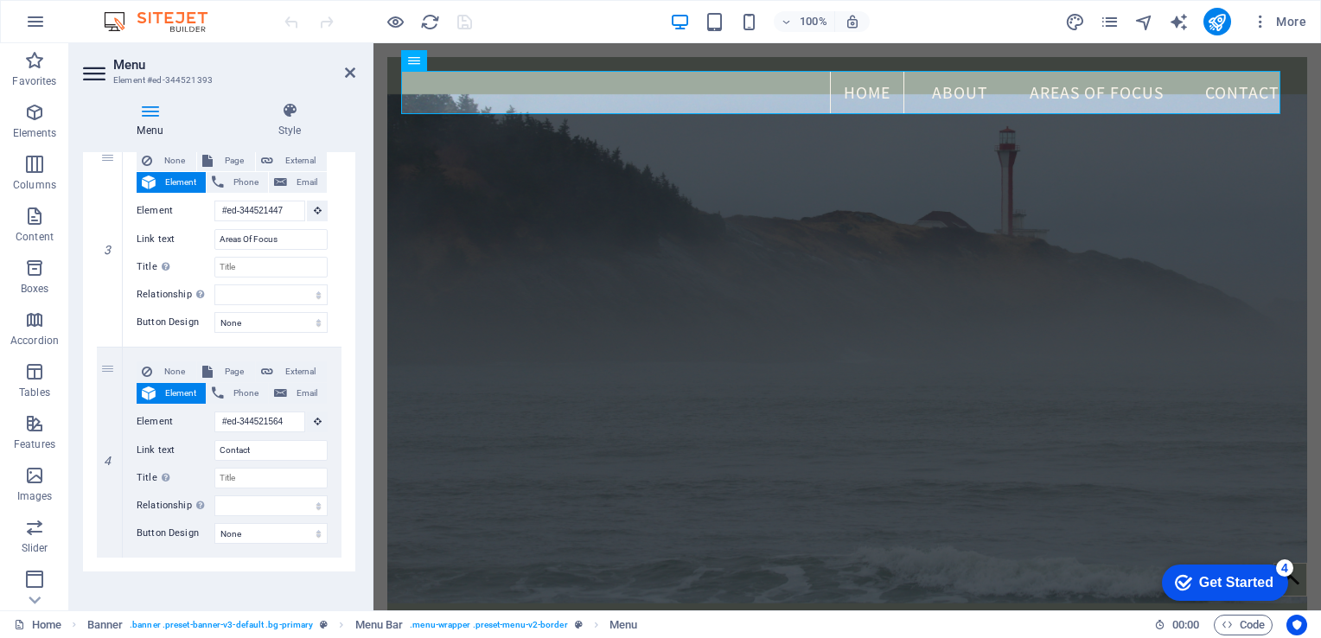
scroll to position [609, 0]
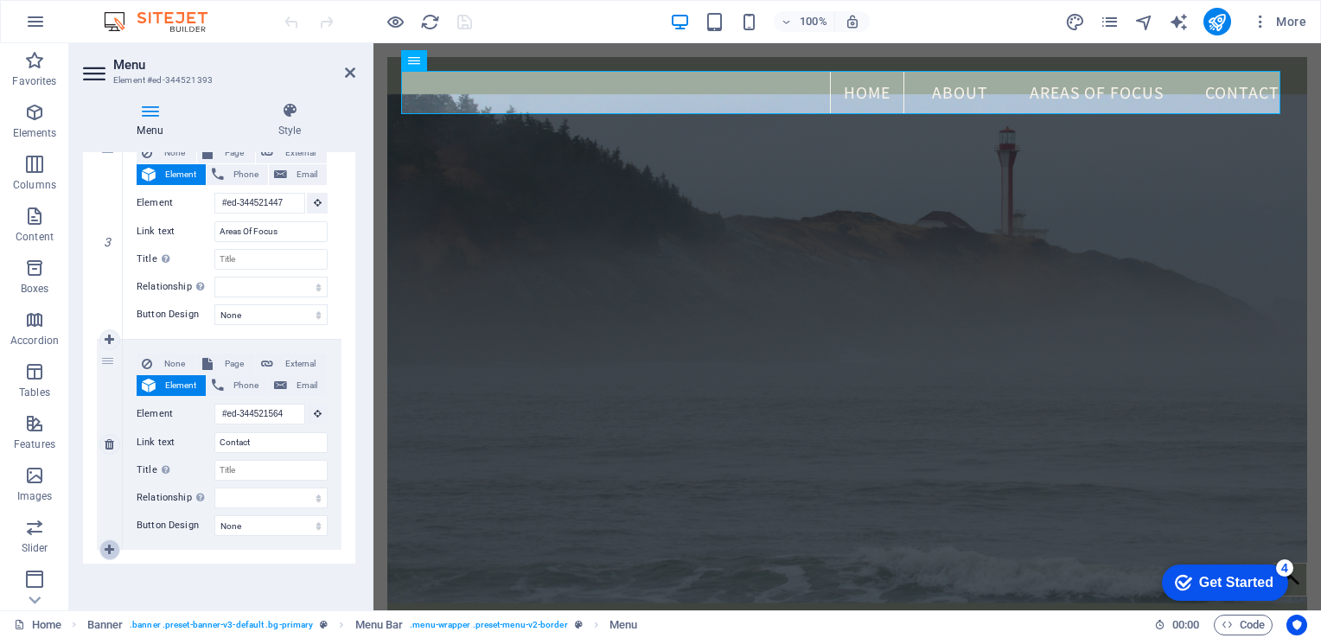
click at [108, 548] on icon at bounding box center [110, 550] width 10 height 12
select select
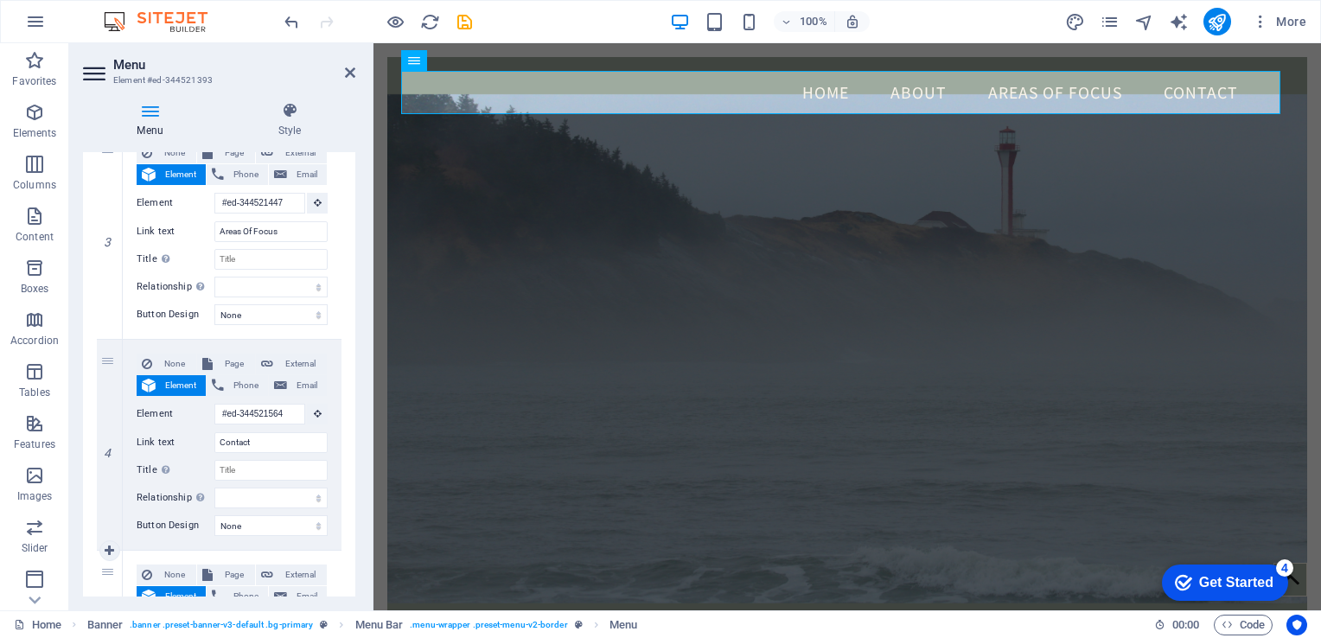
scroll to position [782, 0]
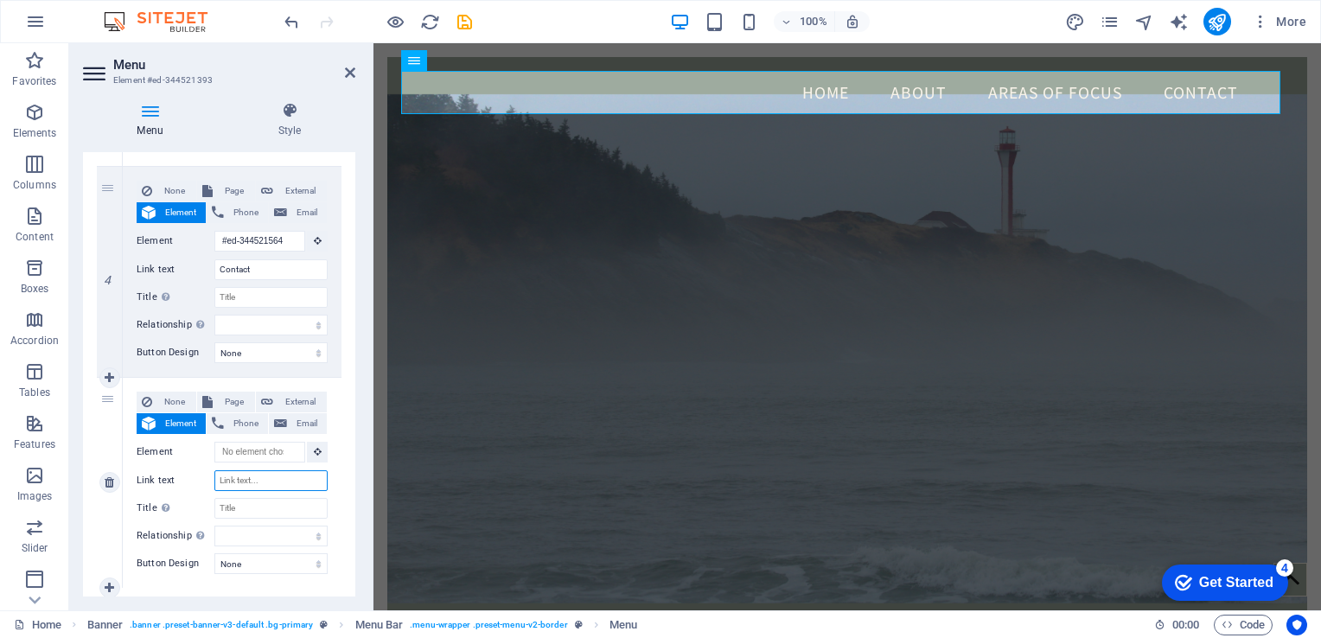
click at [263, 481] on input "Link text" at bounding box center [270, 480] width 113 height 21
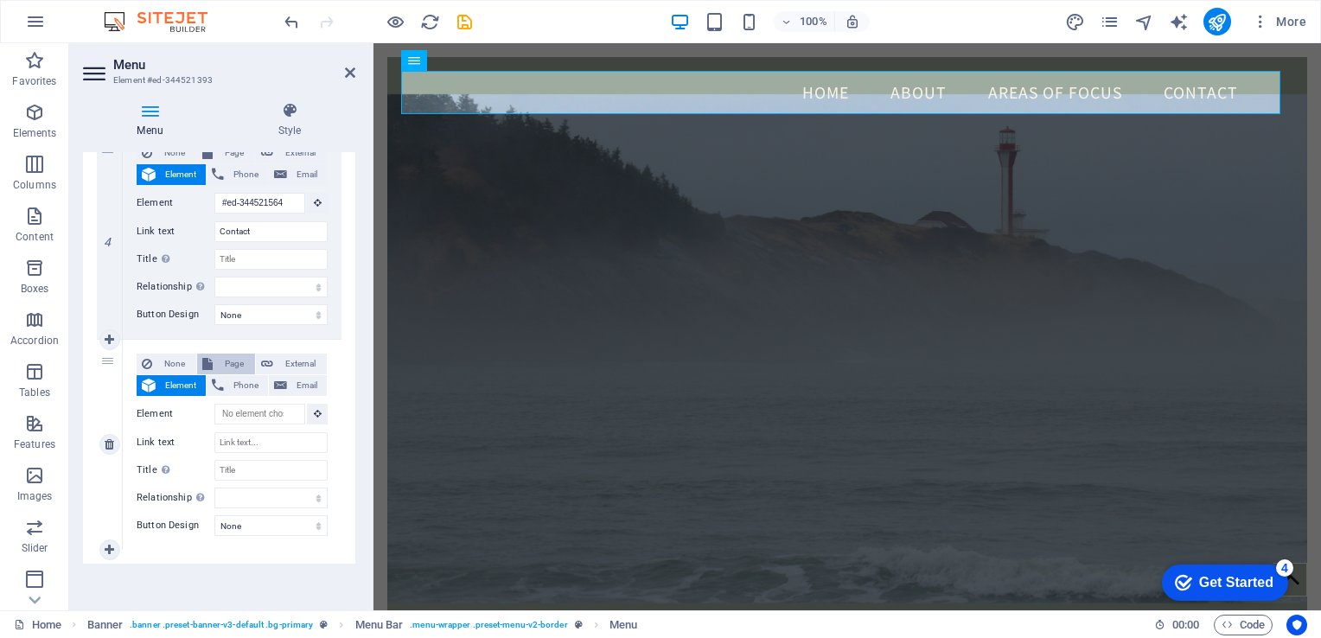
click at [221, 365] on span "Page" at bounding box center [234, 364] width 32 height 21
select select
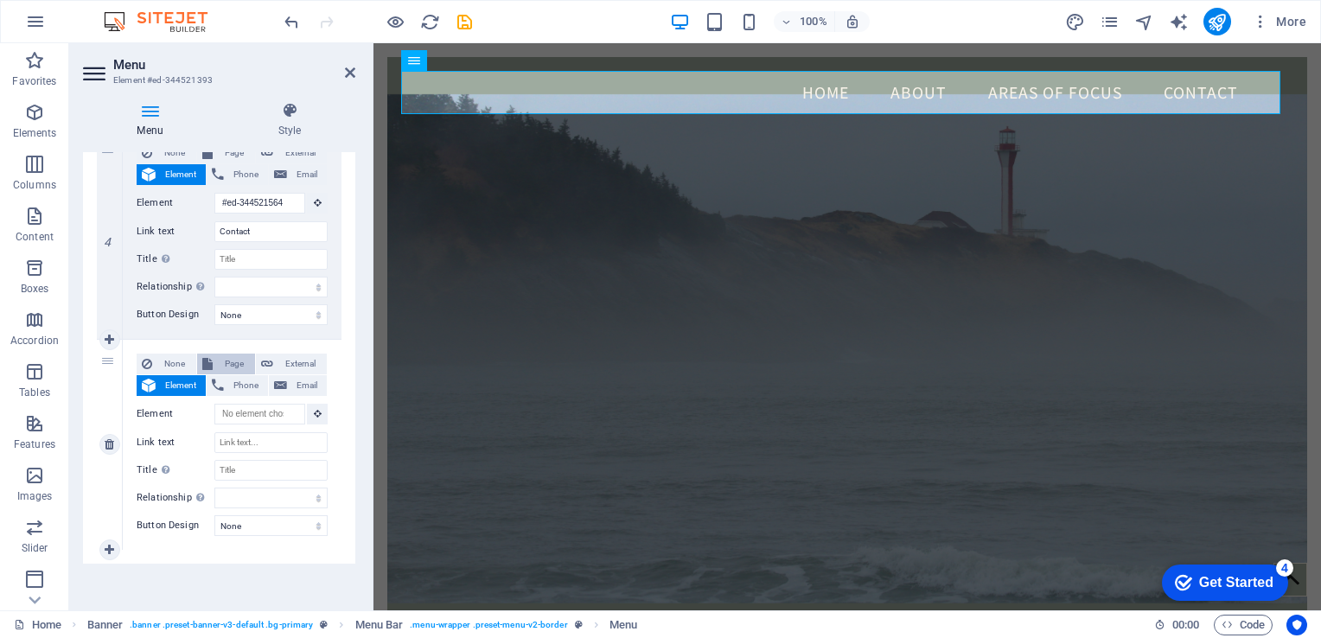
select select
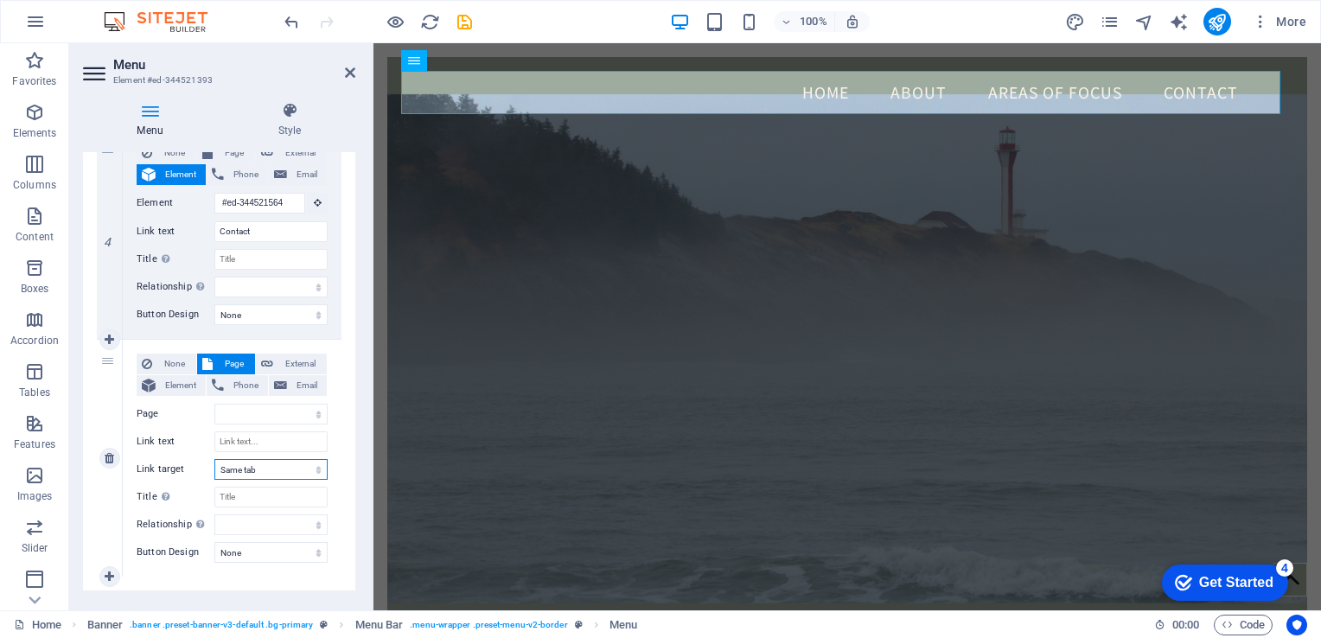
click at [316, 470] on select "New tab Same tab Overlay" at bounding box center [270, 469] width 113 height 21
click at [330, 418] on div "None Page External Element Phone Email Page Home Resources Legal Notice Privacy…" at bounding box center [232, 458] width 219 height 237
click at [350, 73] on icon at bounding box center [350, 73] width 10 height 14
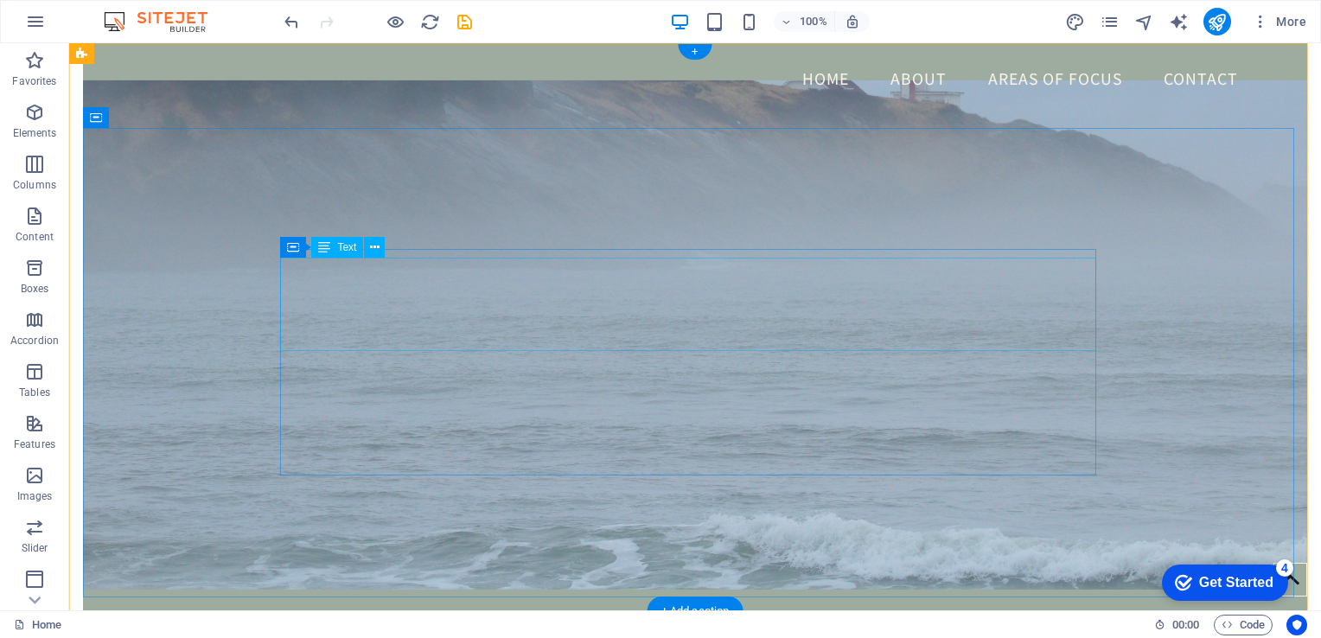
scroll to position [0, 0]
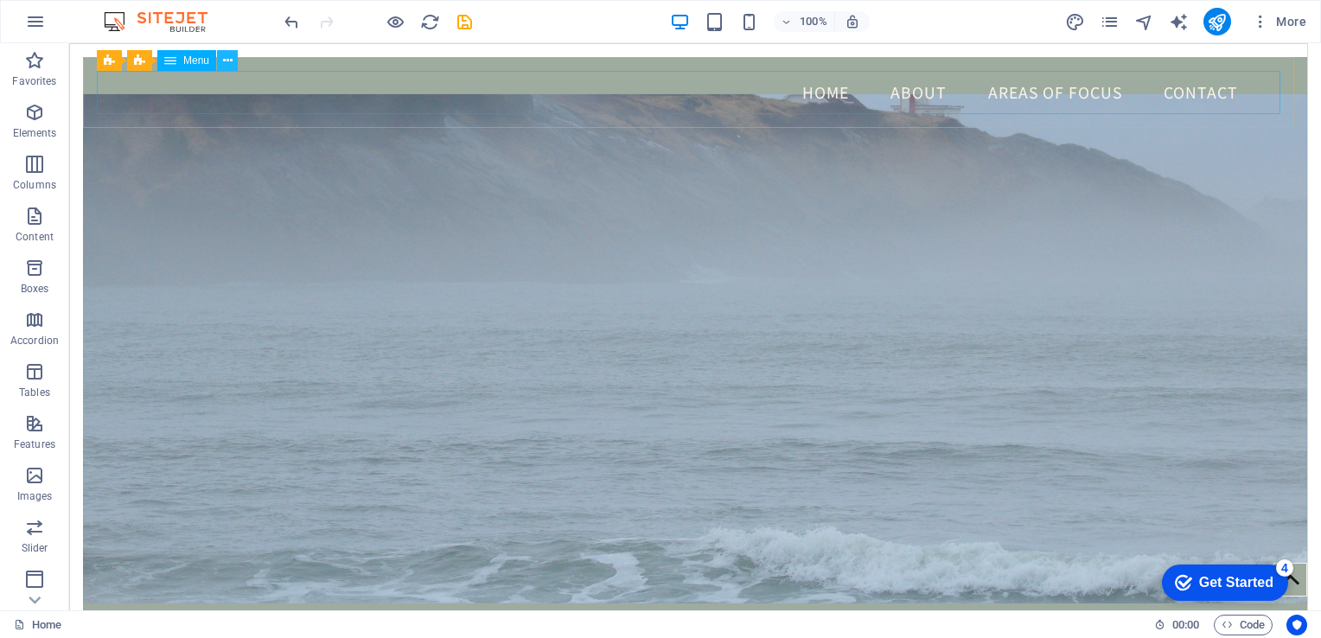
click at [229, 64] on icon at bounding box center [228, 61] width 10 height 18
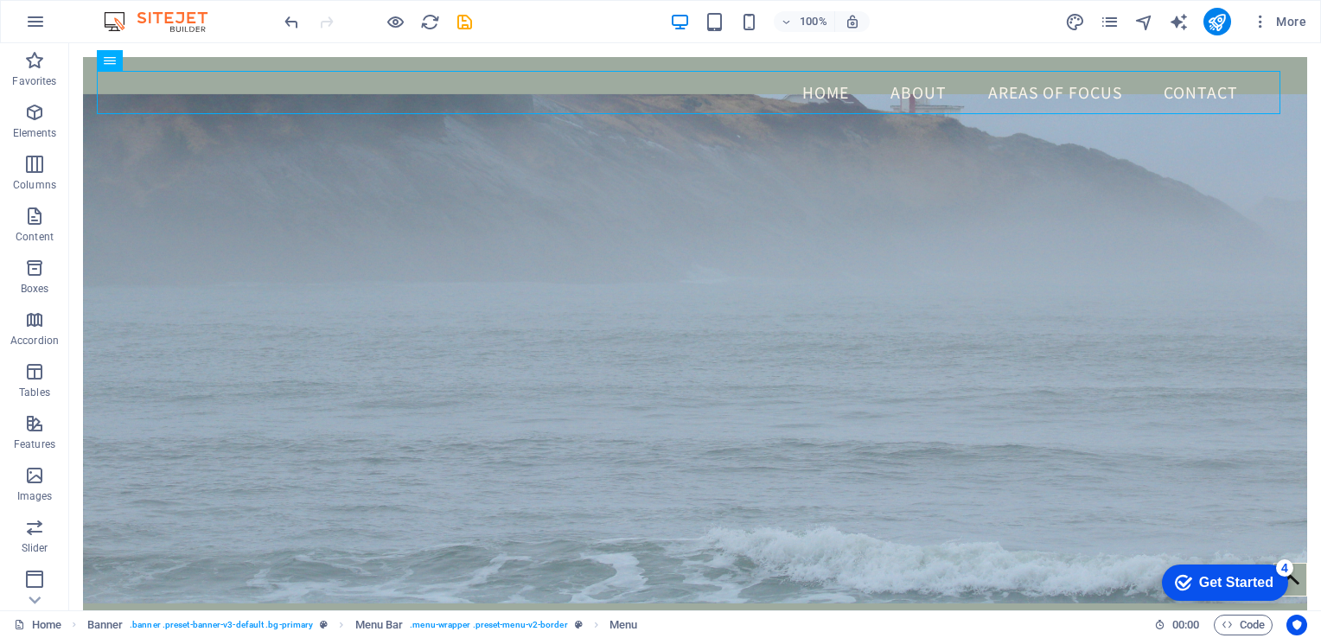
click at [1252, 582] on div "Get Started" at bounding box center [1236, 583] width 74 height 16
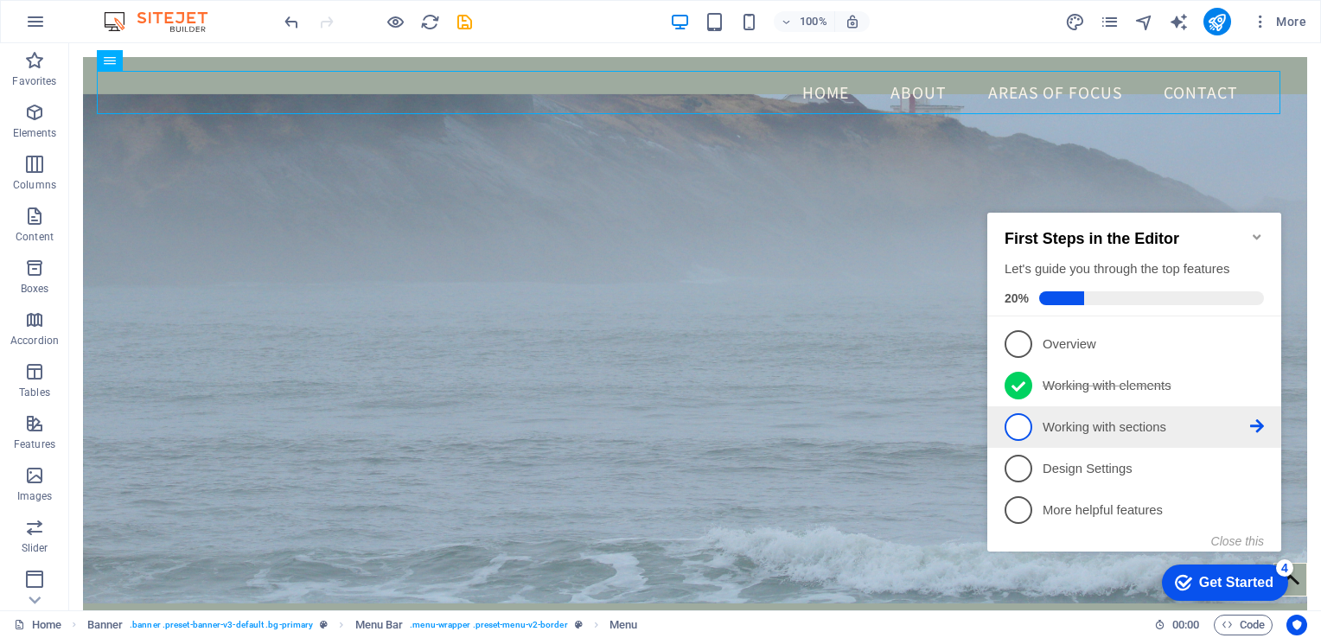
click at [1061, 419] on p "Working with sections - incomplete" at bounding box center [1145, 427] width 207 height 18
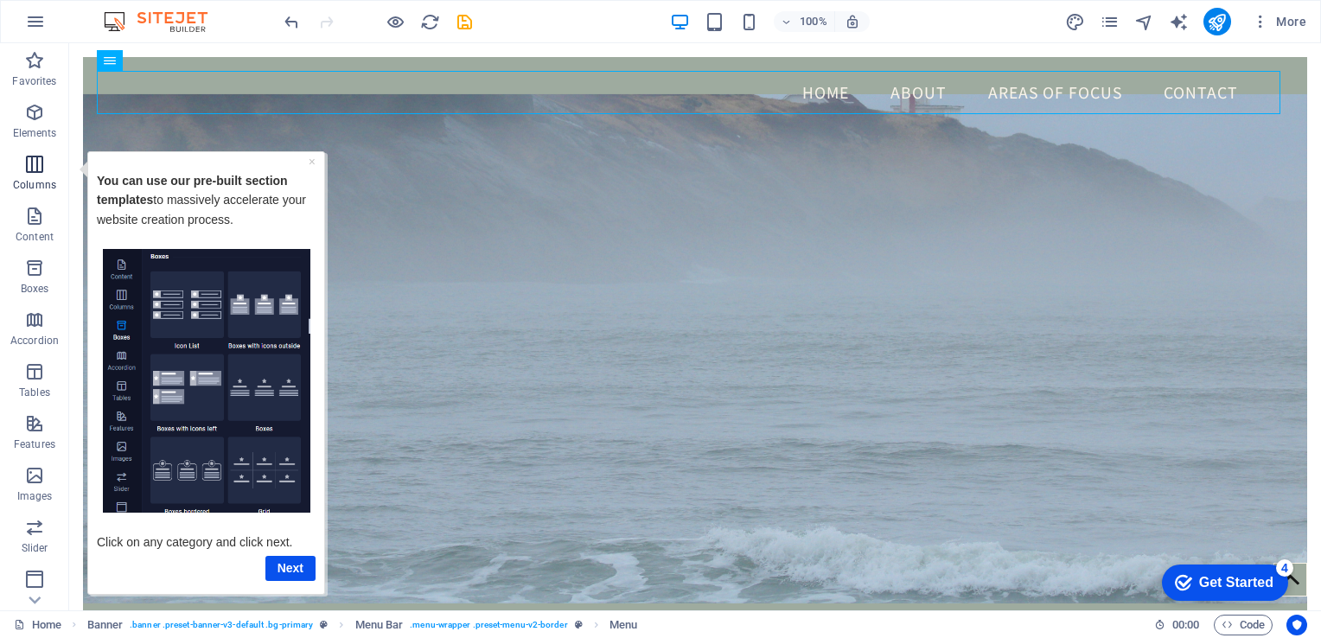
click at [34, 164] on icon "button" at bounding box center [34, 164] width 21 height 21
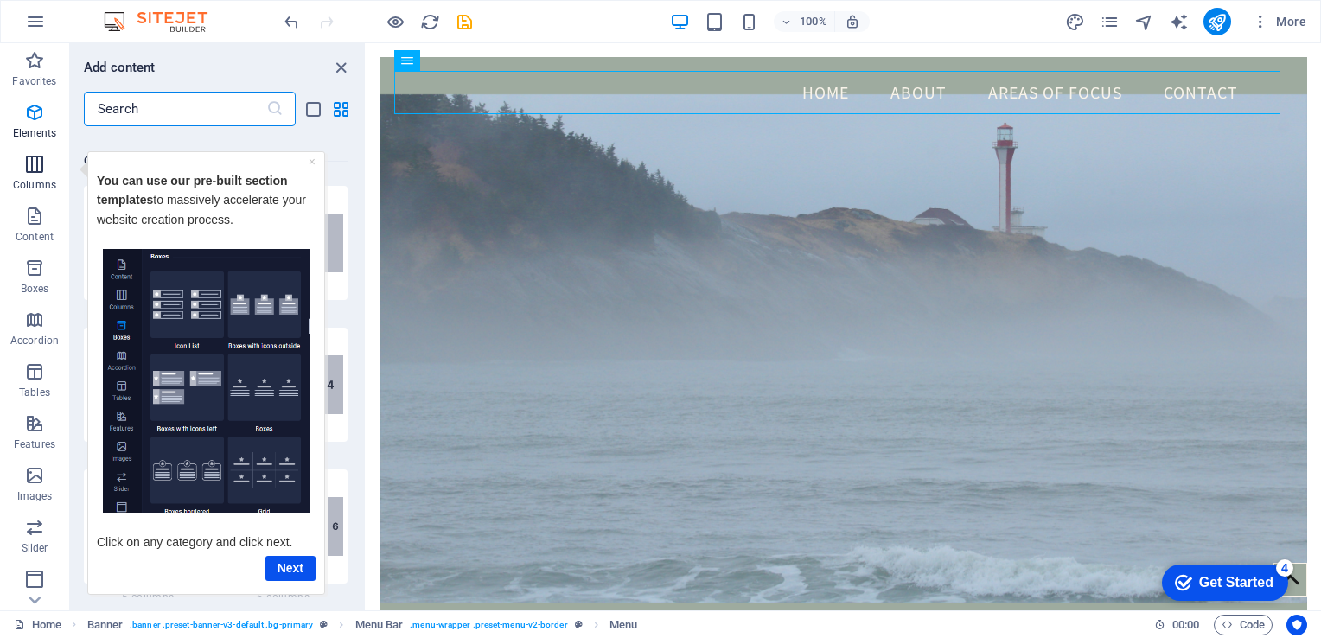
scroll to position [856, 0]
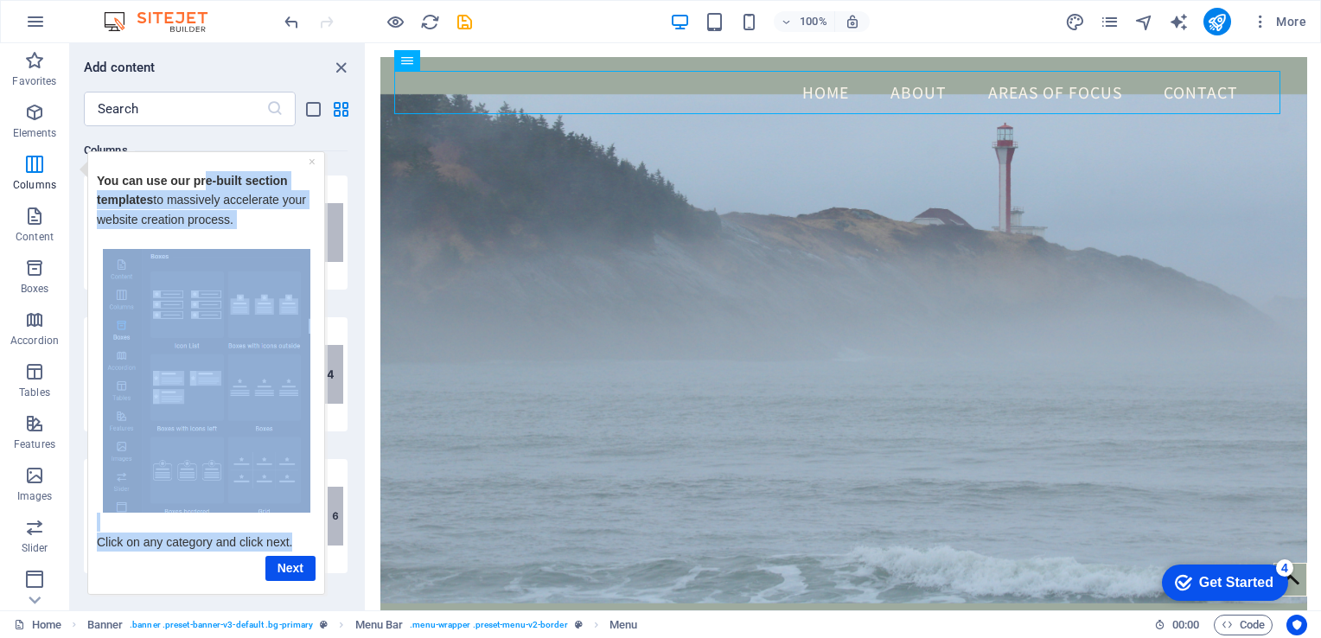
drag, startPoint x: 207, startPoint y: 165, endPoint x: 346, endPoint y: 168, distance: 138.3
click at [328, 168] on html "× You can use our pre-built section templates to massively accelerate your webs…" at bounding box center [200, 373] width 253 height 447
drag, startPoint x: 346, startPoint y: 168, endPoint x: 253, endPoint y: 157, distance: 93.1
click at [253, 157] on div "× You can use our pre-built section templates to massively accelerate your webs…" at bounding box center [205, 372] width 227 height 433
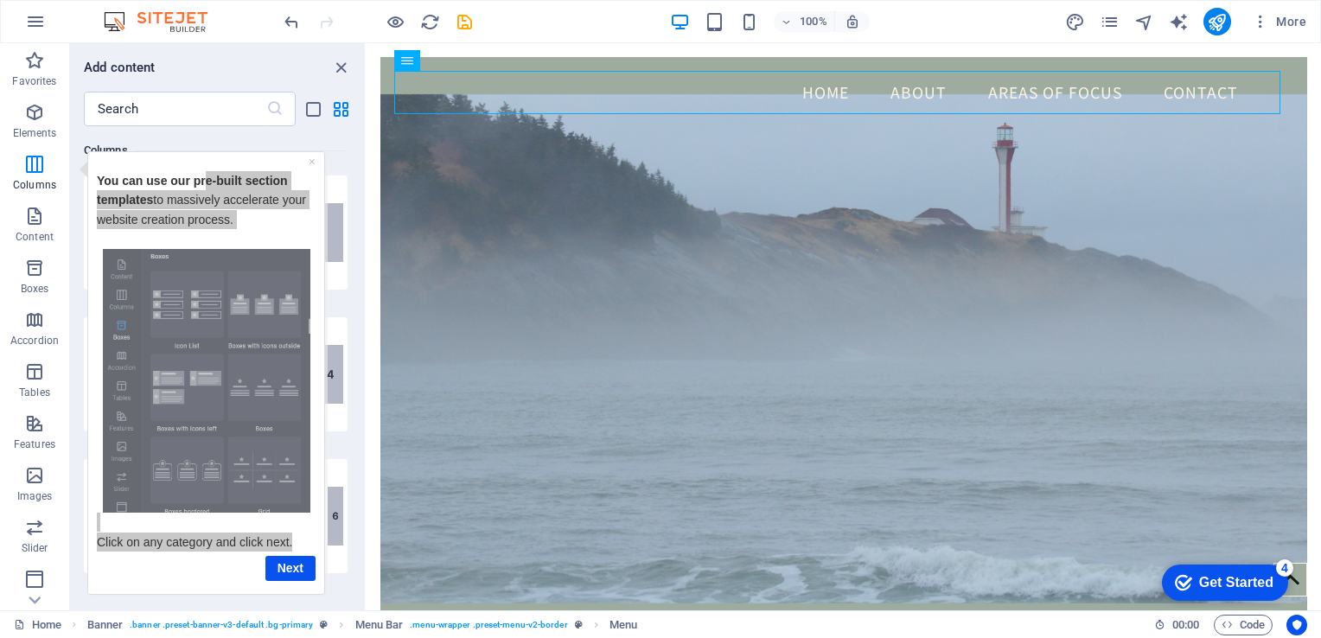
click at [213, 137] on div "Columns" at bounding box center [216, 150] width 264 height 48
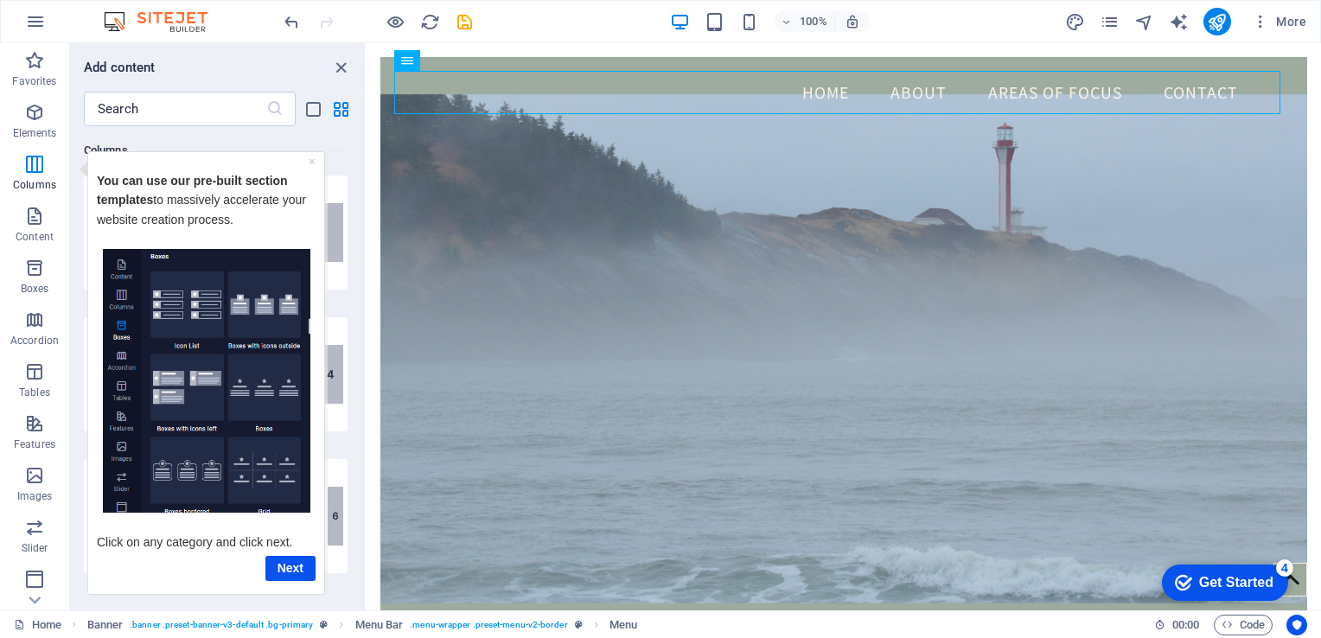
click at [115, 174] on strong "You can use our" at bounding box center [143, 180] width 93 height 14
click at [311, 163] on link "×" at bounding box center [312, 161] width 7 height 14
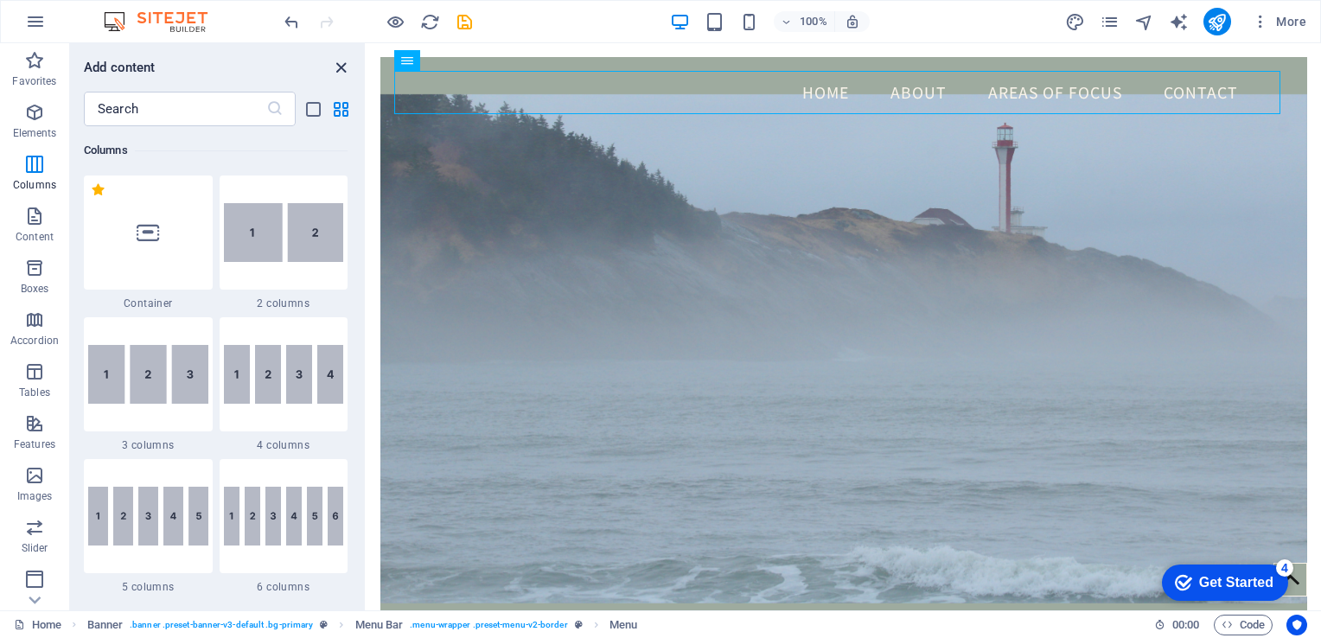
click at [336, 64] on icon "close panel" at bounding box center [341, 68] width 20 height 20
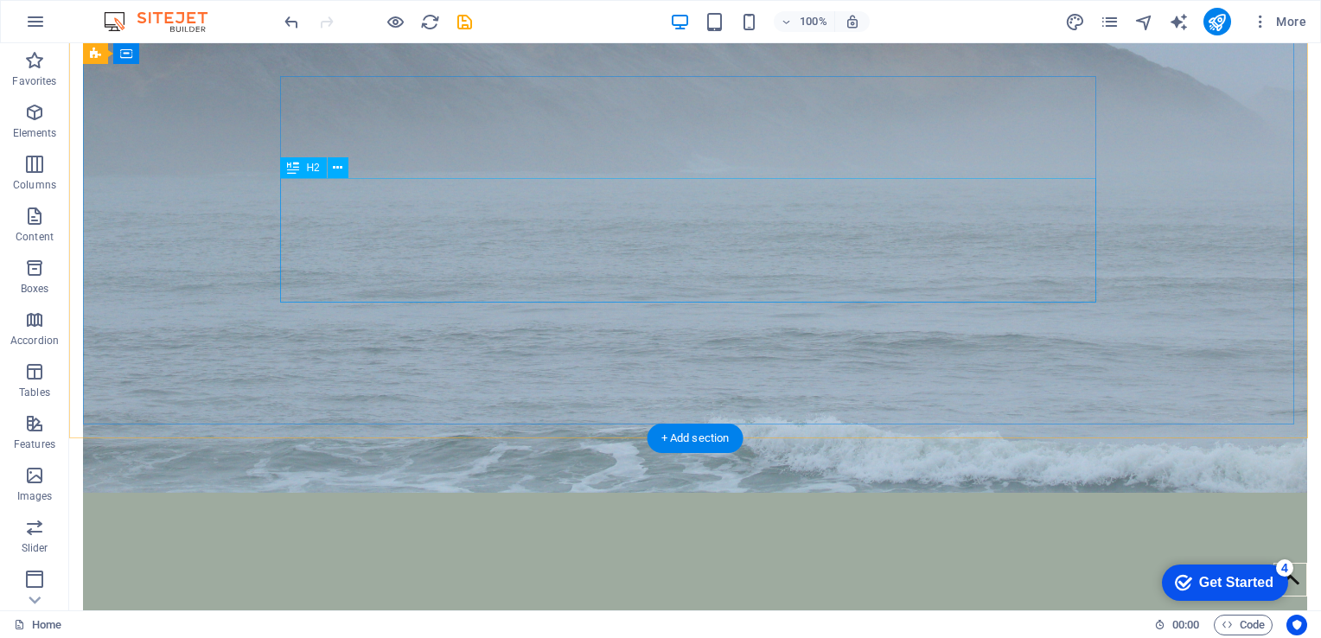
scroll to position [0, 0]
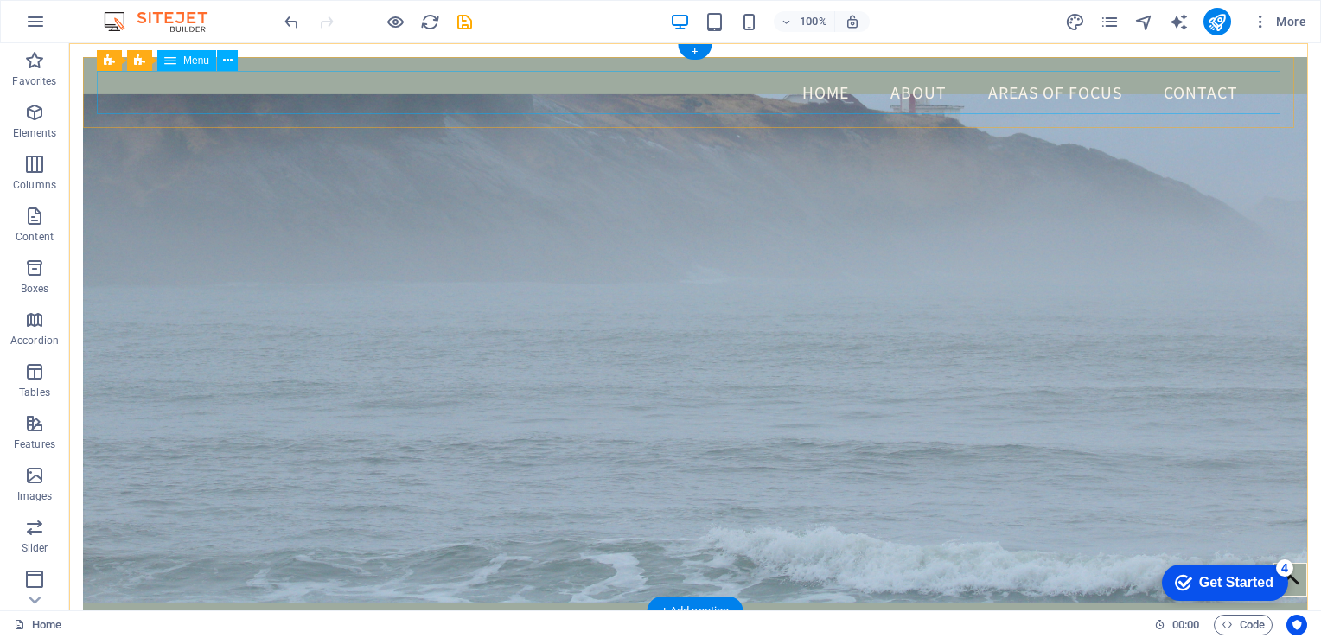
click at [812, 97] on nav "Home About Areas Of Focus Contact" at bounding box center [695, 92] width 1196 height 43
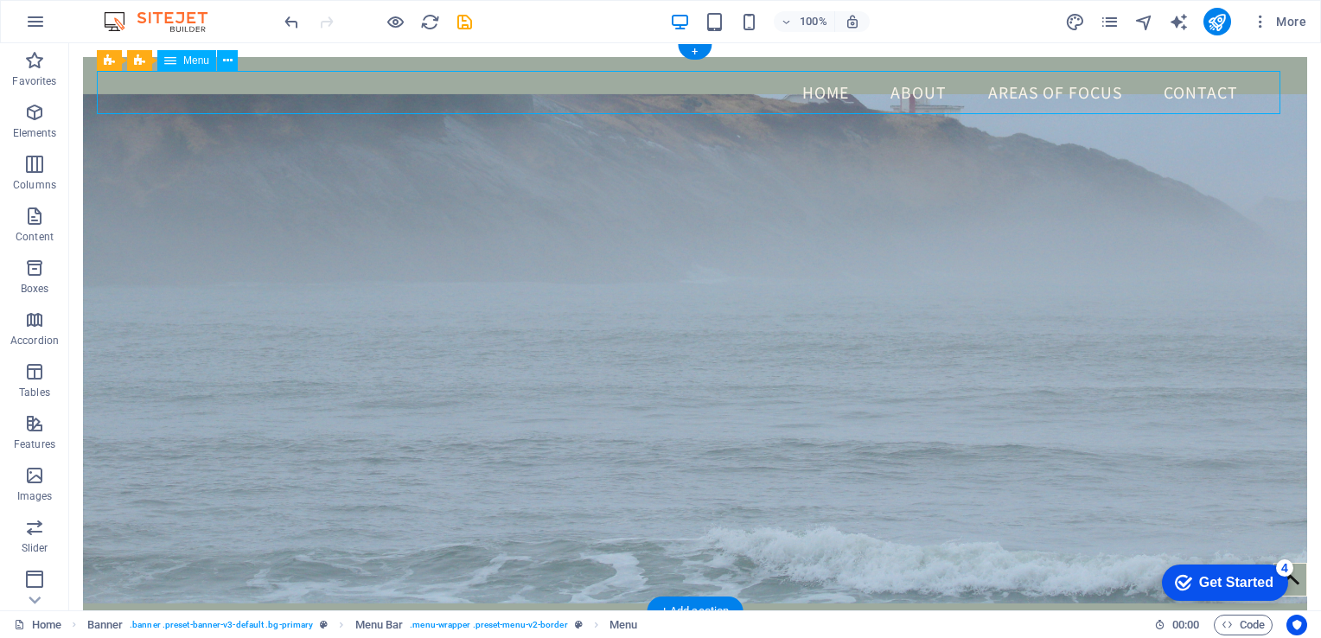
click at [911, 96] on nav "Home About Areas Of Focus Contact" at bounding box center [695, 92] width 1196 height 43
select select
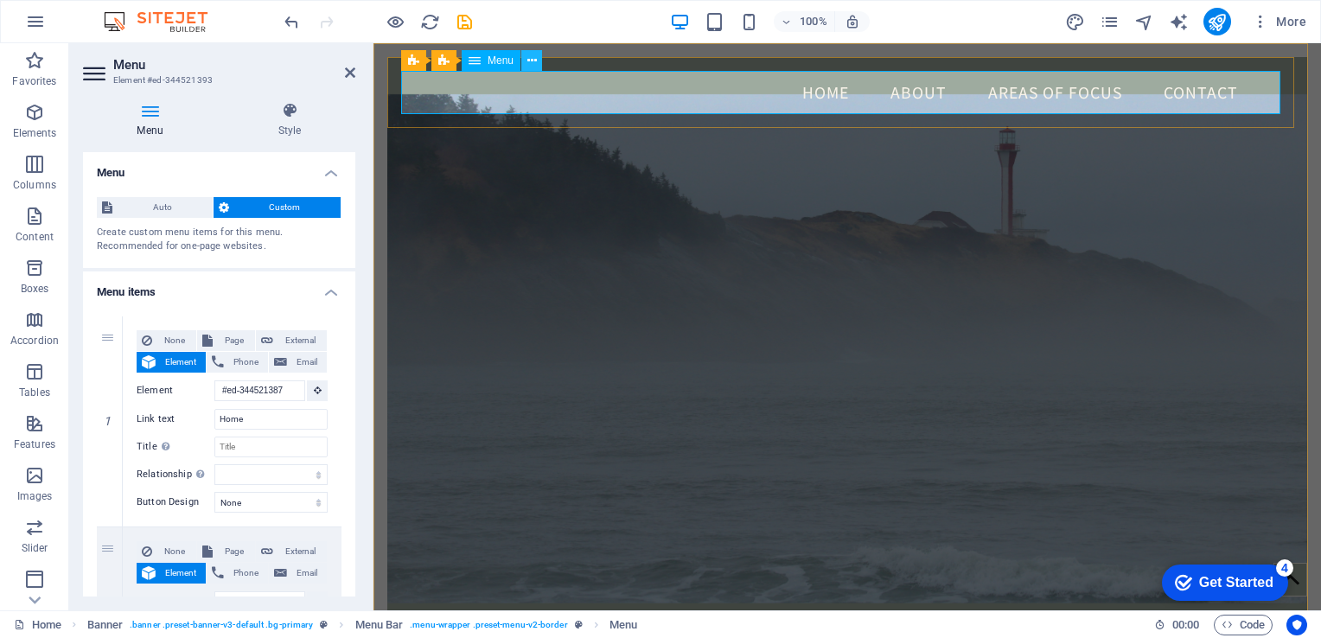
click at [536, 61] on button at bounding box center [531, 60] width 21 height 21
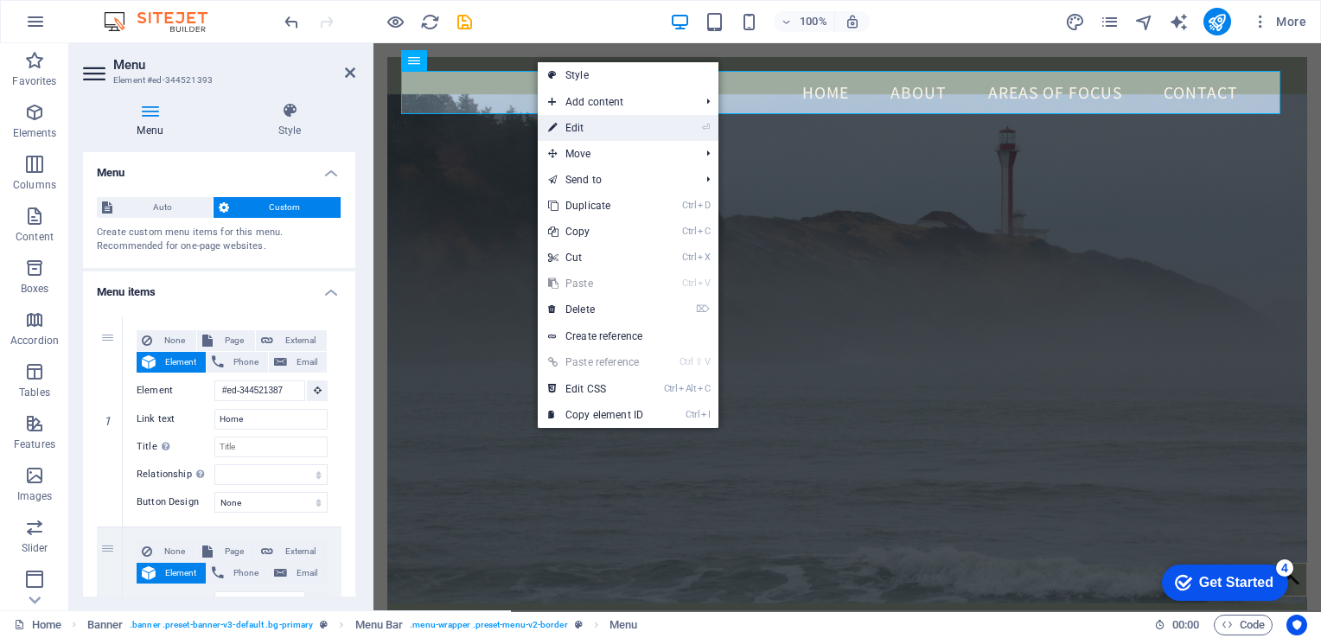
click at [569, 124] on link "⏎ Edit" at bounding box center [596, 128] width 116 height 26
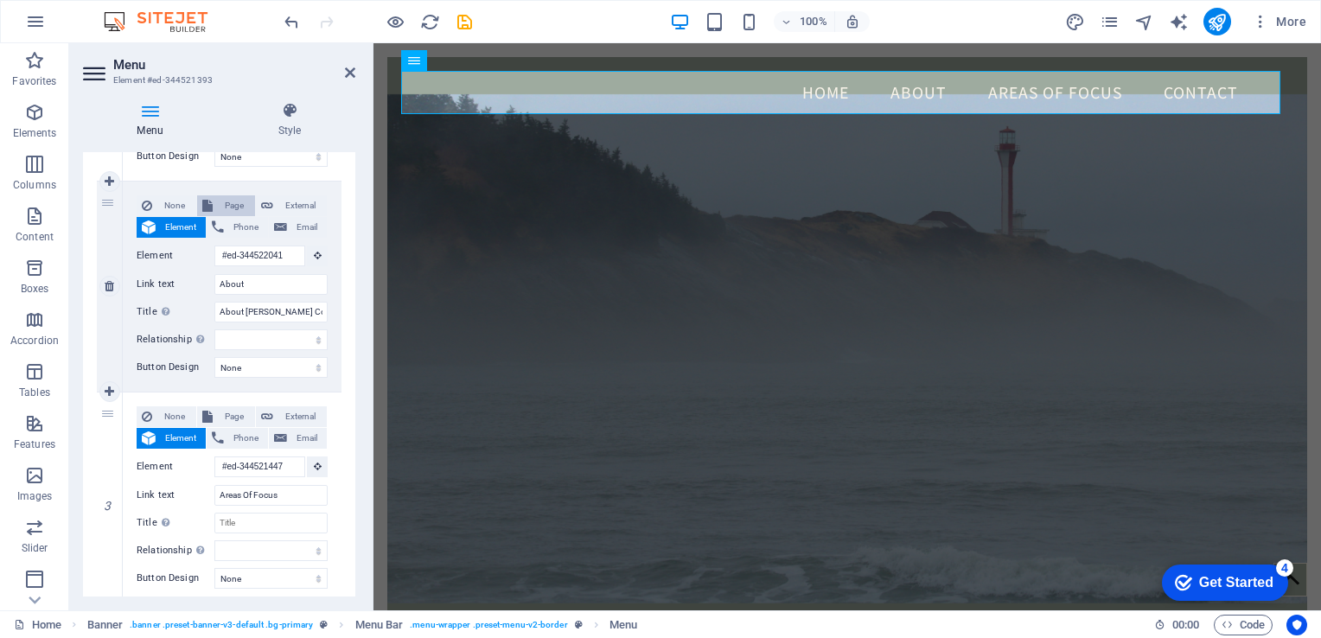
click at [225, 199] on span "Page" at bounding box center [234, 205] width 32 height 21
select select
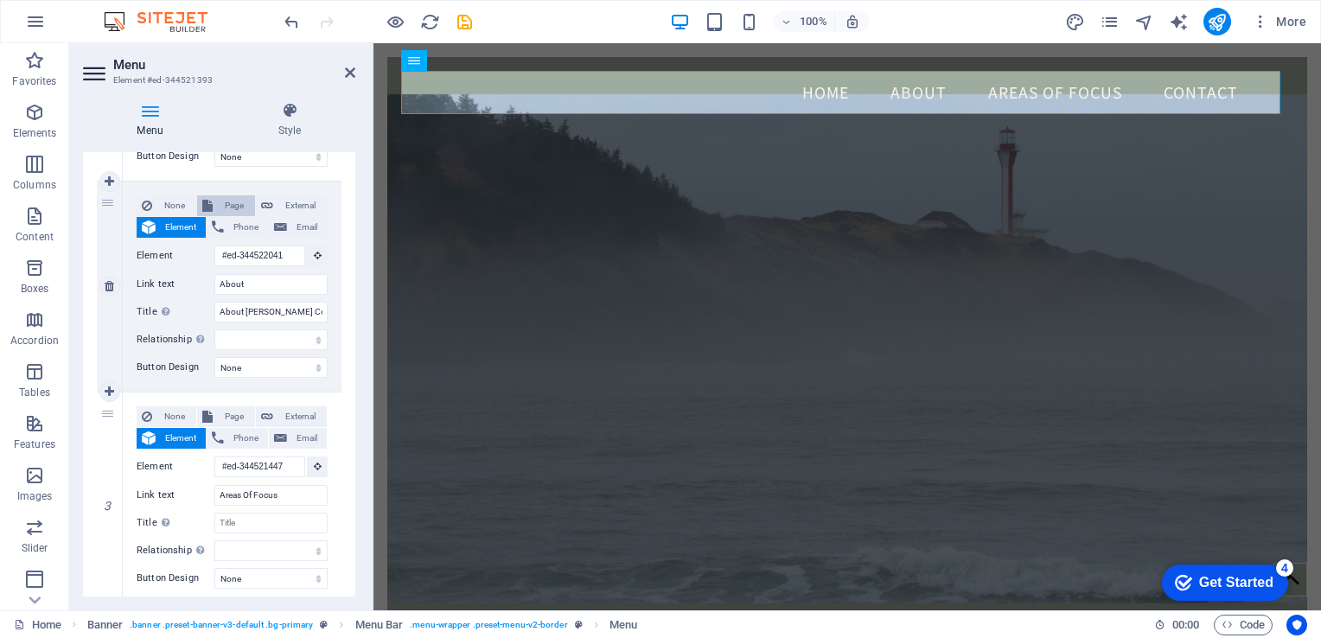
select select
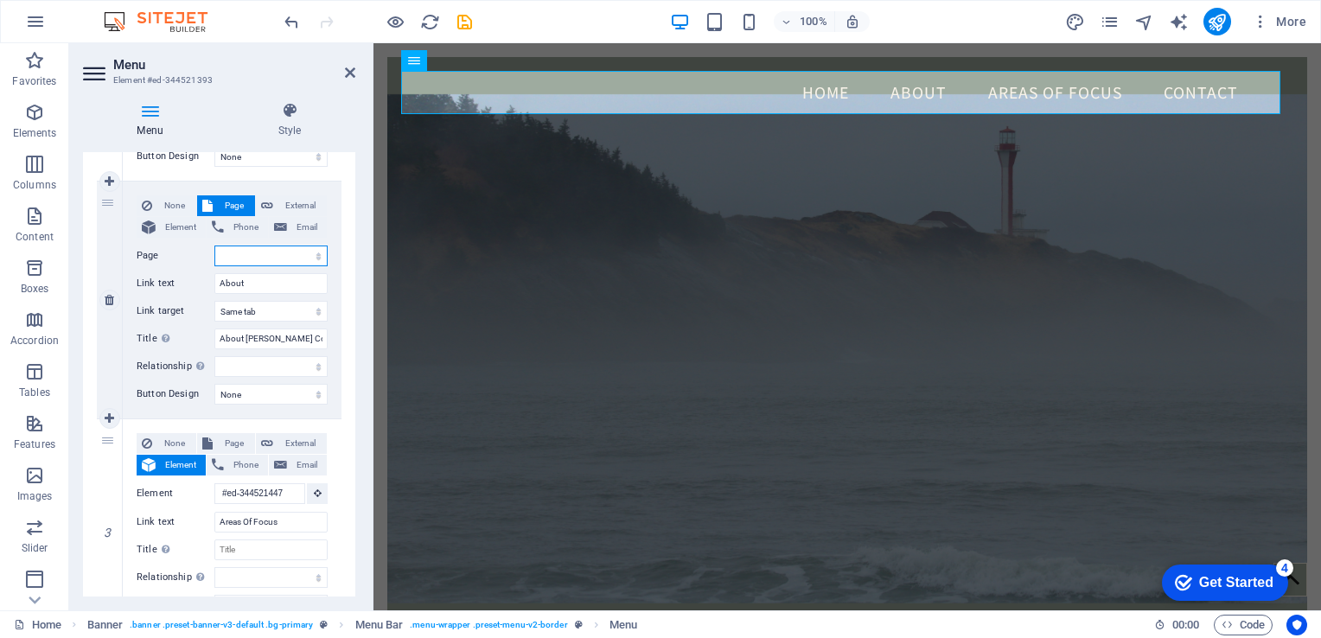
click at [316, 259] on select "Home Resources Legal Notice Privacy About" at bounding box center [270, 255] width 113 height 21
select select "1"
click at [214, 245] on select "Home Resources Legal Notice Privacy About" at bounding box center [270, 255] width 113 height 21
select select
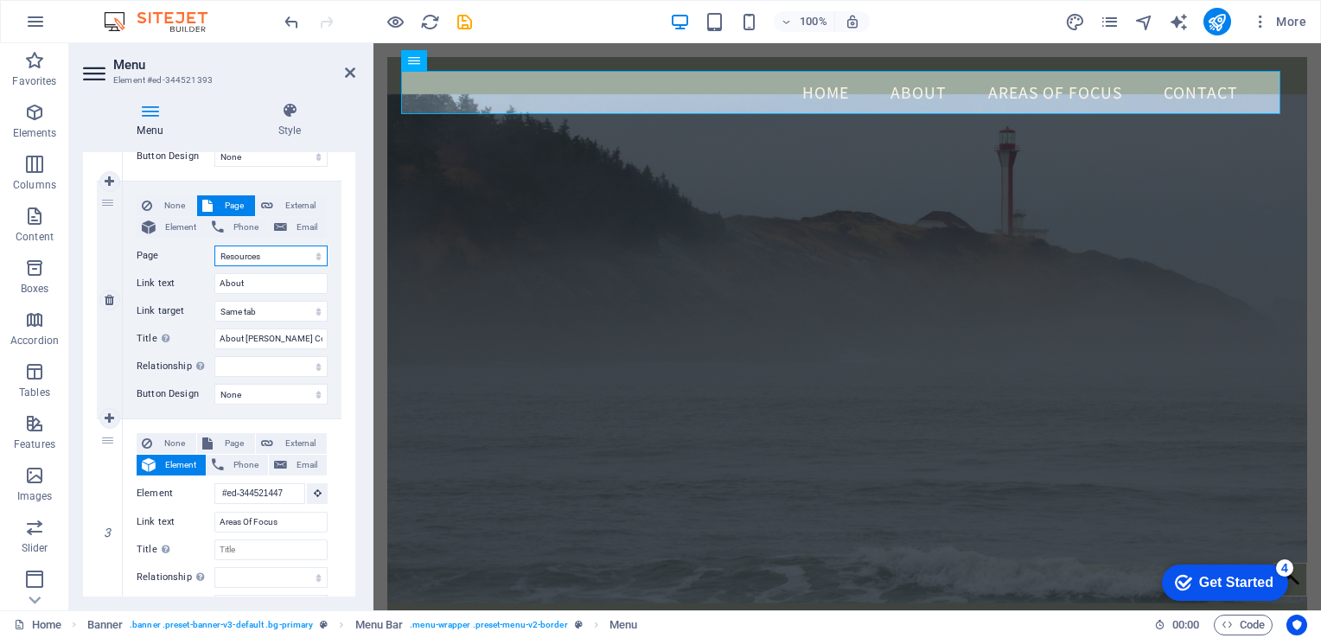
select select
drag, startPoint x: 249, startPoint y: 282, endPoint x: 217, endPoint y: 284, distance: 32.1
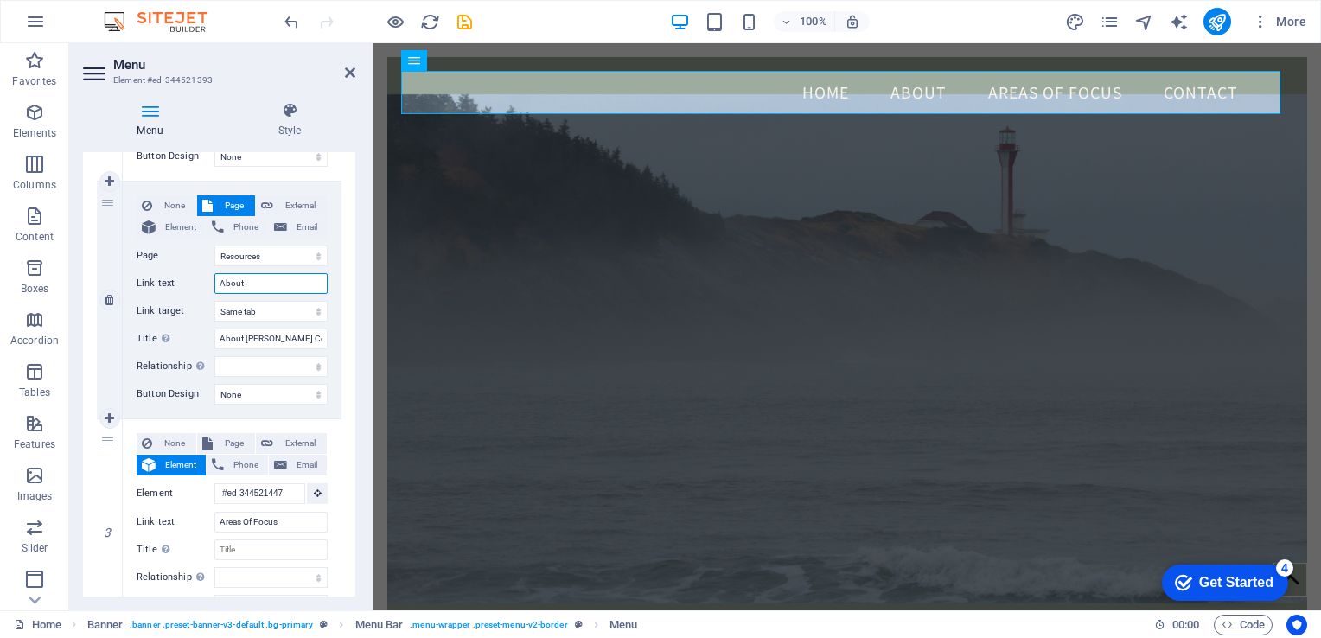
click at [217, 284] on input "About" at bounding box center [270, 283] width 113 height 21
type input "Resour"
select select
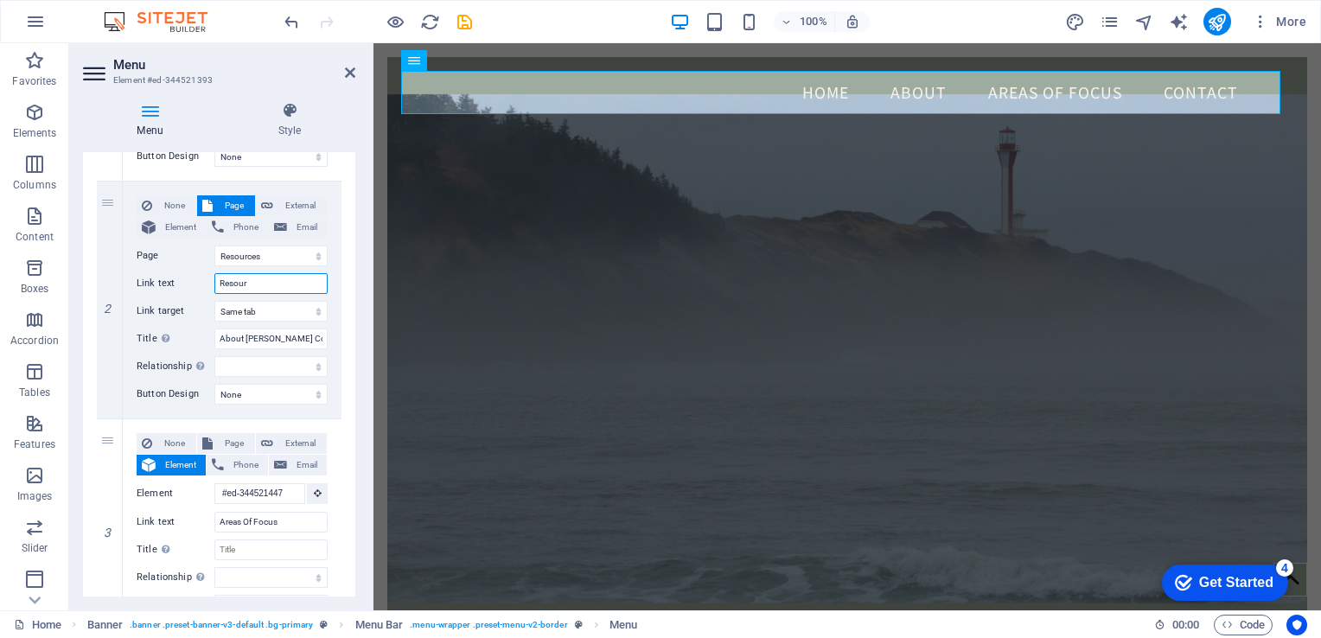
select select
type input "R"
select select
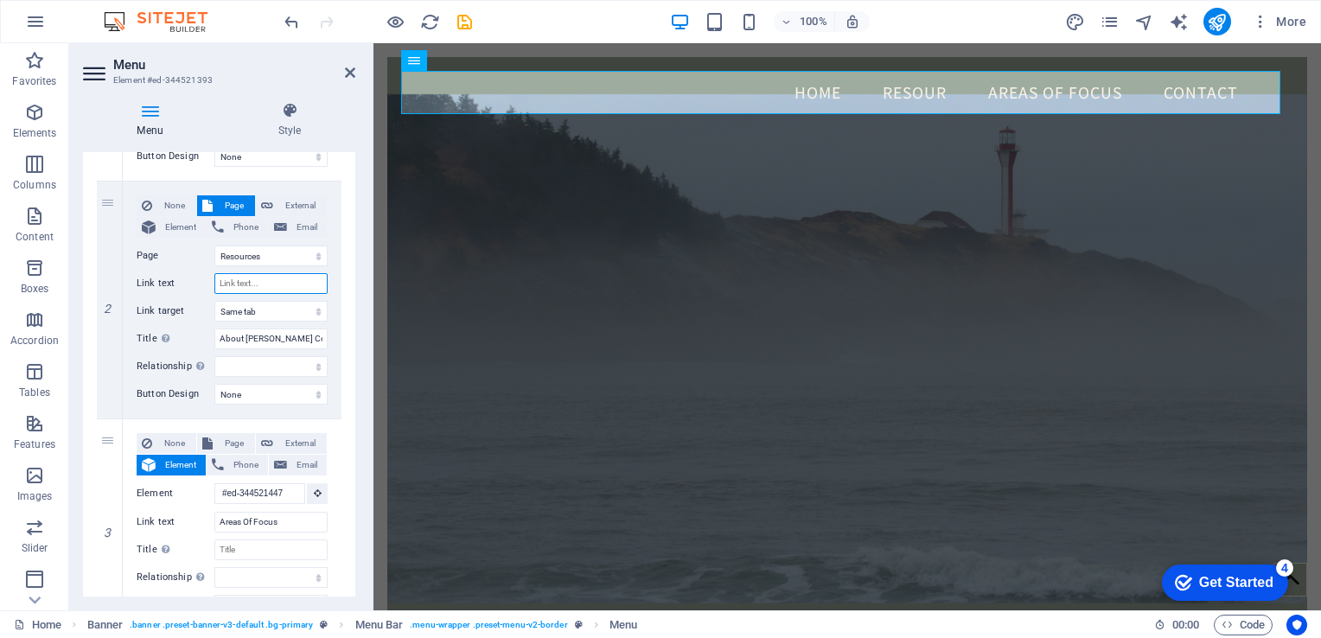
select select
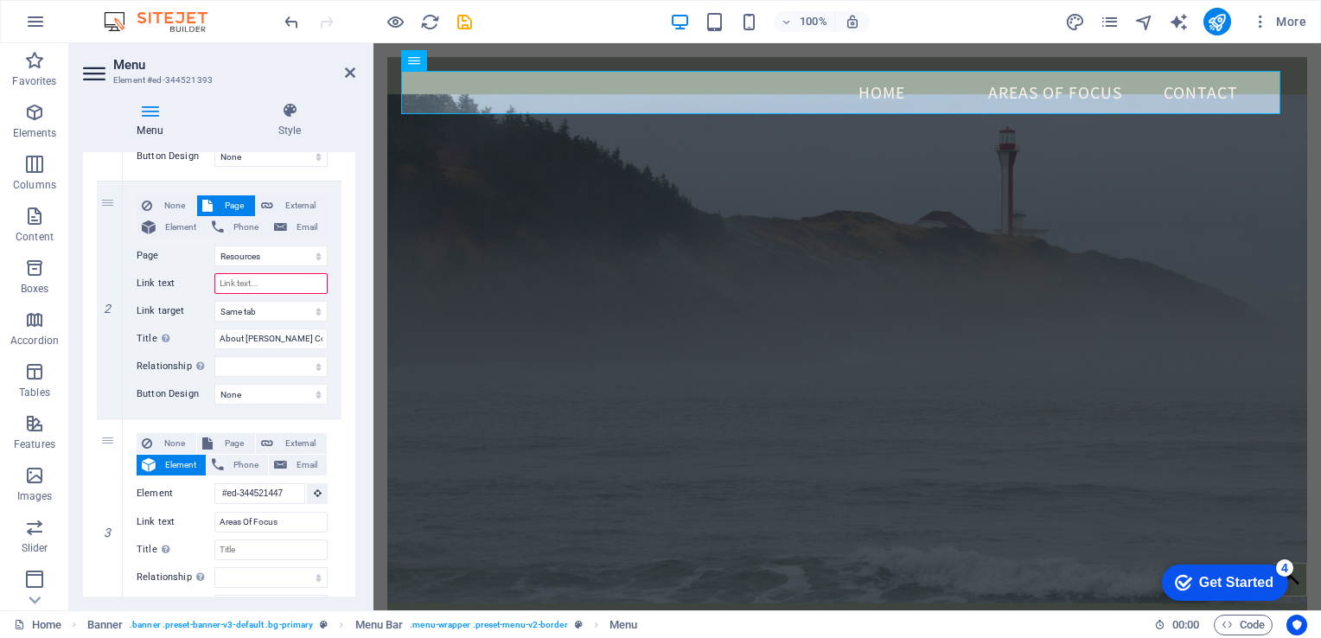
type input "R"
select select
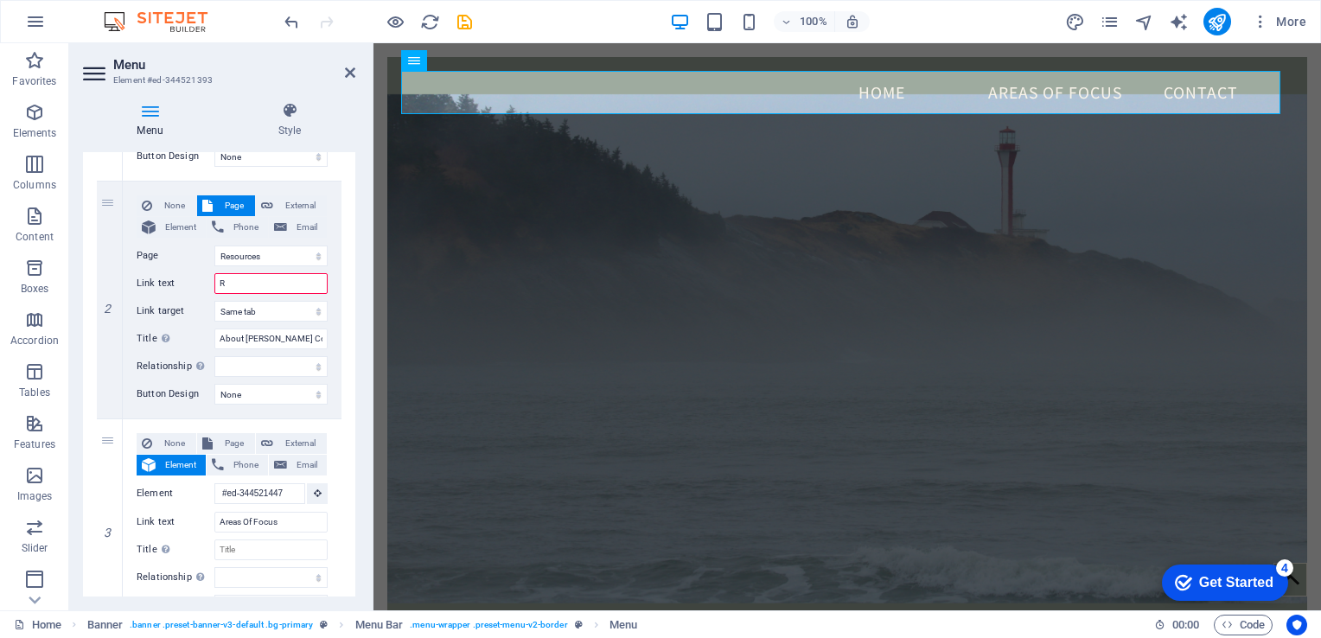
select select
type input "Re"
select select
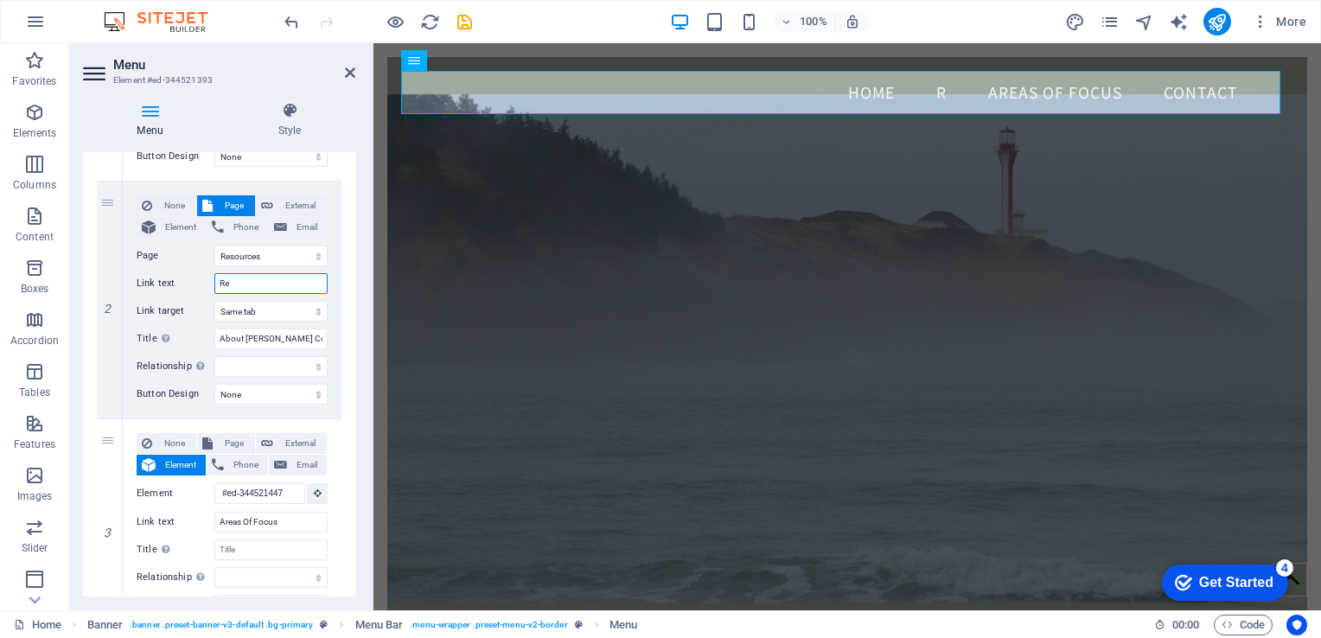
select select
type input "R"
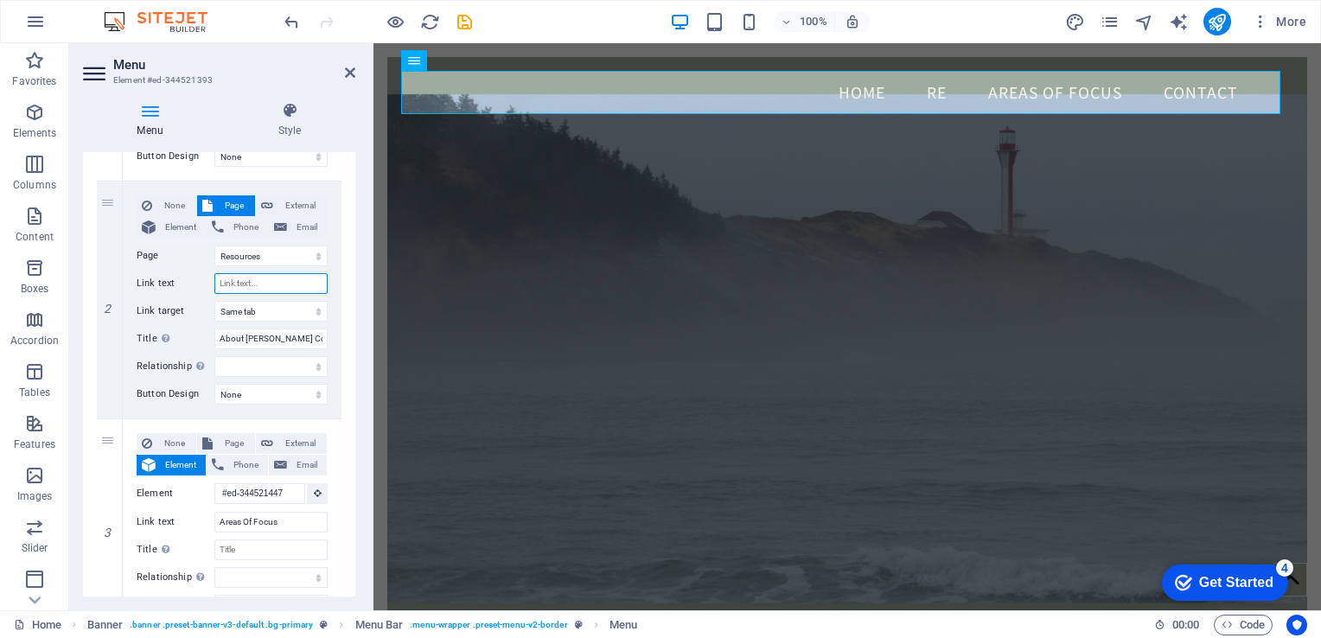
select select
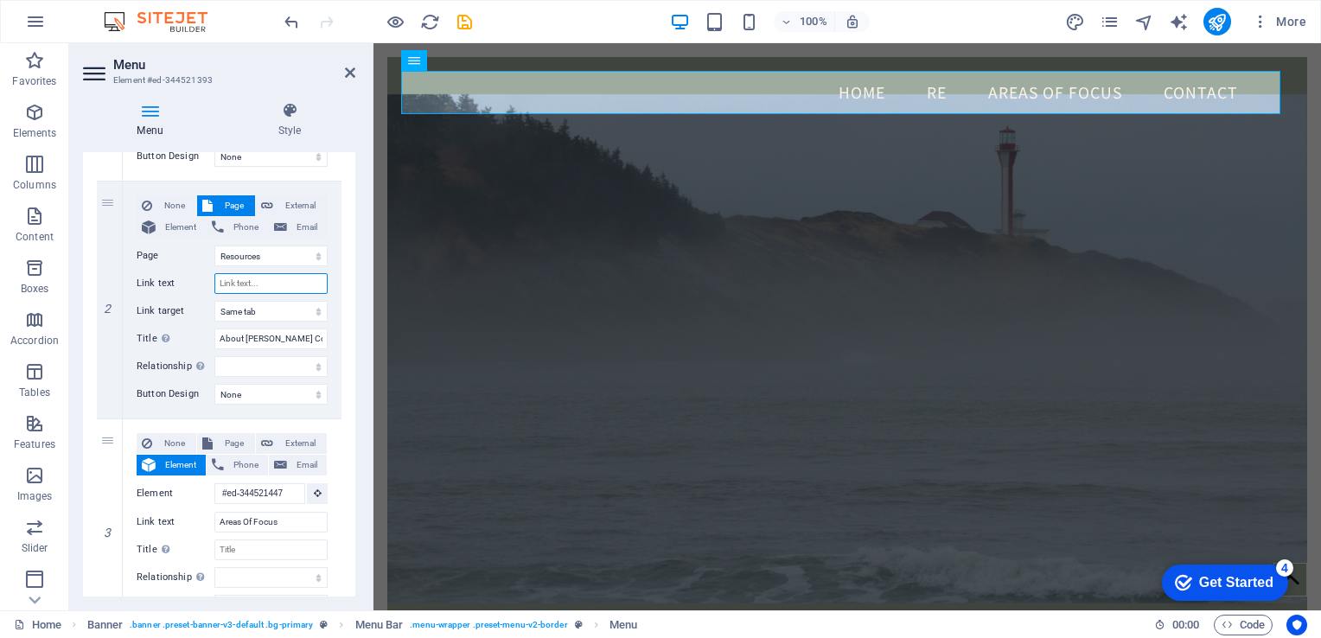
select select
type input "b"
select select
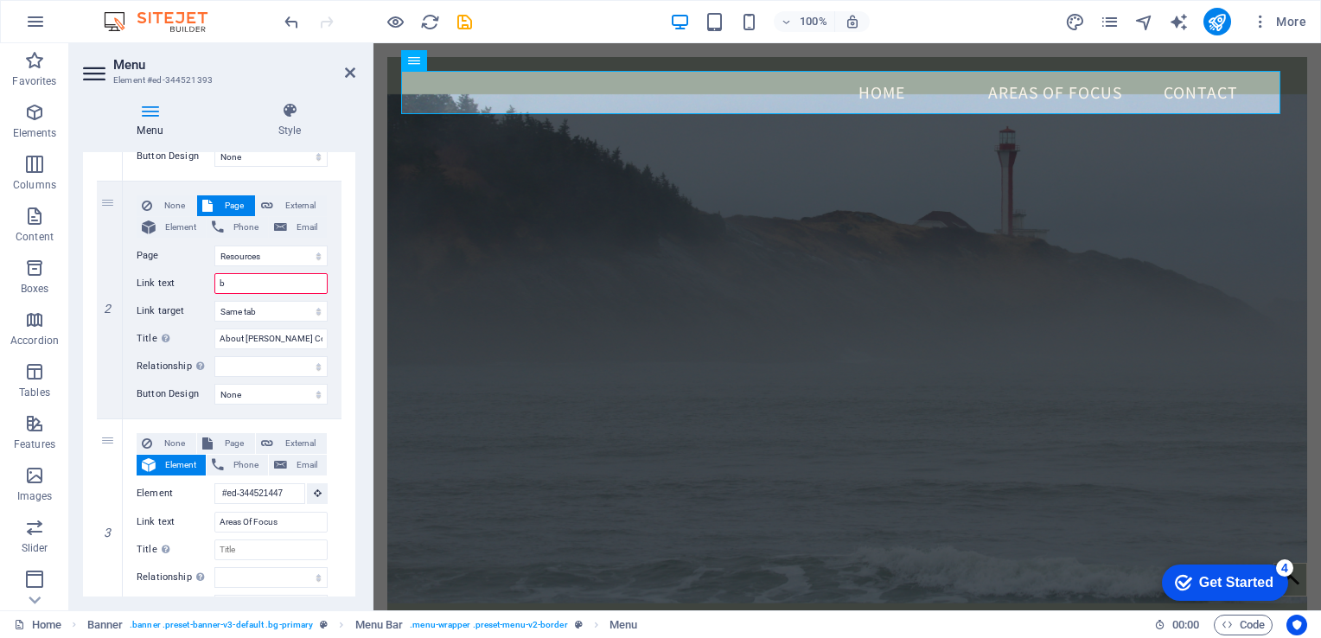
select select
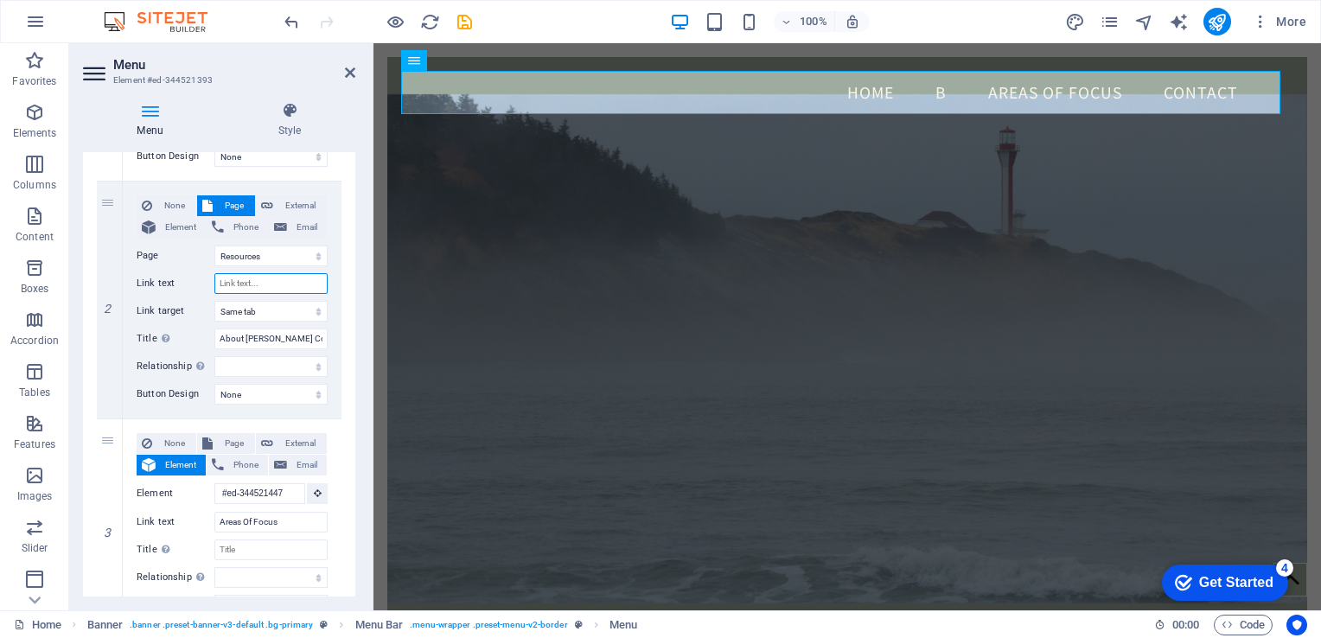
select select
type input "Books"
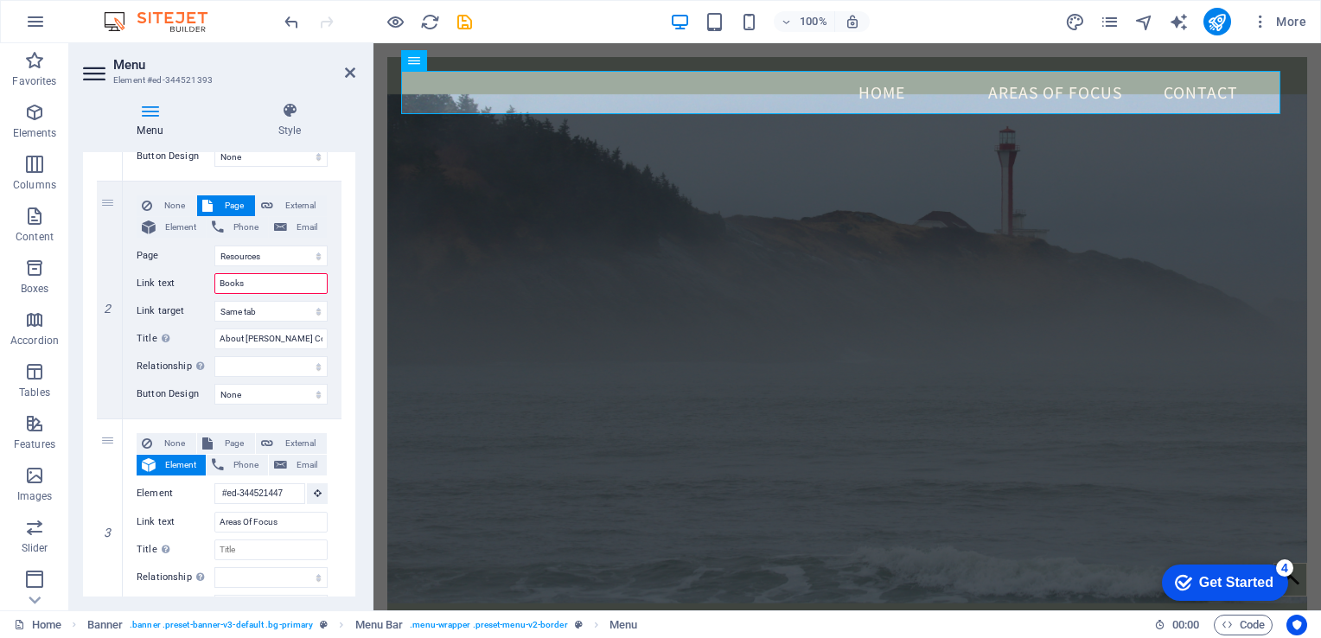
select select
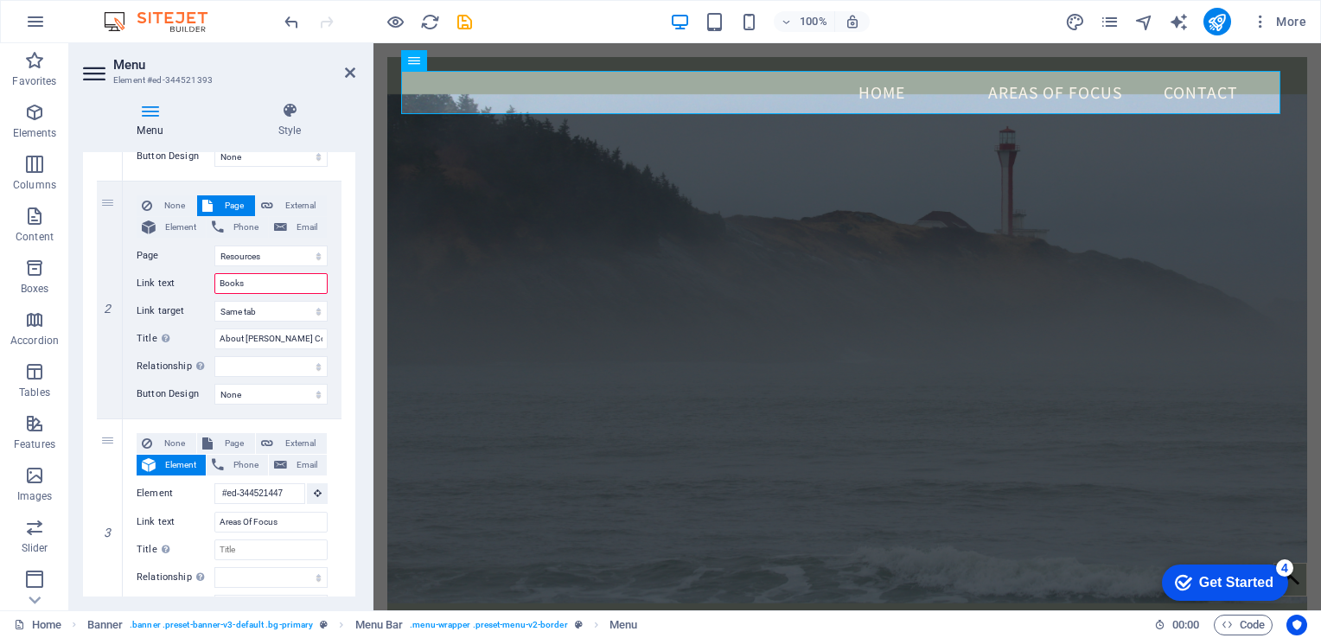
select select
click at [340, 386] on div "1 None Page External Element Phone Email Page Home Resources Legal Notice Priva…" at bounding box center [219, 524] width 272 height 1135
click at [254, 285] on input "Books" at bounding box center [270, 283] width 113 height 21
type input "Books"
select select
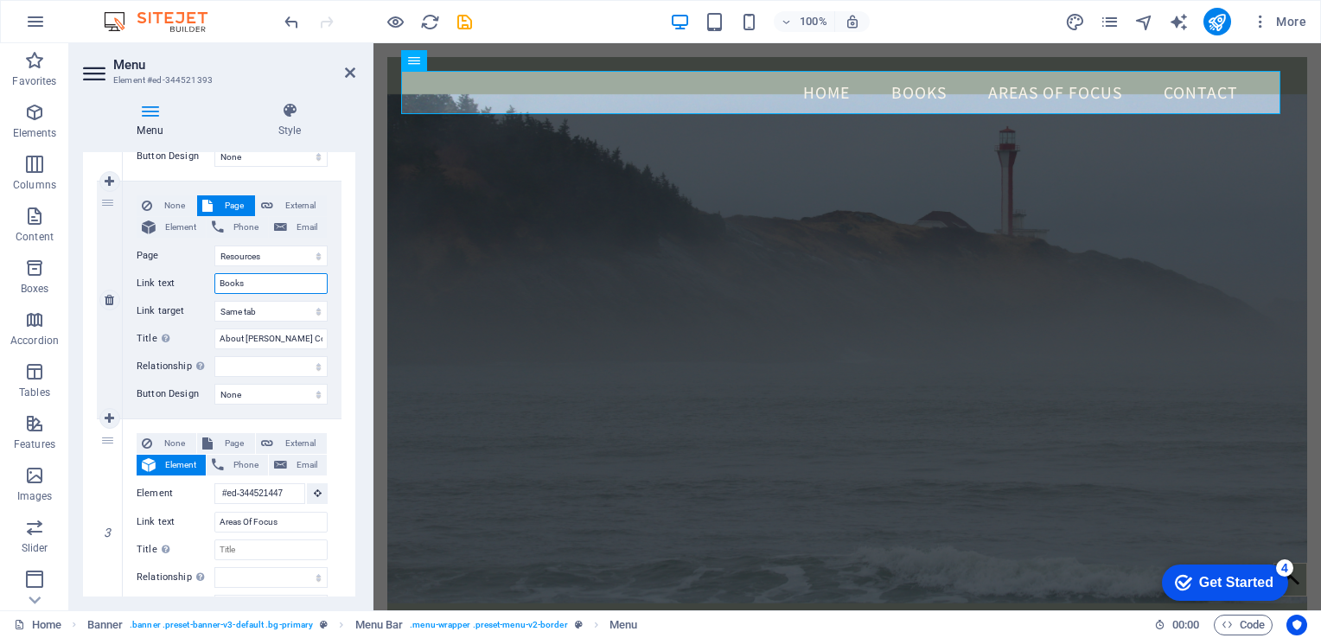
select select
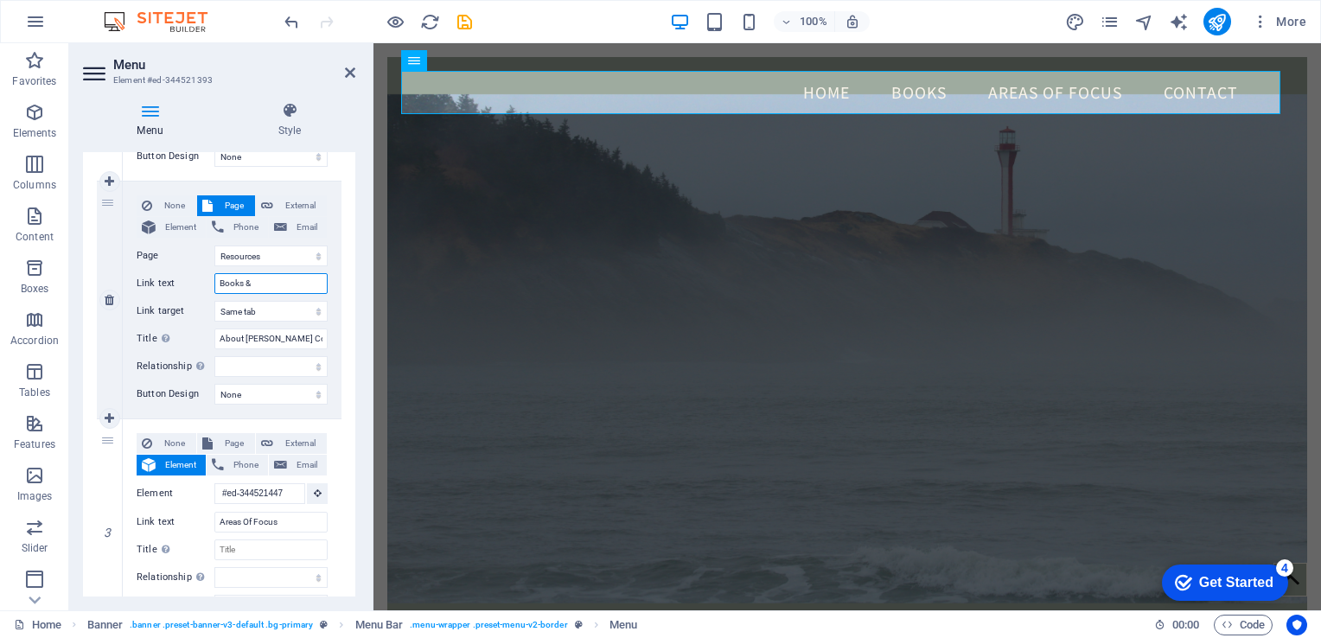
type input "Books &"
select select
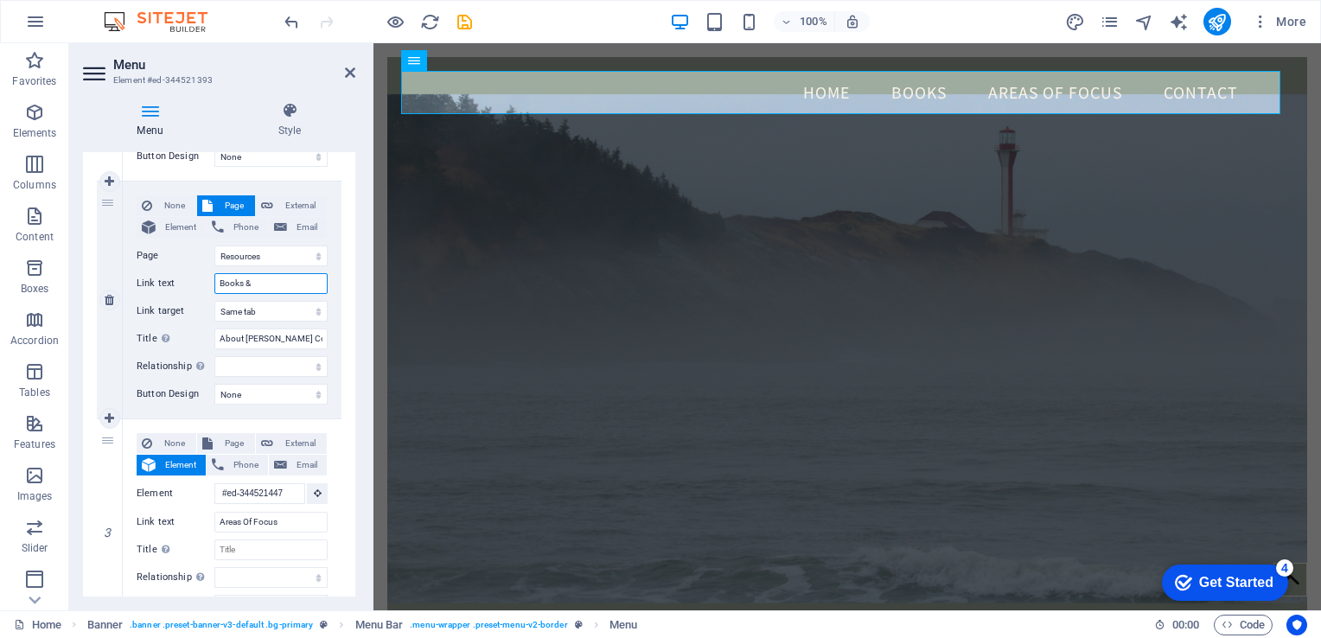
select select
type input "Books & Resources"
select select
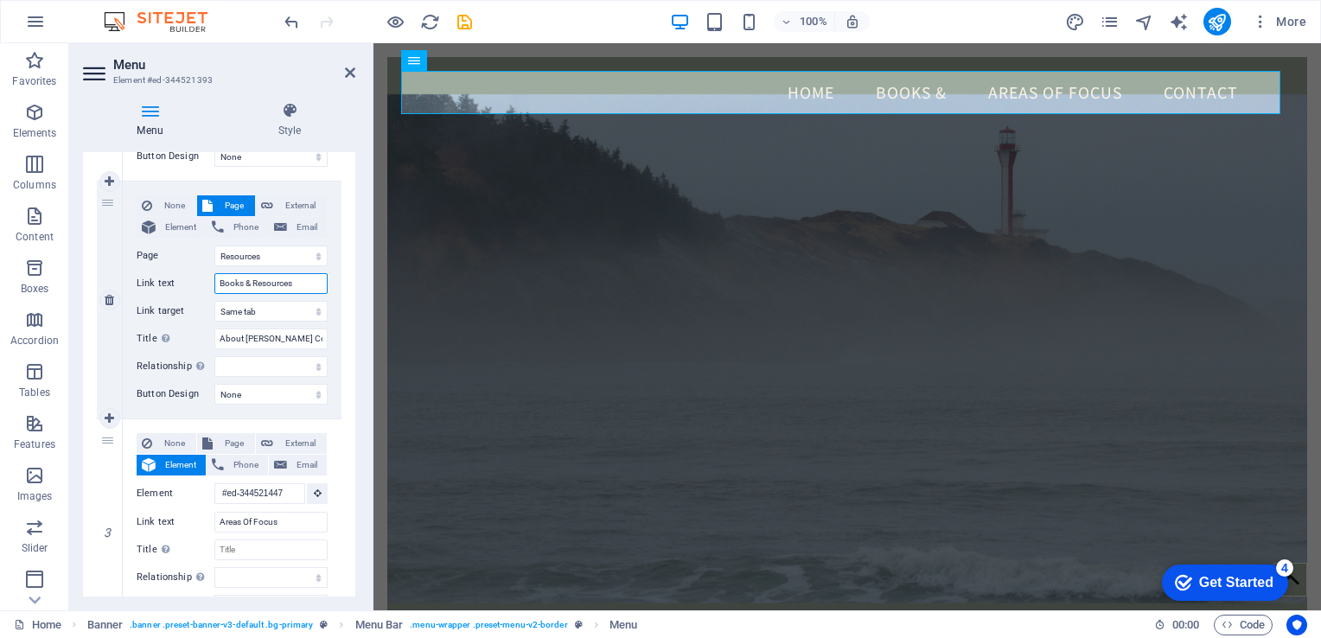
select select
type input "Books & Resources"
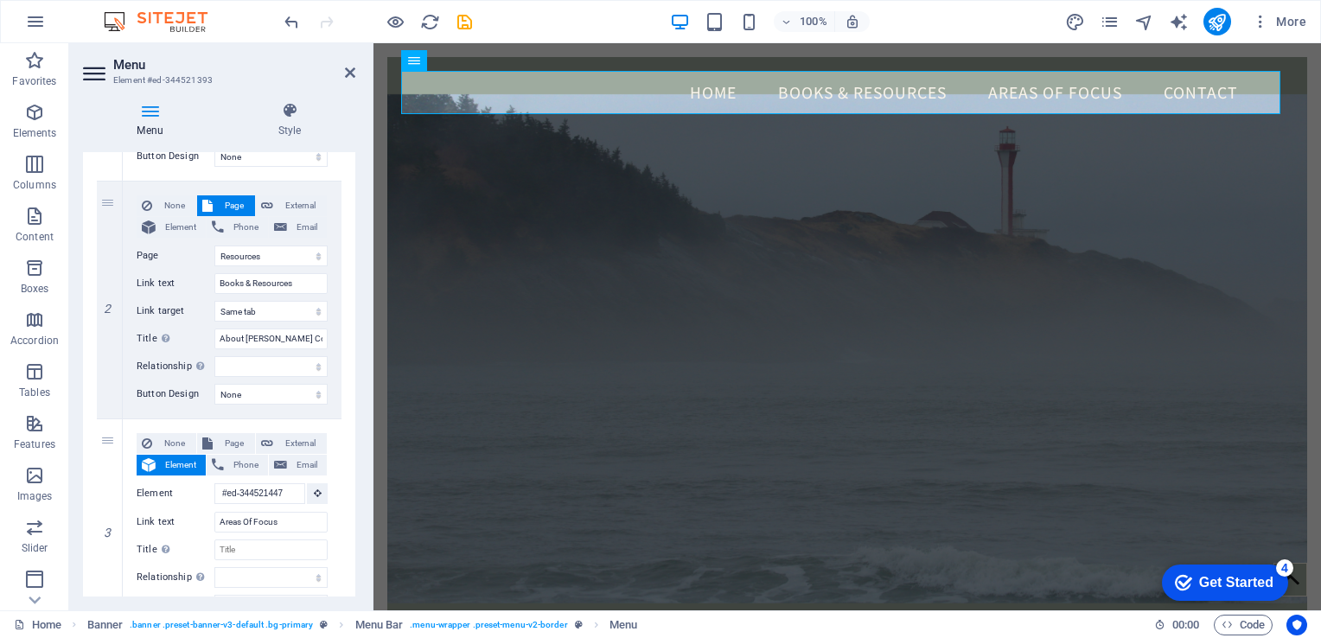
click at [339, 440] on div "1 None Page External Element Phone Email Page Home Resources Legal Notice Priva…" at bounding box center [219, 524] width 272 height 1135
click at [277, 520] on input "Areas Of Focus" at bounding box center [270, 522] width 113 height 21
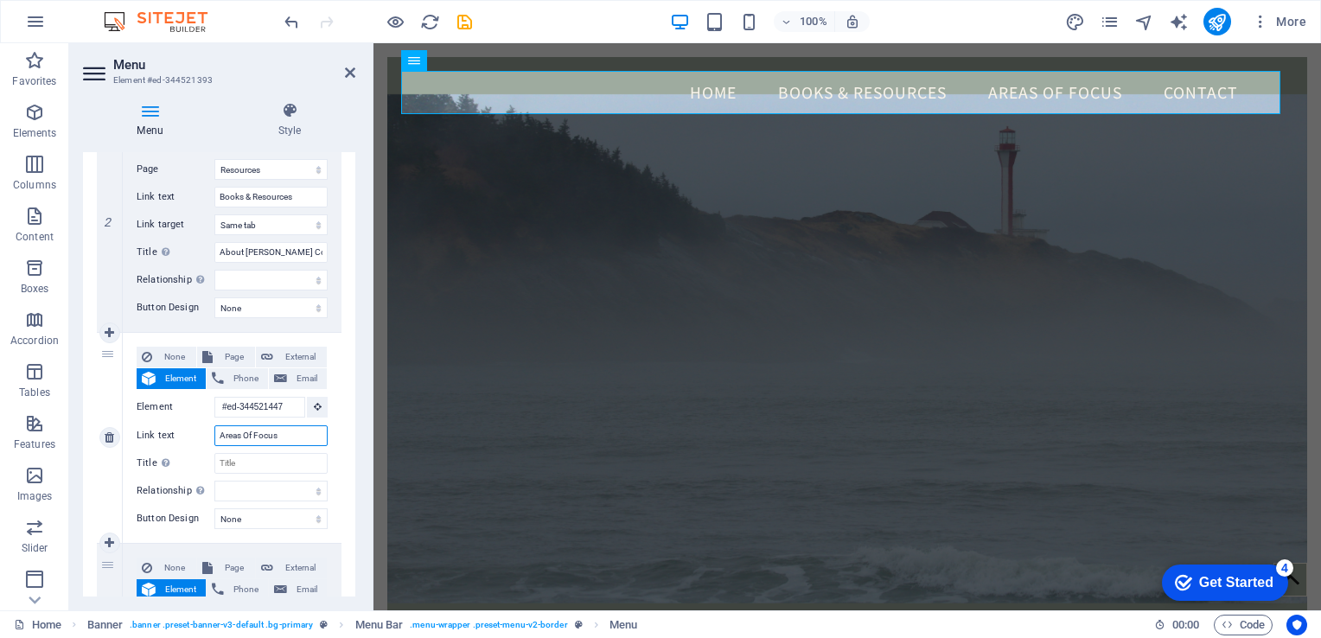
drag, startPoint x: 285, startPoint y: 434, endPoint x: 221, endPoint y: 437, distance: 64.0
click at [221, 437] on input "Areas Of Focus" at bounding box center [270, 435] width 113 height 21
type input "Y"
select select
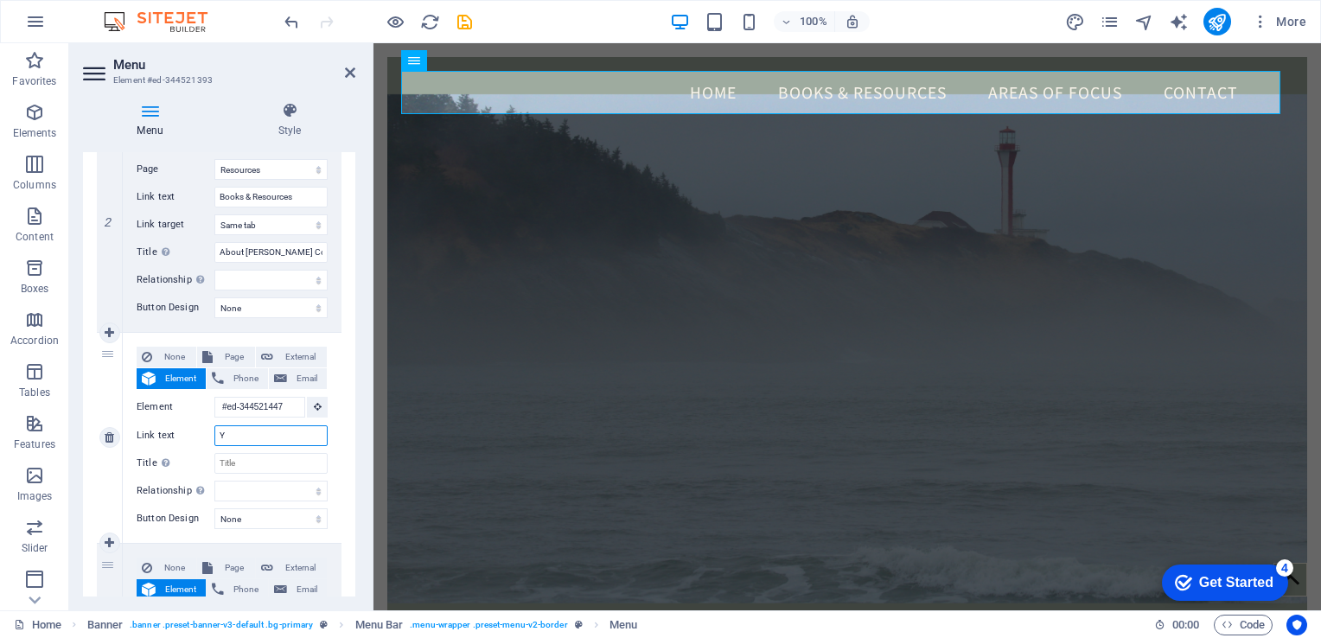
type input "Yo"
select select
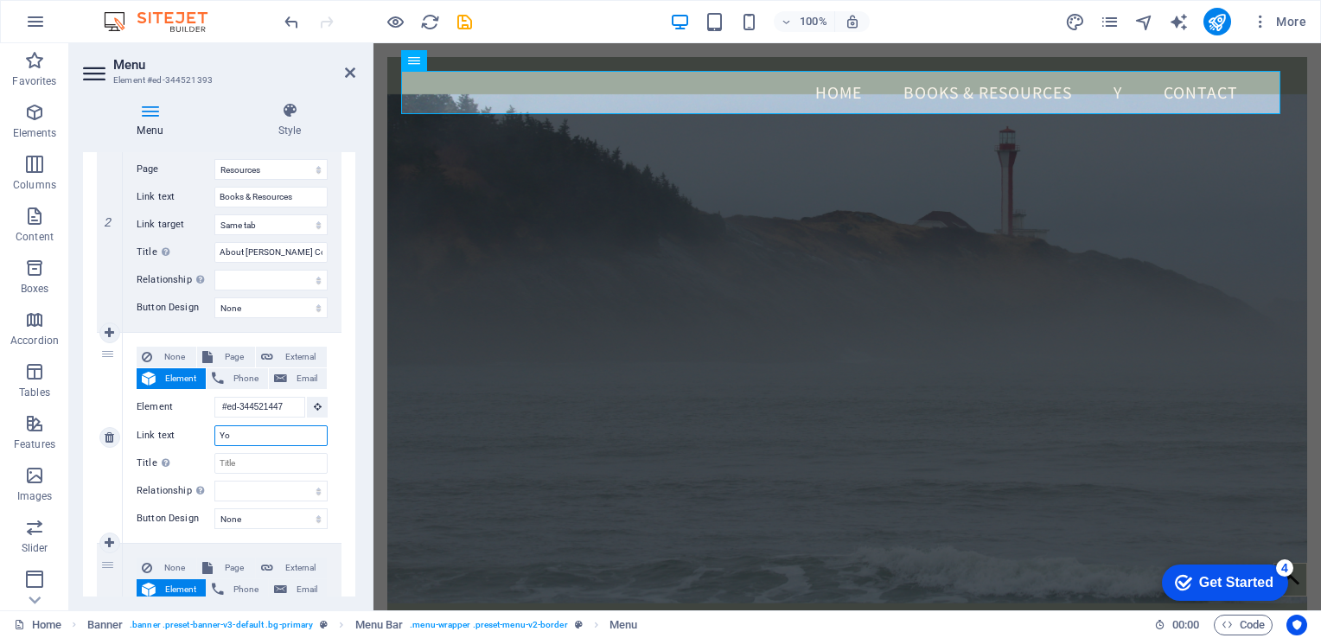
type input "You"
select select
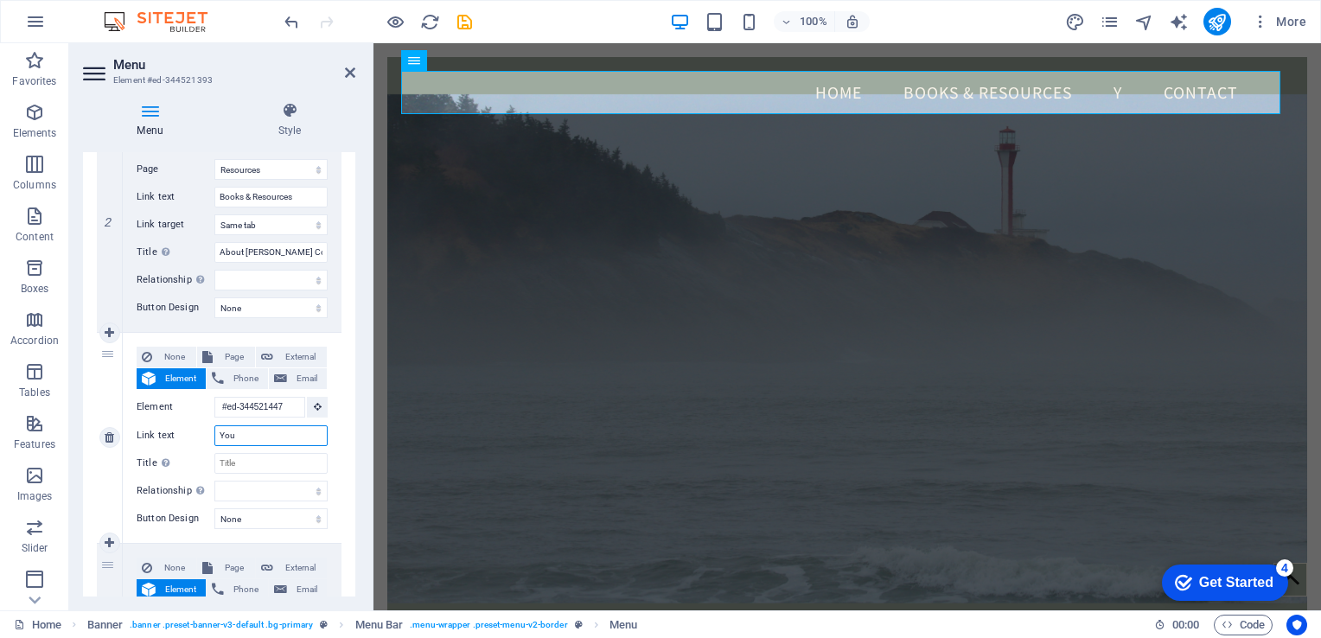
select select
type input "YouTube Channel"
select select
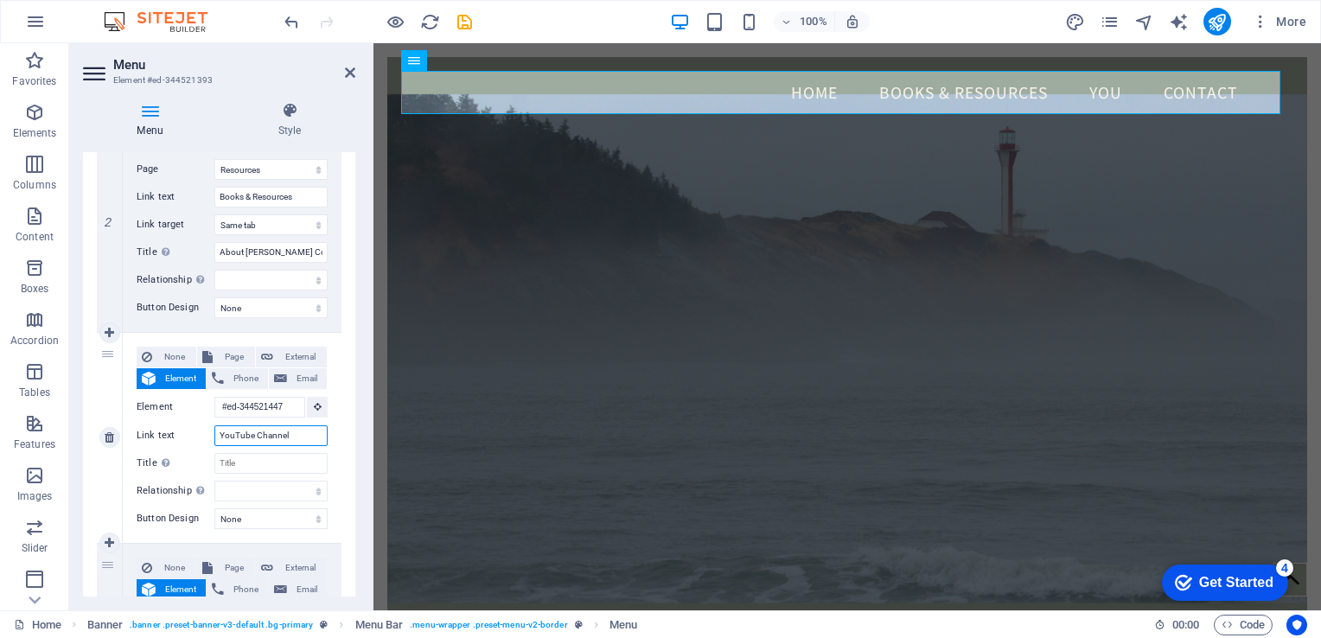
select select
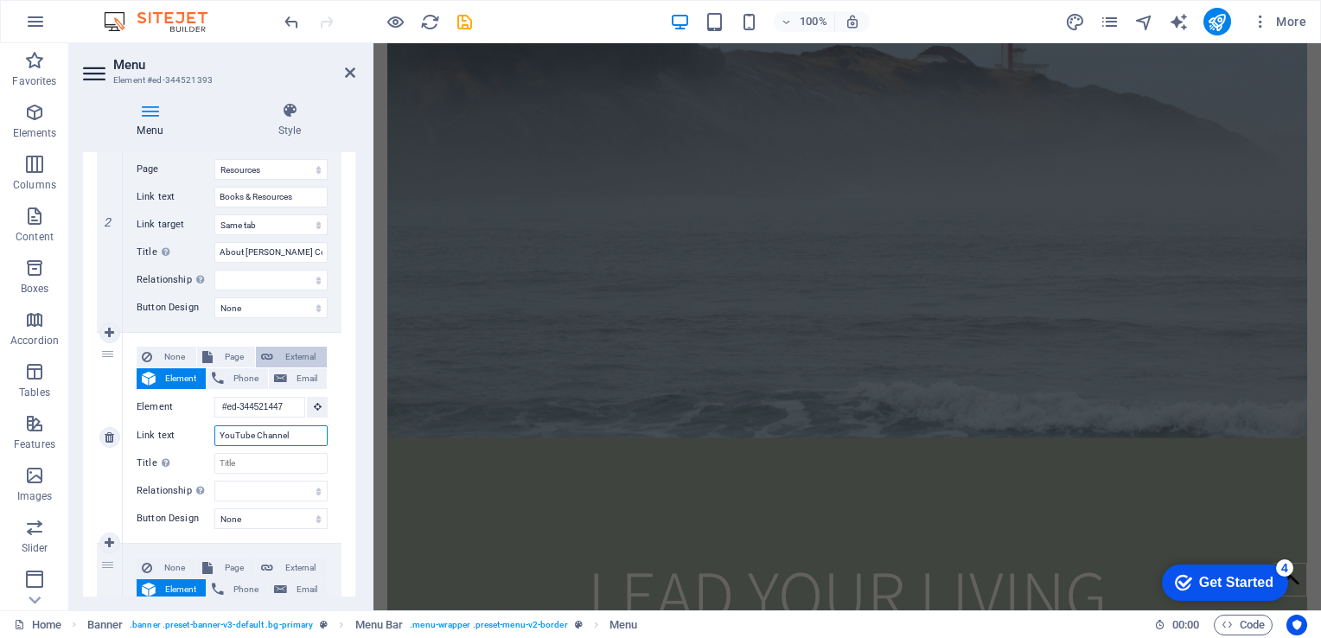
scroll to position [0, 0]
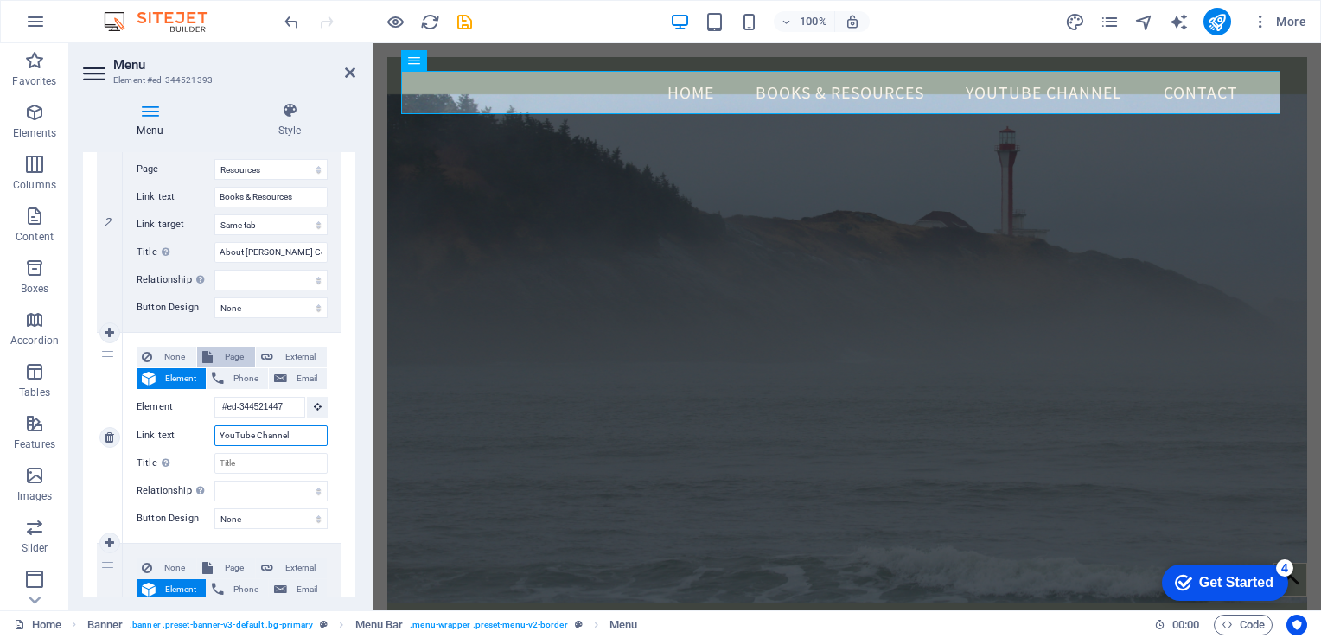
type input "YouTube Channel"
click at [235, 354] on span "Page" at bounding box center [234, 357] width 32 height 21
select select
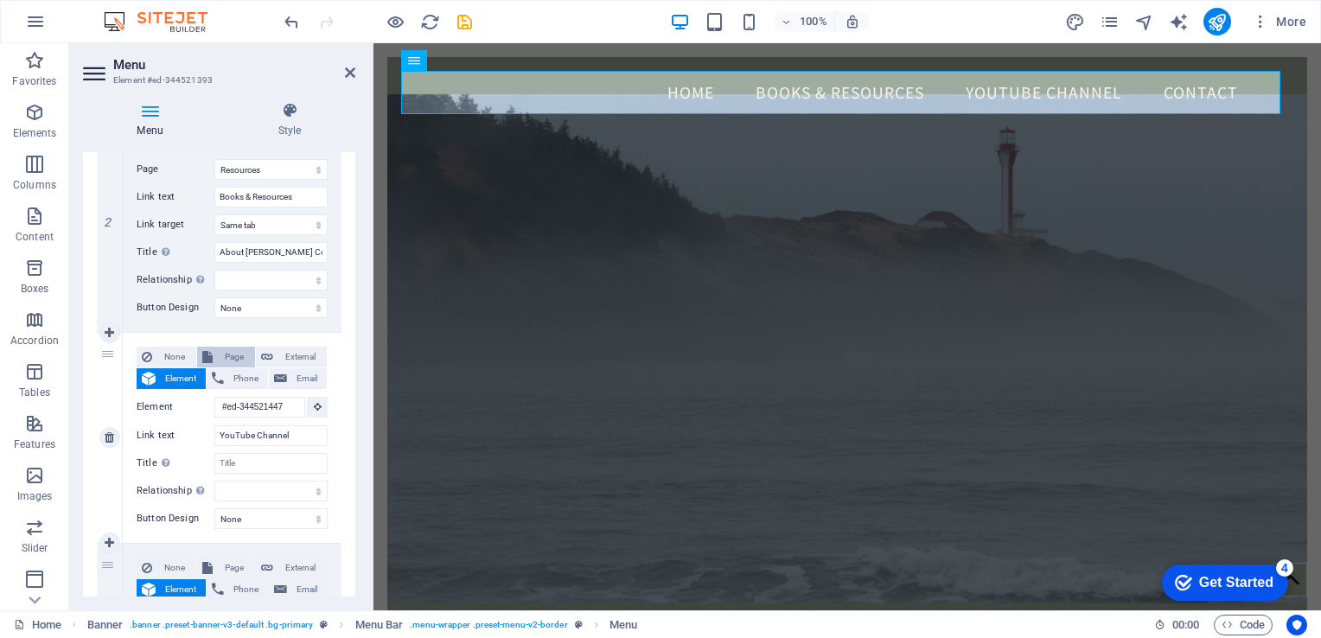
select select
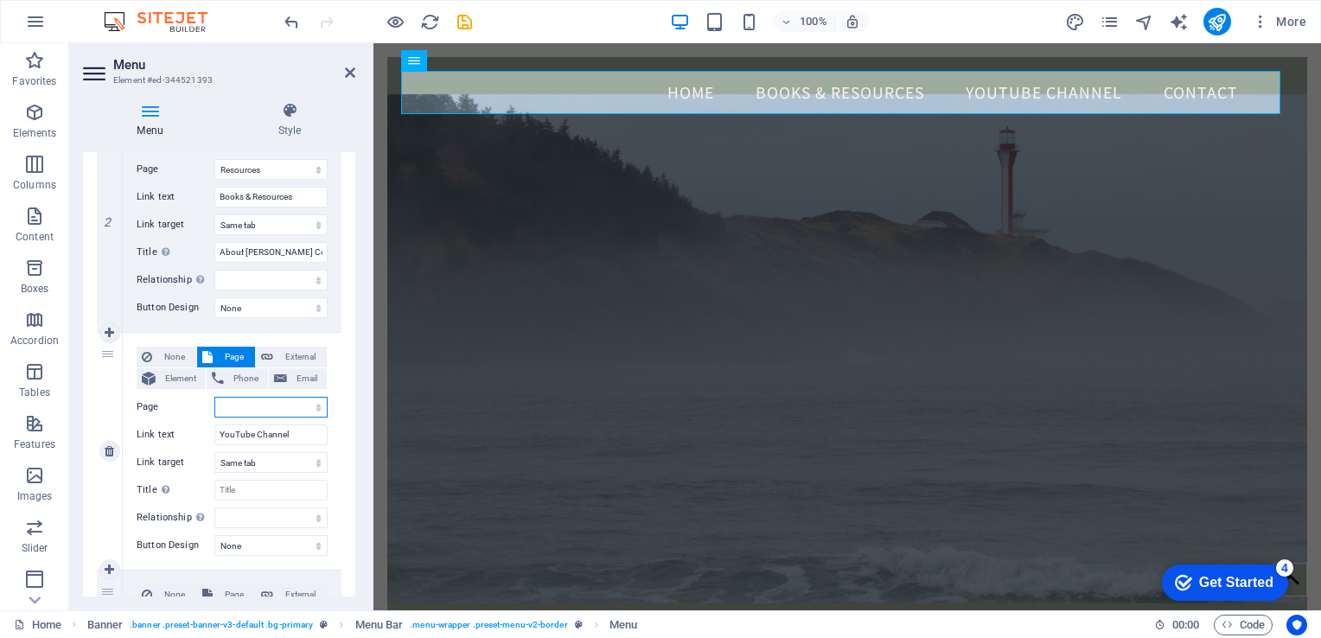
click at [316, 413] on select "Home Resources Legal Notice Privacy About" at bounding box center [270, 407] width 113 height 21
click at [305, 357] on span "External" at bounding box center [299, 357] width 43 height 21
select select
select select "blank"
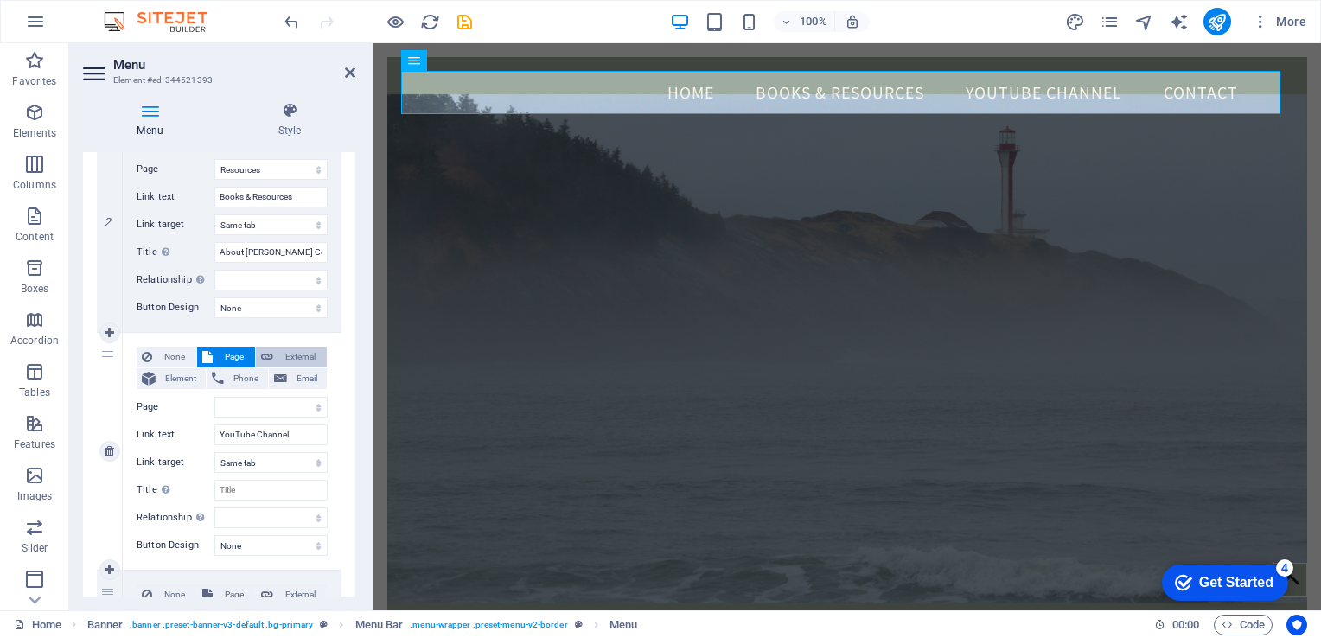
select select
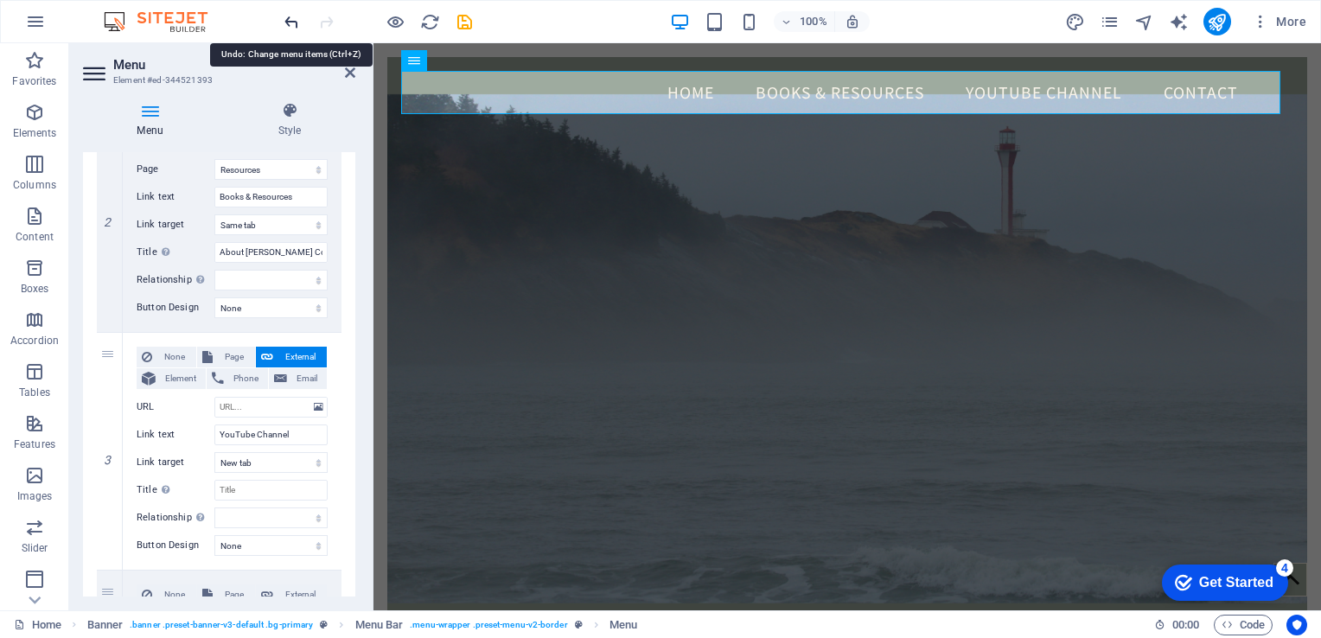
click at [0, 0] on icon "undo" at bounding box center [0, 0] width 0 height 0
select select
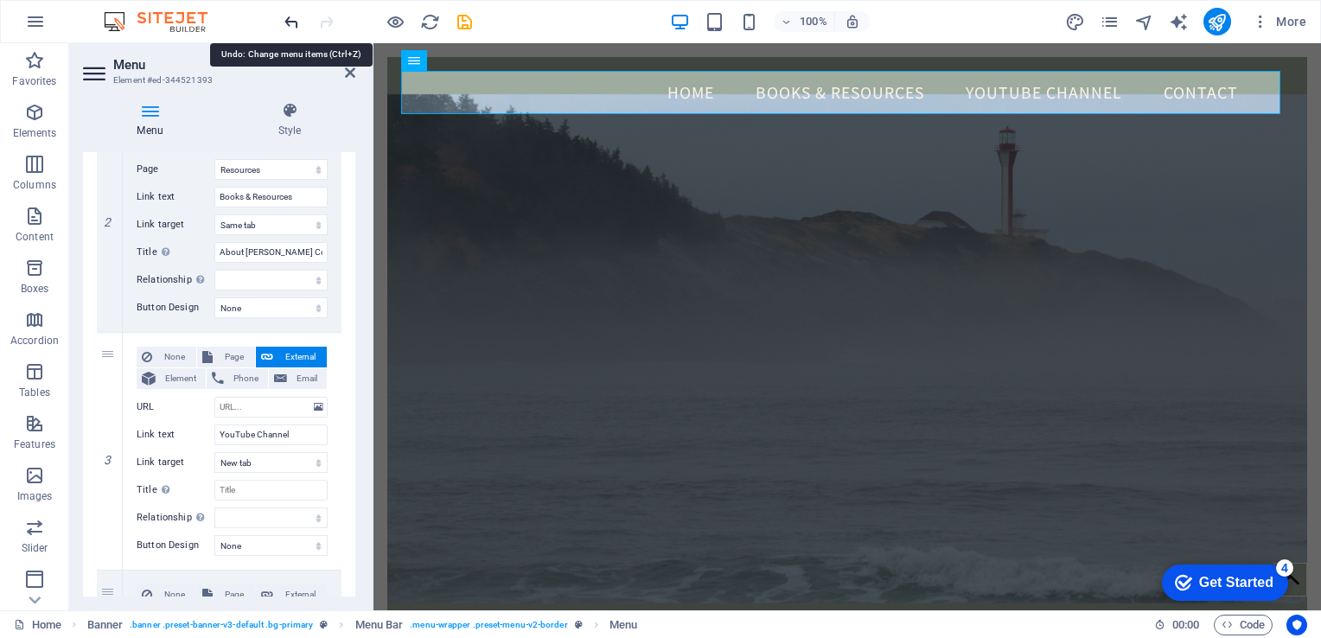
select select
click at [0, 0] on icon "undo" at bounding box center [0, 0] width 0 height 0
select select
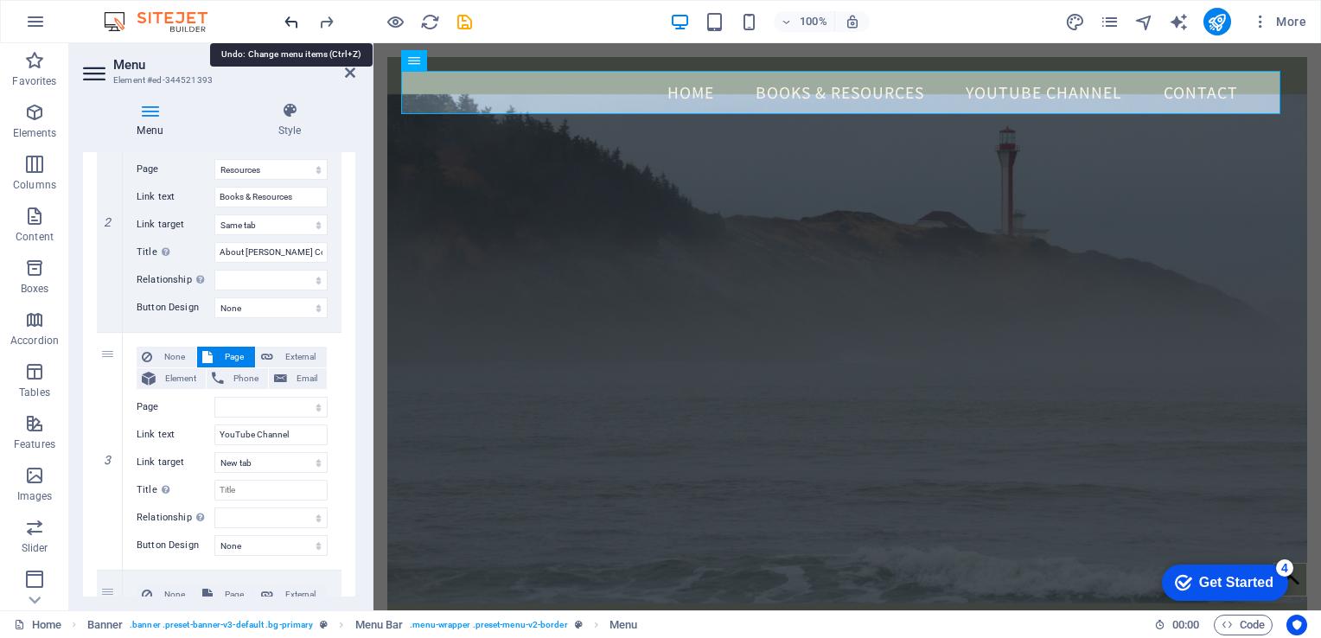
select select
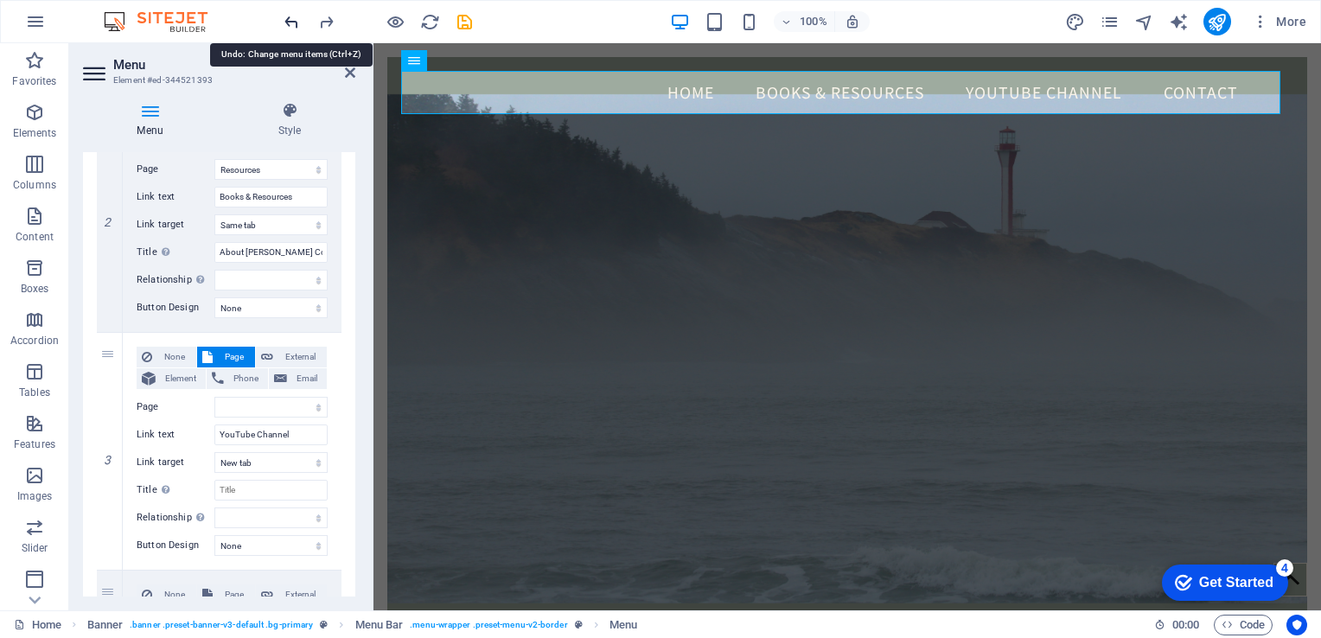
select select
click at [0, 0] on icon "undo" at bounding box center [0, 0] width 0 height 0
select select
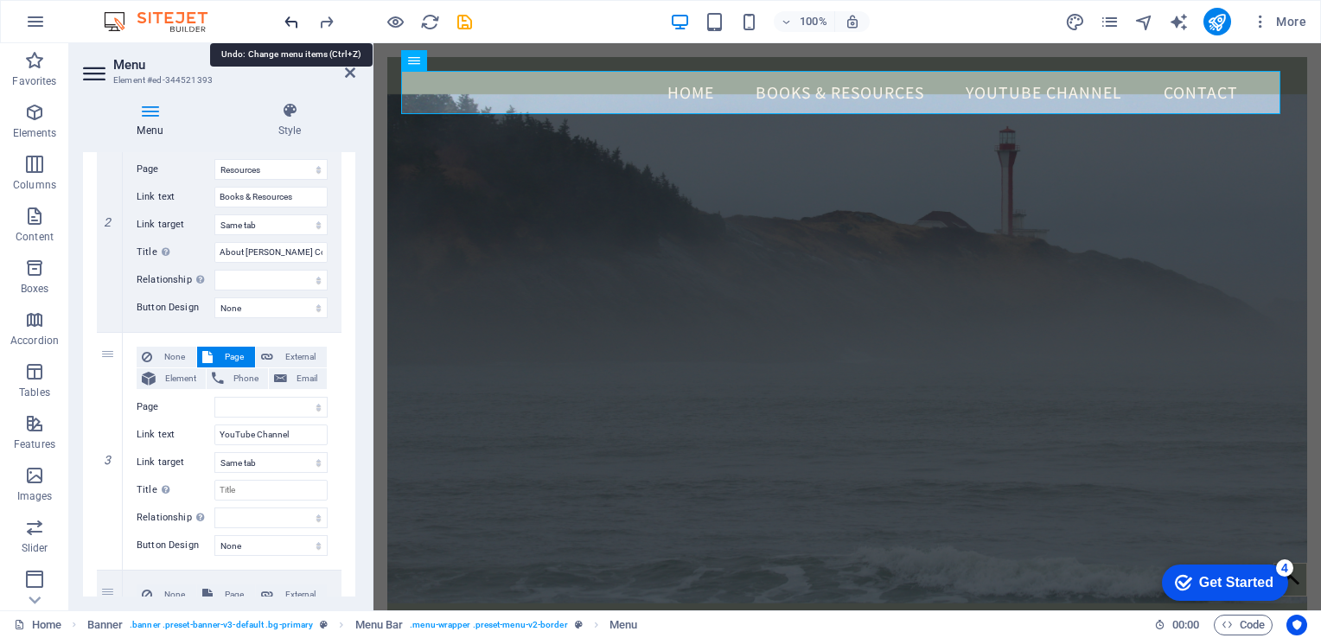
select select
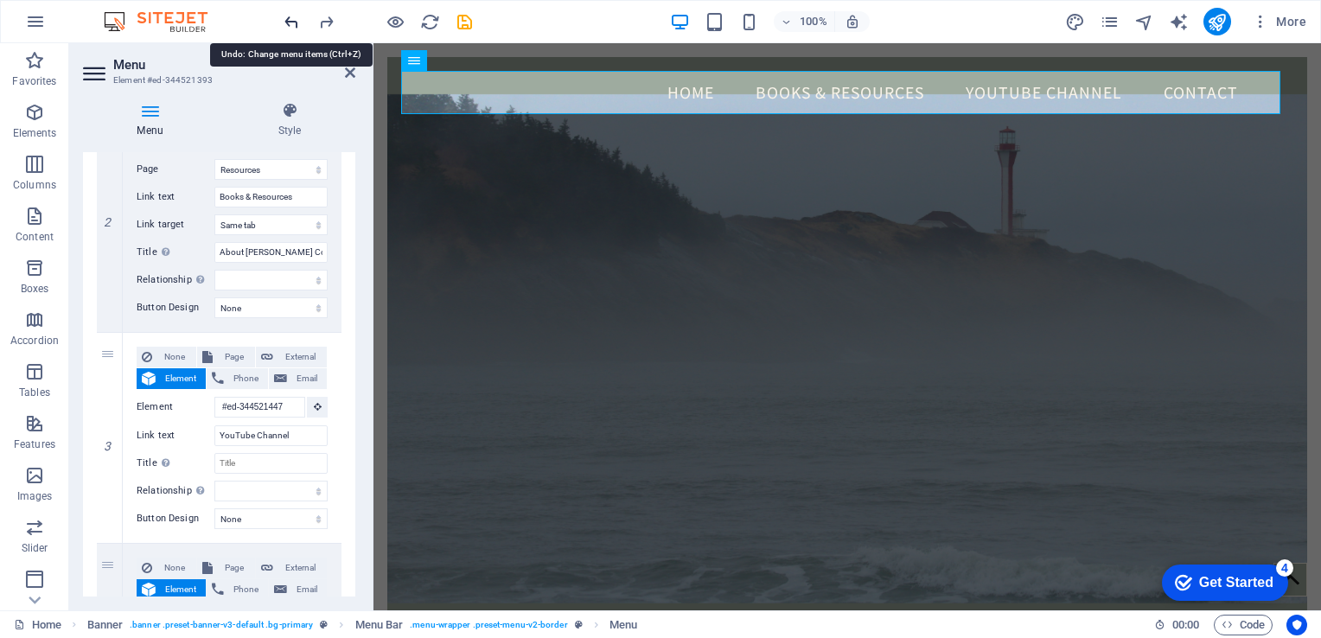
click at [0, 0] on icon "undo" at bounding box center [0, 0] width 0 height 0
select select
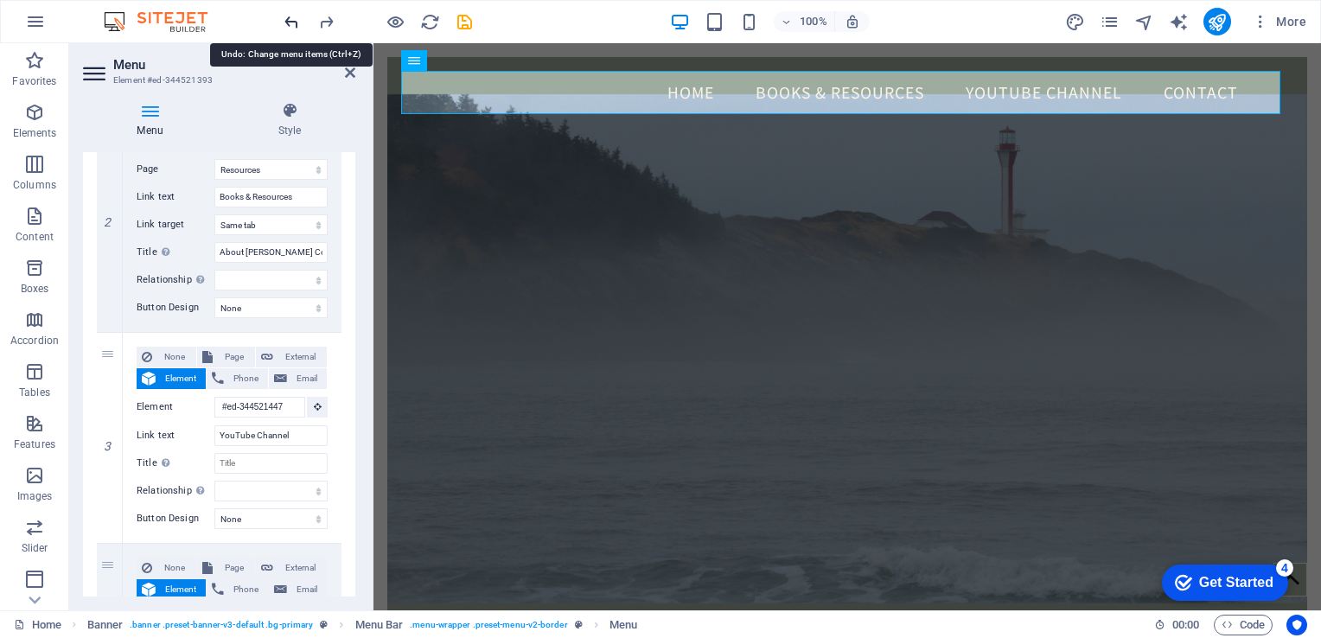
select select
click at [0, 0] on icon "undo" at bounding box center [0, 0] width 0 height 0
select select
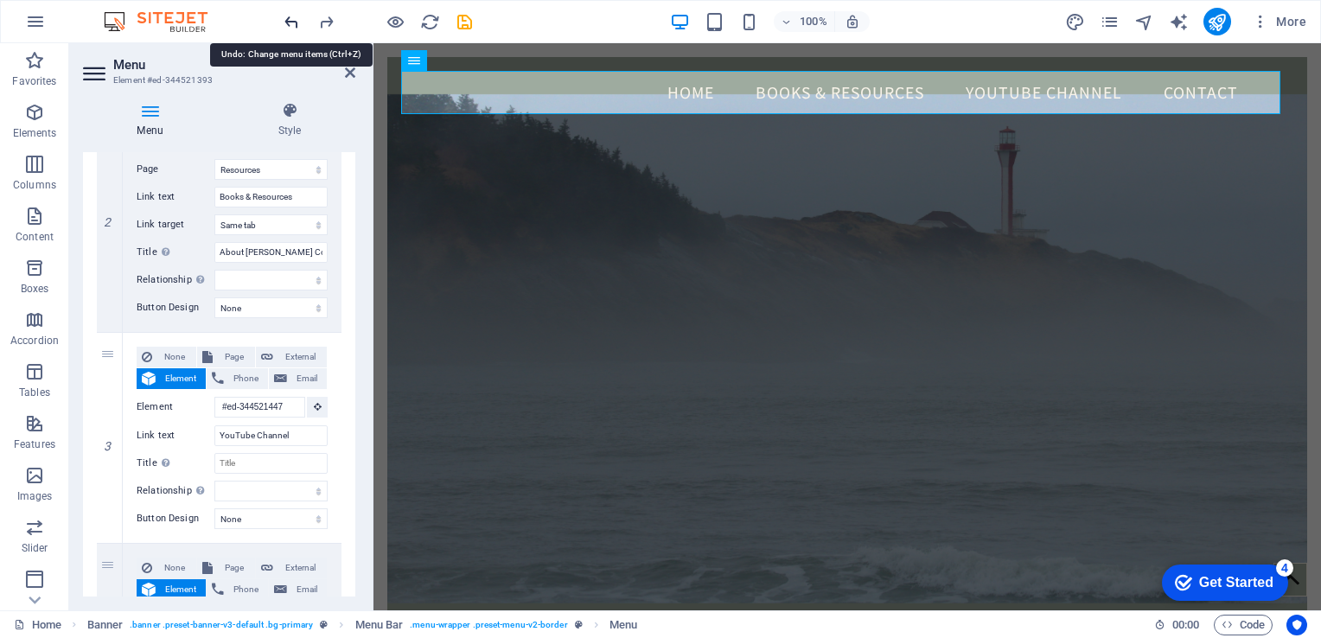
type input "You"
select select
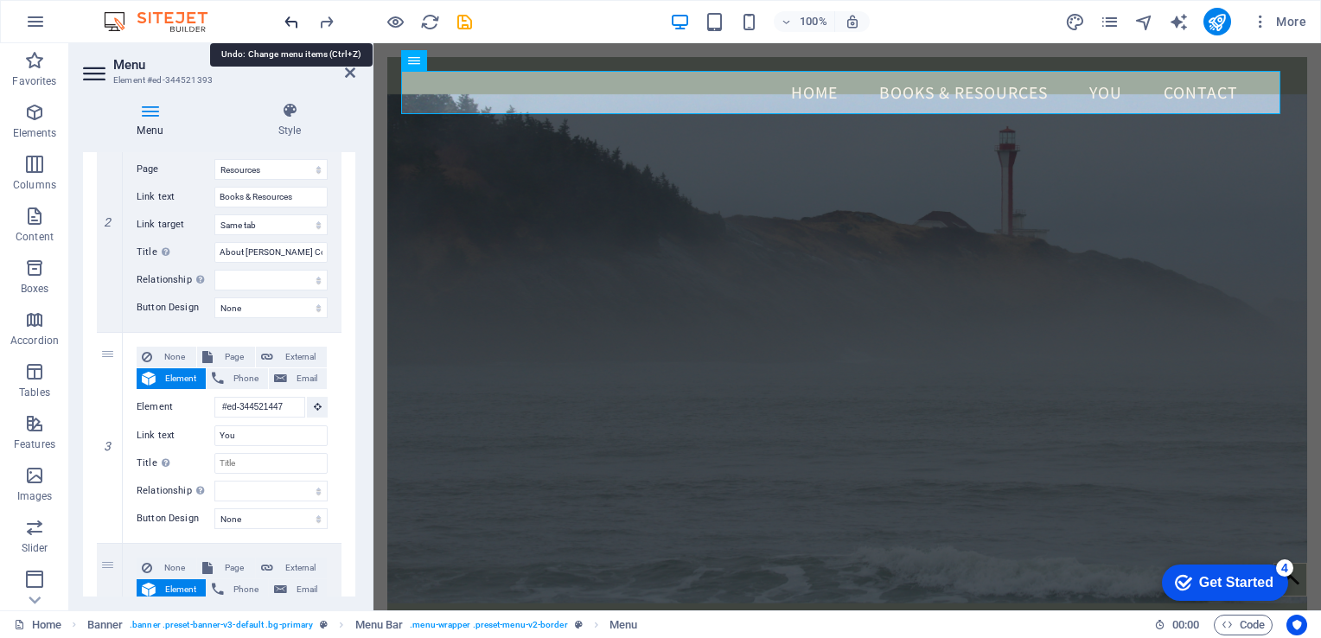
click at [0, 0] on icon "undo" at bounding box center [0, 0] width 0 height 0
select select
type input "Y"
select select
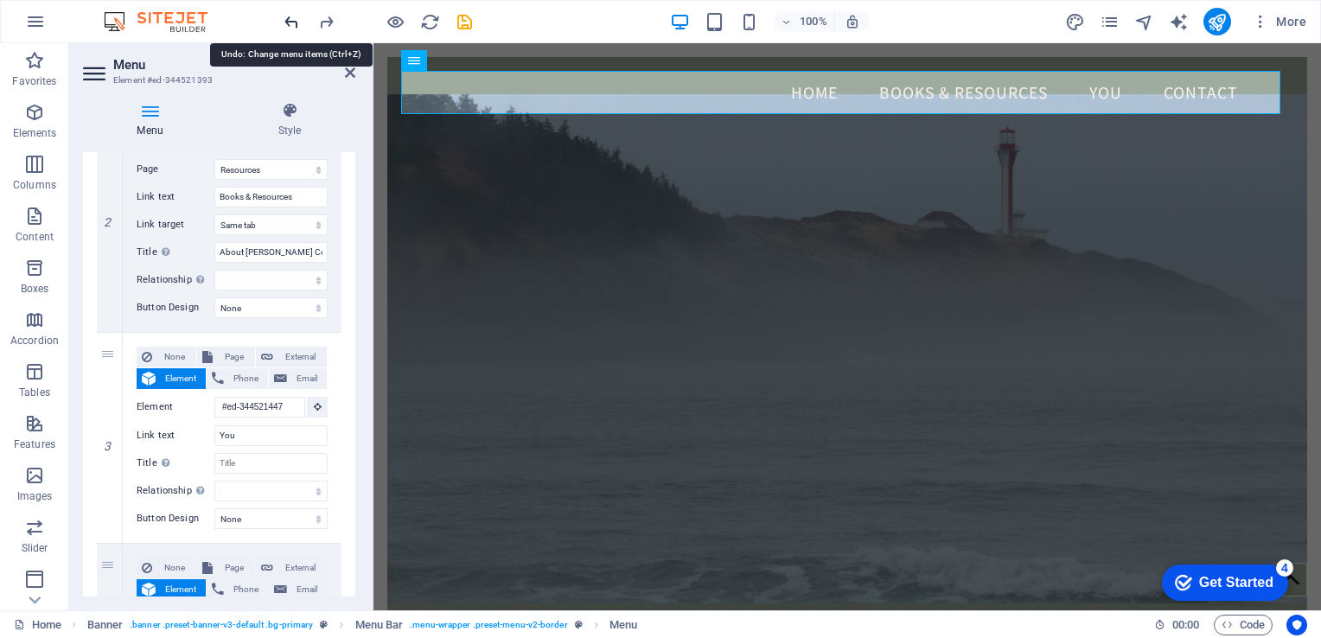
select select
click at [0, 0] on icon "undo" at bounding box center [0, 0] width 0 height 0
select select
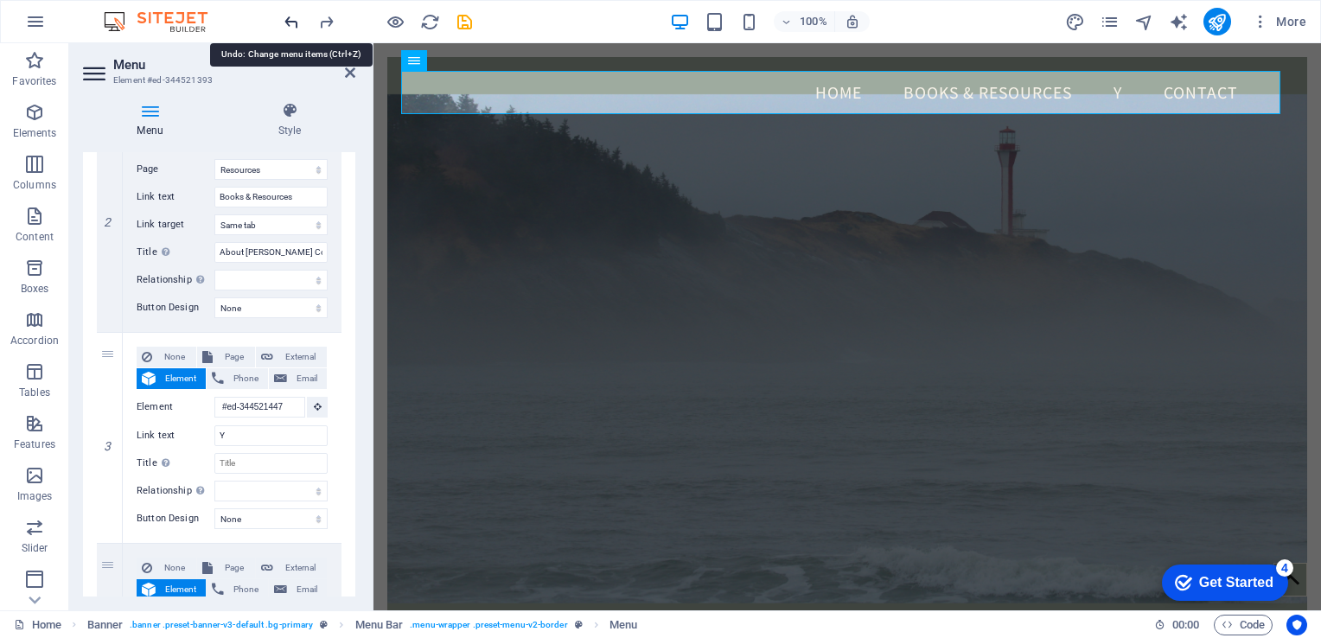
select select
type input "Areas Of Focus"
select select
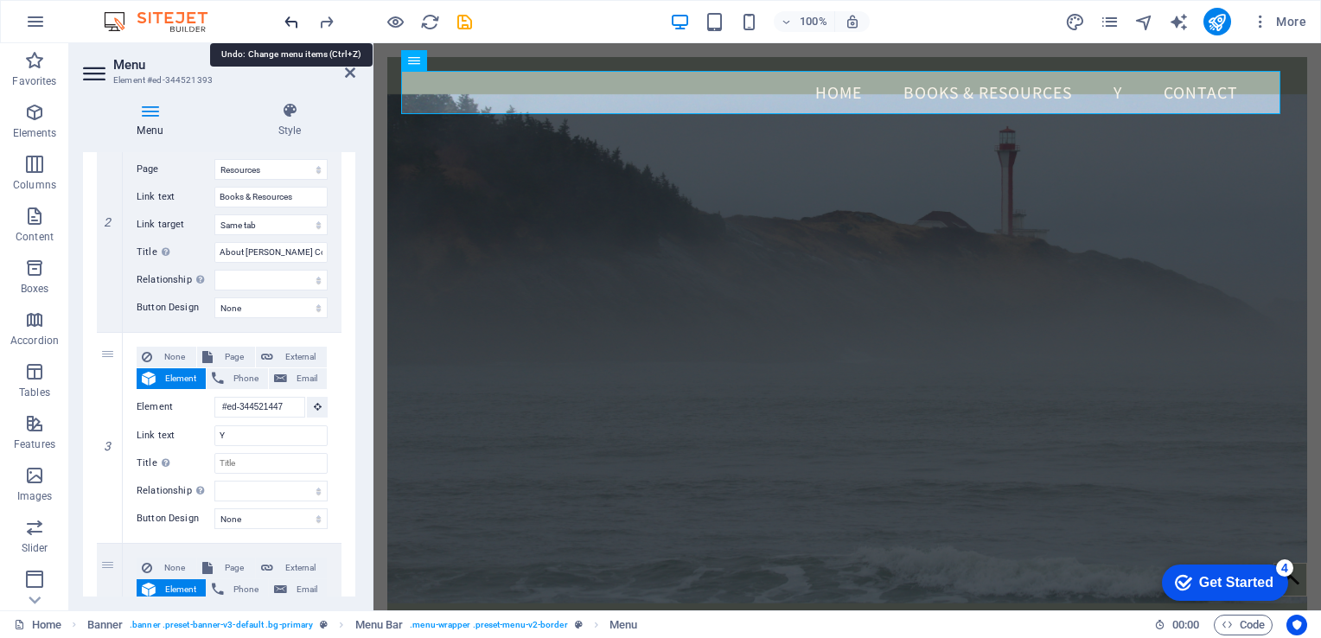
select select
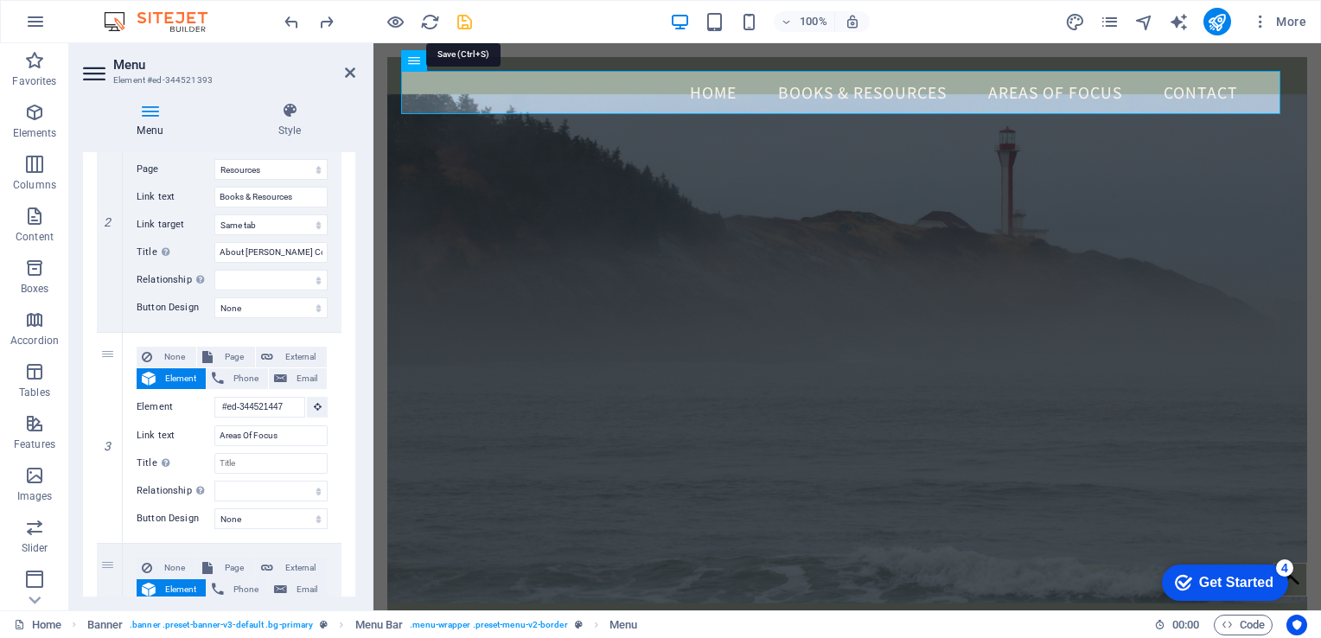
click at [463, 19] on icon "save" at bounding box center [465, 22] width 20 height 20
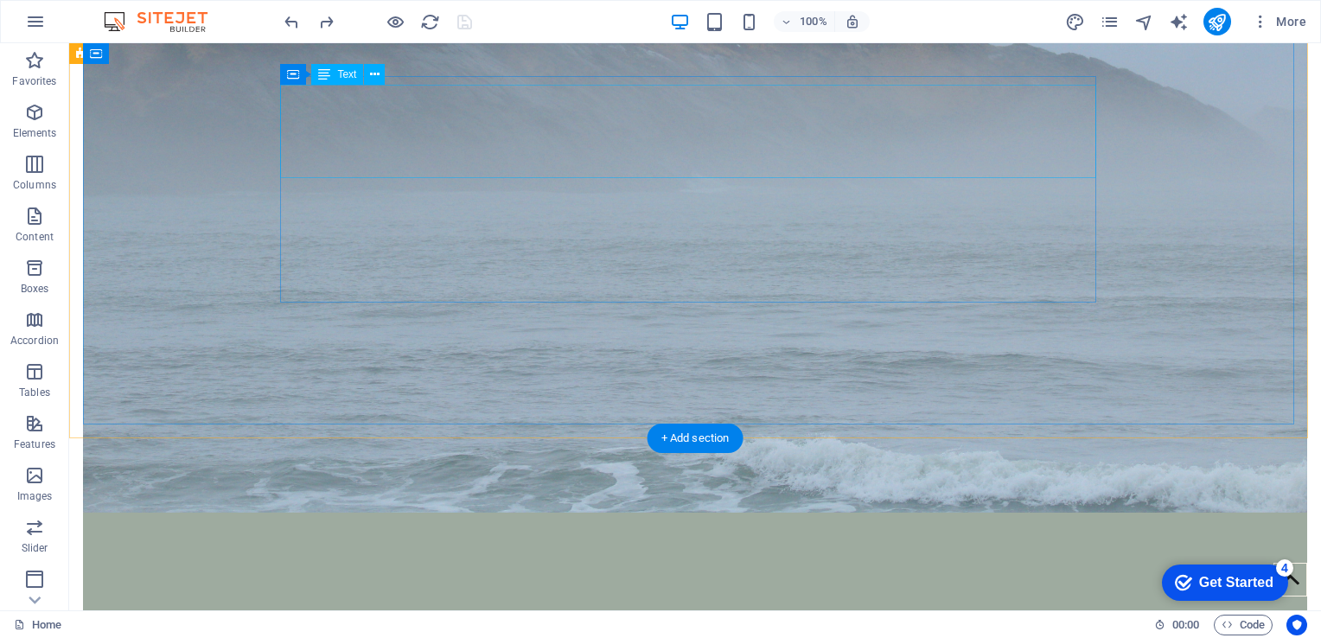
scroll to position [173, 0]
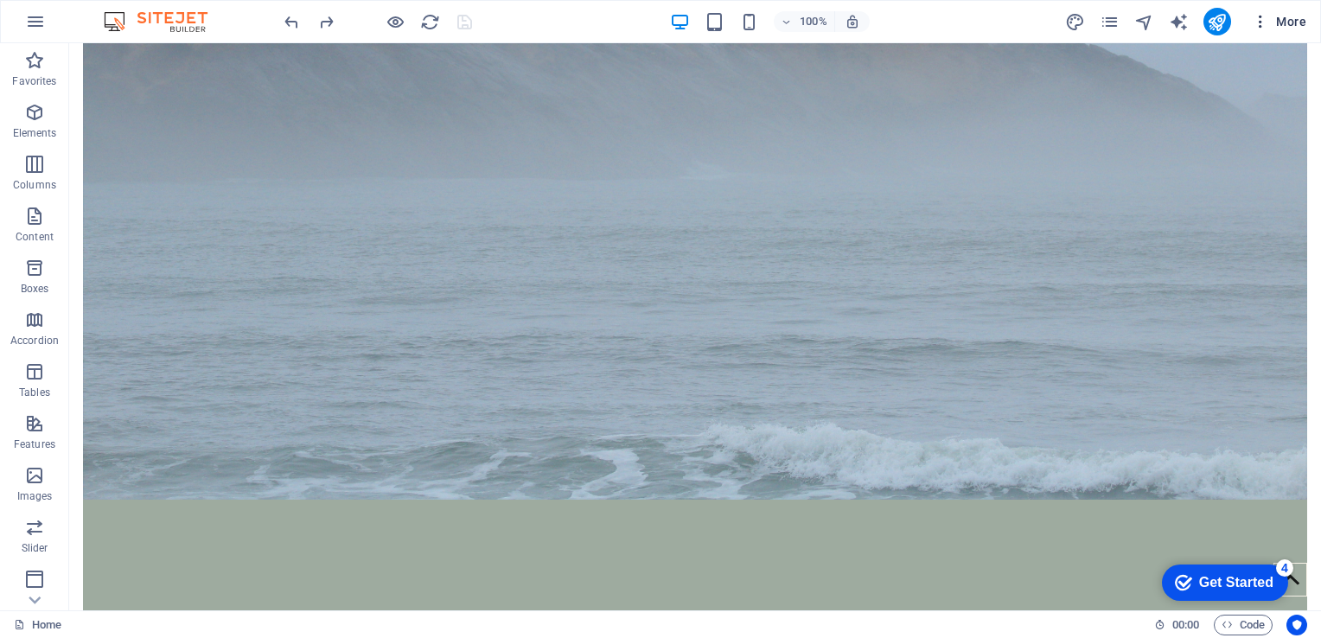
click at [1259, 19] on icon "button" at bounding box center [1260, 21] width 17 height 17
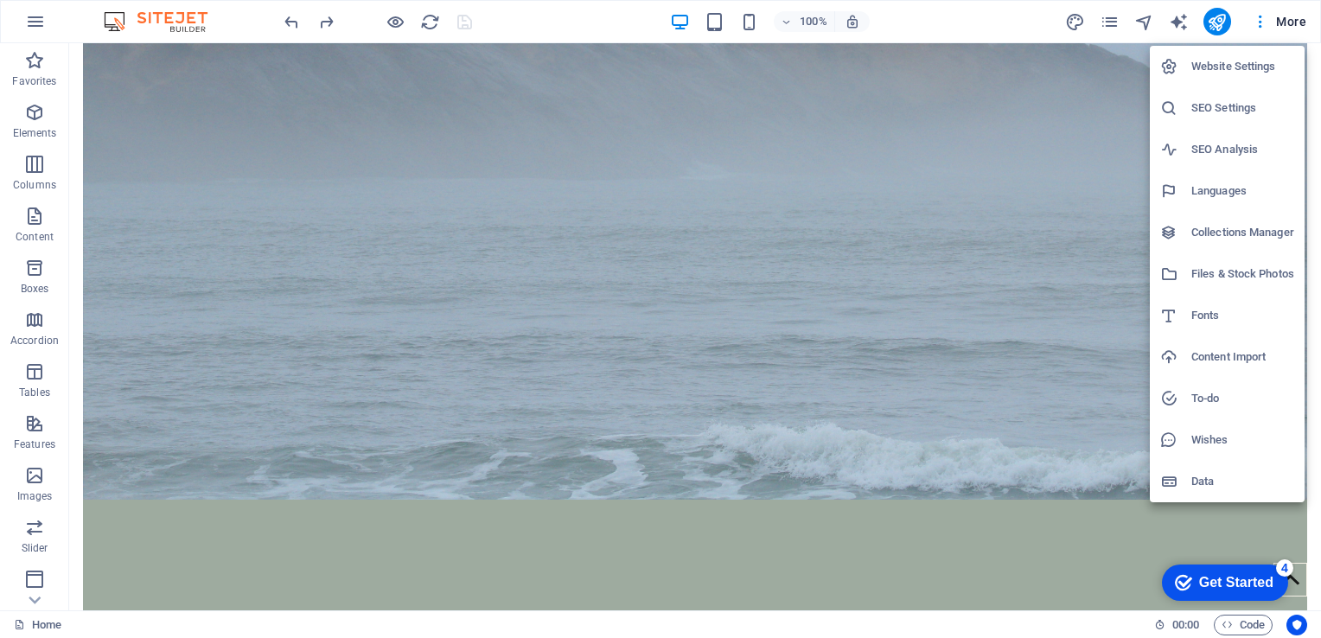
click at [1075, 99] on div at bounding box center [660, 319] width 1321 height 638
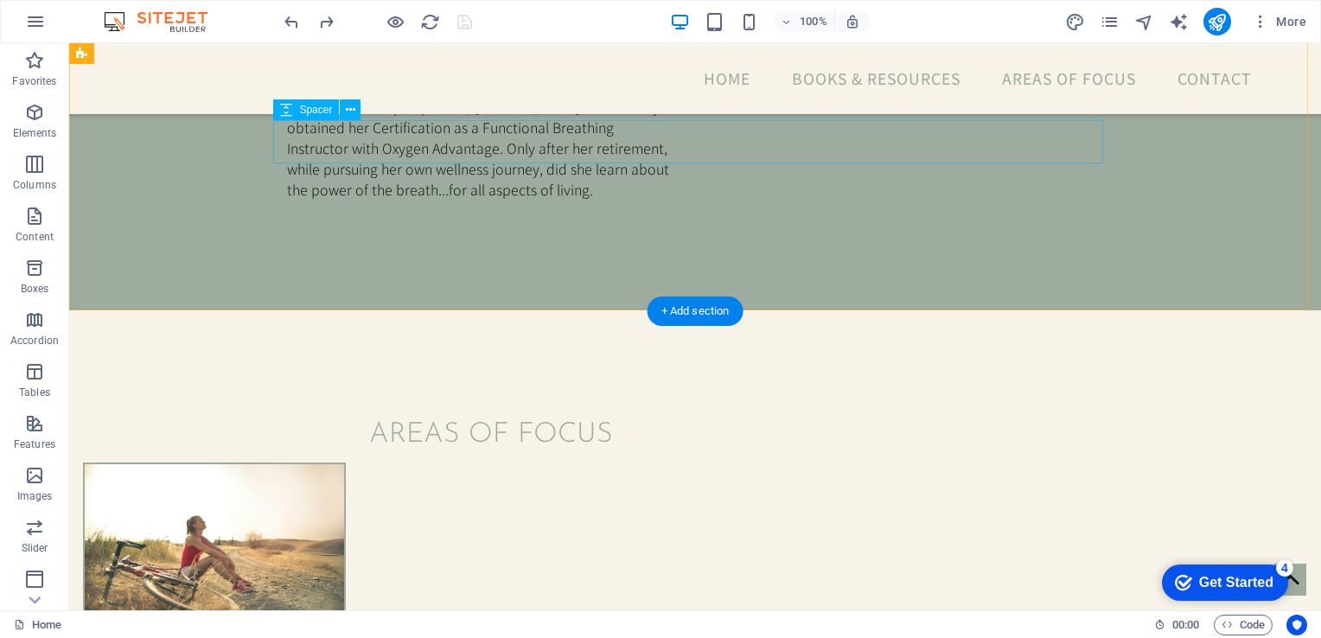
scroll to position [2051, 0]
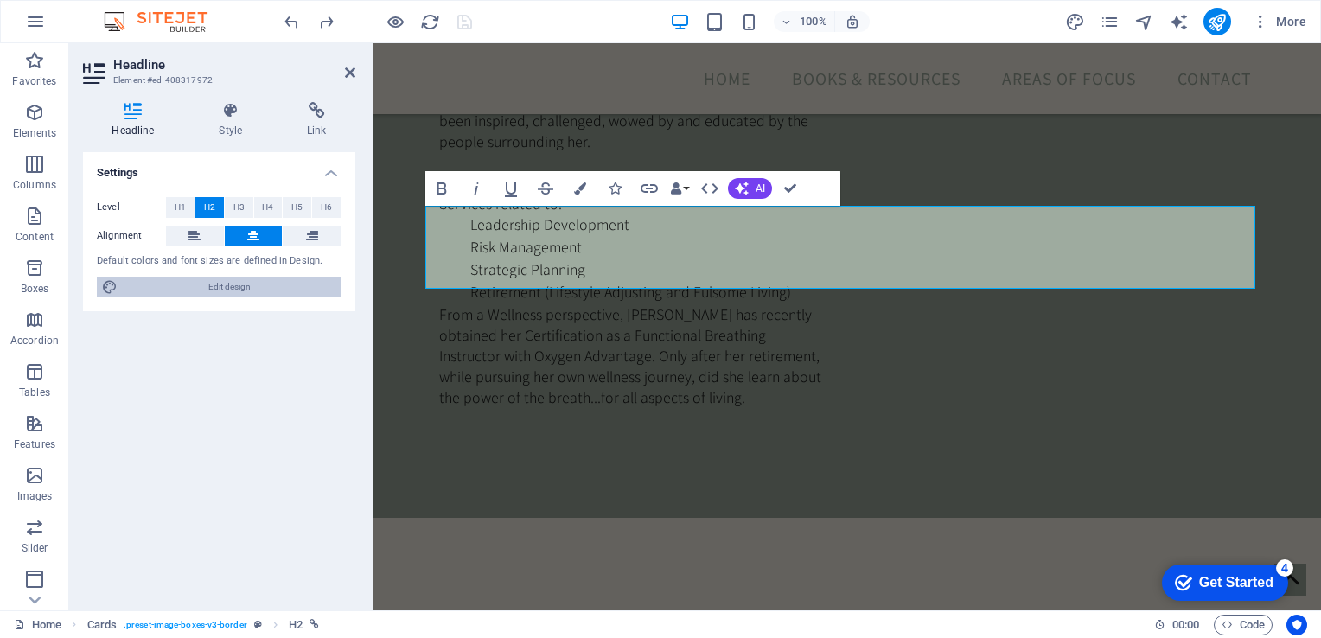
click at [221, 287] on span "Edit design" at bounding box center [230, 287] width 214 height 21
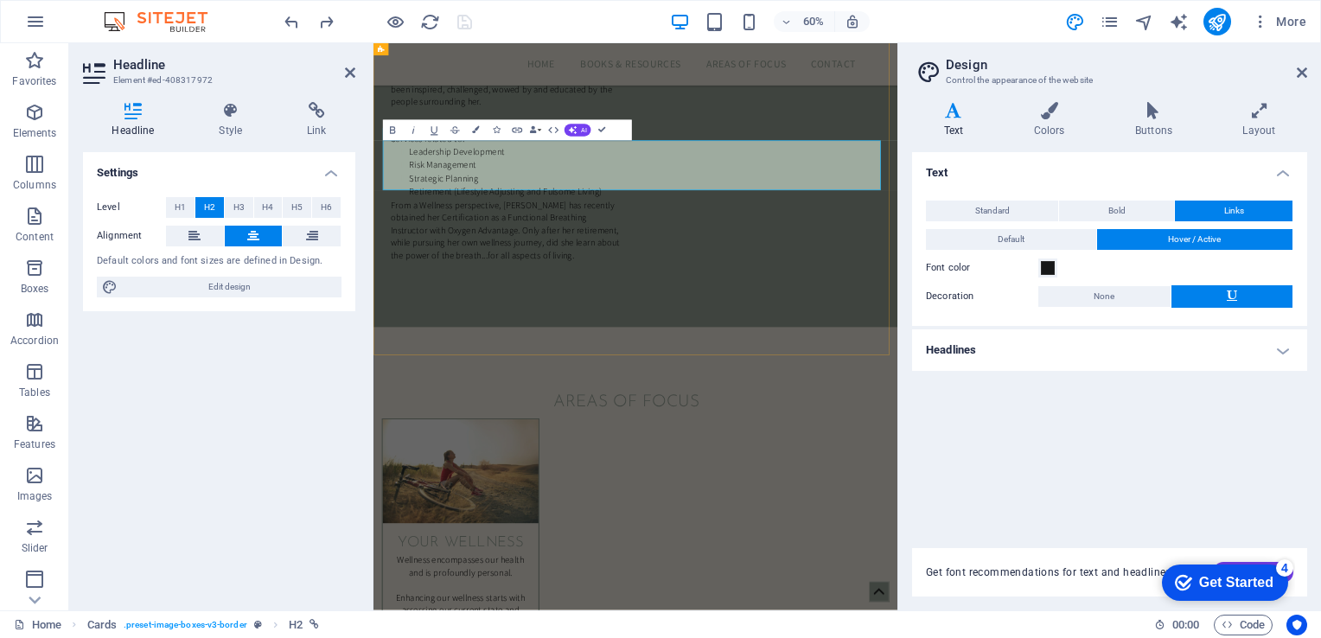
click at [1259, 112] on icon at bounding box center [1259, 110] width 96 height 17
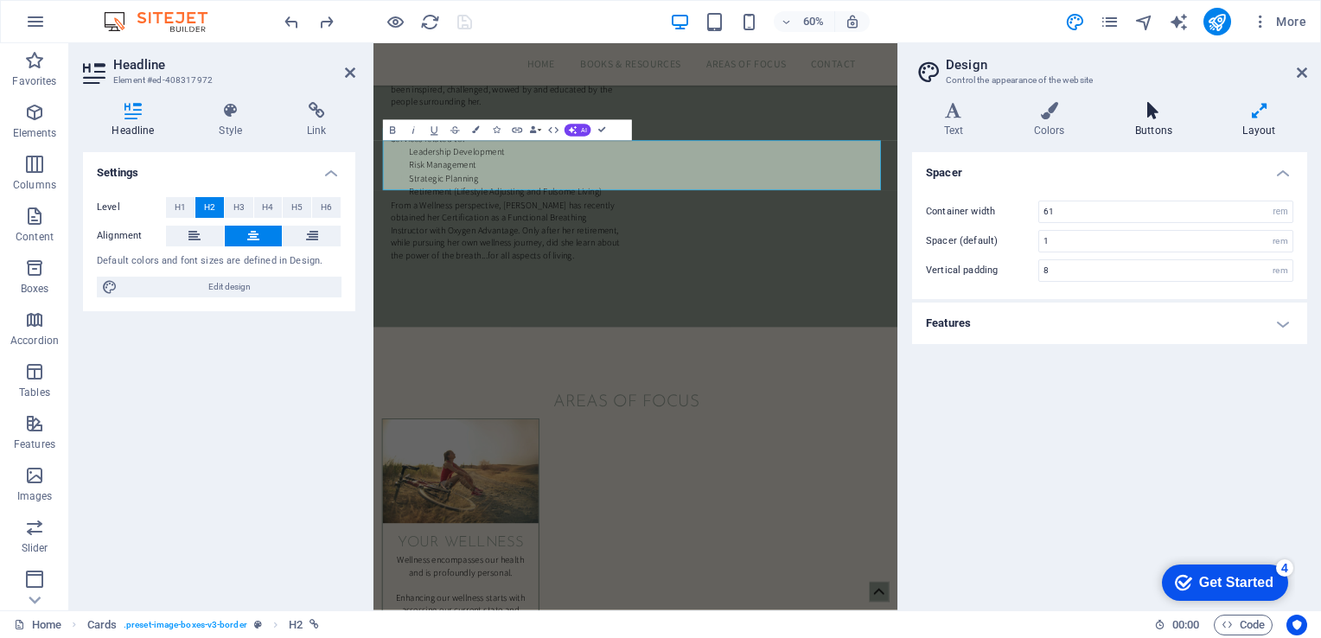
click at [1152, 110] on icon at bounding box center [1153, 110] width 100 height 17
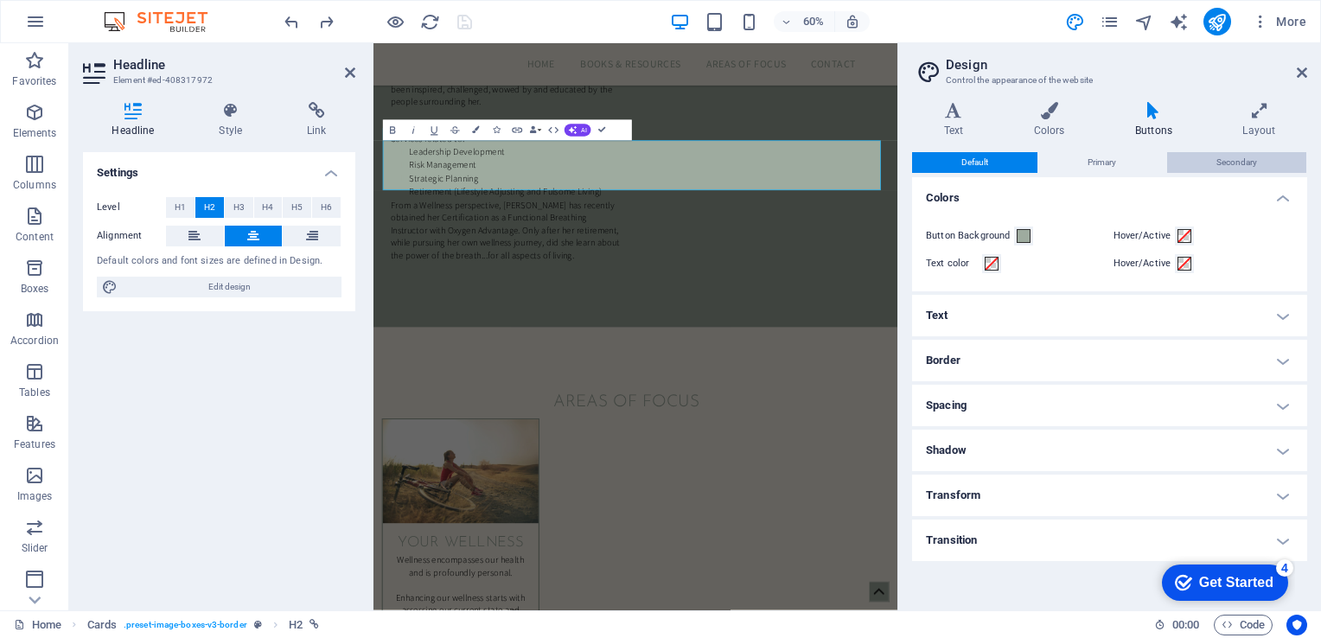
click at [1235, 160] on span "Secondary" at bounding box center [1236, 162] width 41 height 21
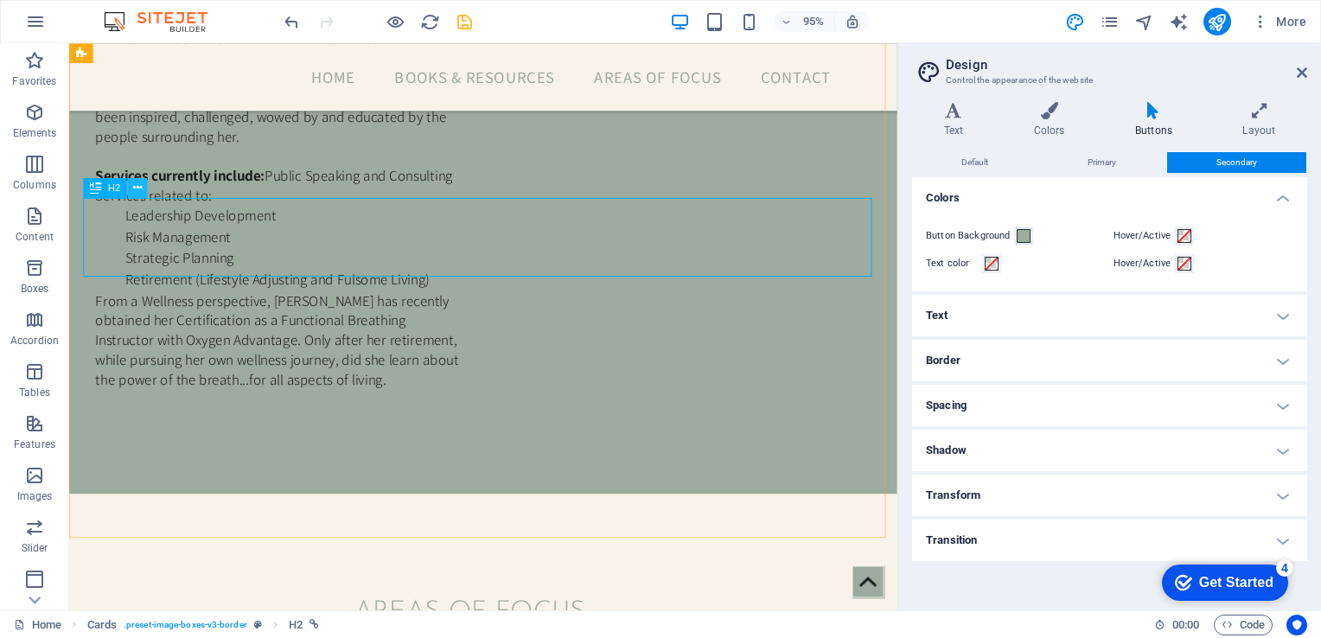
click at [133, 187] on icon at bounding box center [137, 187] width 9 height 17
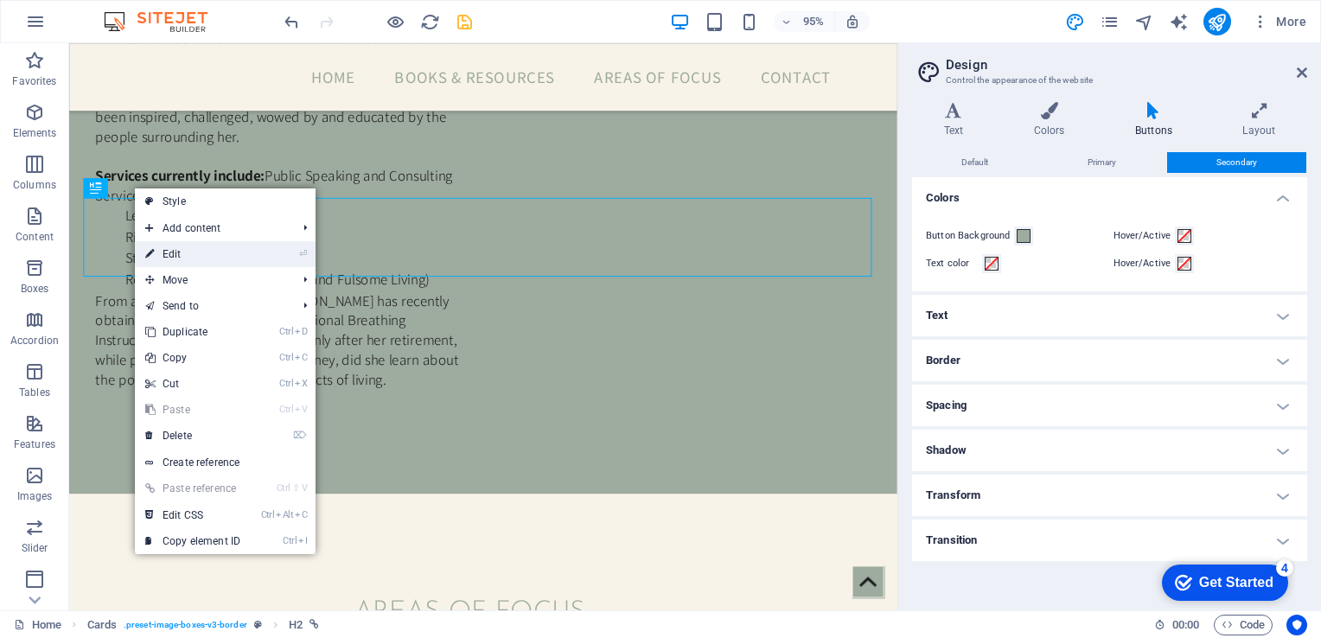
click at [176, 253] on link "⏎ Edit" at bounding box center [193, 254] width 116 height 26
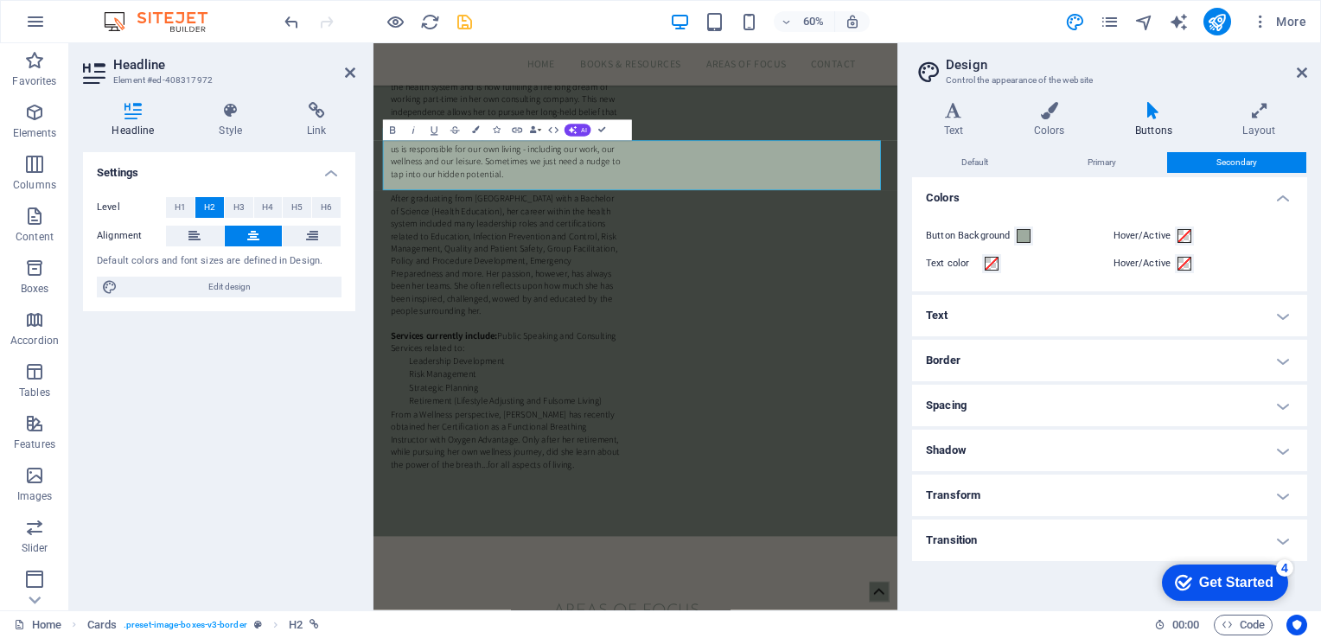
scroll to position [2430, 0]
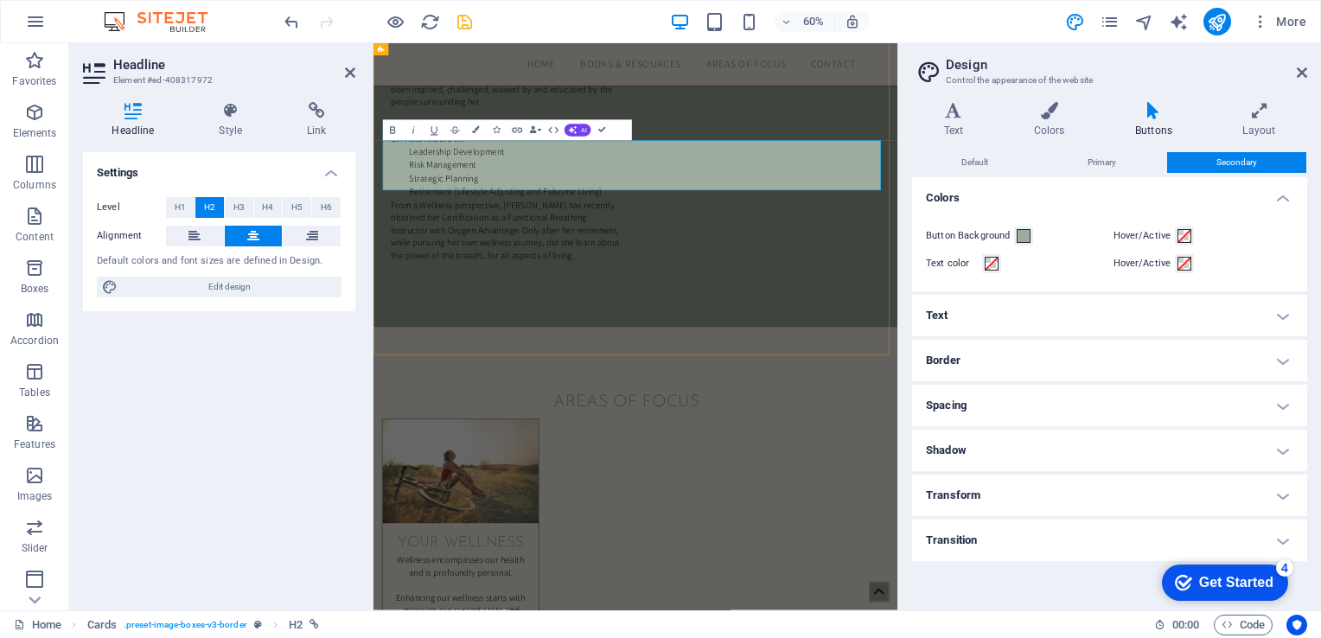
drag, startPoint x: 602, startPoint y: 131, endPoint x: 617, endPoint y: 101, distance: 33.6
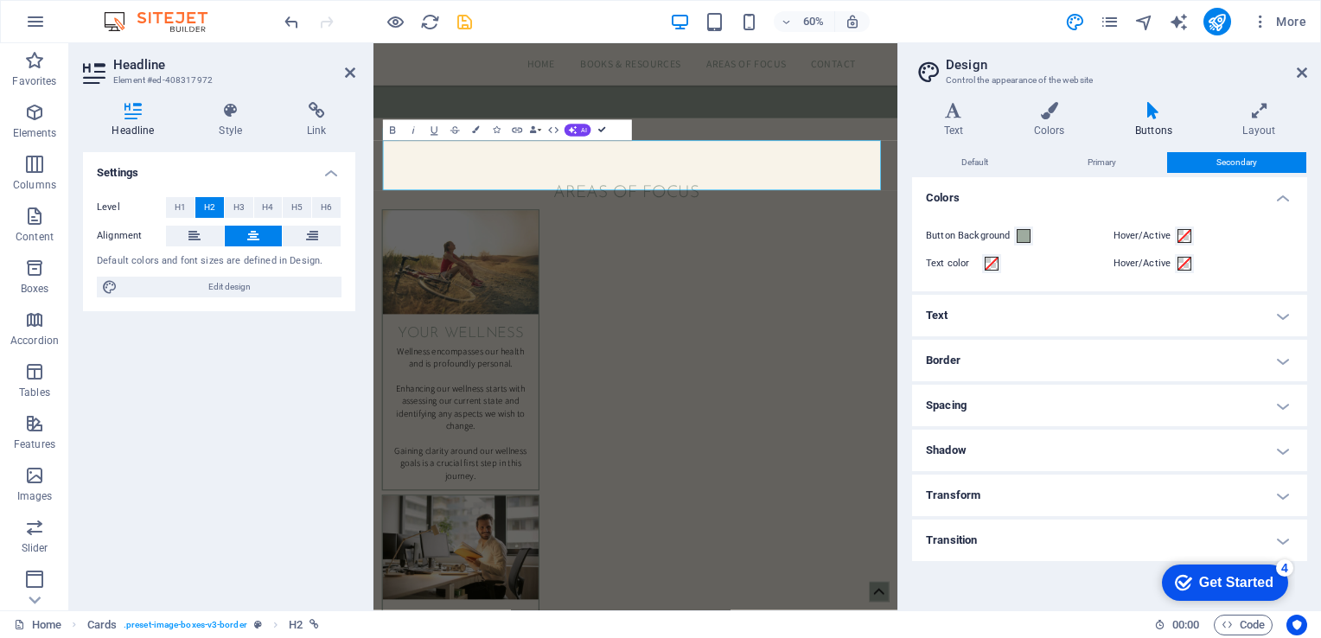
scroll to position [2081, 0]
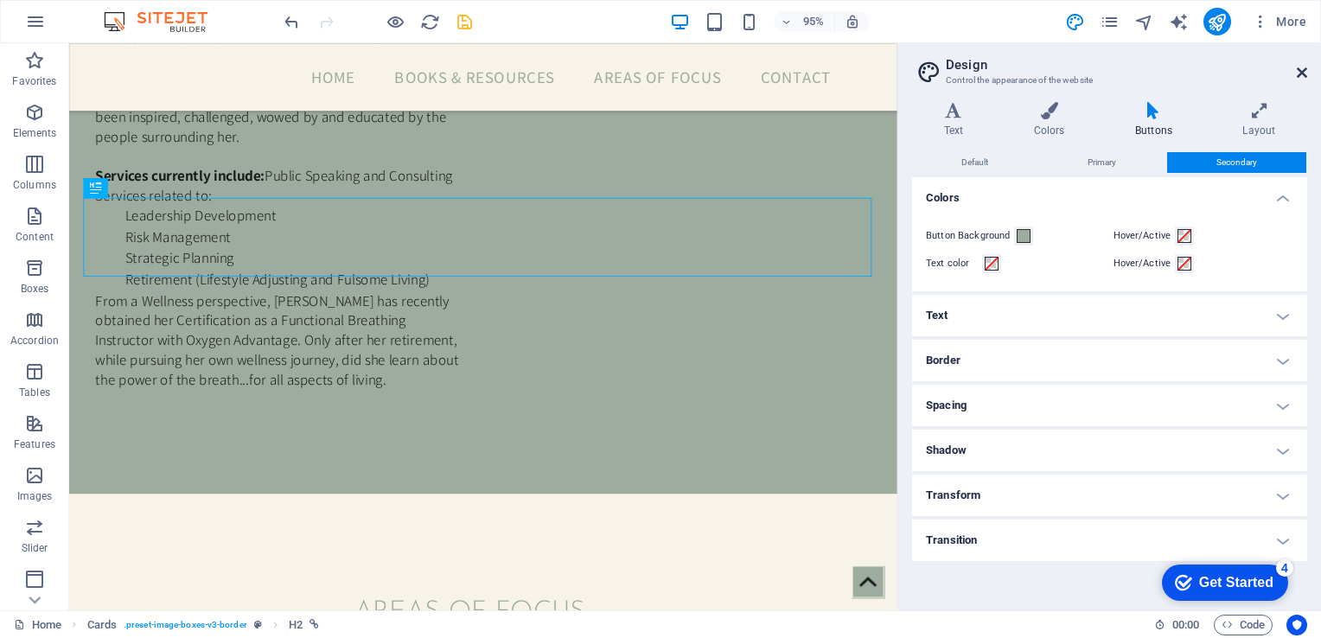
click at [1300, 71] on icon at bounding box center [1302, 73] width 10 height 14
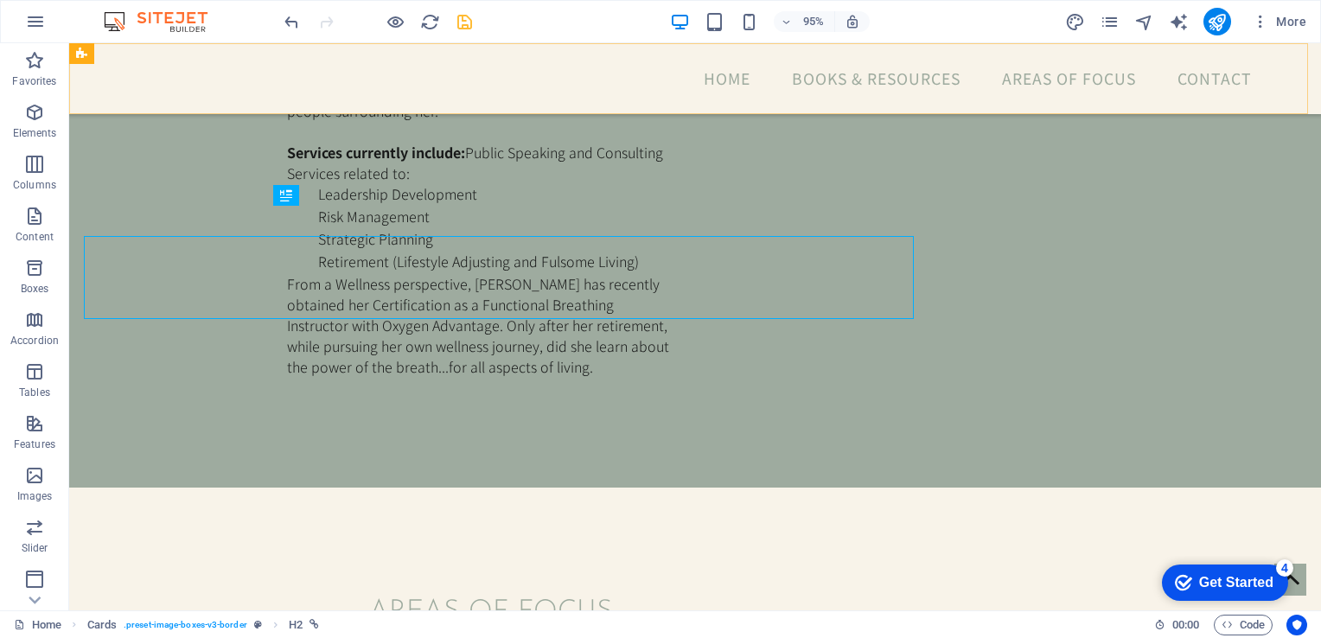
scroll to position [2051, 0]
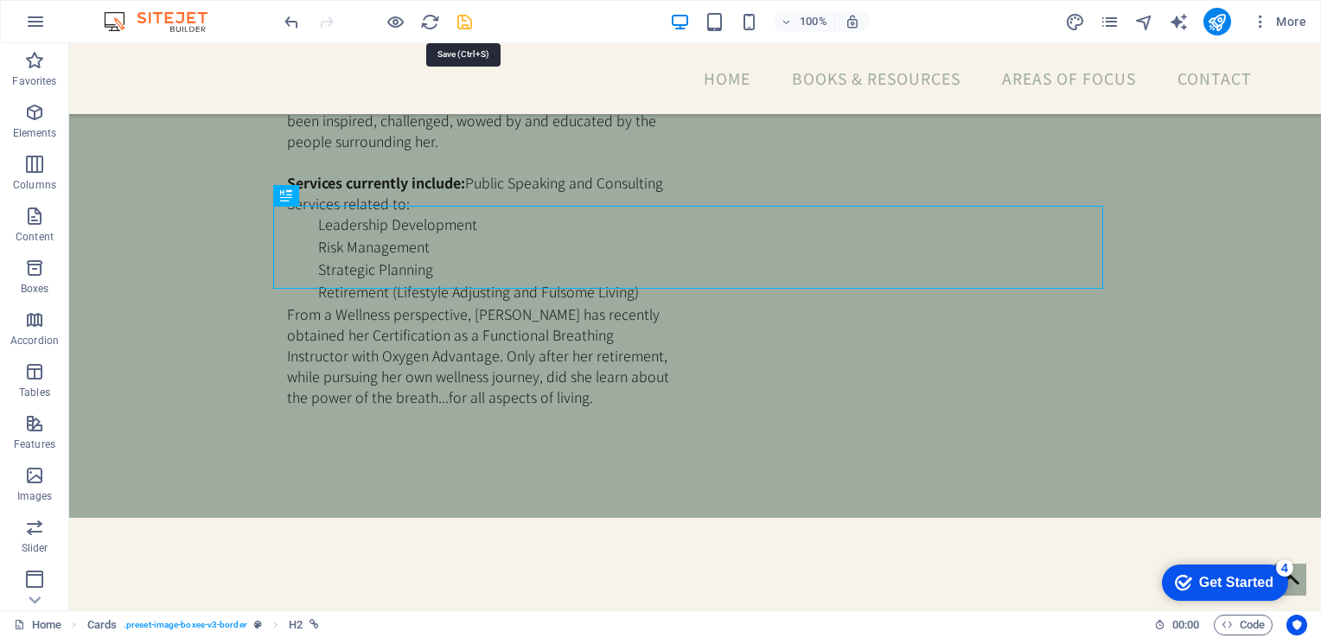
click at [463, 20] on icon "save" at bounding box center [465, 22] width 20 height 20
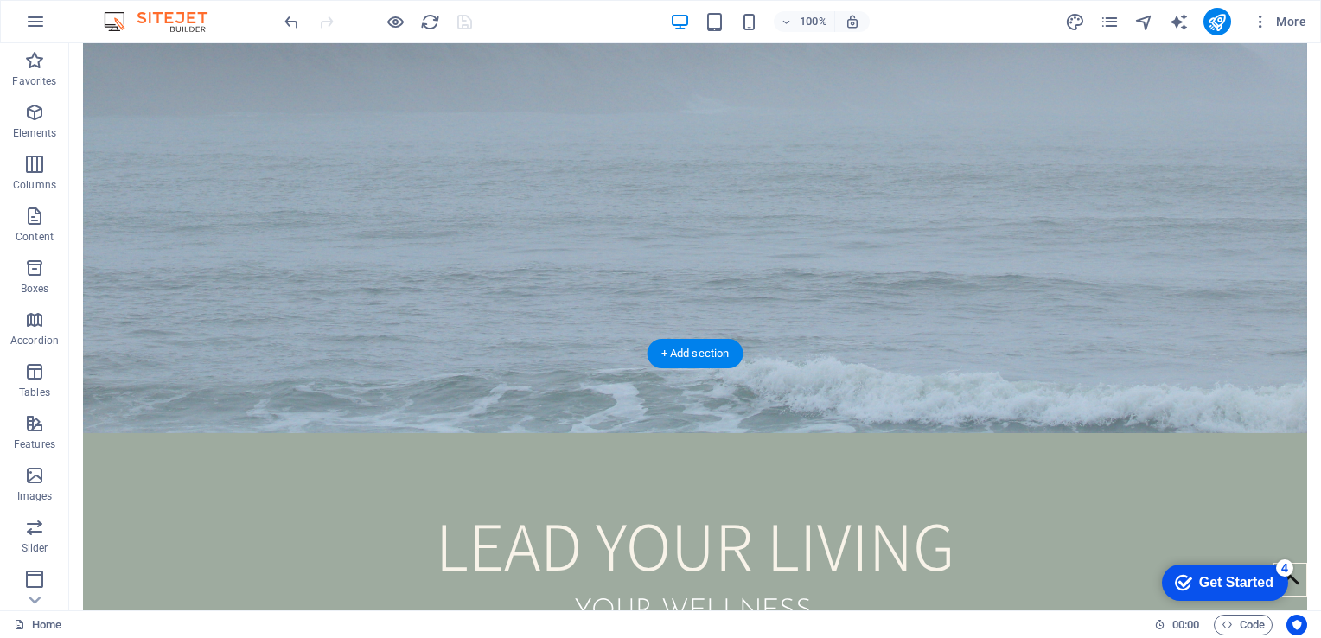
scroll to position [0, 0]
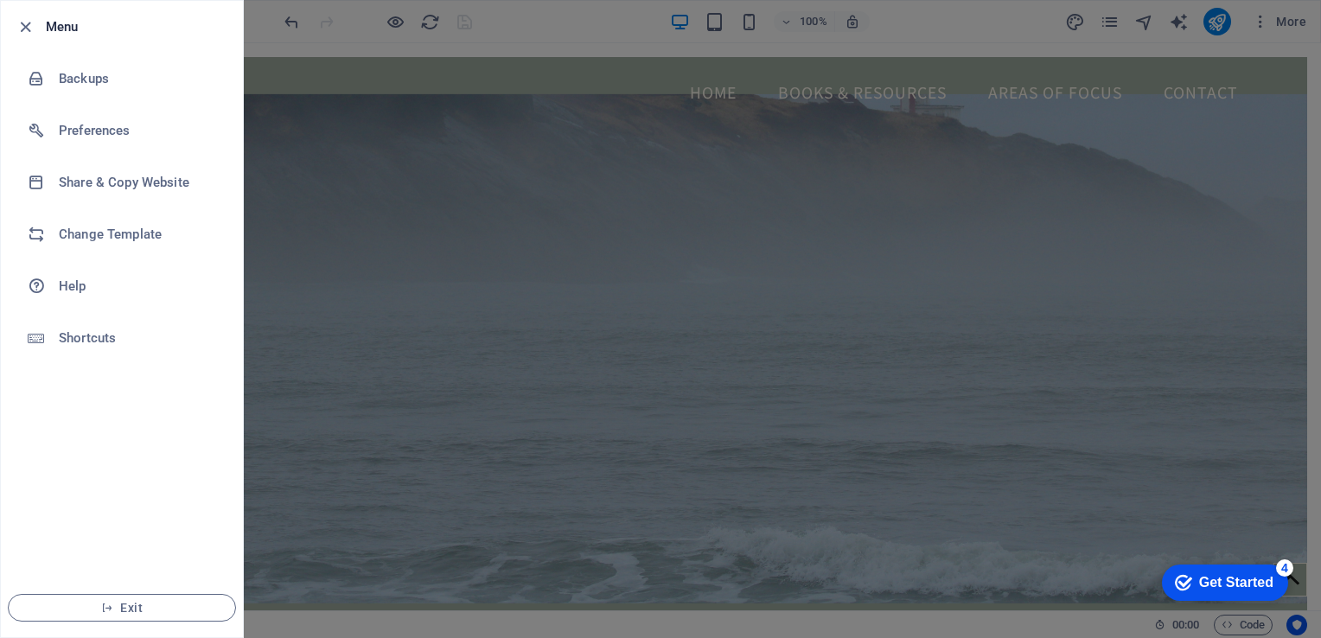
click at [406, 120] on div at bounding box center [660, 319] width 1321 height 638
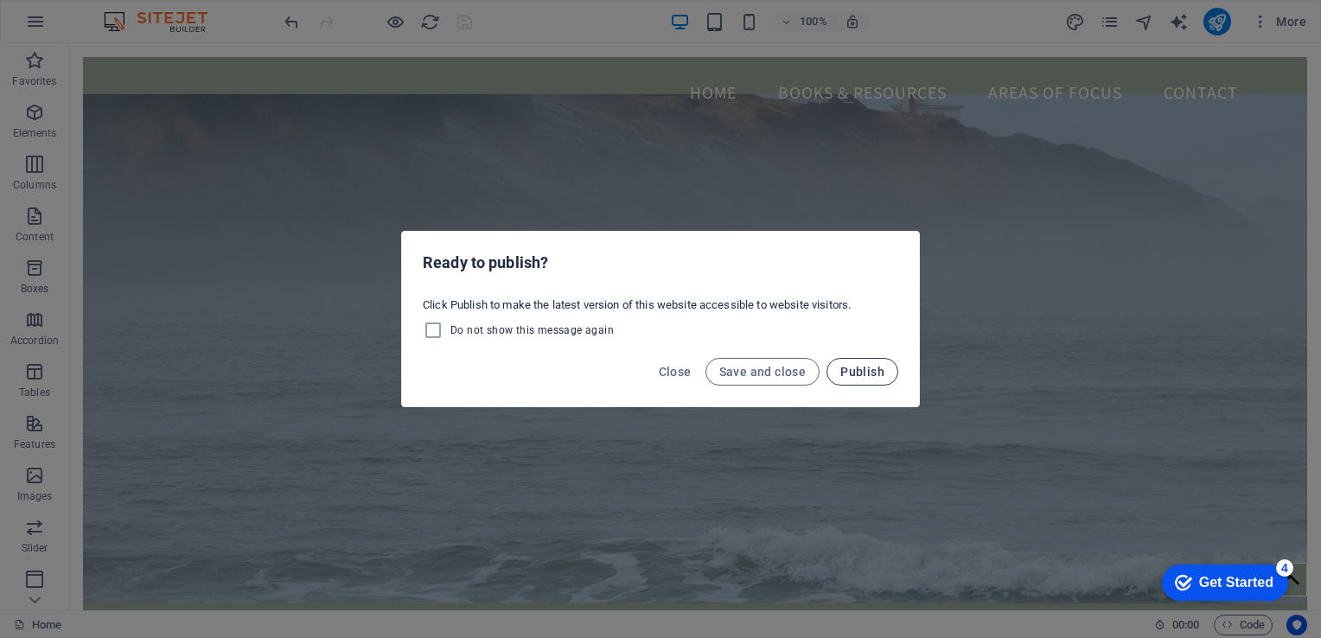
click at [861, 372] on span "Publish" at bounding box center [862, 372] width 44 height 14
